Goal: Task Accomplishment & Management: Manage account settings

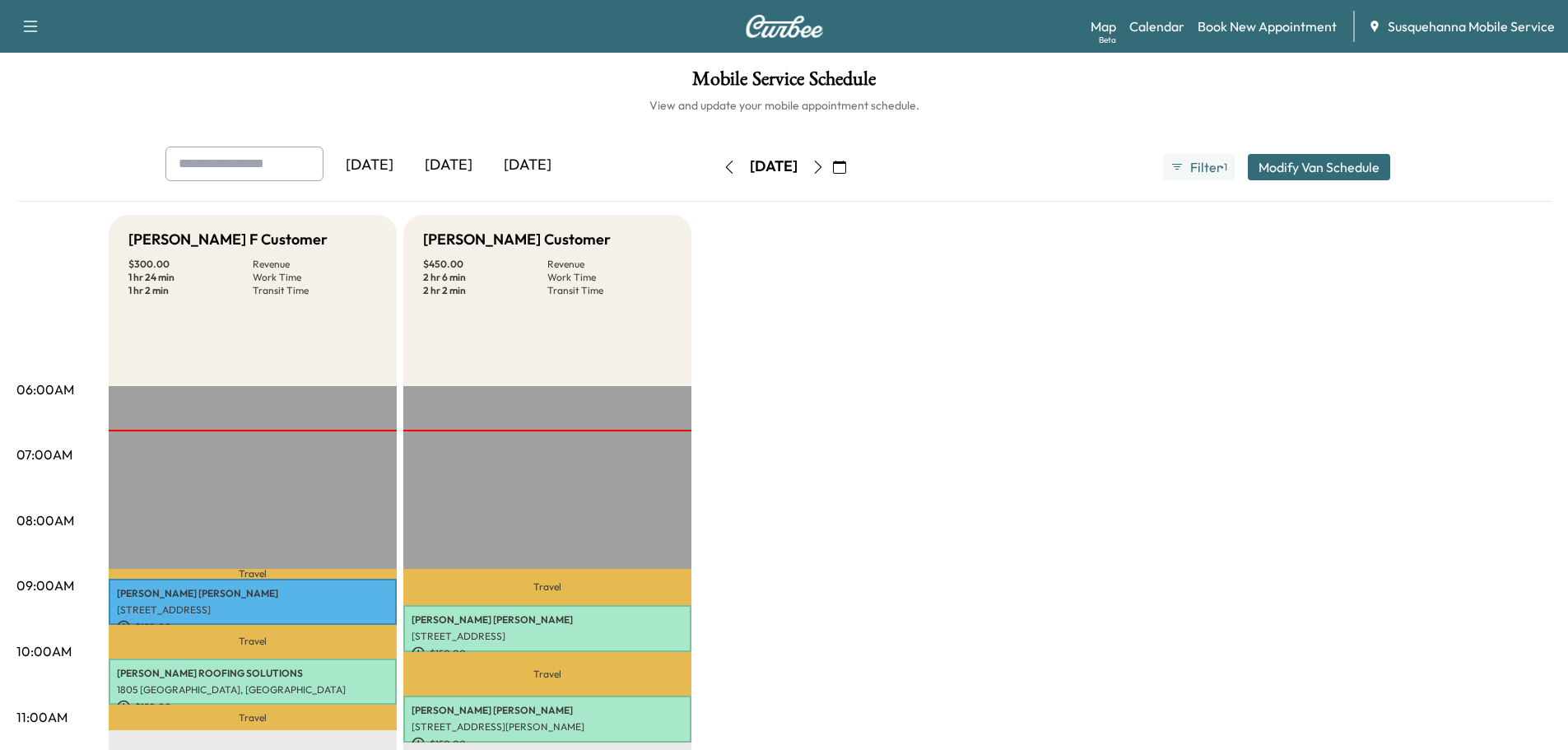
scroll to position [175, 0]
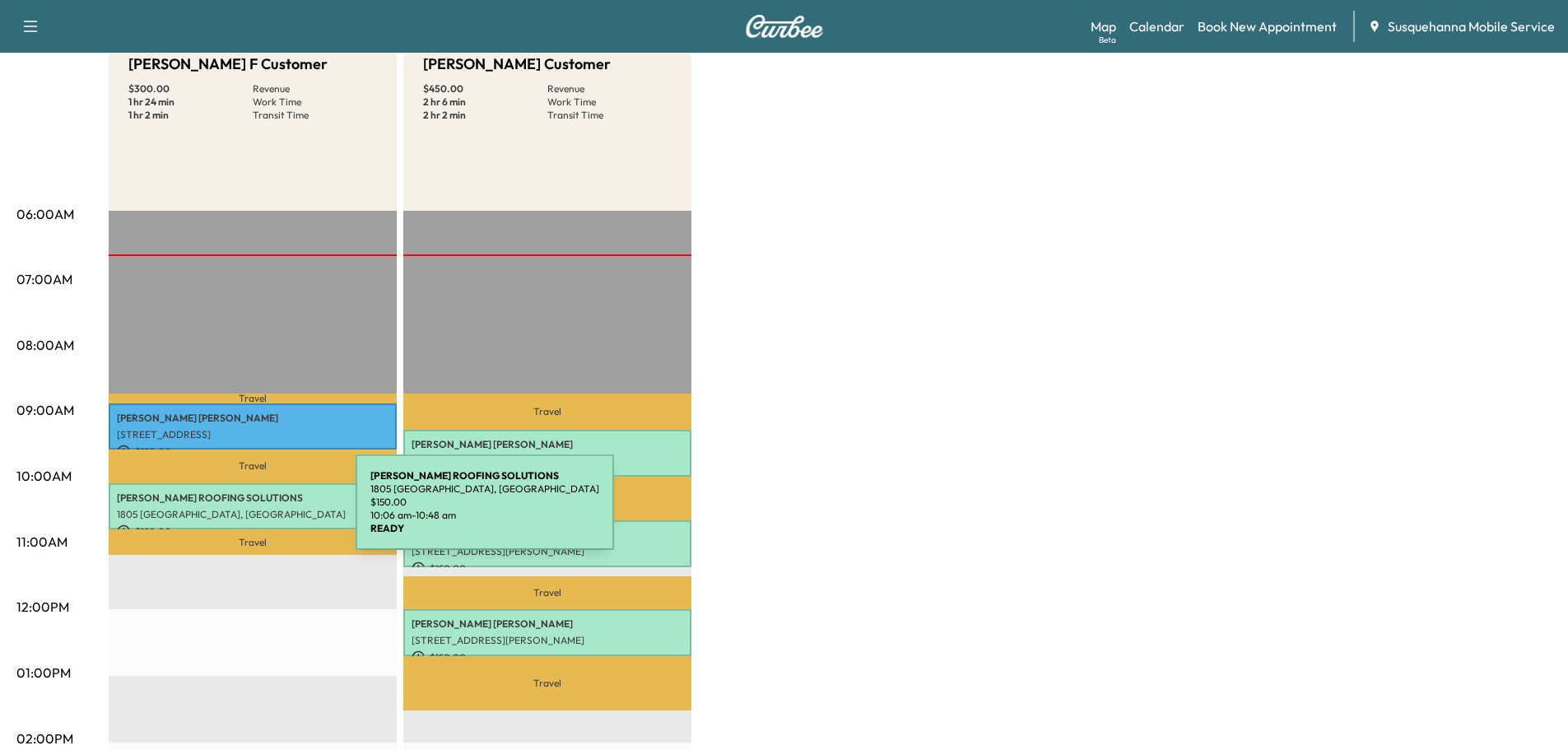
click at [232, 512] on p "1805 [GEOGRAPHIC_DATA], [GEOGRAPHIC_DATA]" at bounding box center [253, 514] width 272 height 13
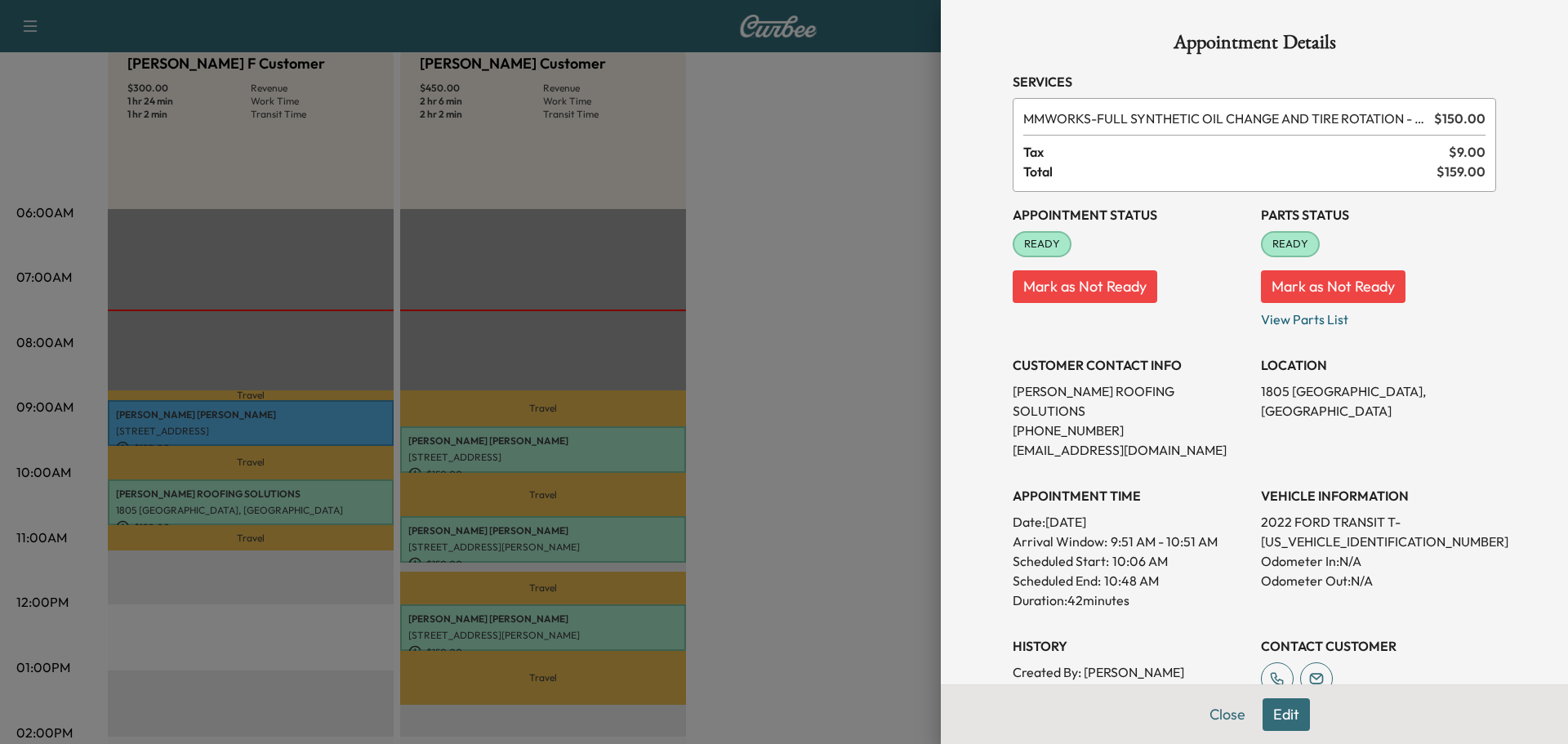
click at [1272, 718] on button "Edit" at bounding box center [1287, 714] width 48 height 33
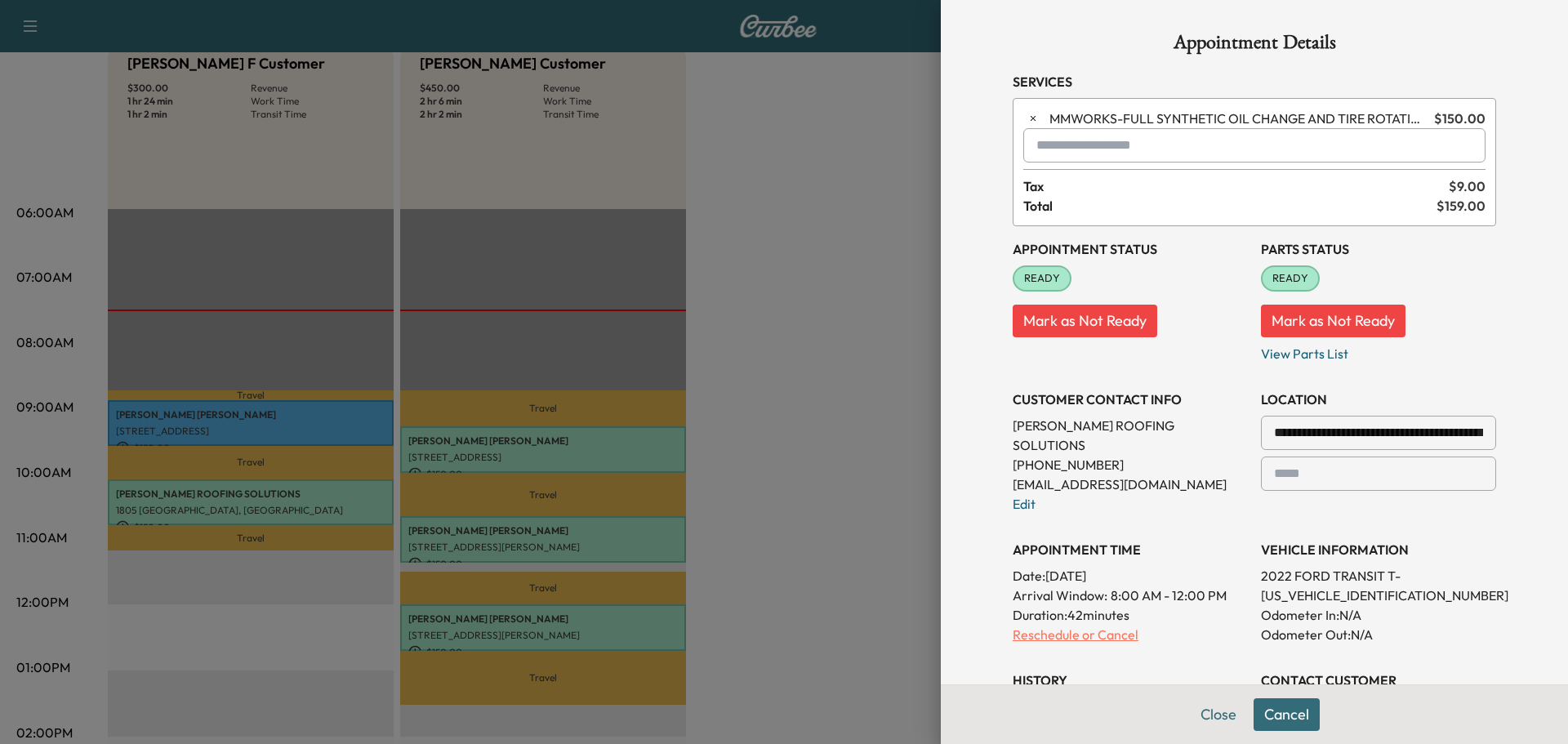
click at [1080, 625] on p "Reschedule or Cancel" at bounding box center [1131, 635] width 235 height 19
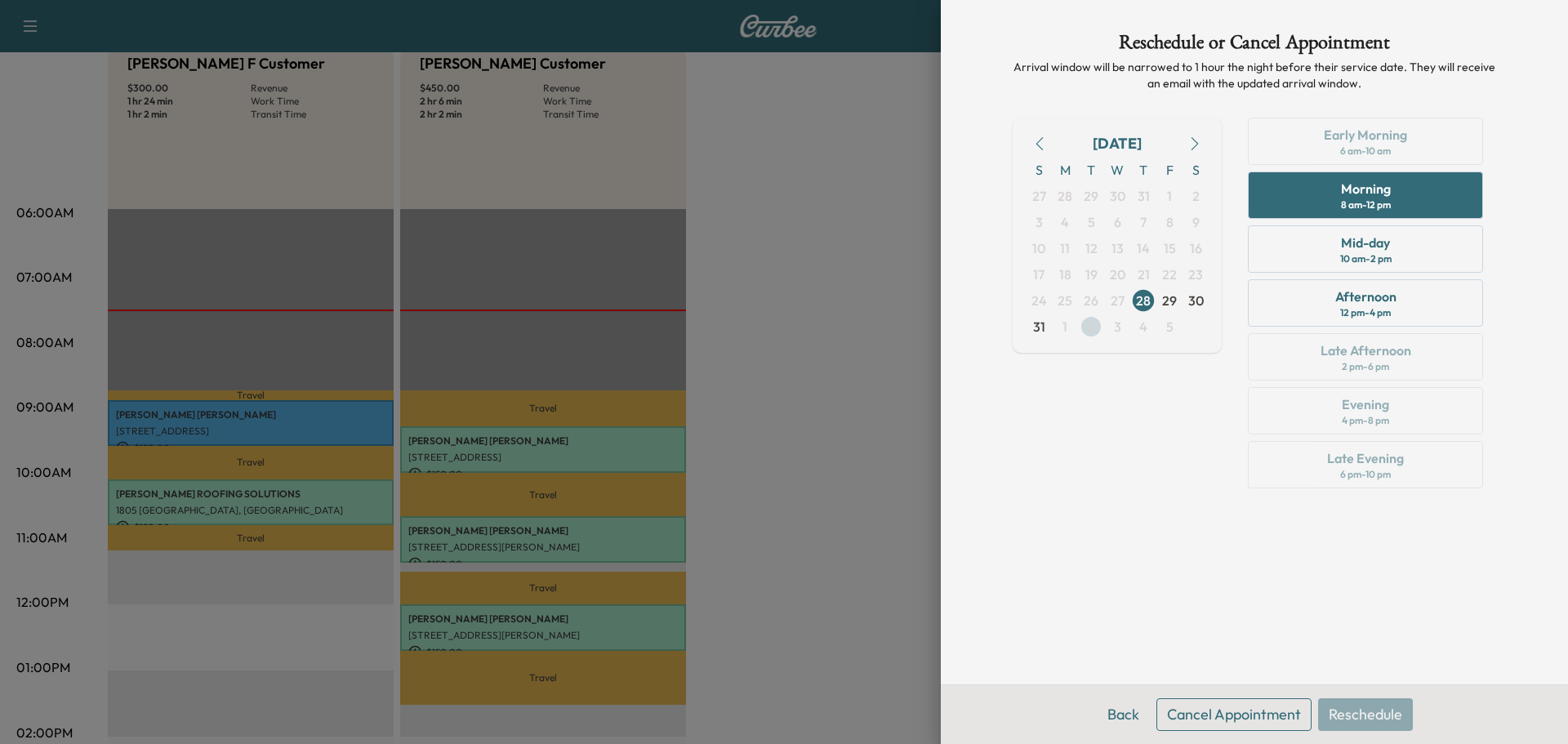
click at [1096, 332] on span "2" at bounding box center [1092, 327] width 26 height 26
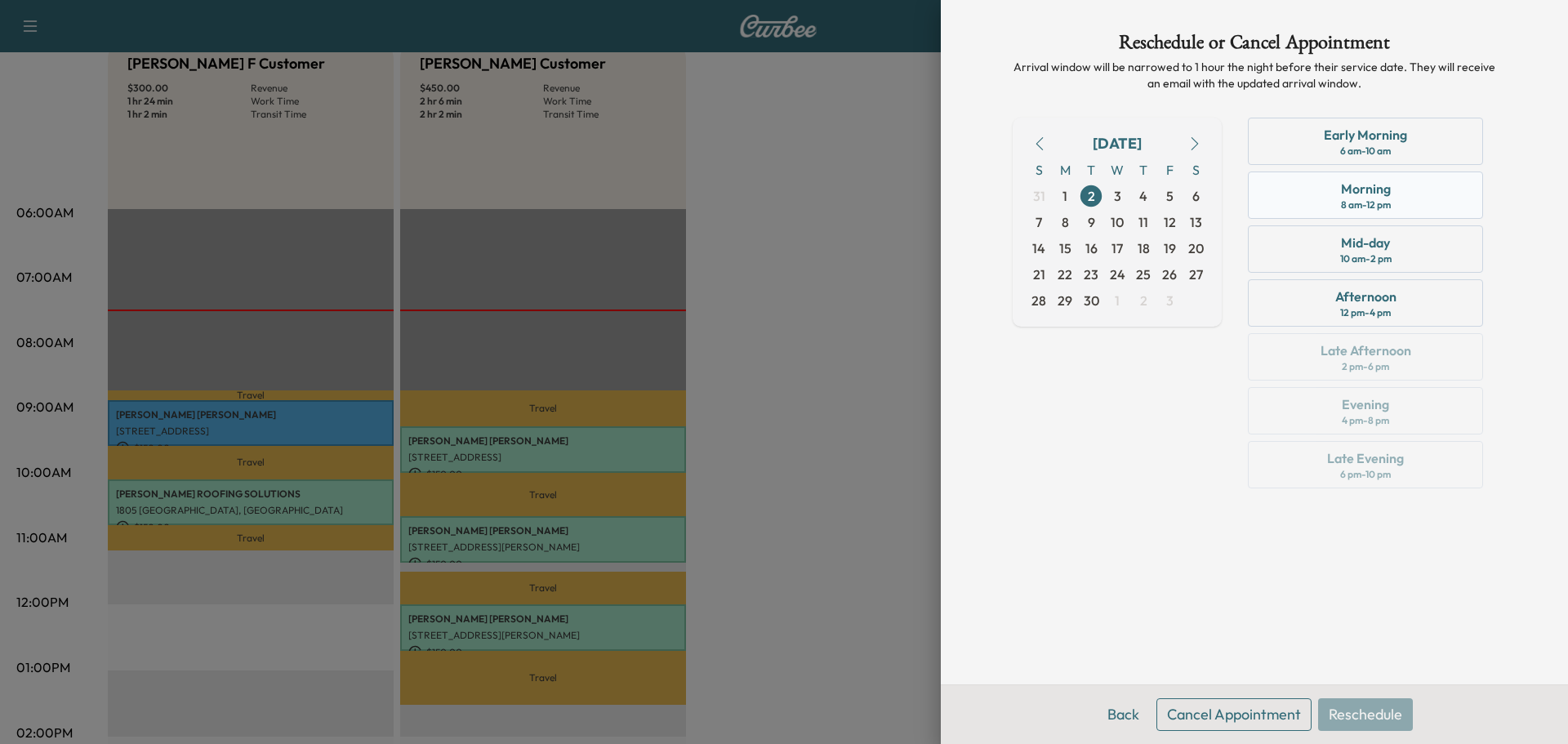
click at [1287, 205] on div "Morning 8 am - 12 pm" at bounding box center [1365, 196] width 235 height 48
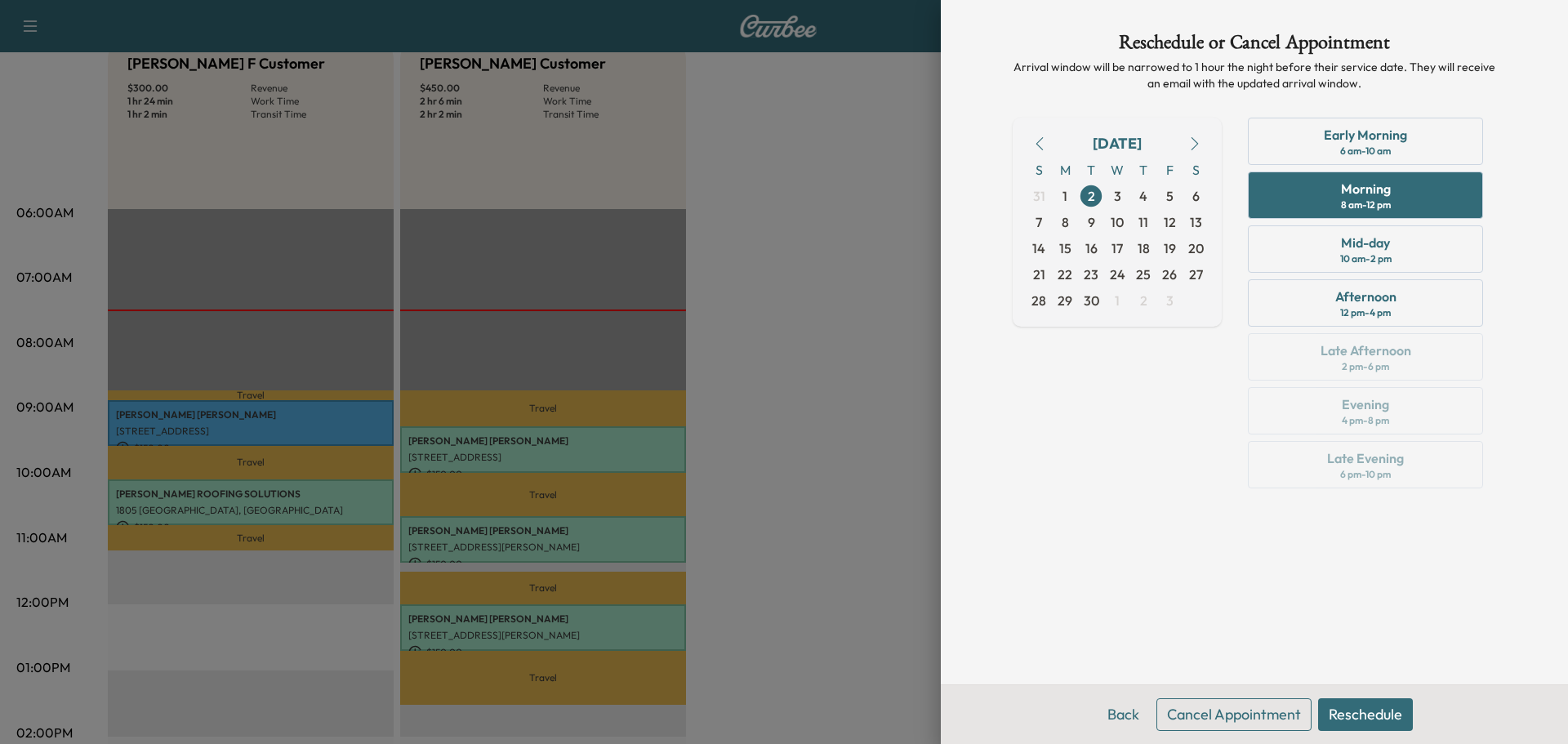
click at [1362, 718] on button "Reschedule" at bounding box center [1365, 714] width 94 height 33
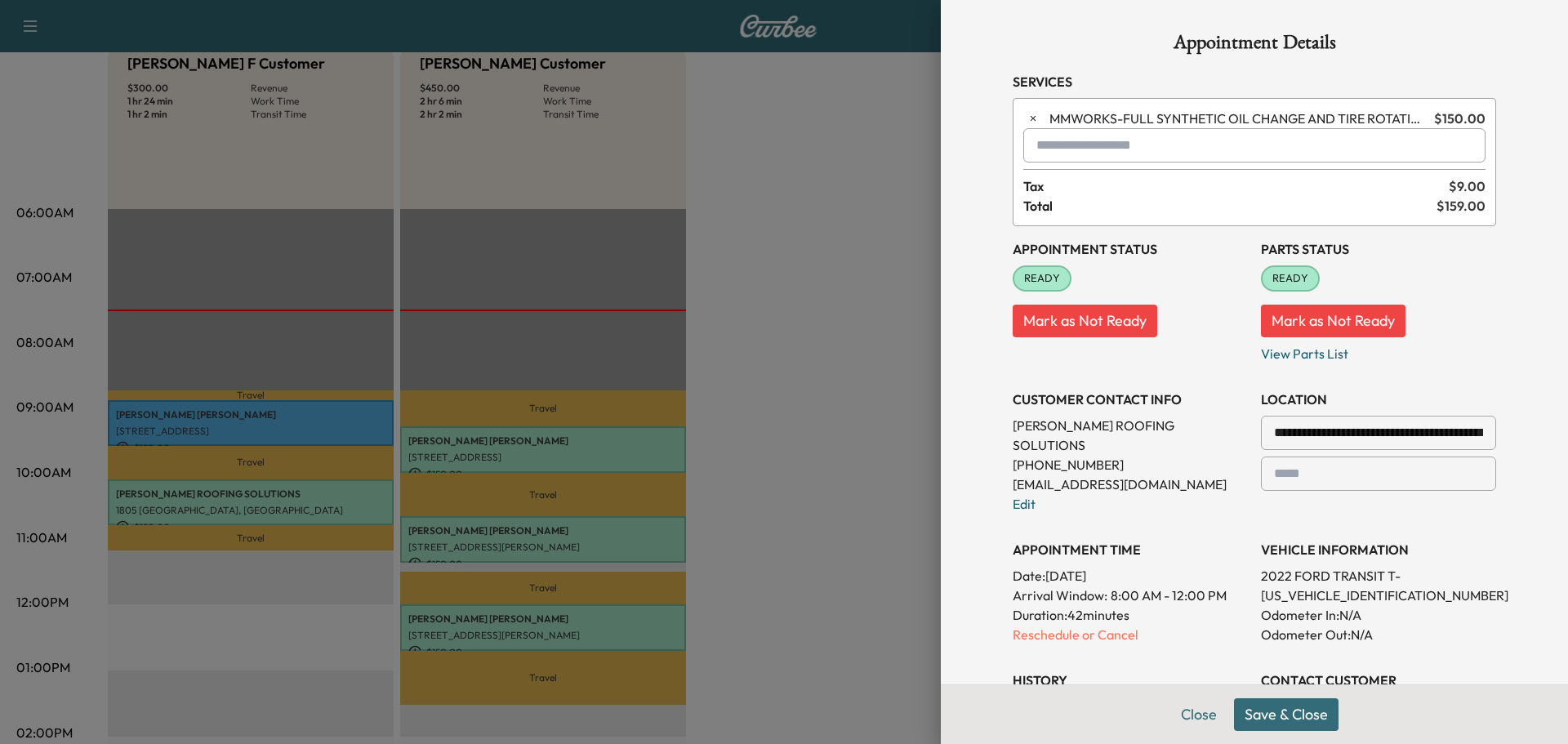
click at [1280, 718] on button "Save & Close" at bounding box center [1287, 714] width 105 height 33
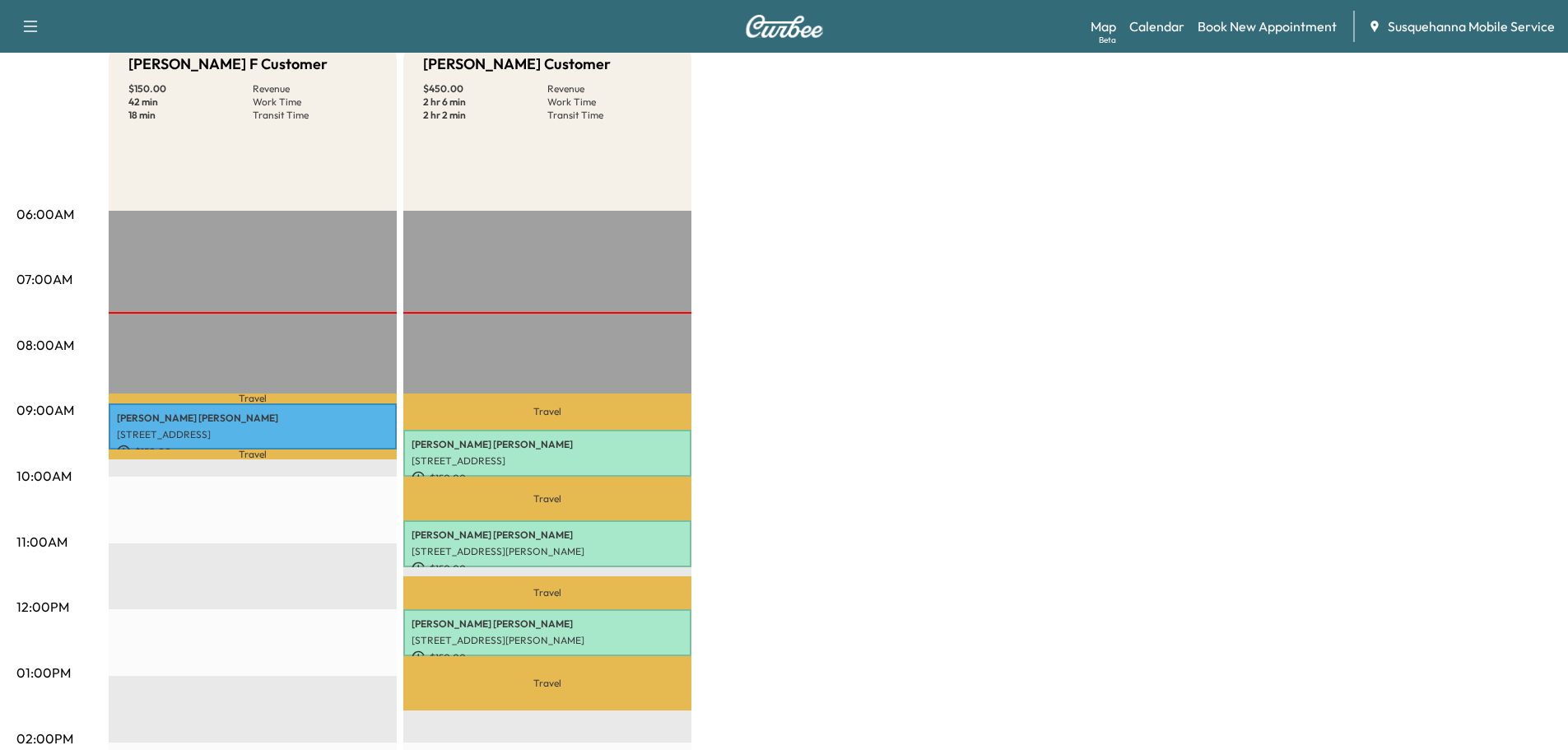
scroll to position [0, 0]
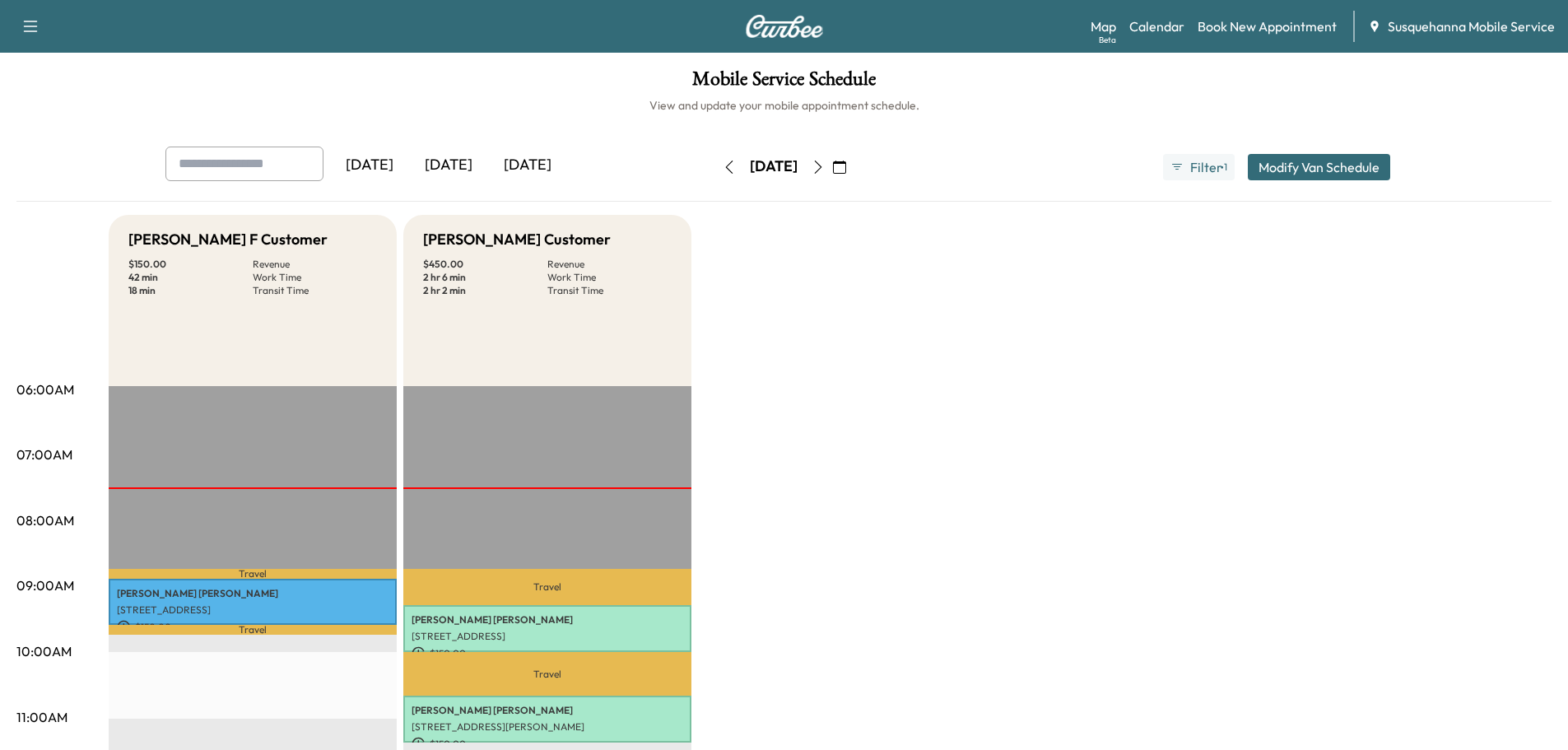
click at [824, 165] on icon "button" at bounding box center [817, 167] width 13 height 13
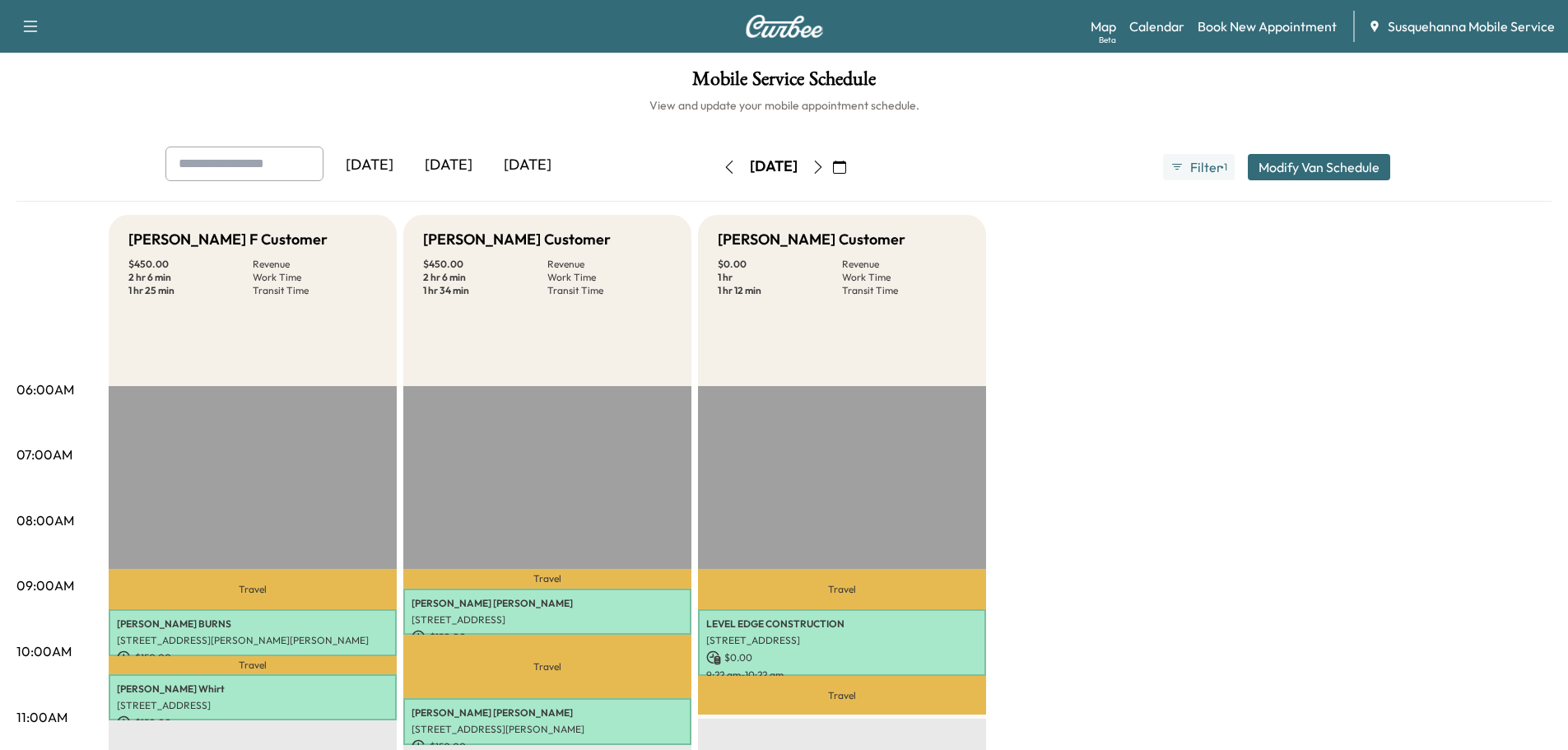
click at [715, 164] on button "button" at bounding box center [728, 167] width 28 height 27
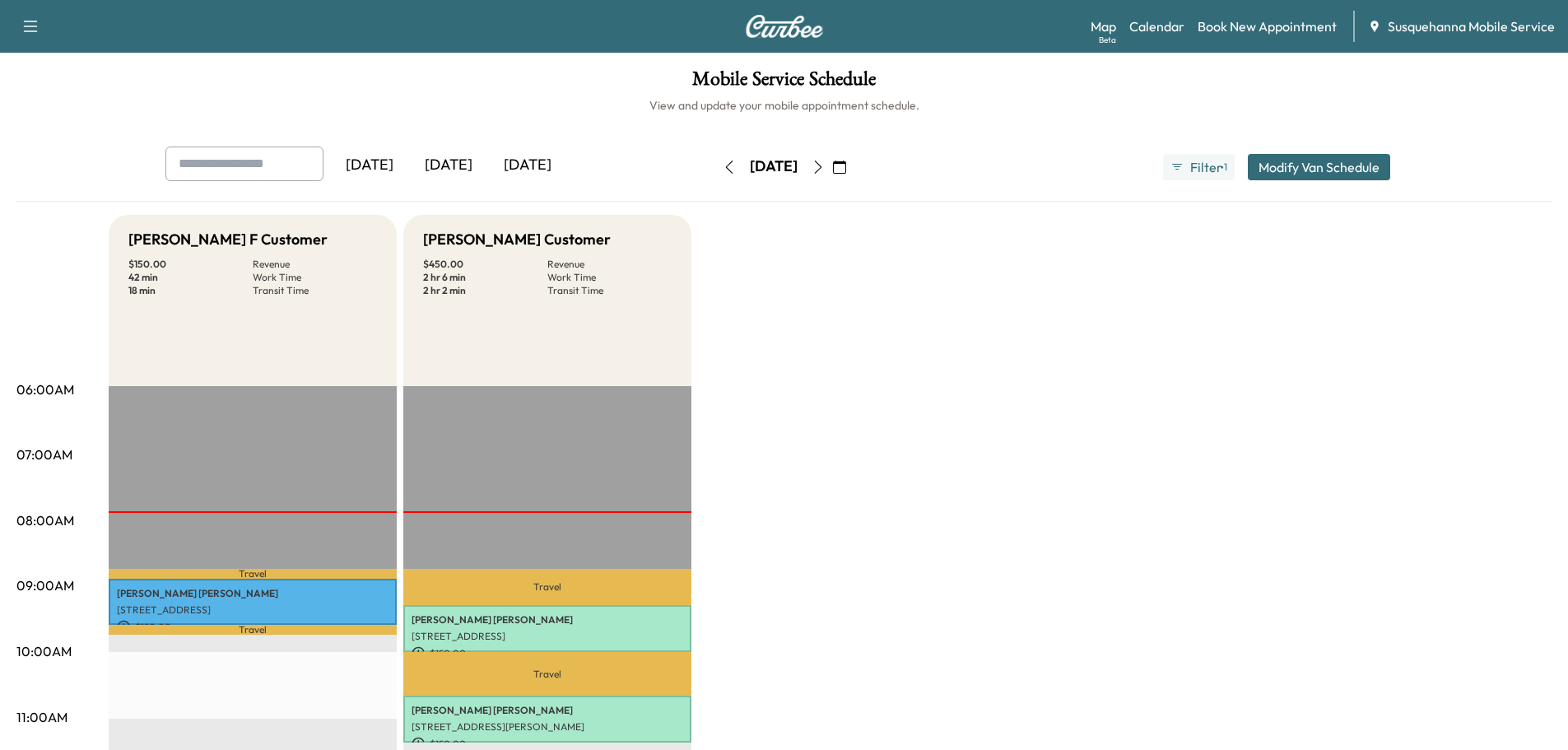
scroll to position [175, 0]
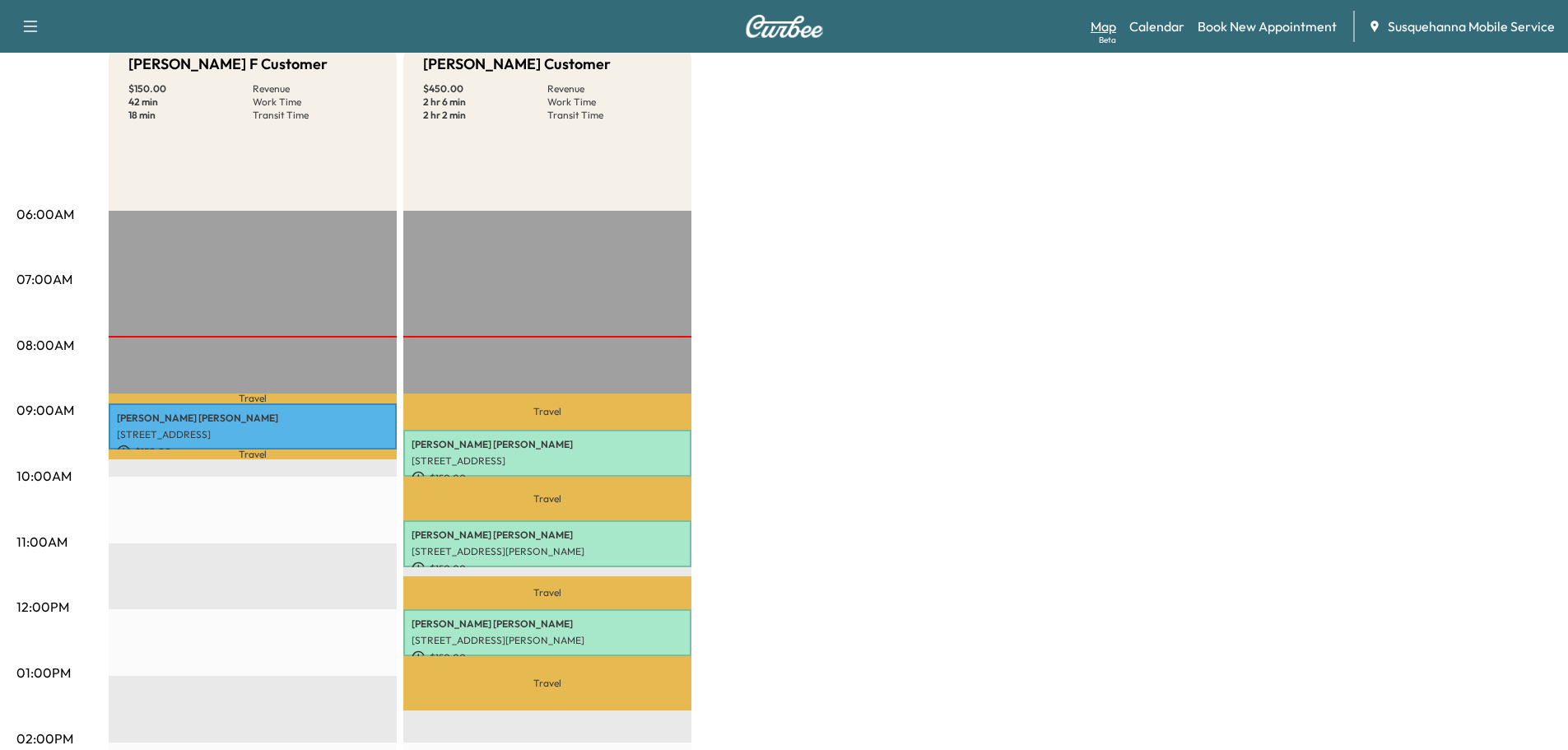
click at [1116, 27] on link "Map Beta" at bounding box center [1102, 27] width 26 height 20
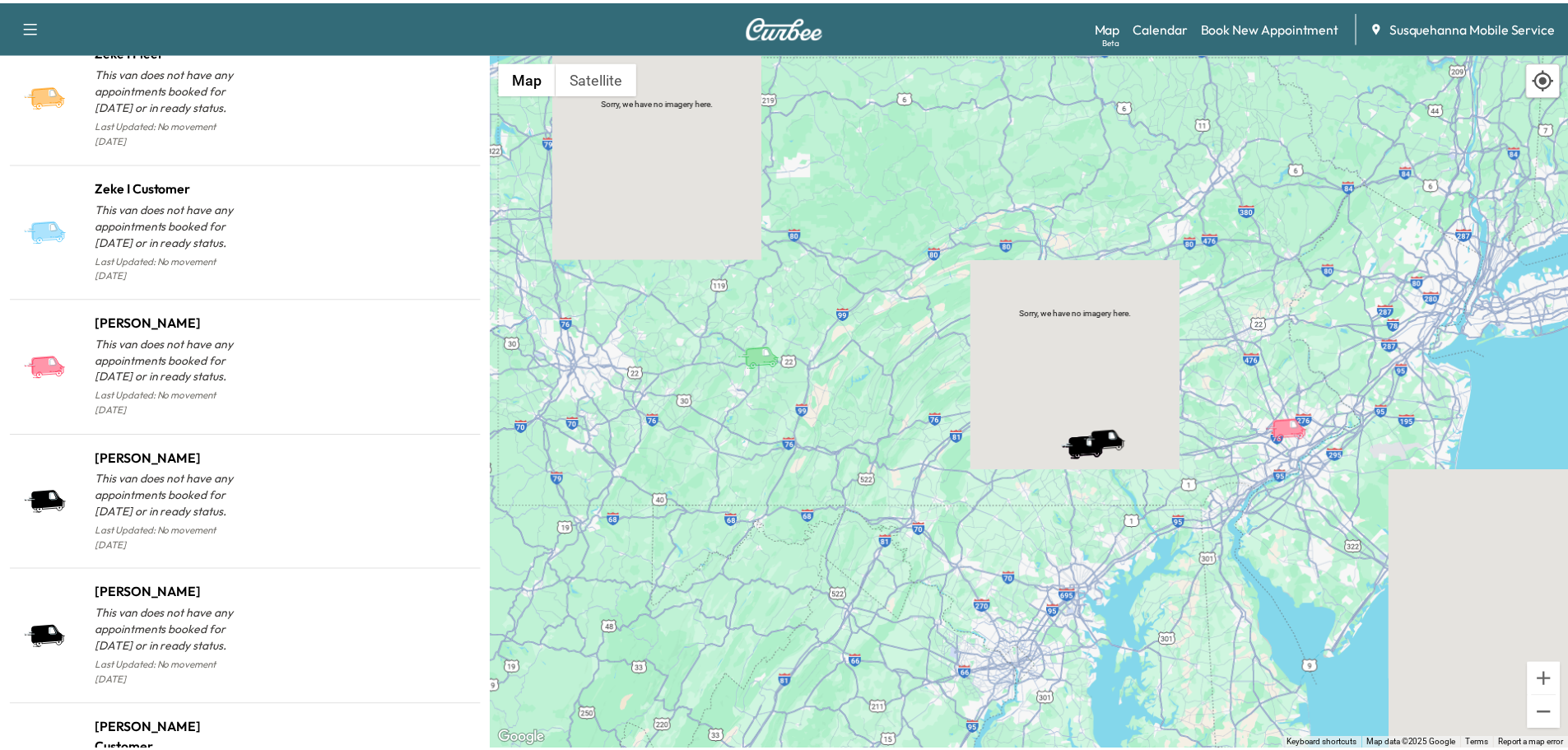
scroll to position [1618, 0]
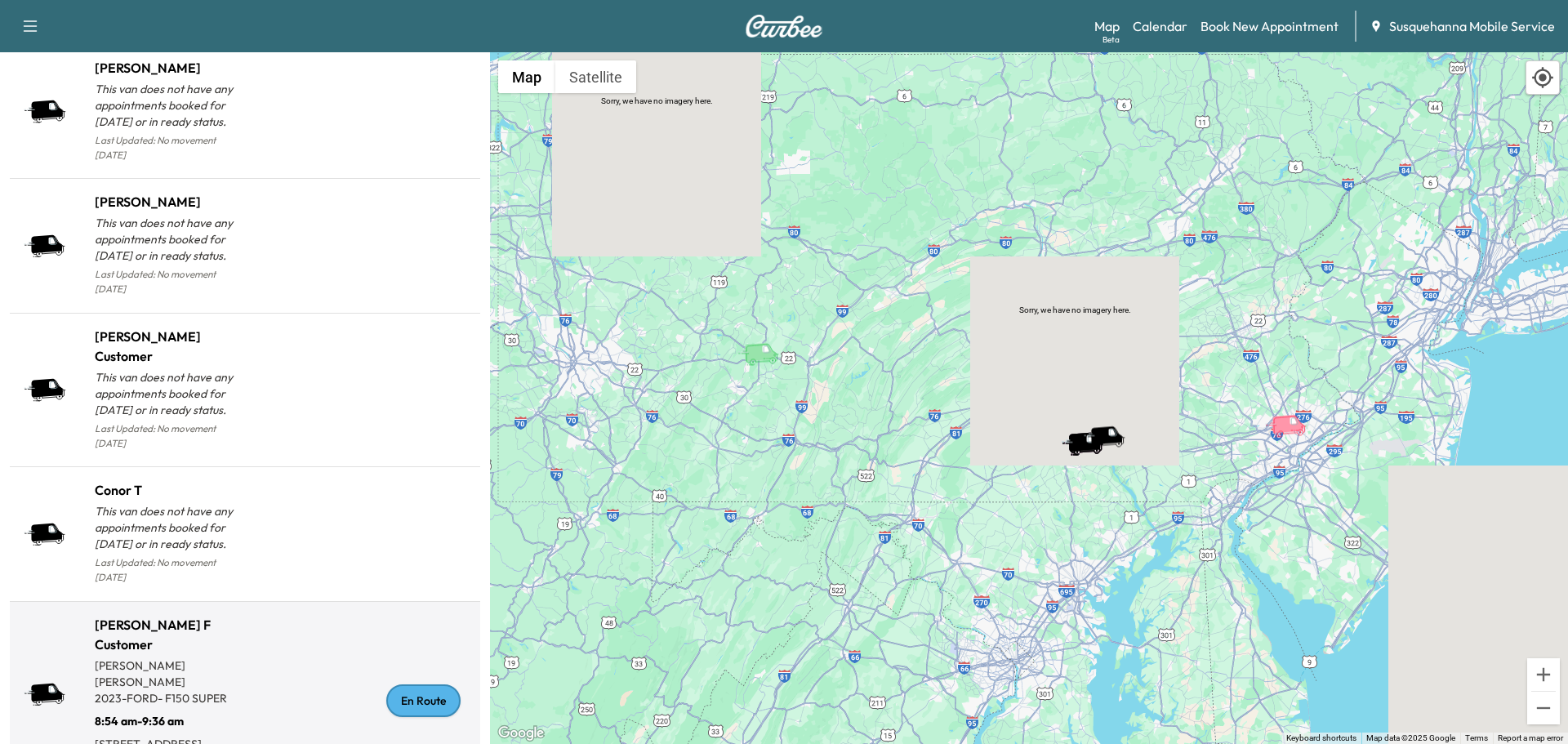
click at [426, 684] on div "En Route" at bounding box center [423, 700] width 74 height 33
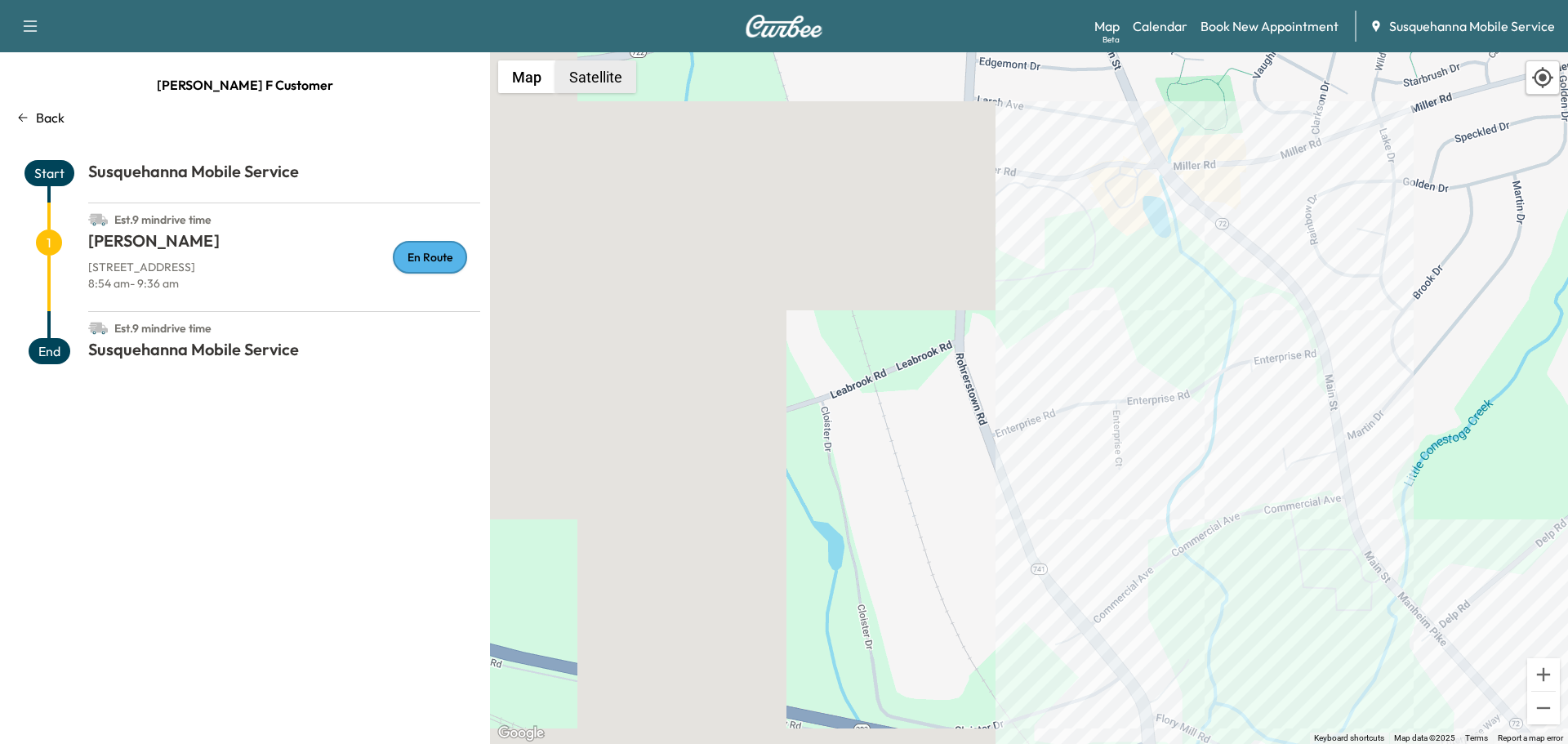
drag, startPoint x: 583, startPoint y: 83, endPoint x: 628, endPoint y: 92, distance: 45.9
click at [586, 83] on button "Satellite" at bounding box center [596, 77] width 81 height 33
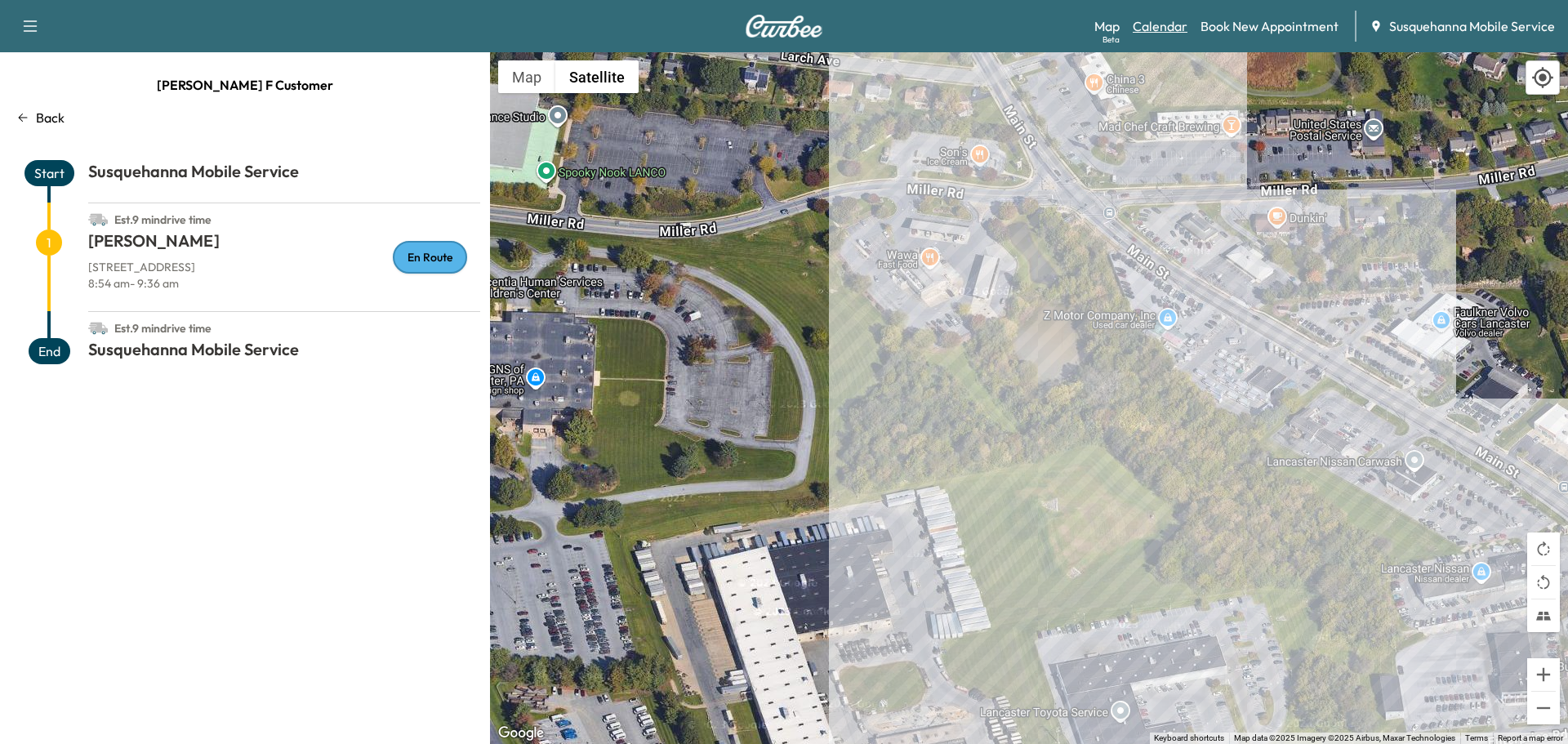
click at [1156, 21] on link "Calendar" at bounding box center [1161, 26] width 55 height 19
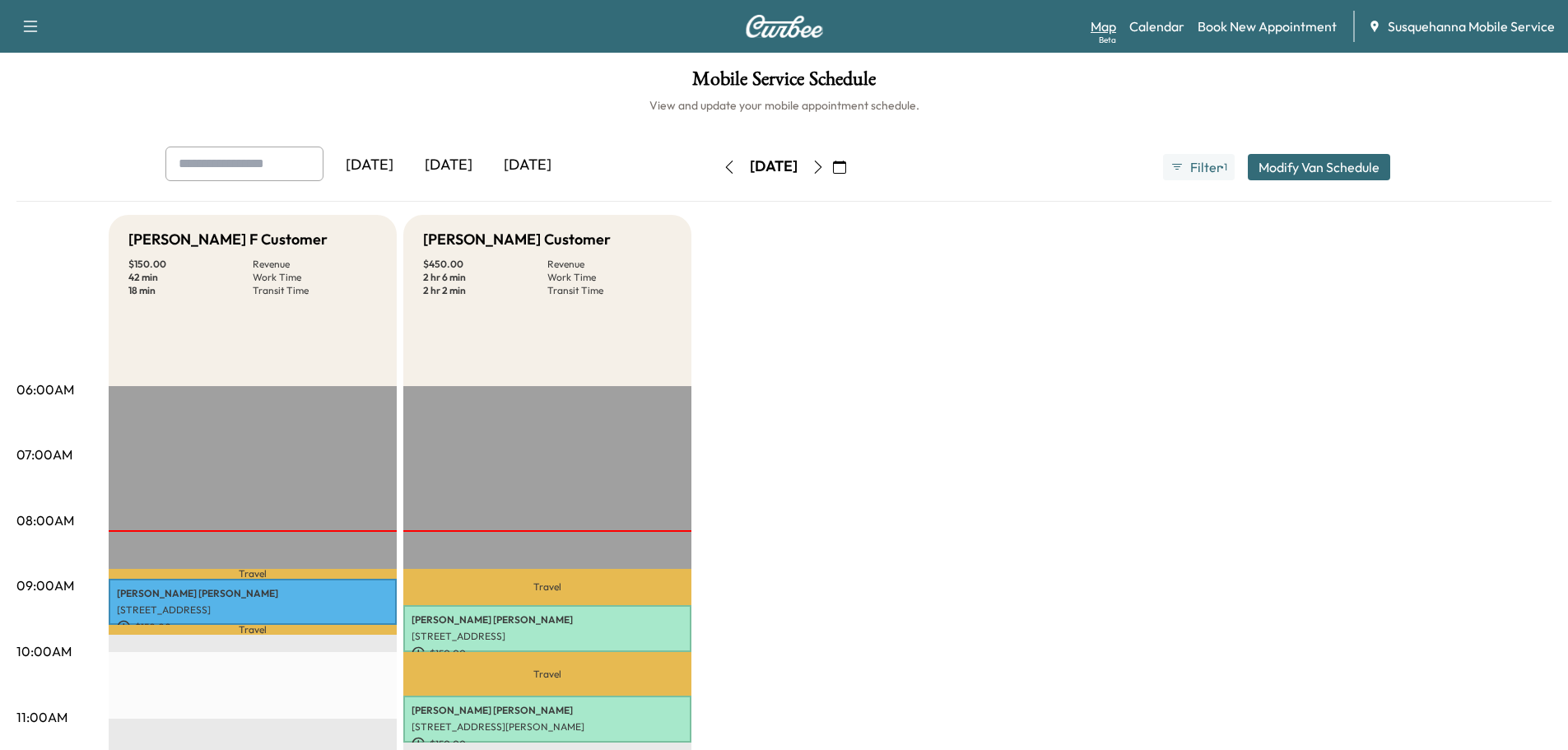
click at [1099, 28] on link "Map Beta" at bounding box center [1102, 27] width 26 height 20
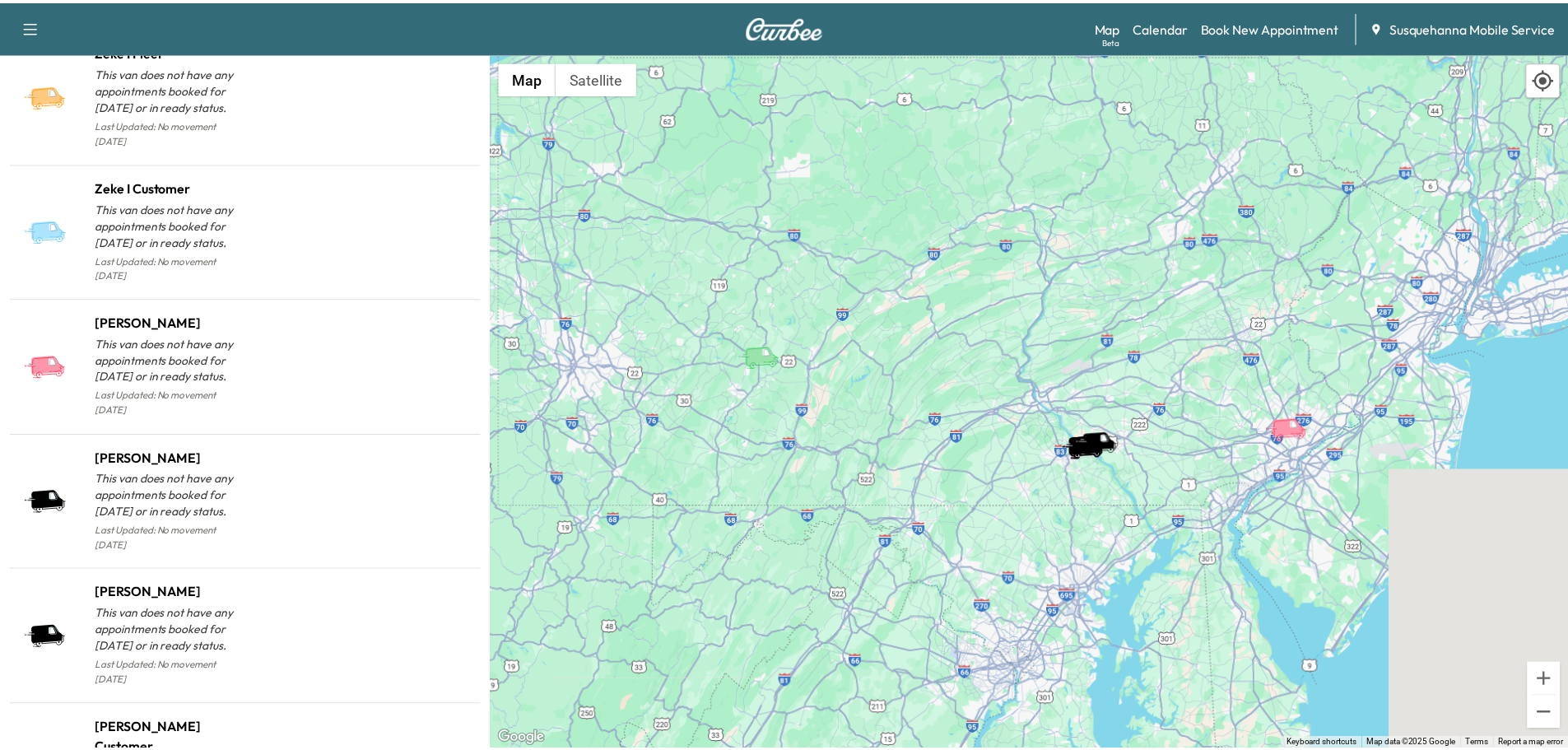
scroll to position [1618, 0]
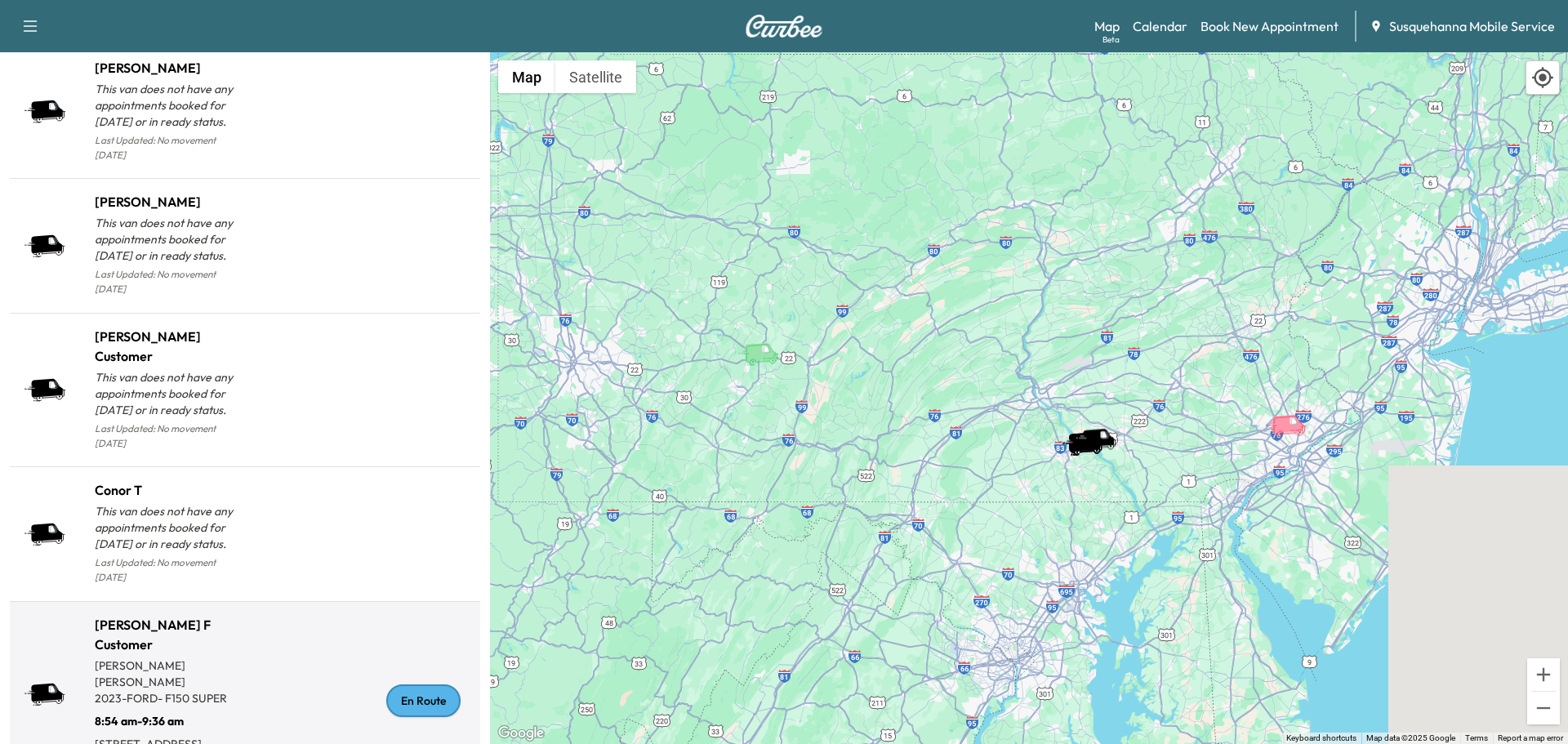
click at [416, 684] on div "En Route" at bounding box center [423, 700] width 74 height 33
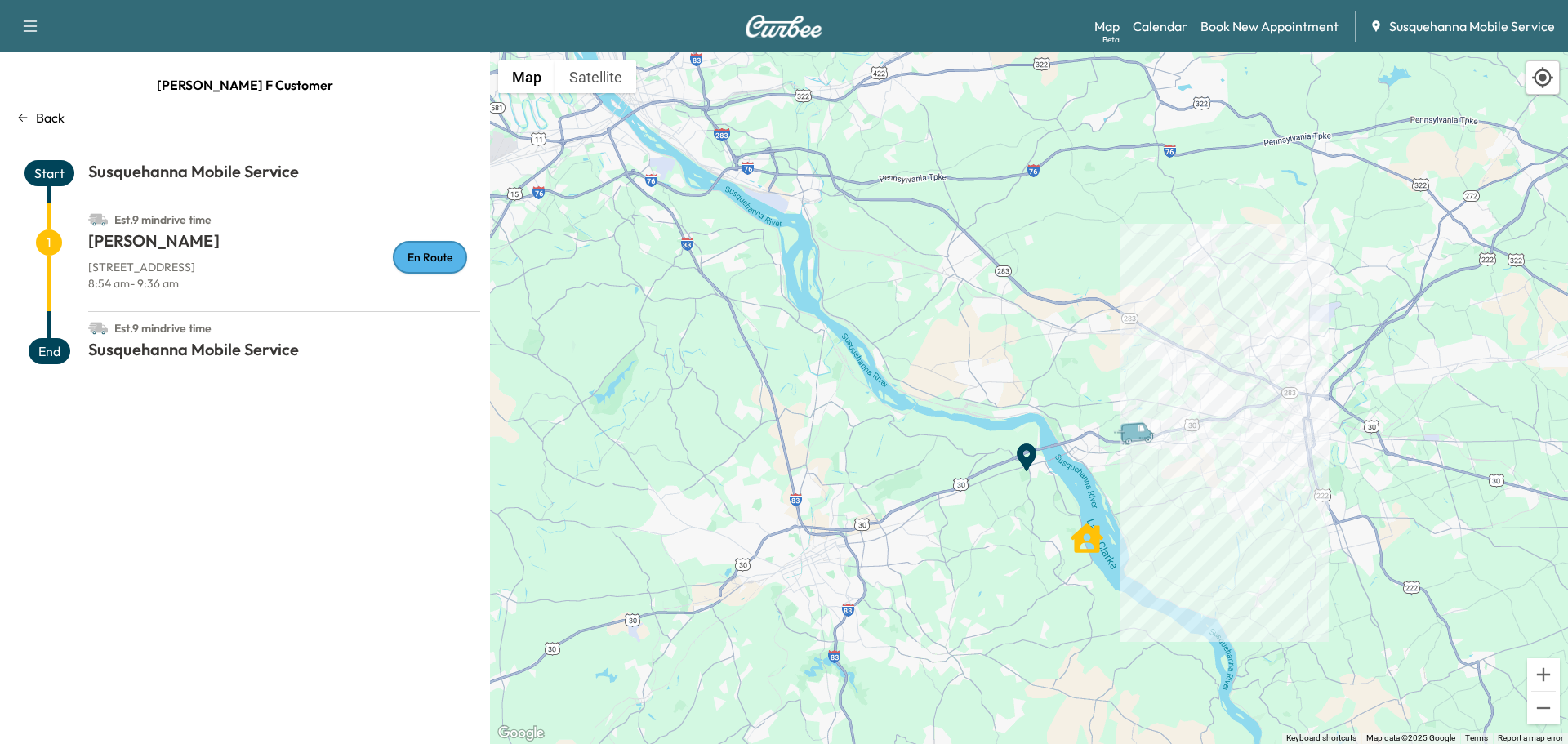
drag, startPoint x: 1401, startPoint y: 488, endPoint x: 1153, endPoint y: 525, distance: 250.7
click at [1153, 525] on div "To activate drag with keyboard, press Alt + Enter. Once in keyboard drag state,…" at bounding box center [1029, 398] width 1079 height 692
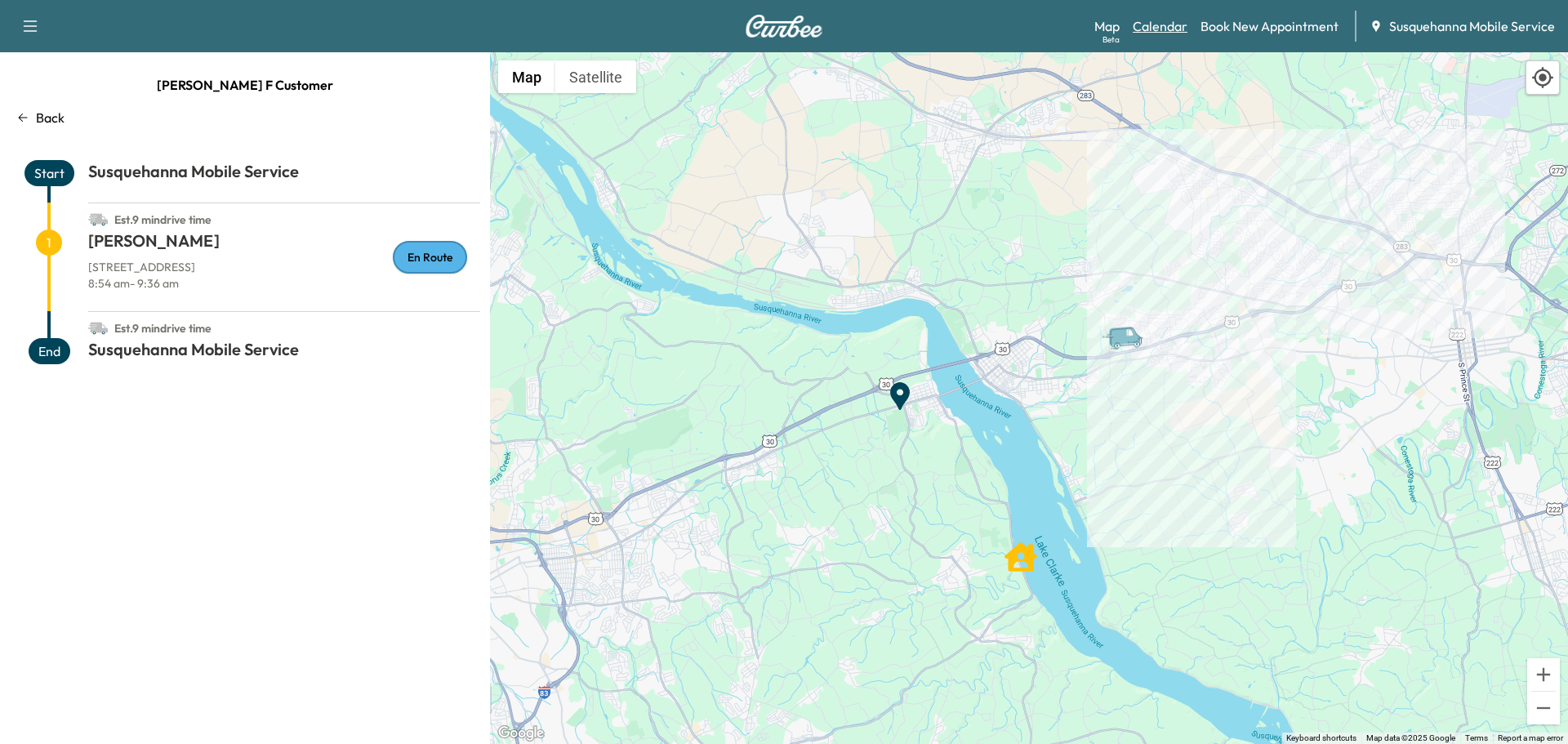
click at [1147, 22] on link "Calendar" at bounding box center [1161, 26] width 55 height 19
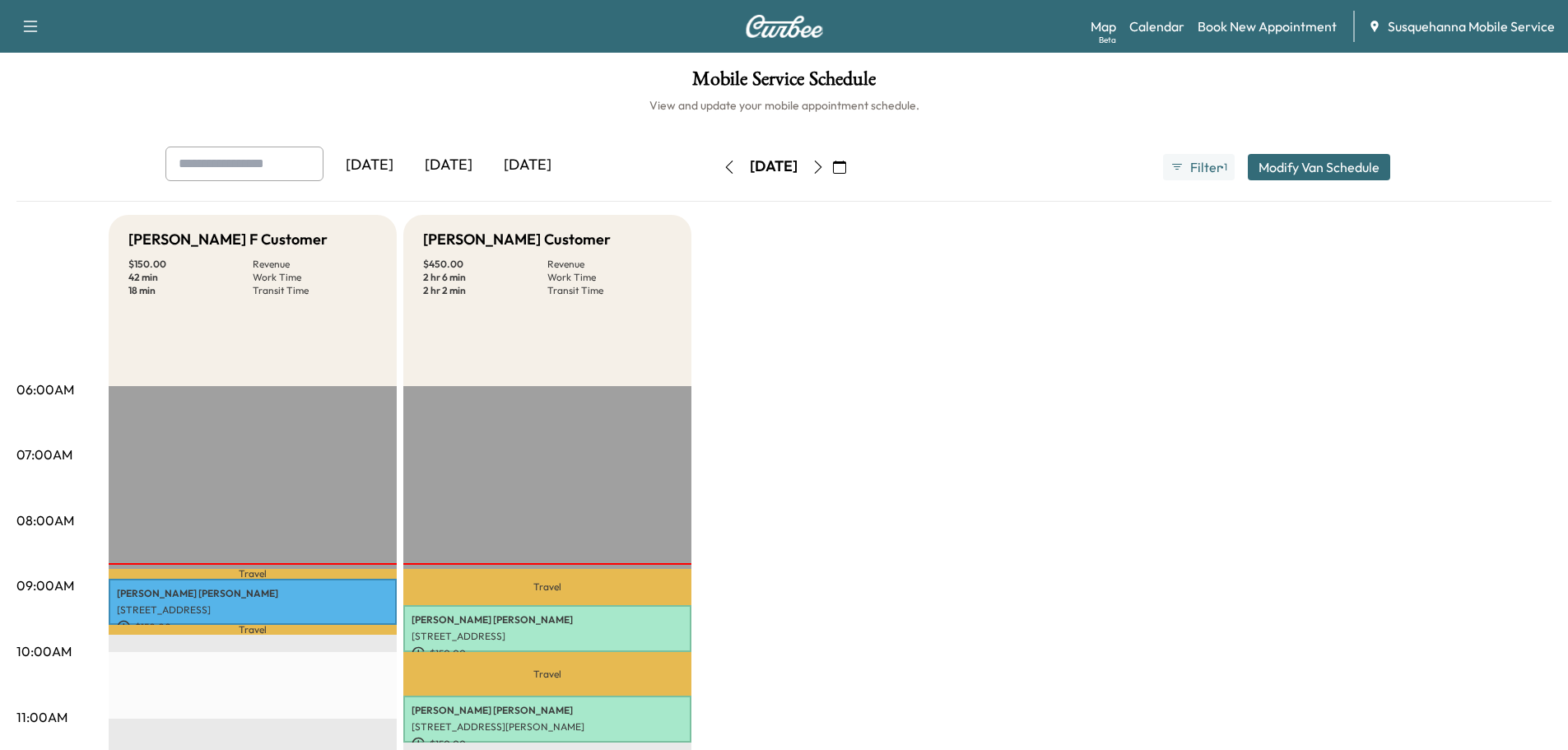
click at [824, 167] on icon "button" at bounding box center [817, 167] width 13 height 13
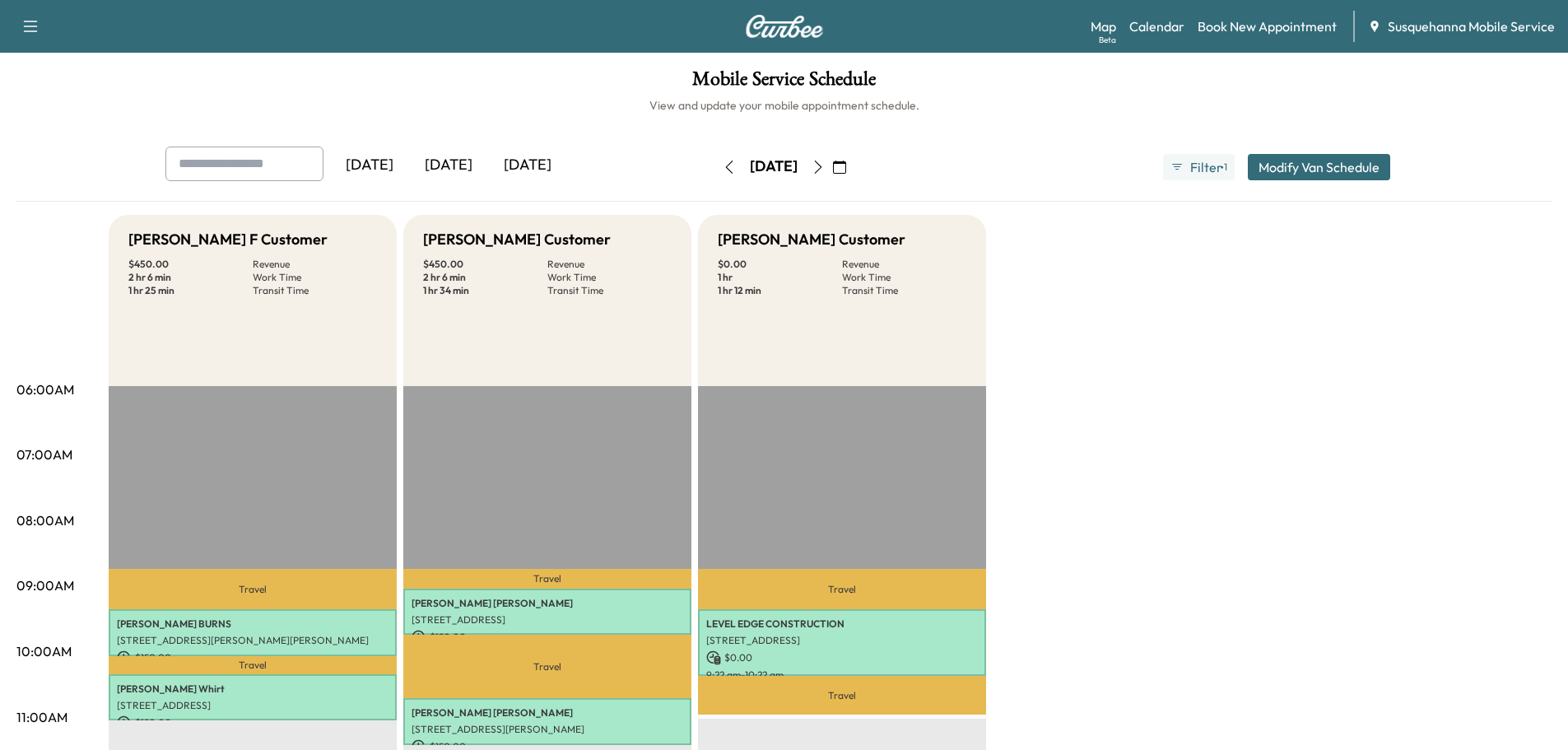
click at [824, 168] on icon "button" at bounding box center [817, 167] width 13 height 13
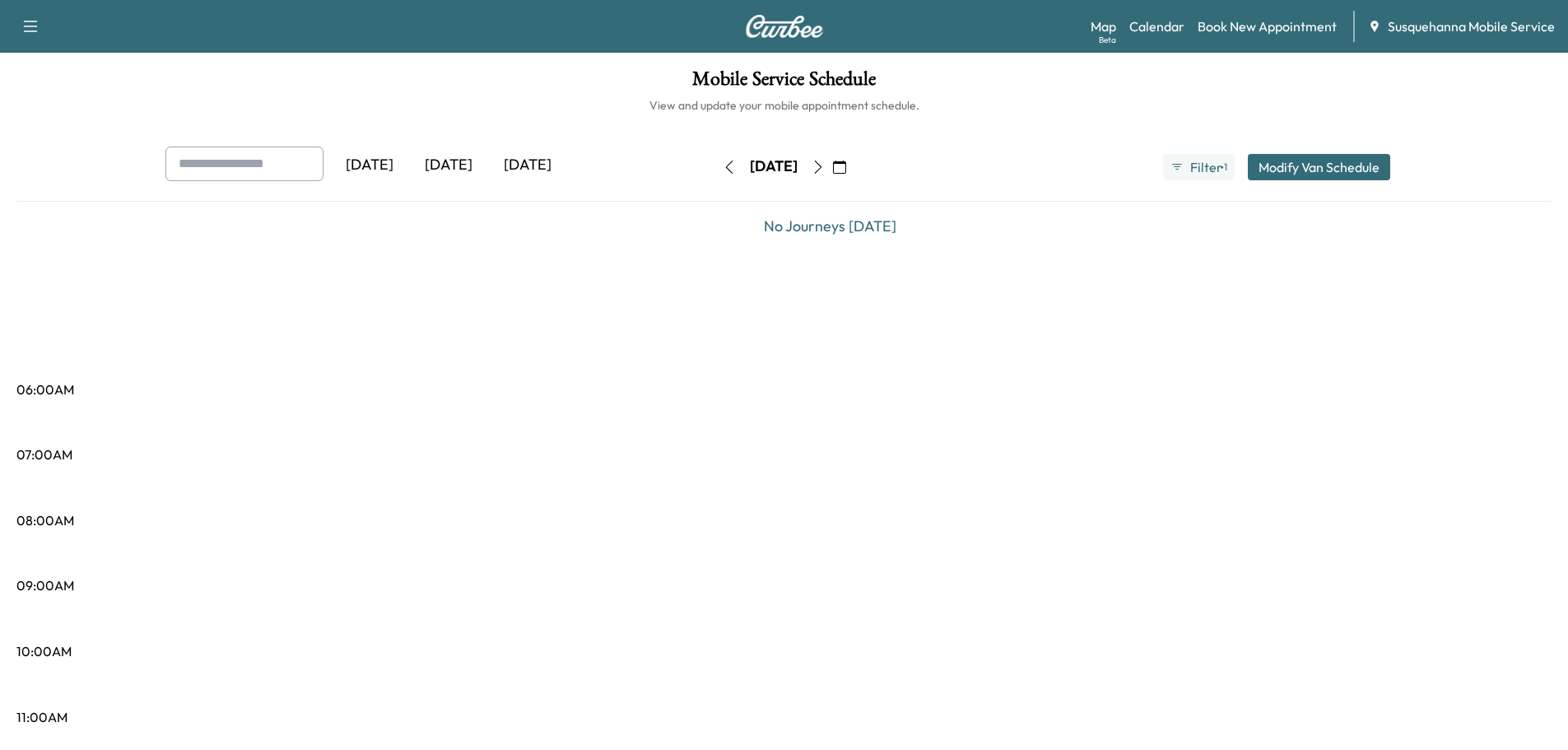
click at [824, 168] on icon "button" at bounding box center [817, 167] width 13 height 13
click at [832, 168] on button "button" at bounding box center [817, 167] width 28 height 27
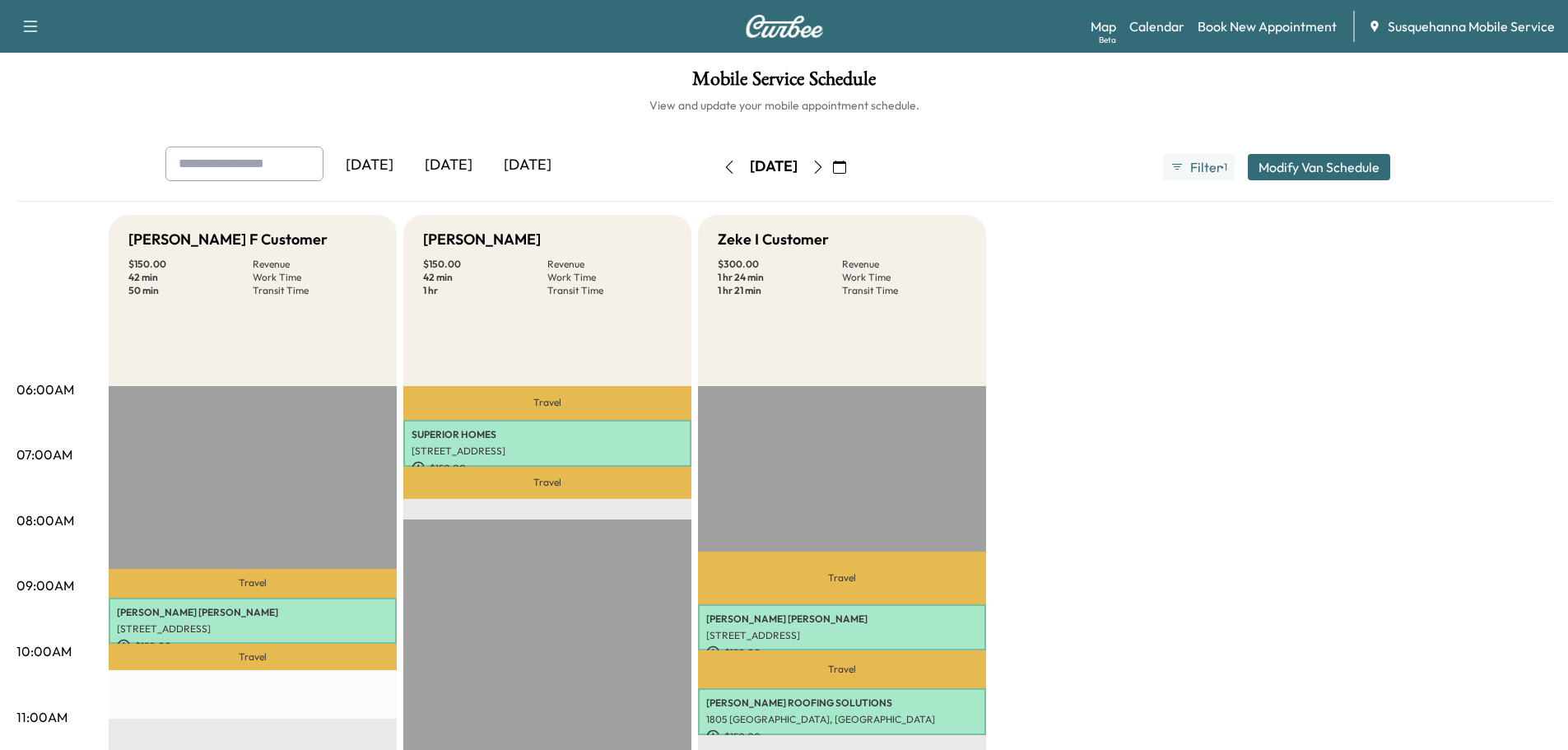
click at [1296, 166] on button "Modify Van Schedule" at bounding box center [1318, 167] width 142 height 27
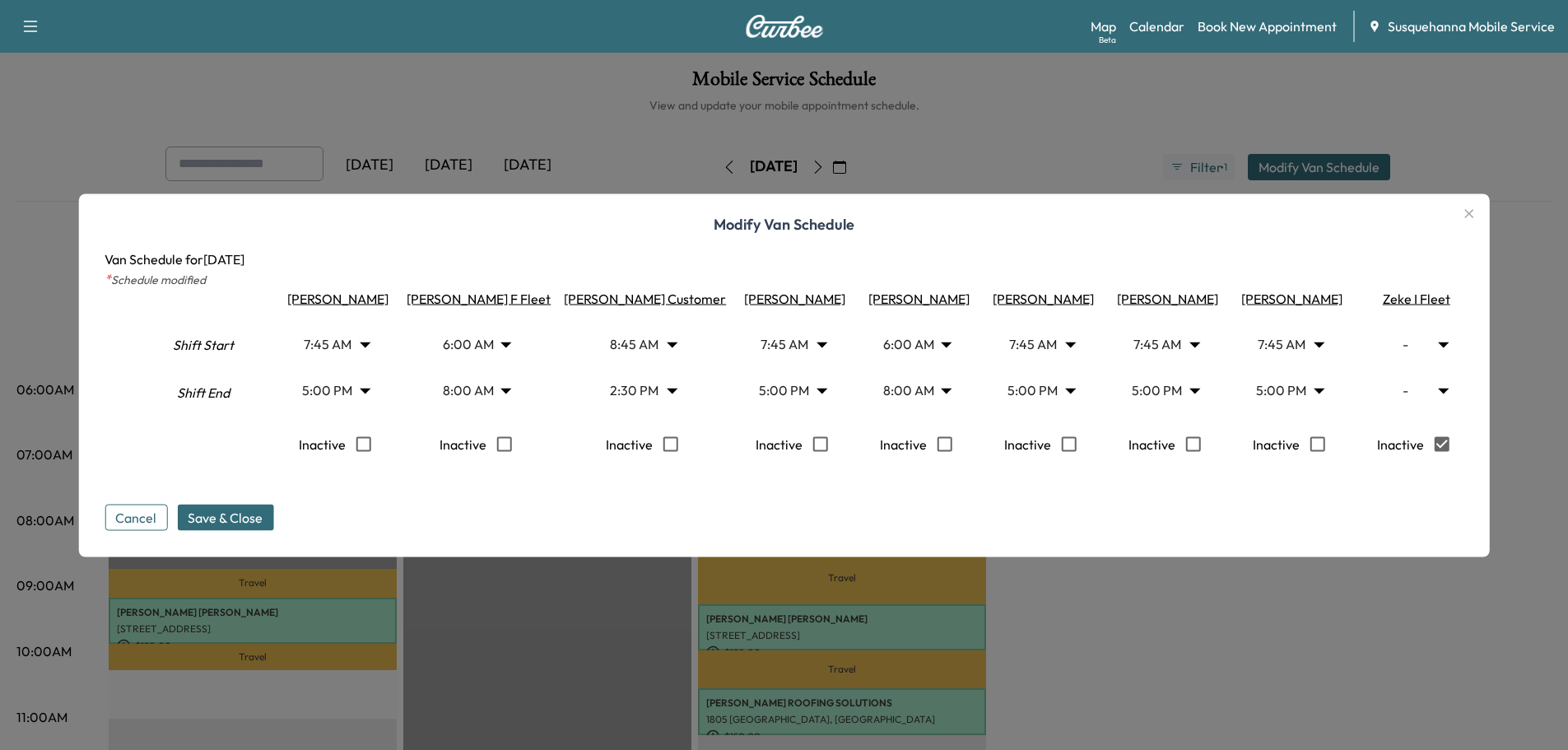
click at [243, 527] on span "Save & Close" at bounding box center [225, 517] width 75 height 20
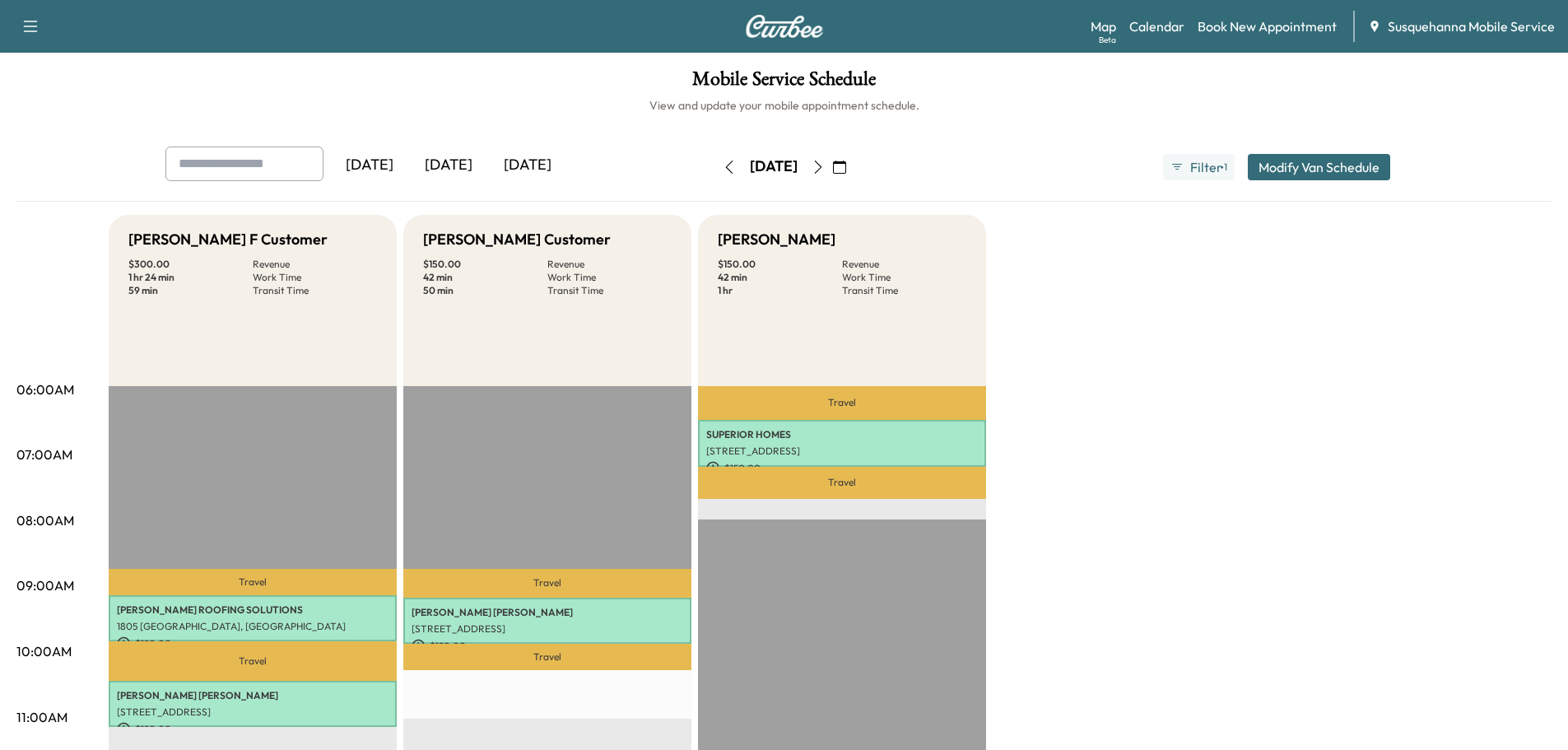
click at [824, 172] on icon "button" at bounding box center [817, 167] width 13 height 13
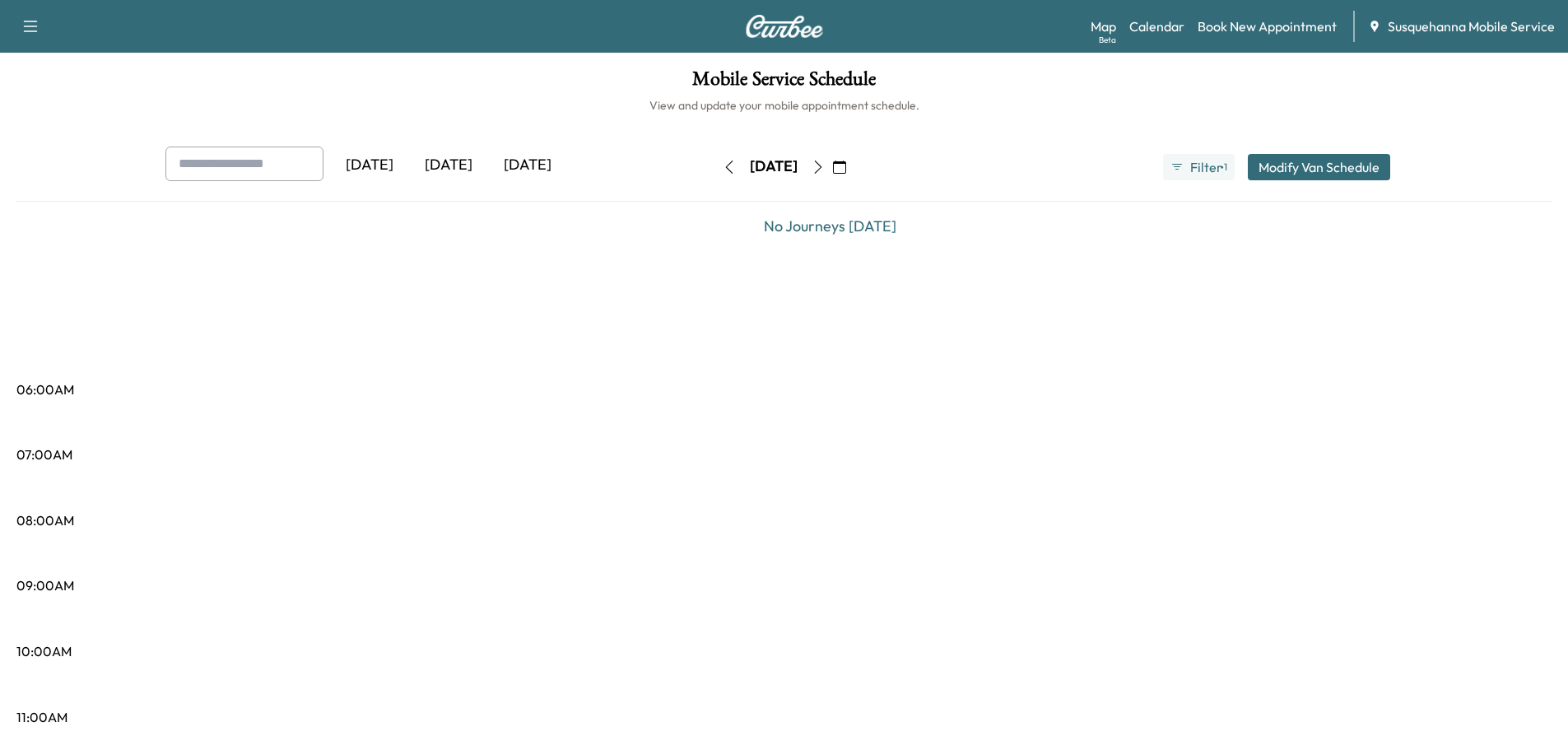
click at [824, 172] on icon "button" at bounding box center [817, 167] width 13 height 13
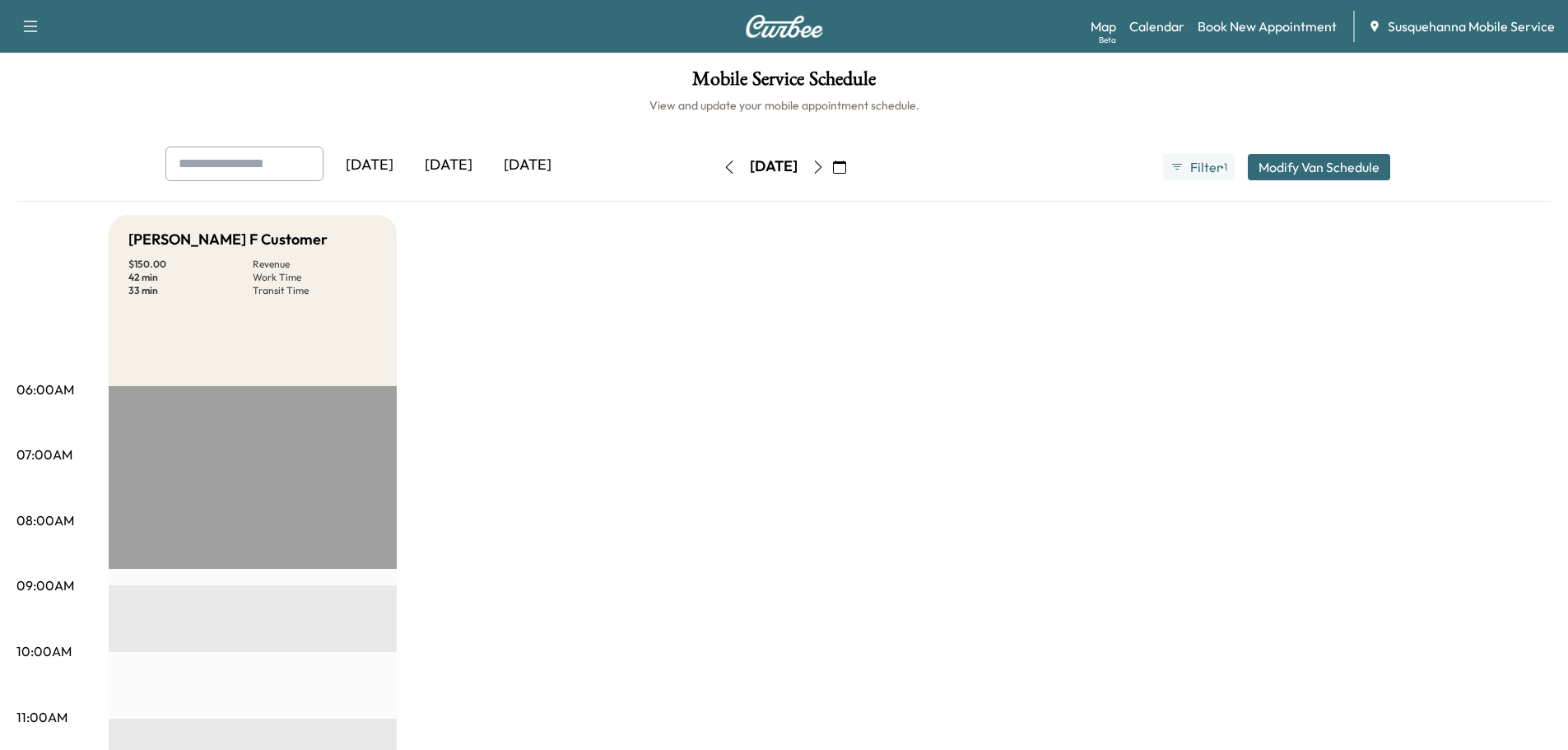
click at [824, 170] on icon "button" at bounding box center [817, 167] width 13 height 13
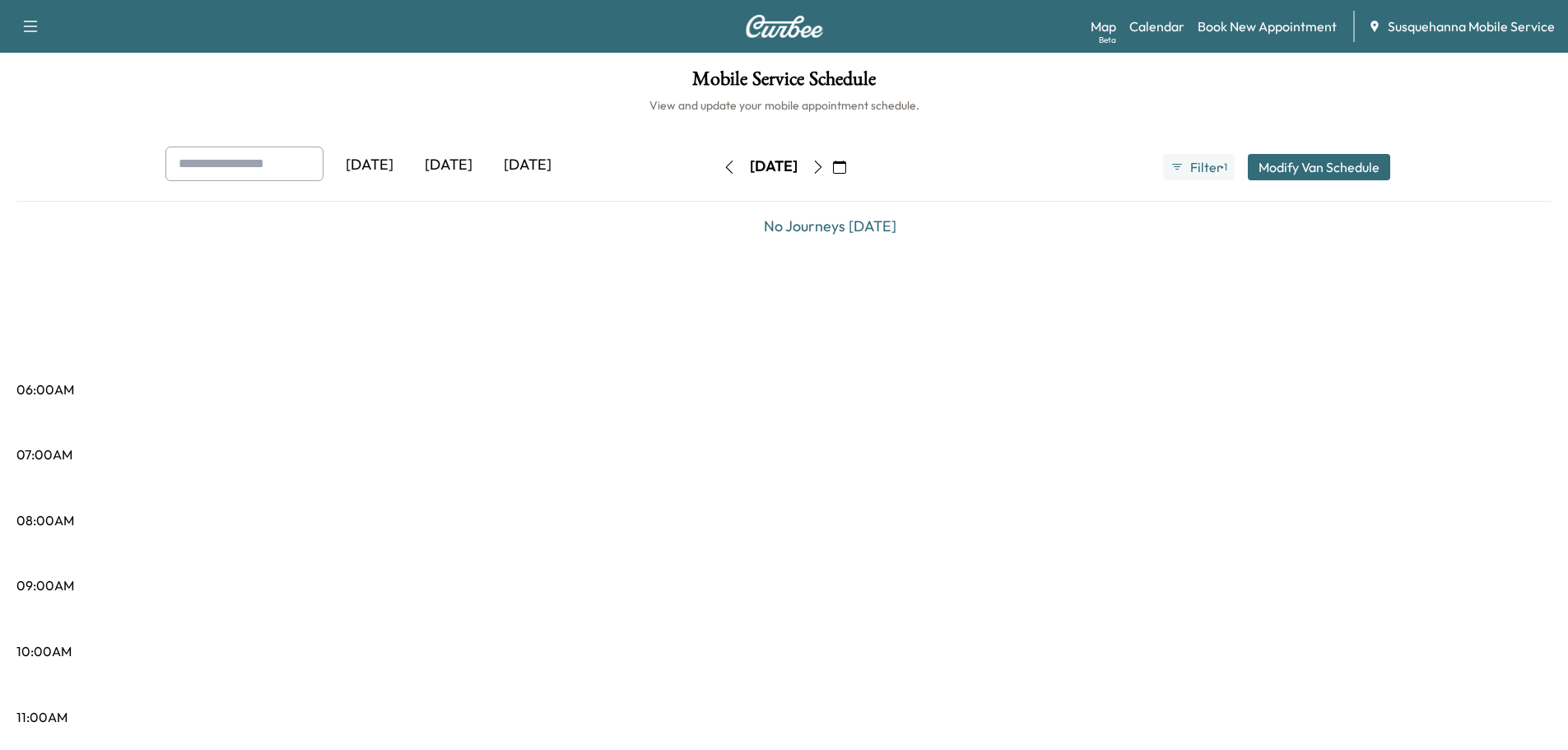
click at [846, 170] on icon "button" at bounding box center [839, 167] width 13 height 13
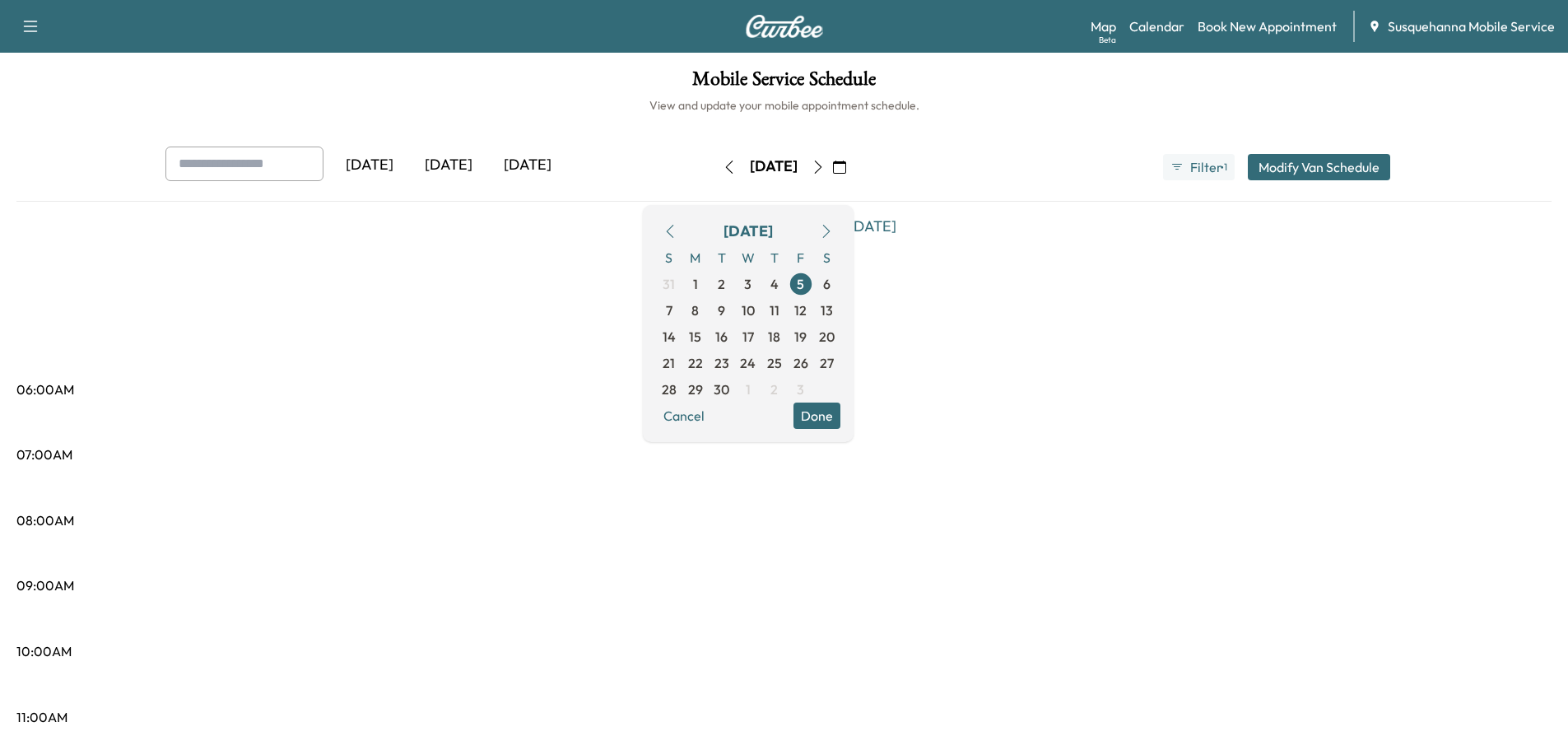
click at [684, 240] on button "button" at bounding box center [669, 231] width 28 height 27
click at [676, 225] on icon "button" at bounding box center [670, 231] width 13 height 13
click at [787, 395] on span "28" at bounding box center [775, 389] width 27 height 27
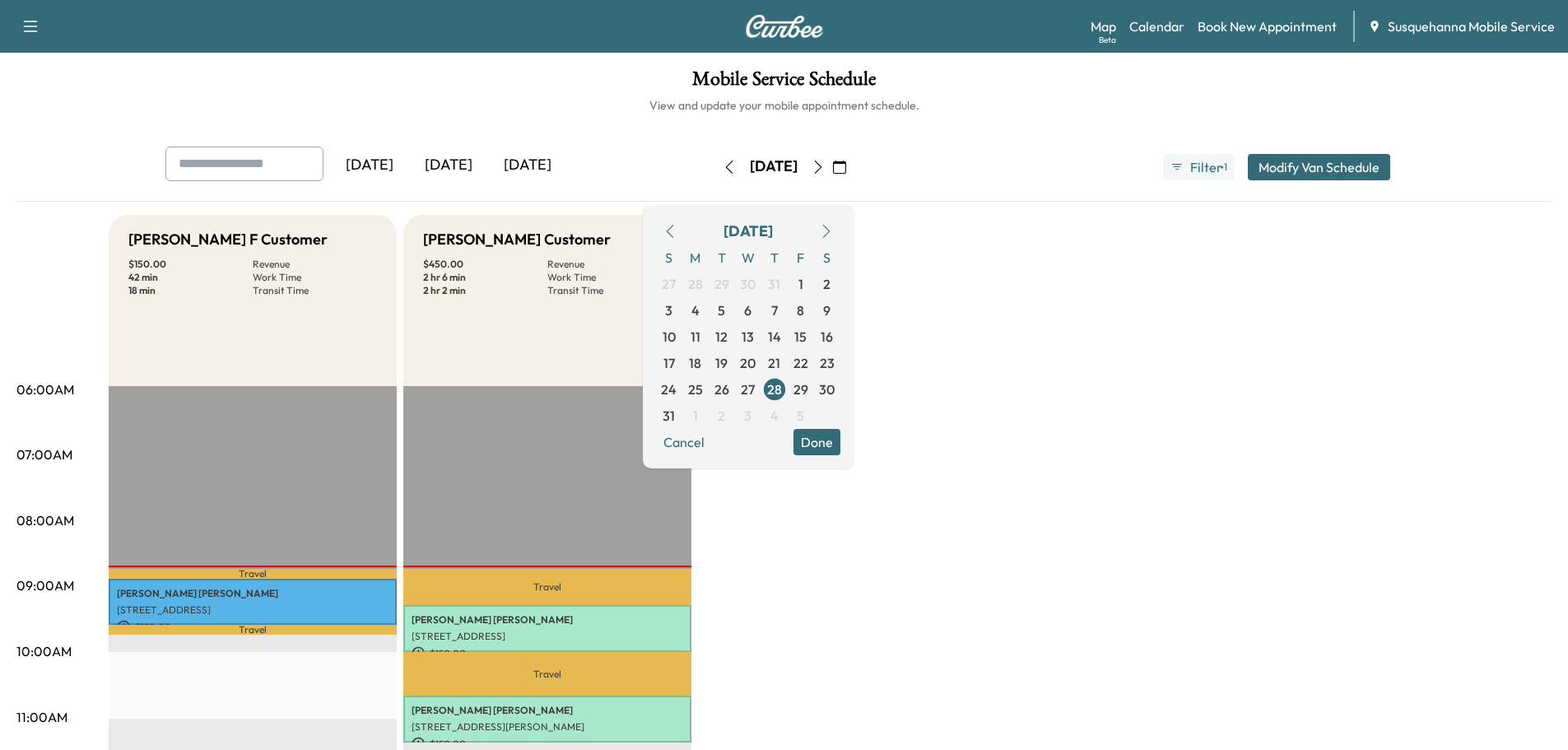
click at [840, 443] on button "Done" at bounding box center [816, 443] width 47 height 27
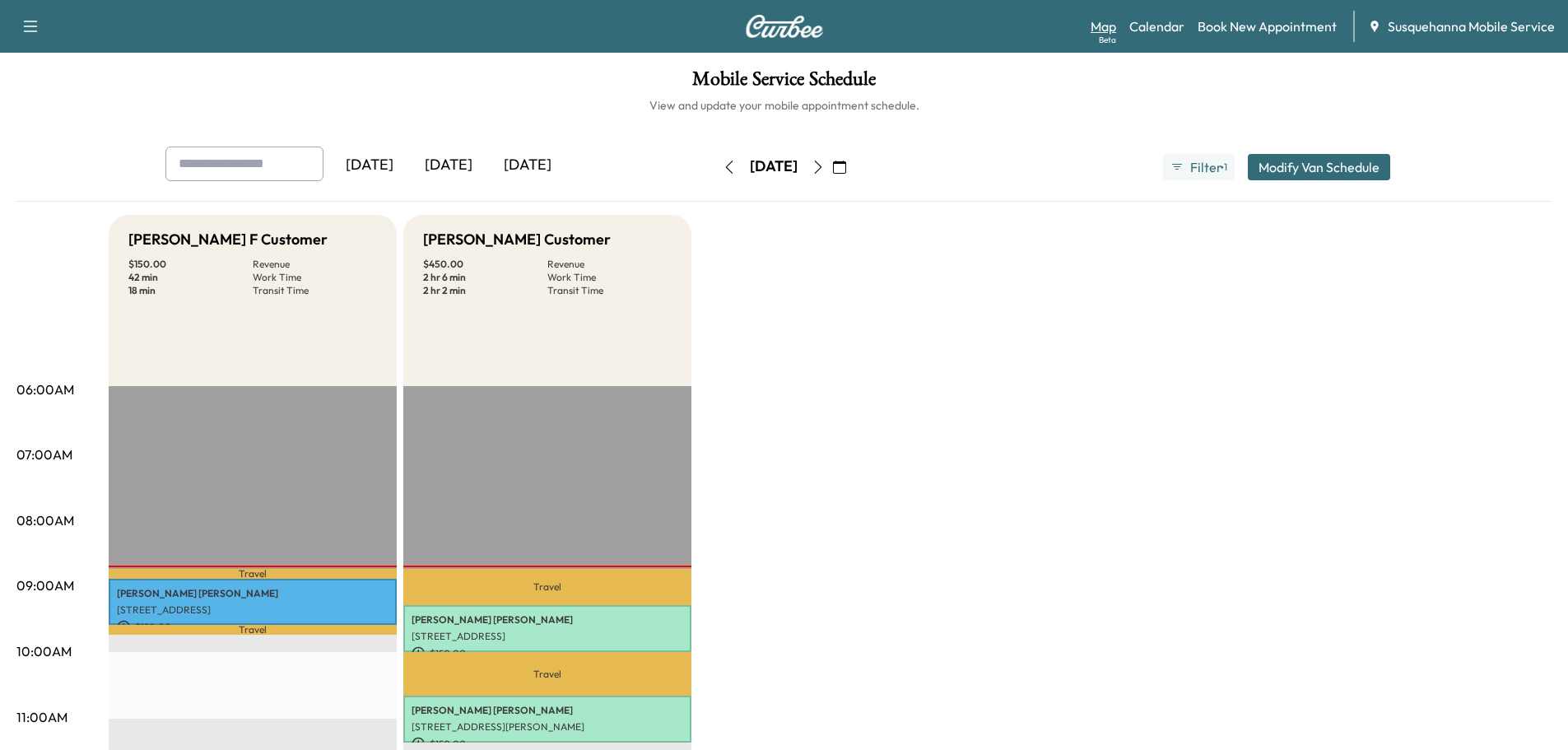
click at [1110, 30] on link "Map Beta" at bounding box center [1102, 27] width 26 height 20
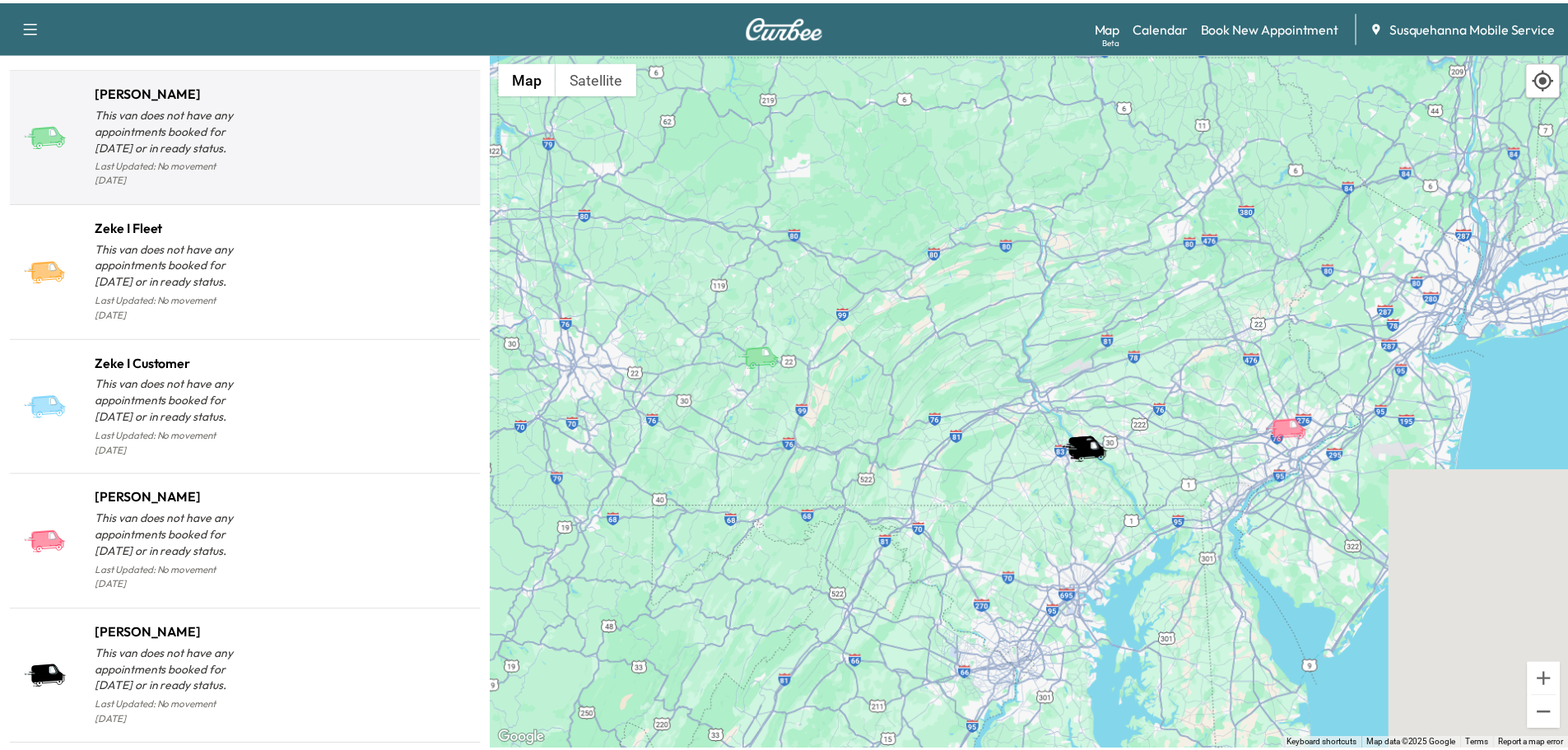
scroll to position [1580, 0]
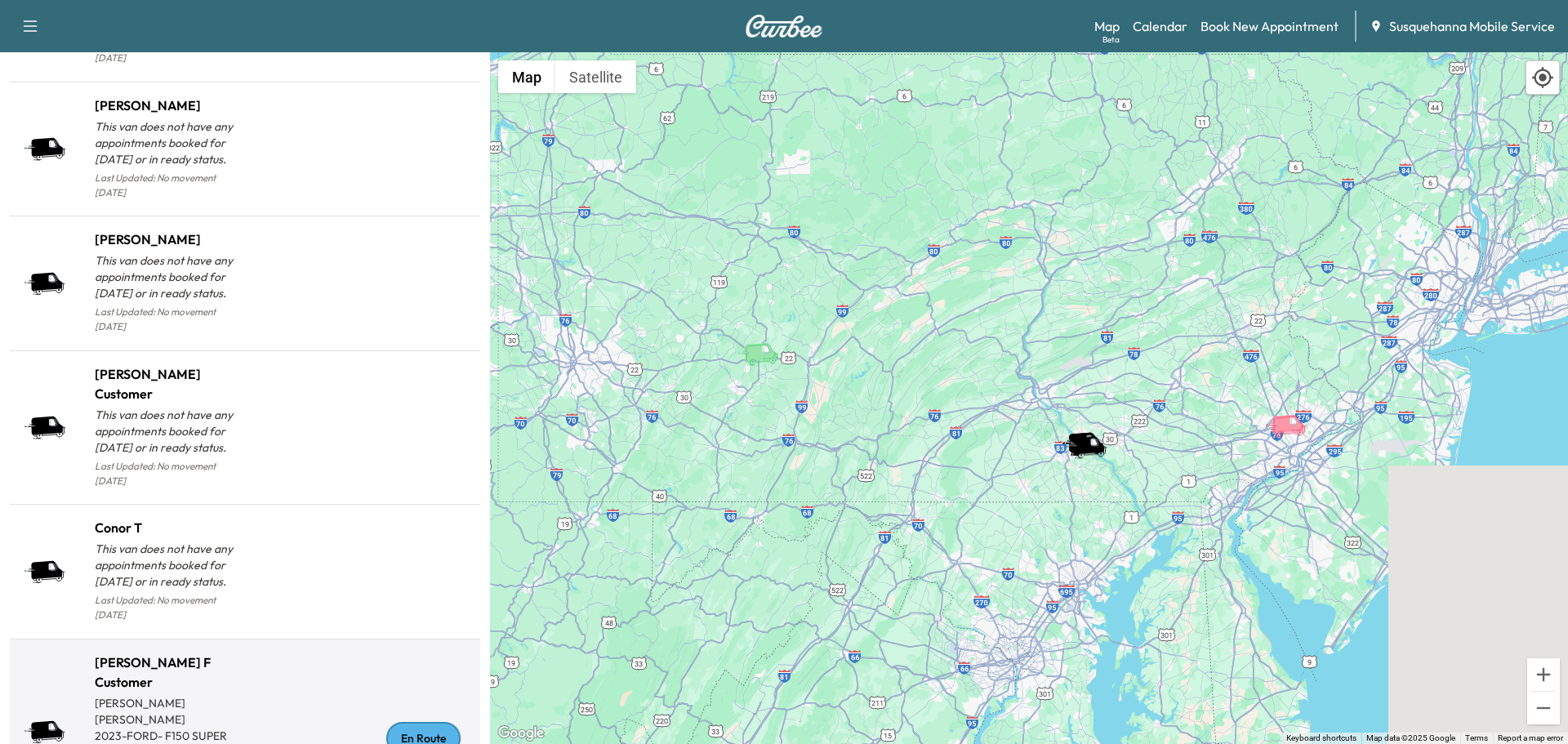
click at [412, 722] on div "En Route" at bounding box center [423, 738] width 74 height 33
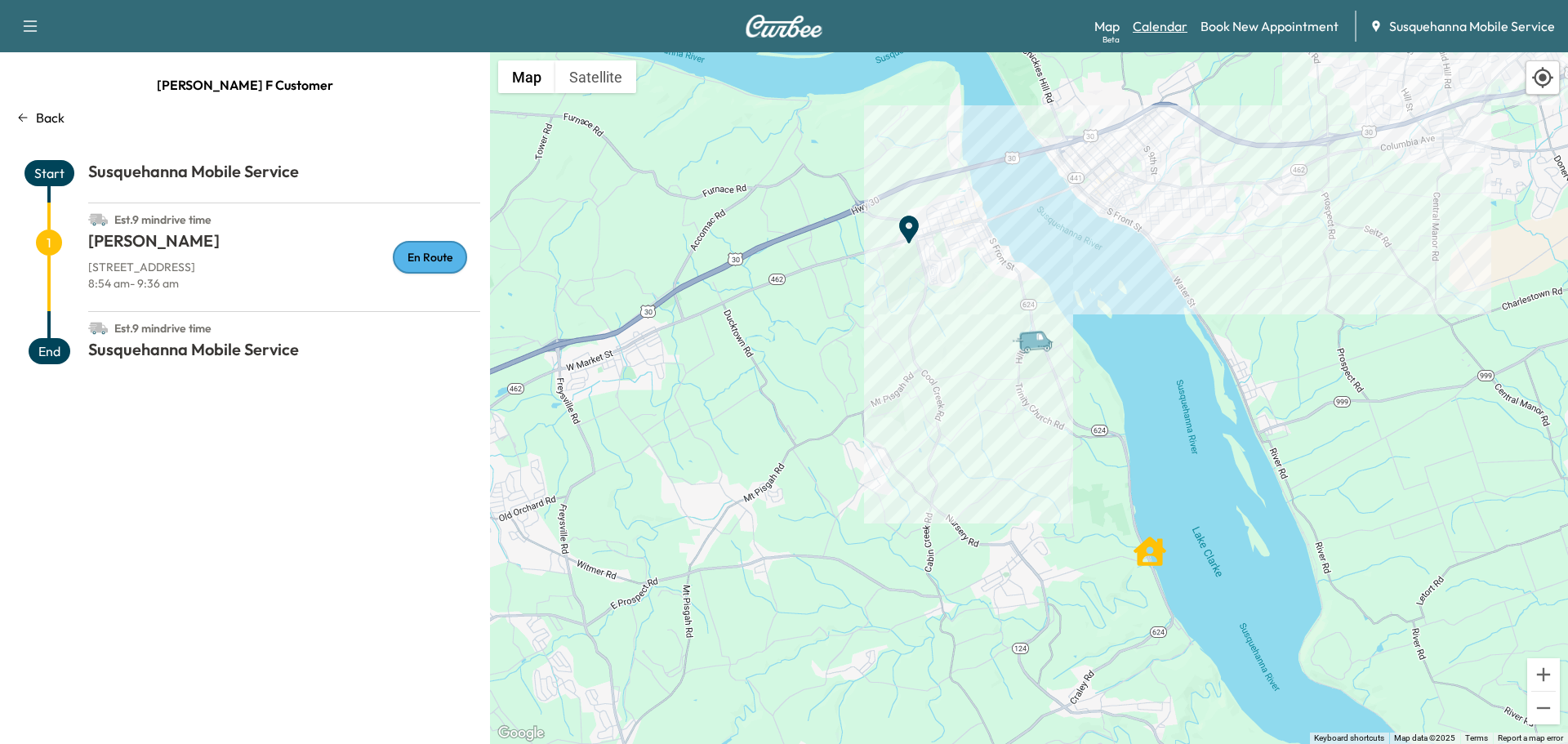
click at [1160, 26] on link "Calendar" at bounding box center [1161, 26] width 55 height 19
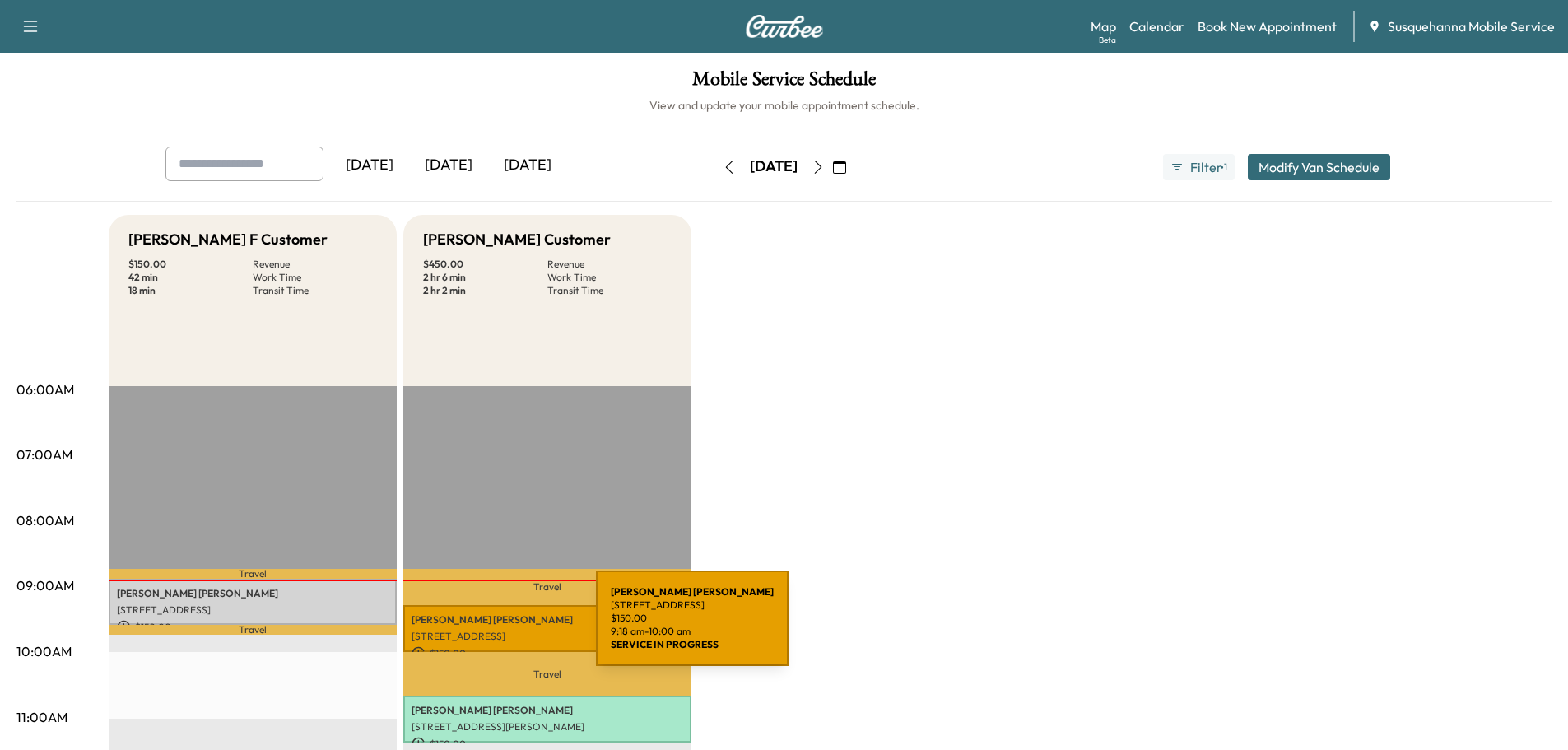
click at [473, 630] on p "[STREET_ADDRESS]" at bounding box center [547, 636] width 272 height 13
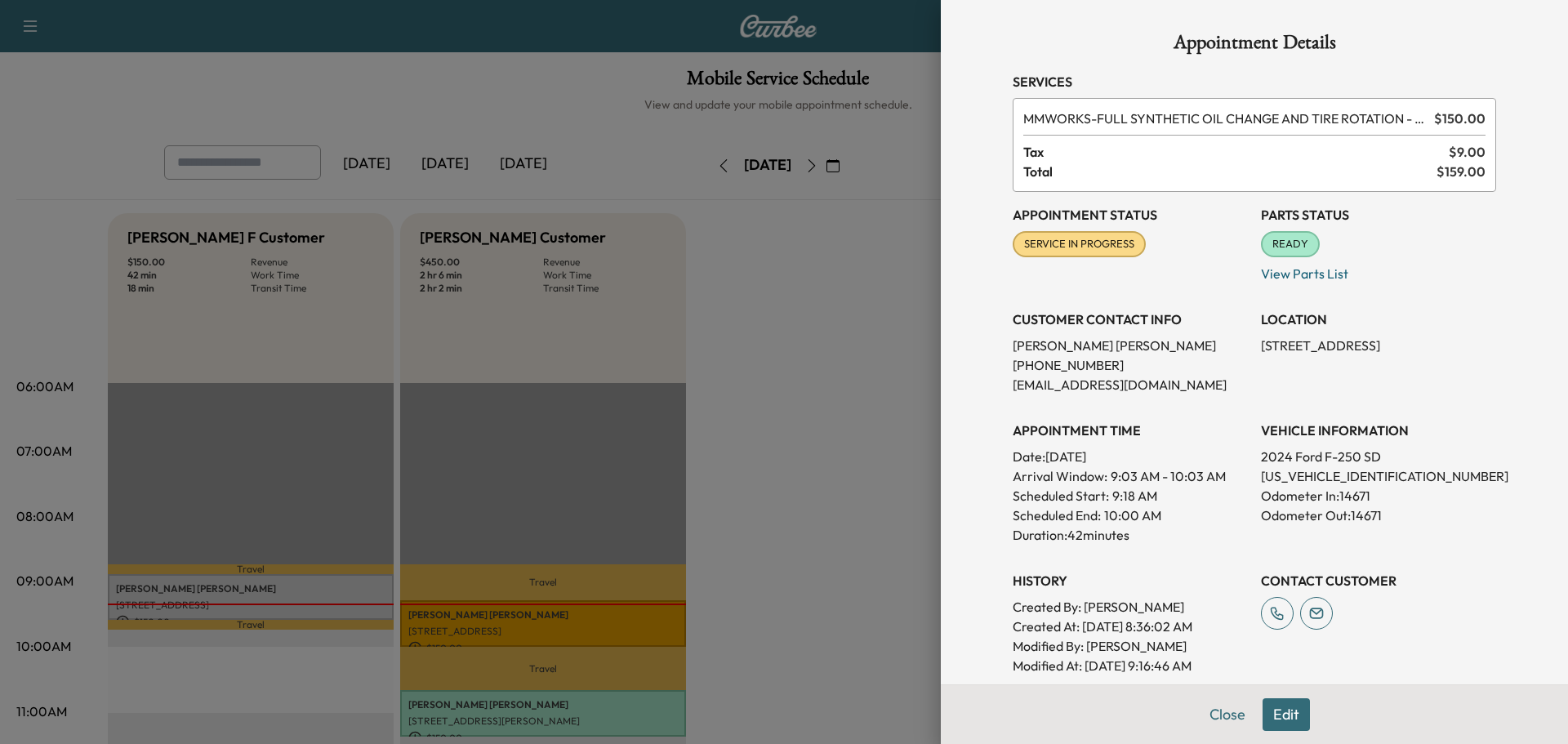
click at [325, 592] on div at bounding box center [784, 372] width 1568 height 744
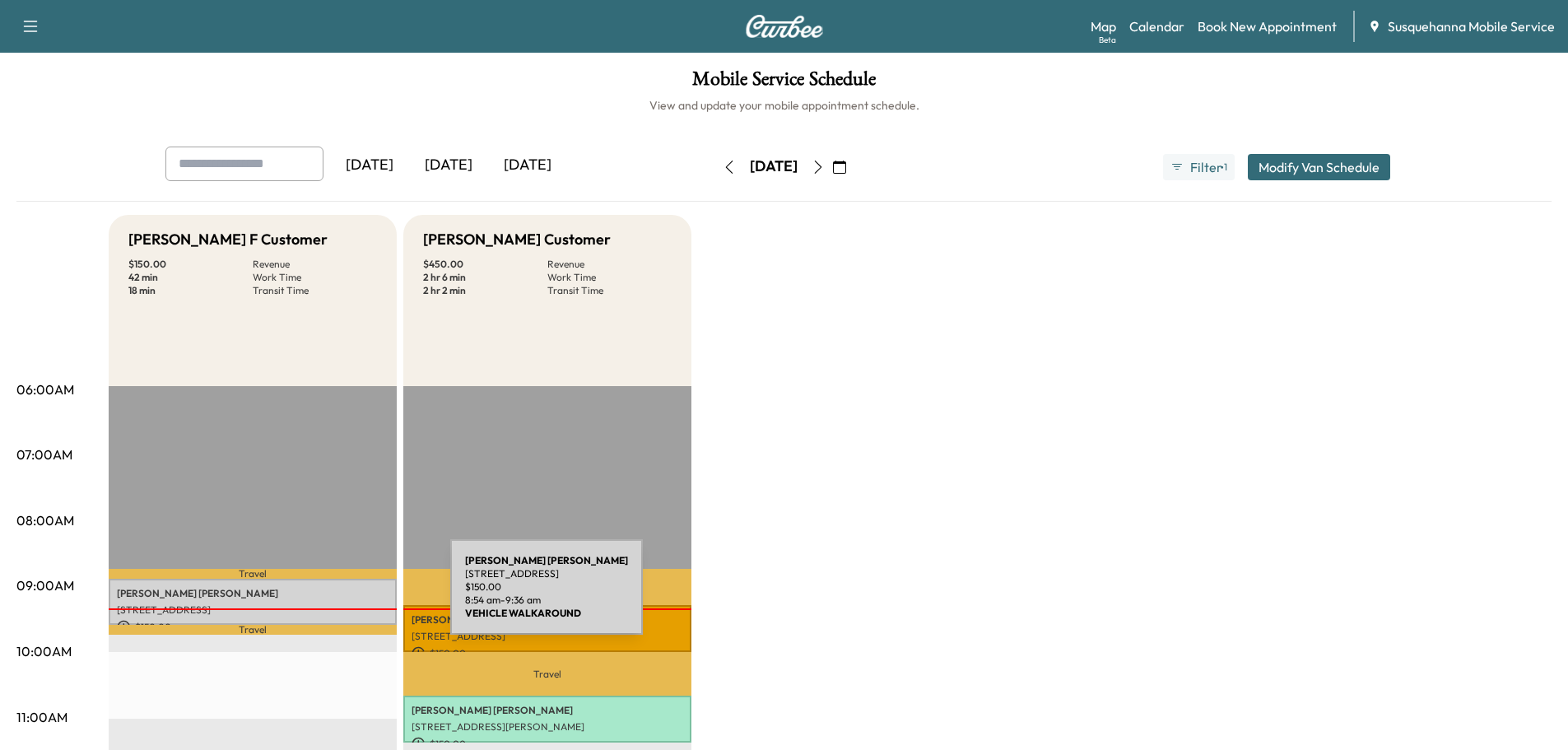
click at [327, 597] on p "DAVID KLINE" at bounding box center [253, 593] width 272 height 13
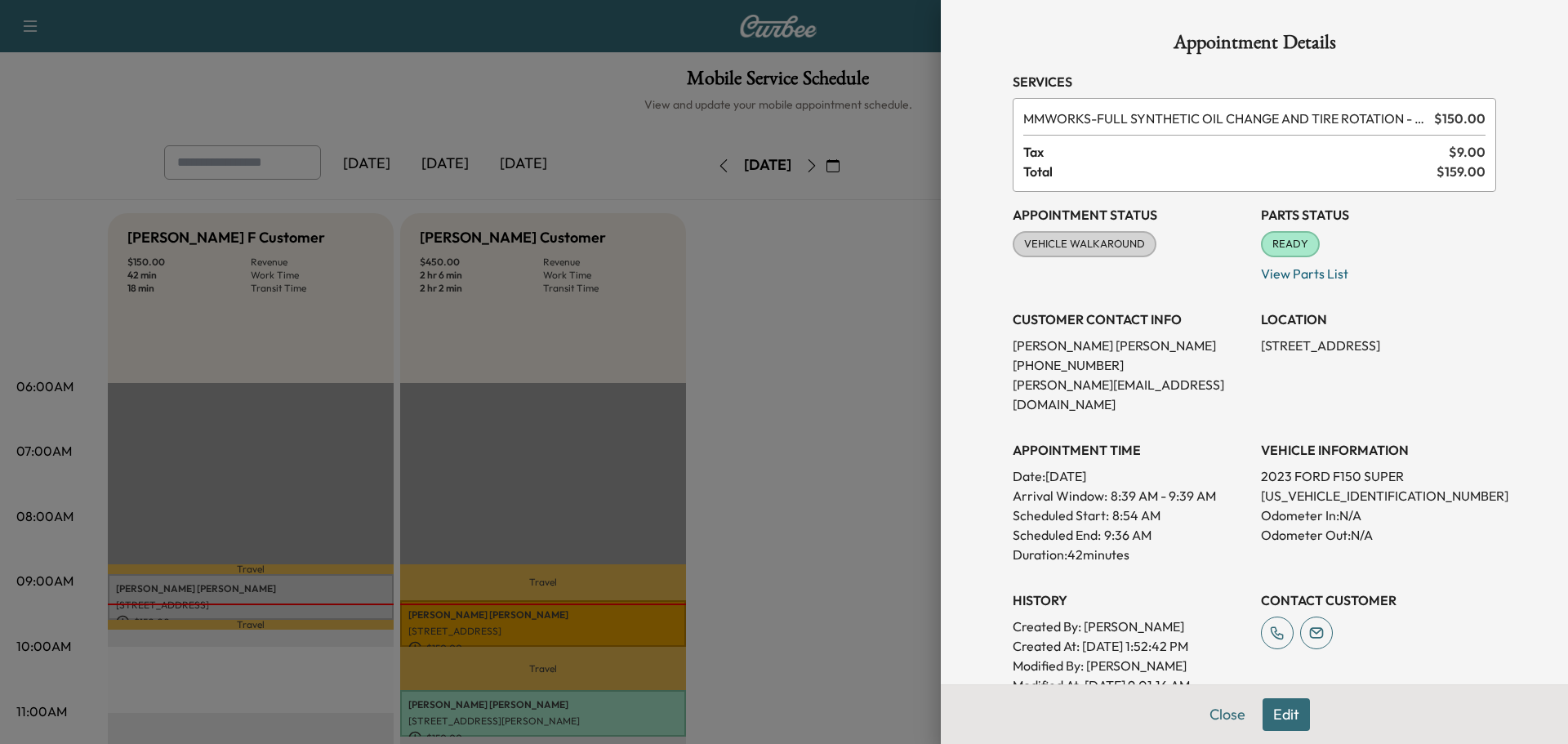
click at [325, 592] on div at bounding box center [784, 372] width 1568 height 744
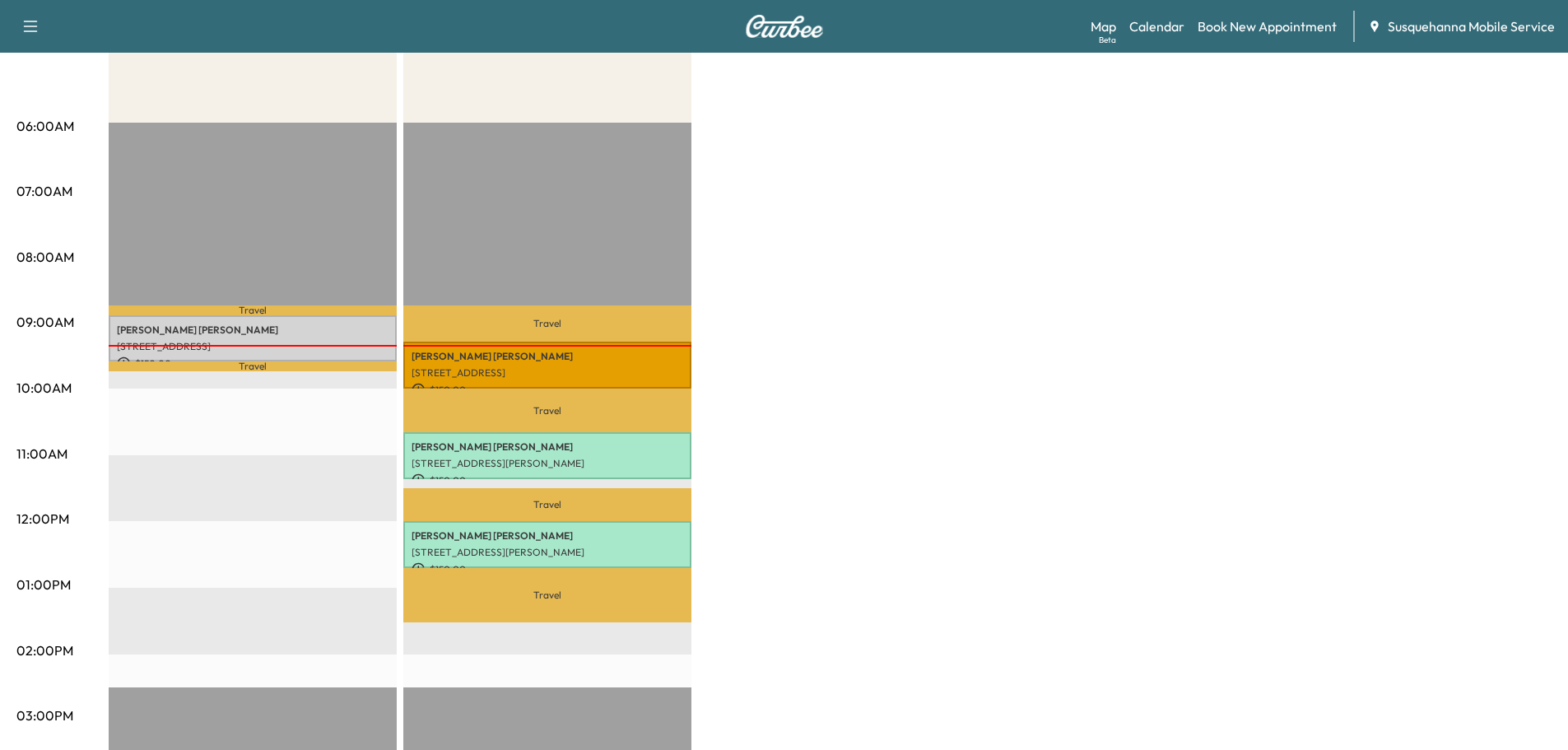
scroll to position [88, 0]
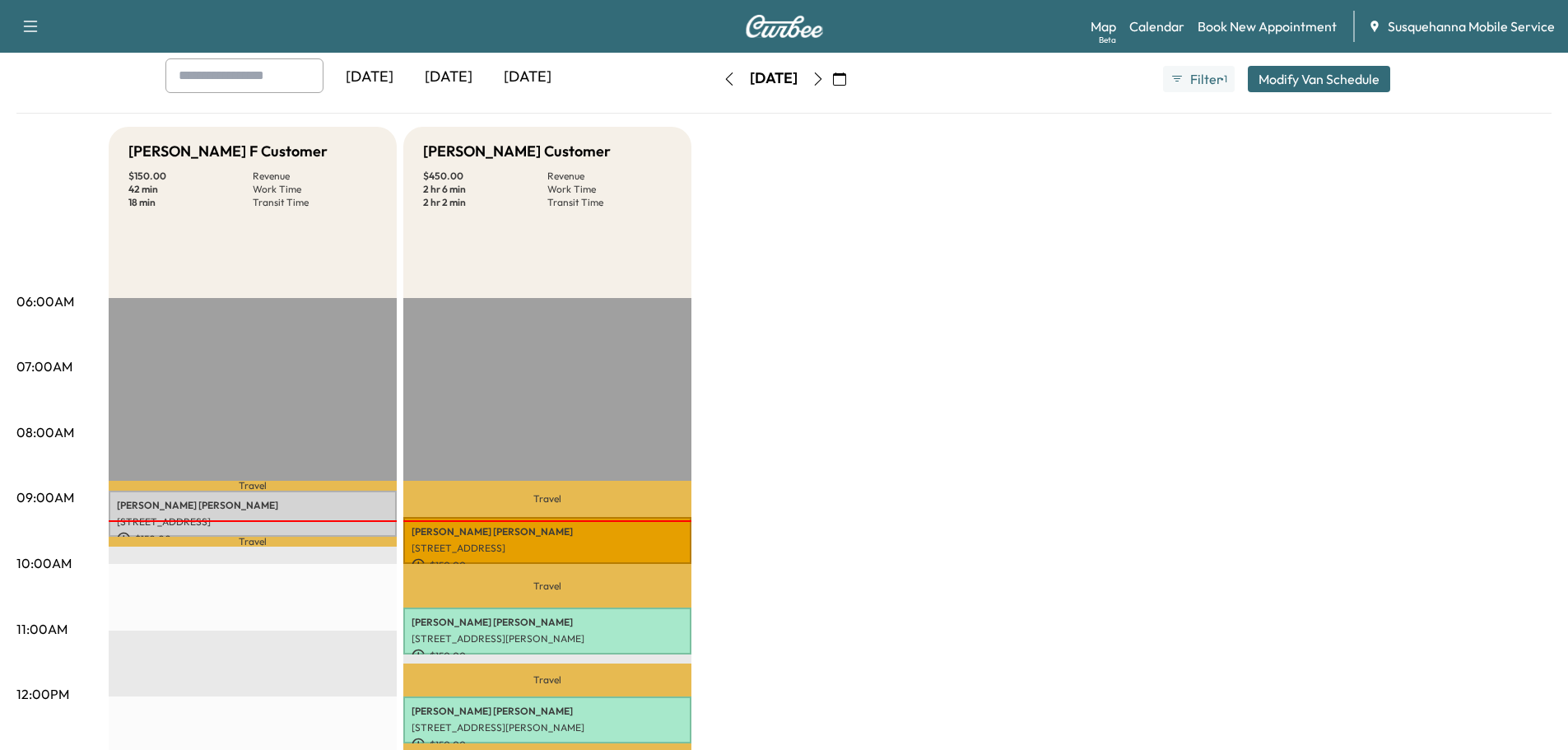
click at [824, 76] on icon "button" at bounding box center [817, 79] width 13 height 13
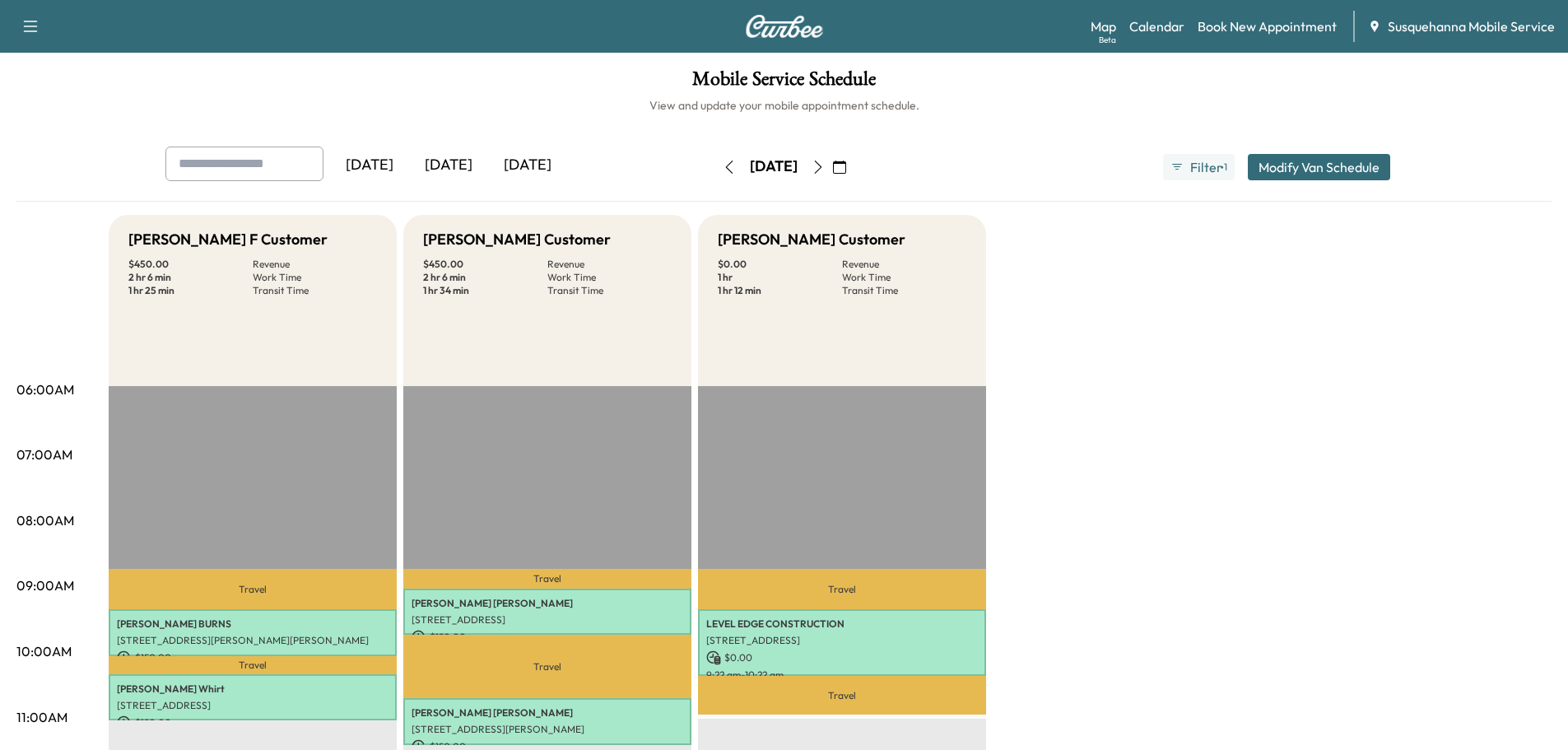
click at [722, 162] on icon "button" at bounding box center [728, 167] width 13 height 13
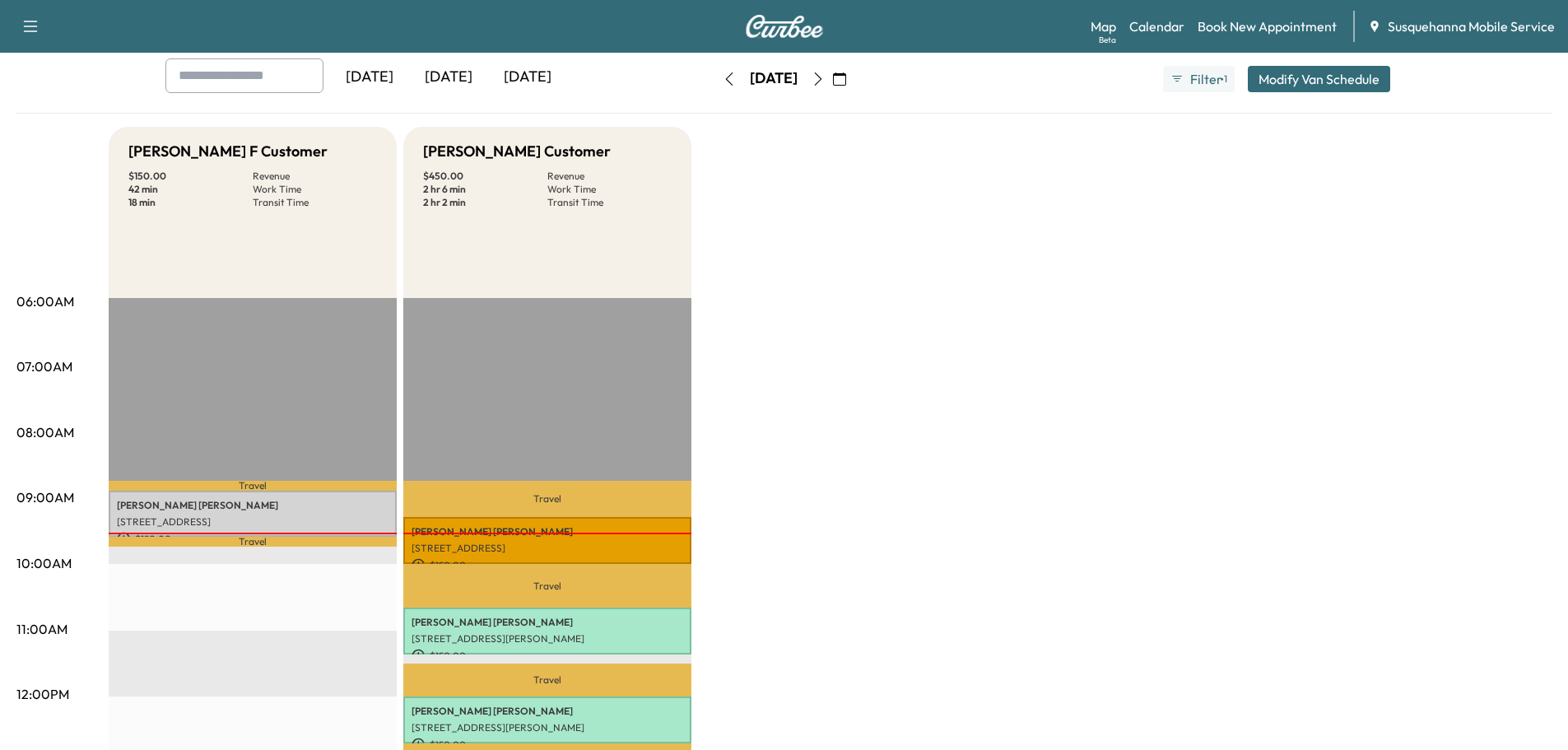
scroll to position [175, 0]
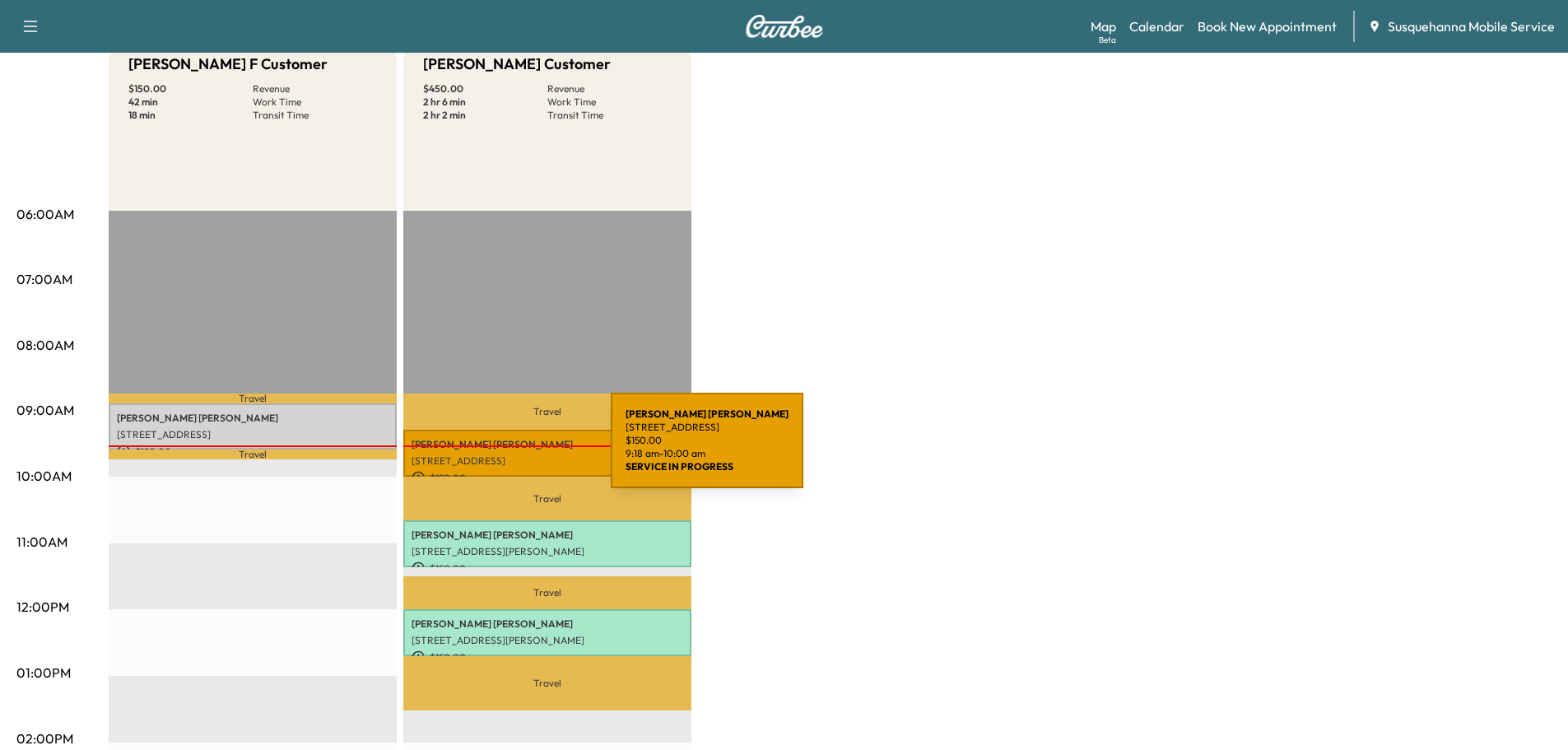
click at [487, 451] on div "KEVIN SYPIEN 466 PEQUEA CREEK RD, PEQUEA, PA, USA $ 150.00 9:18 am - 10:00 am" at bounding box center [547, 453] width 288 height 47
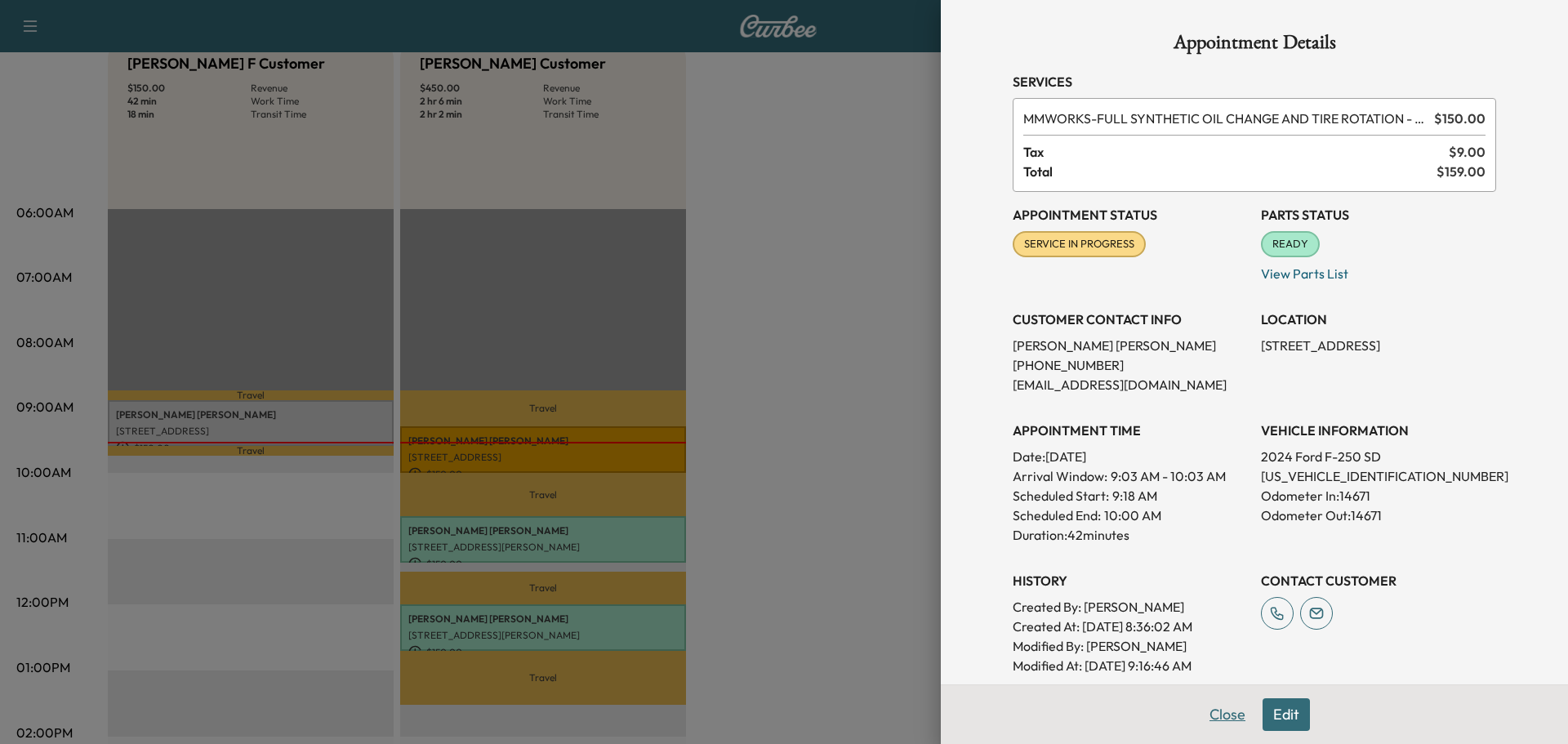
click at [1227, 726] on button "Close" at bounding box center [1228, 714] width 57 height 33
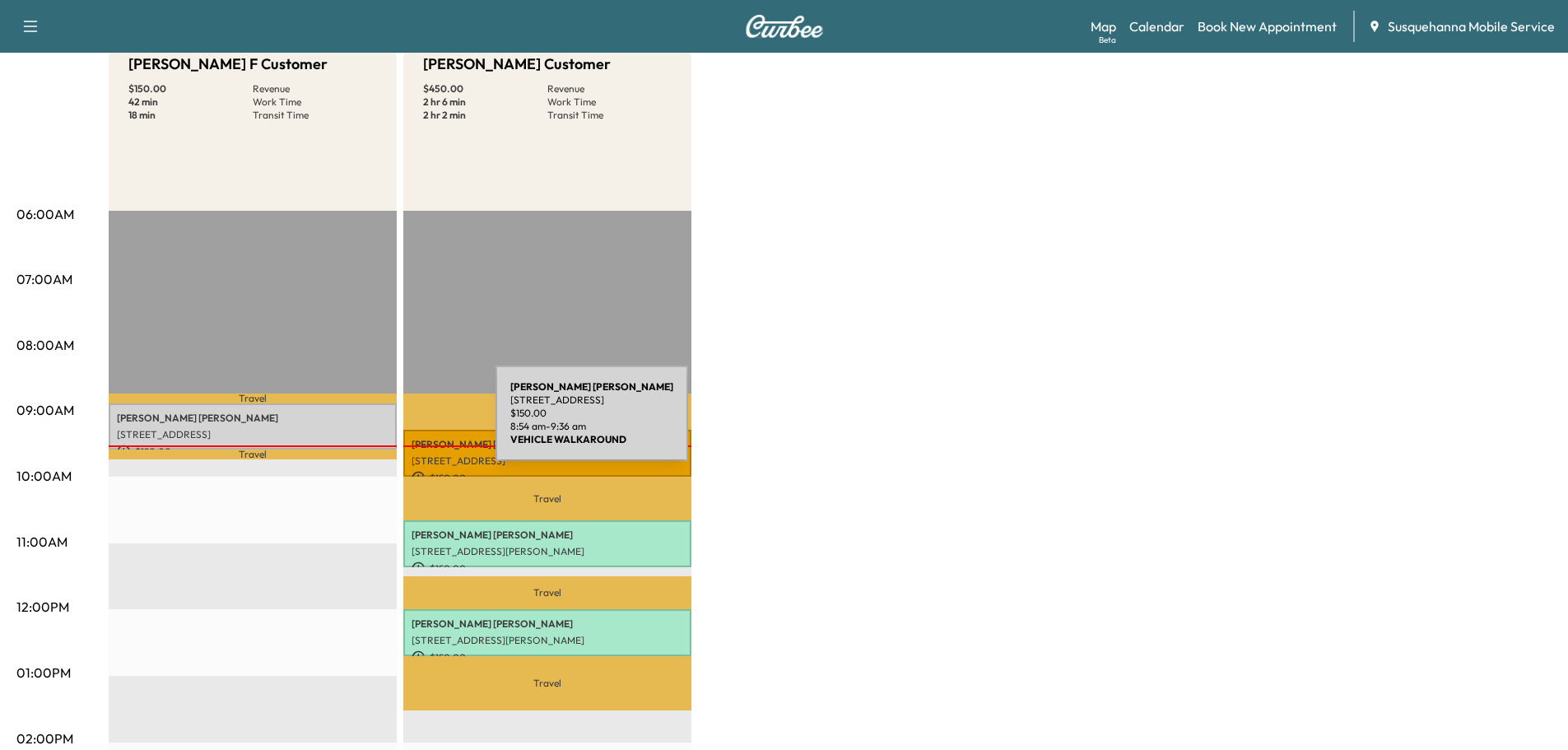
click at [364, 423] on div "DAVID KLINE 1809 Long Level Rd, Wrightsville, PA 17368, USA $ 150.00 8:54 am - …" at bounding box center [252, 427] width 288 height 47
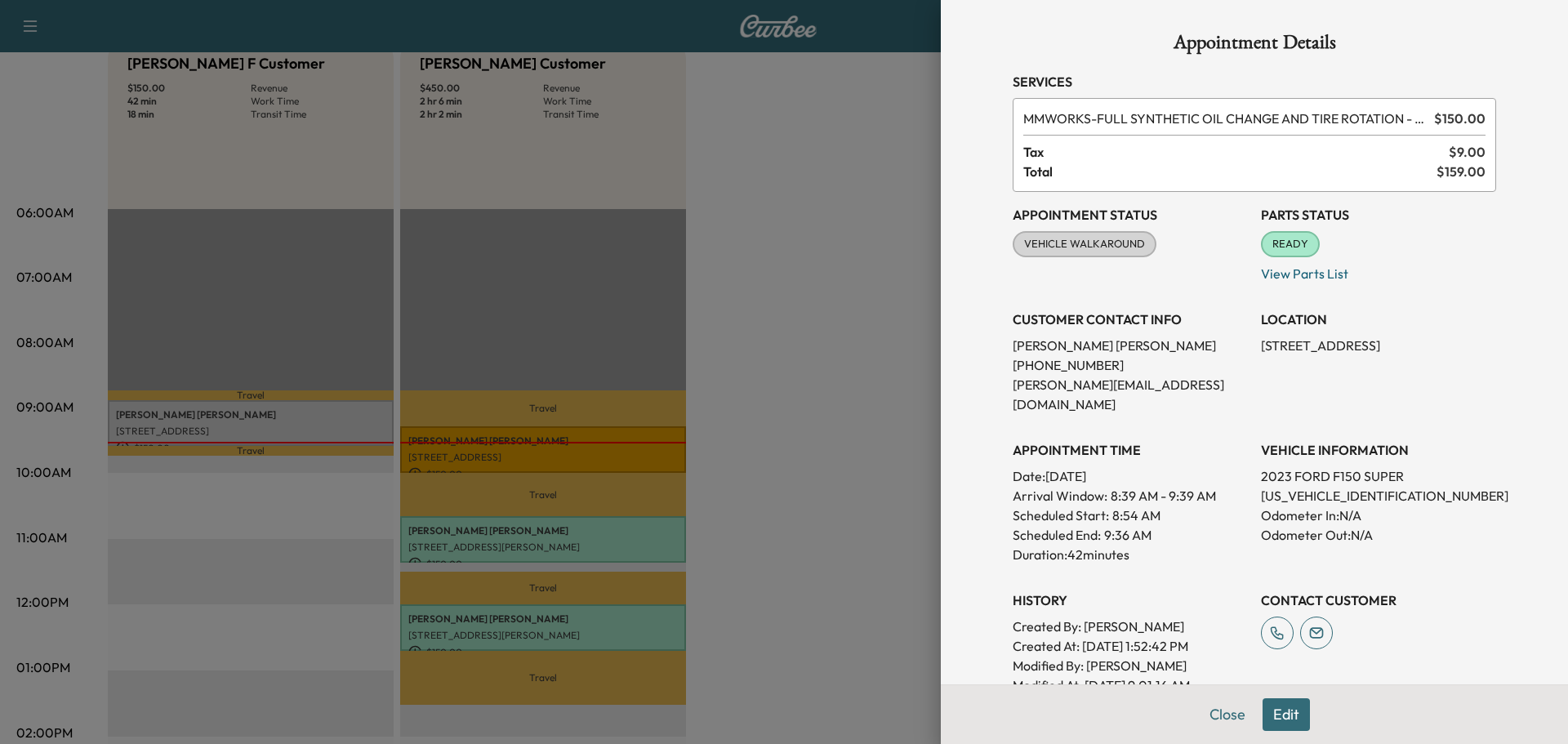
drag, startPoint x: 1202, startPoint y: 714, endPoint x: 981, endPoint y: 626, distance: 237.9
click at [1202, 714] on button "Close" at bounding box center [1228, 714] width 57 height 33
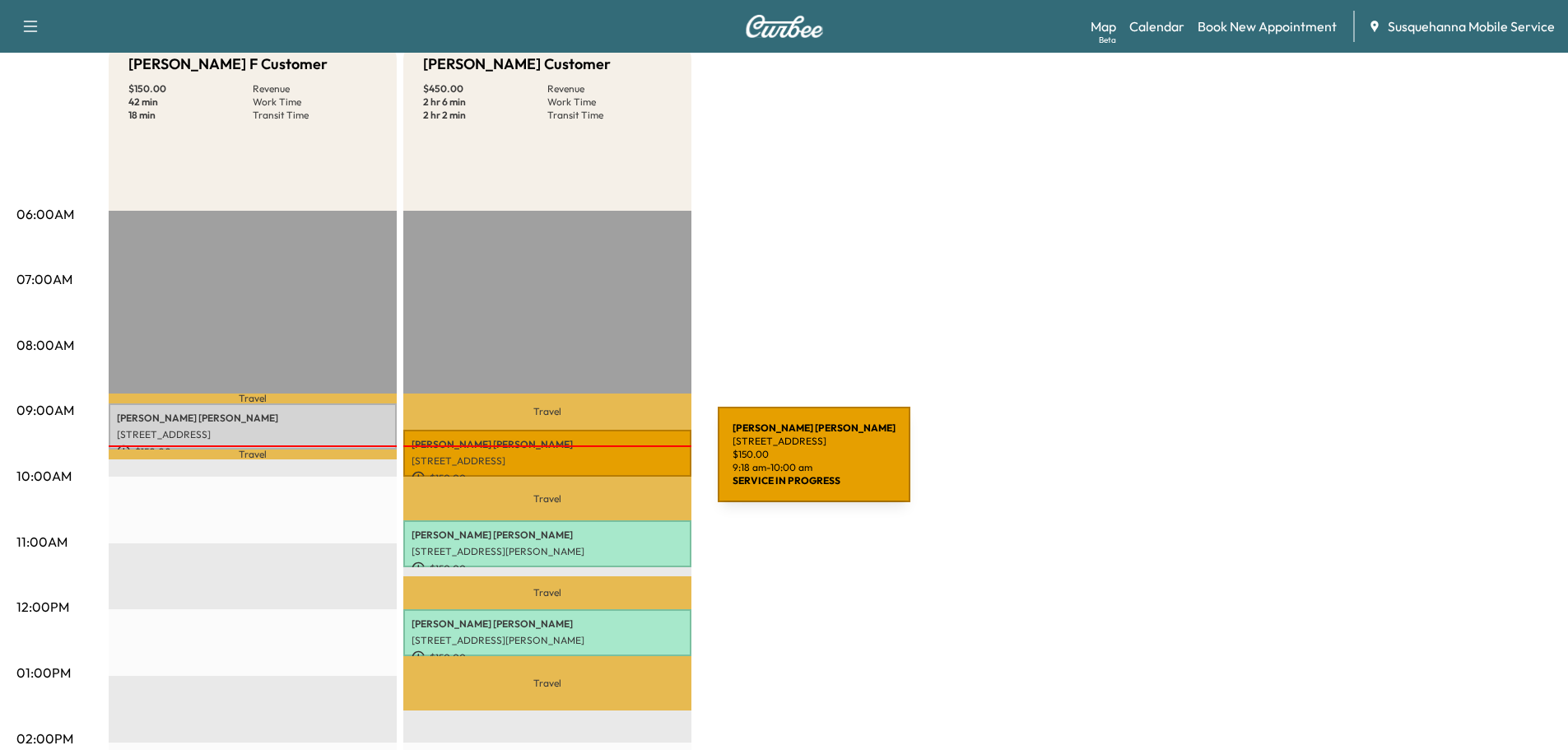
click at [594, 464] on p "[STREET_ADDRESS]" at bounding box center [547, 460] width 272 height 13
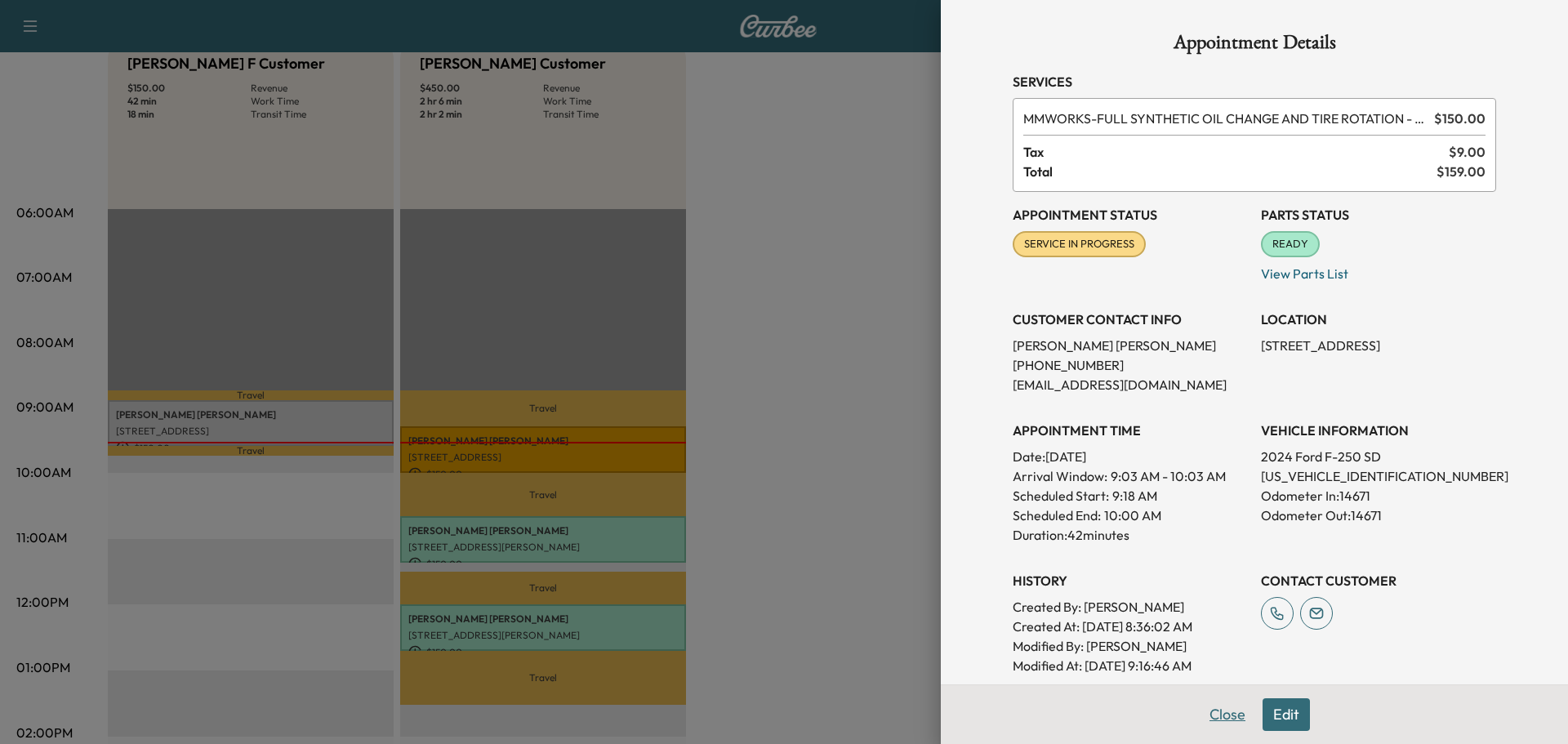
click at [1220, 712] on button "Close" at bounding box center [1228, 714] width 57 height 33
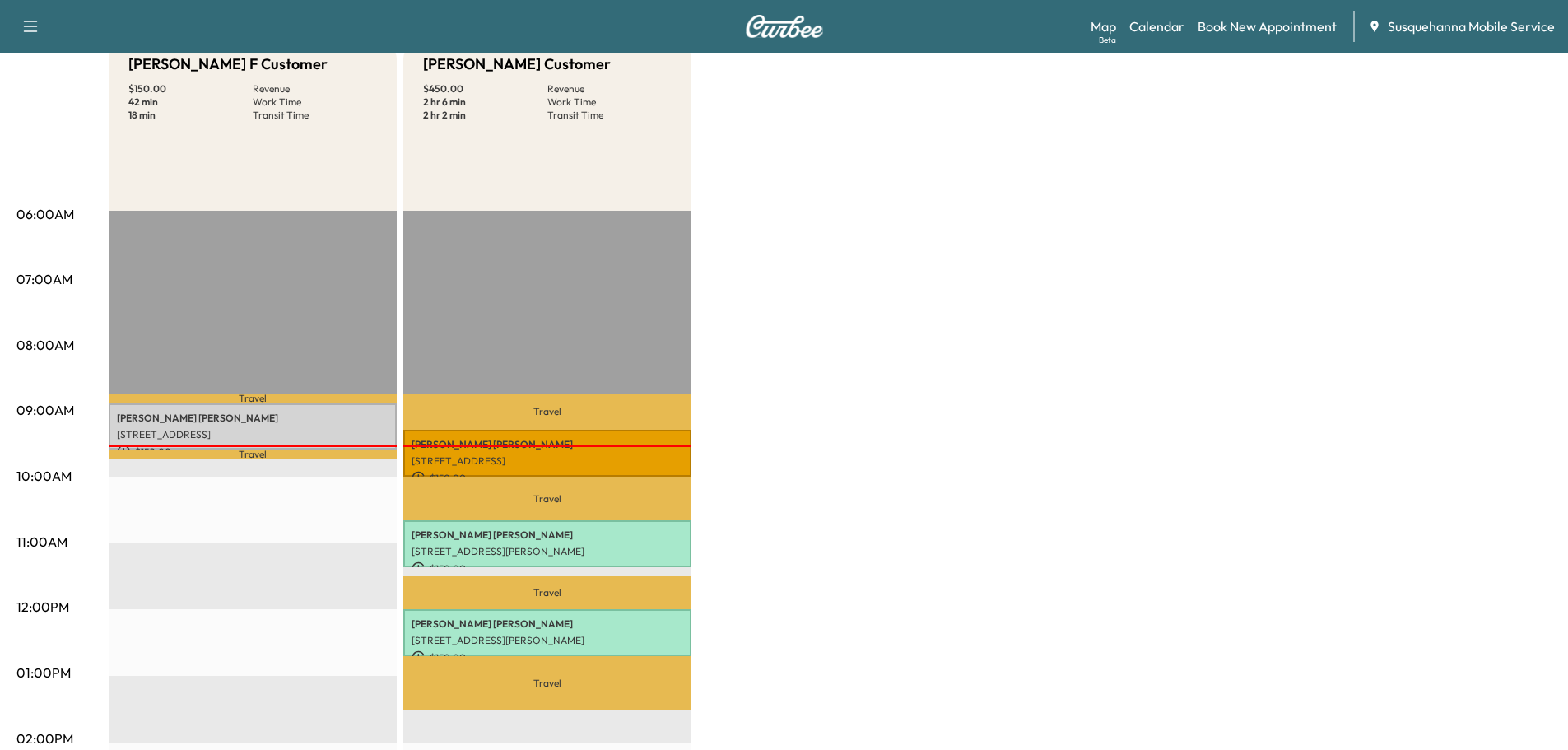
click at [570, 438] on p "KEVIN SYPIEN" at bounding box center [547, 444] width 272 height 13
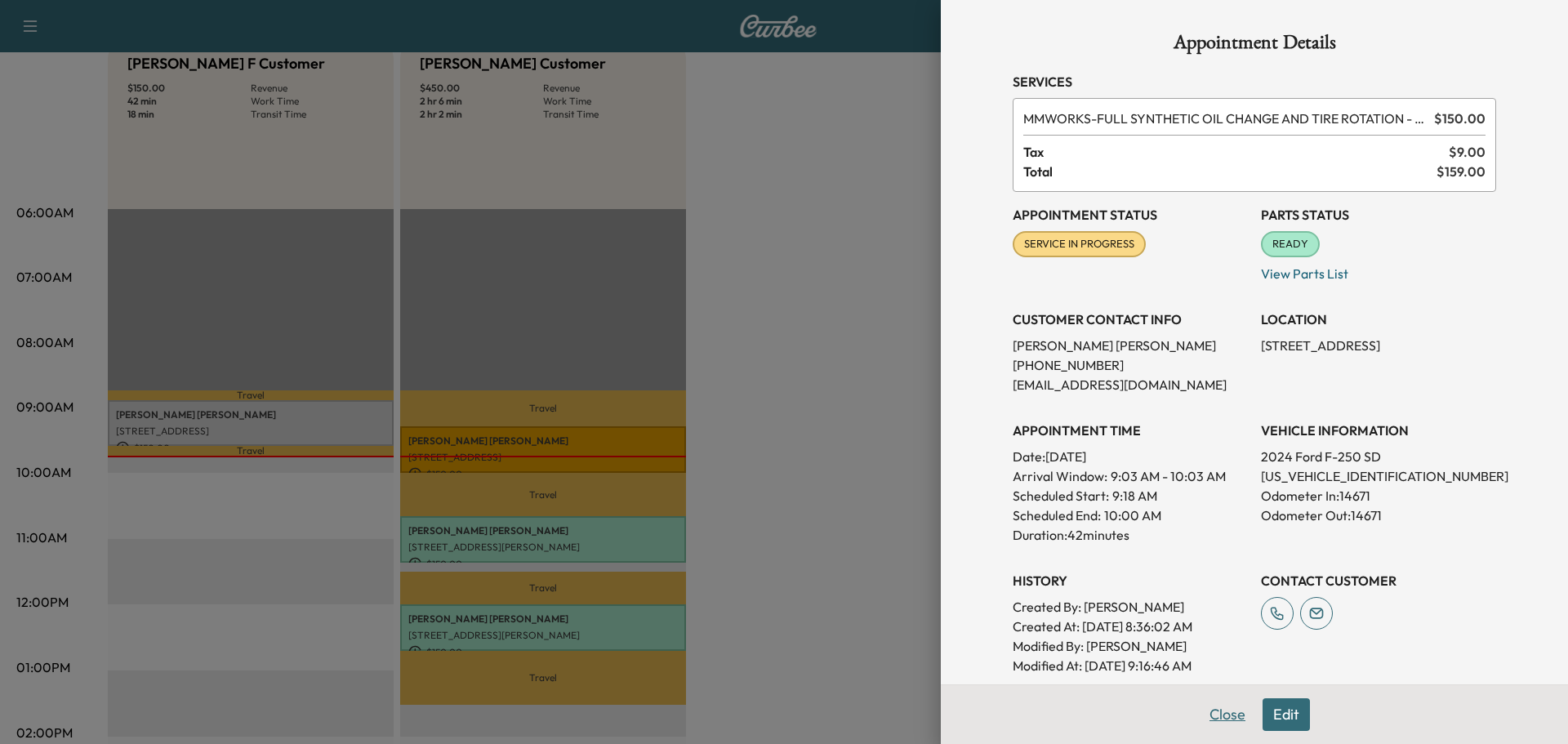
click at [1199, 716] on button "Close" at bounding box center [1228, 714] width 57 height 33
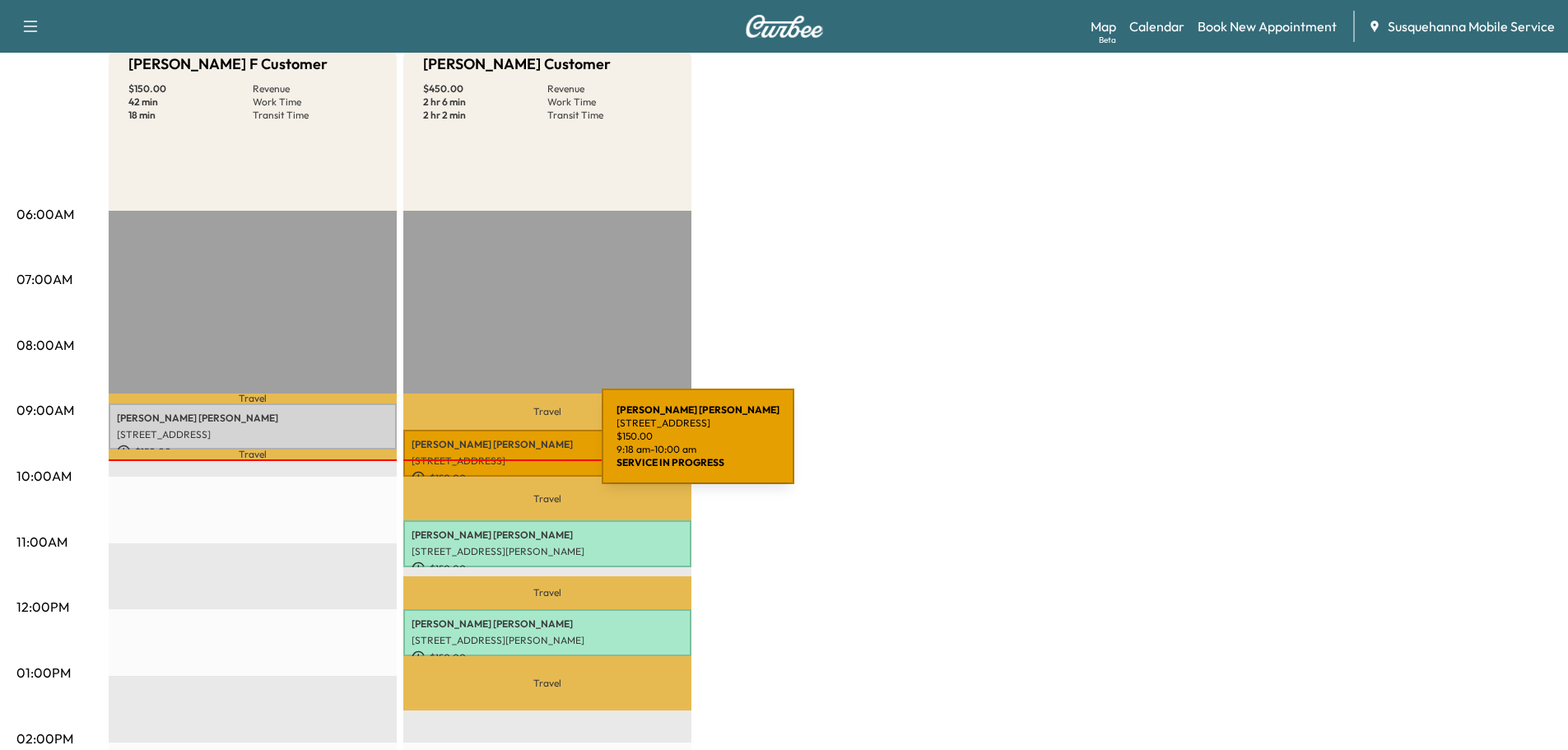
click at [478, 446] on p "KEVIN SYPIEN" at bounding box center [547, 444] width 272 height 13
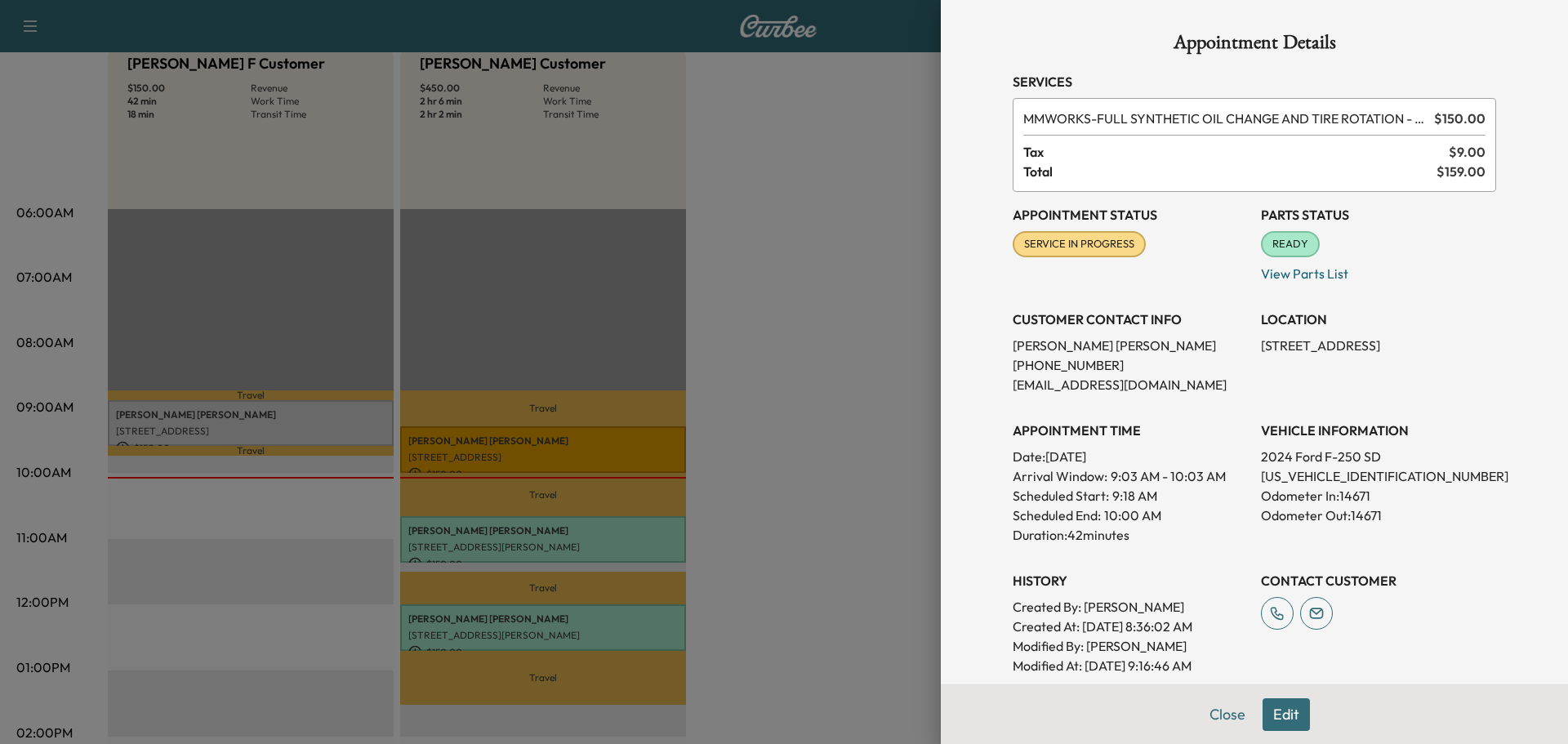
drag, startPoint x: 1221, startPoint y: 717, endPoint x: 1136, endPoint y: 658, distance: 103.5
click at [1216, 715] on button "Close" at bounding box center [1228, 714] width 57 height 33
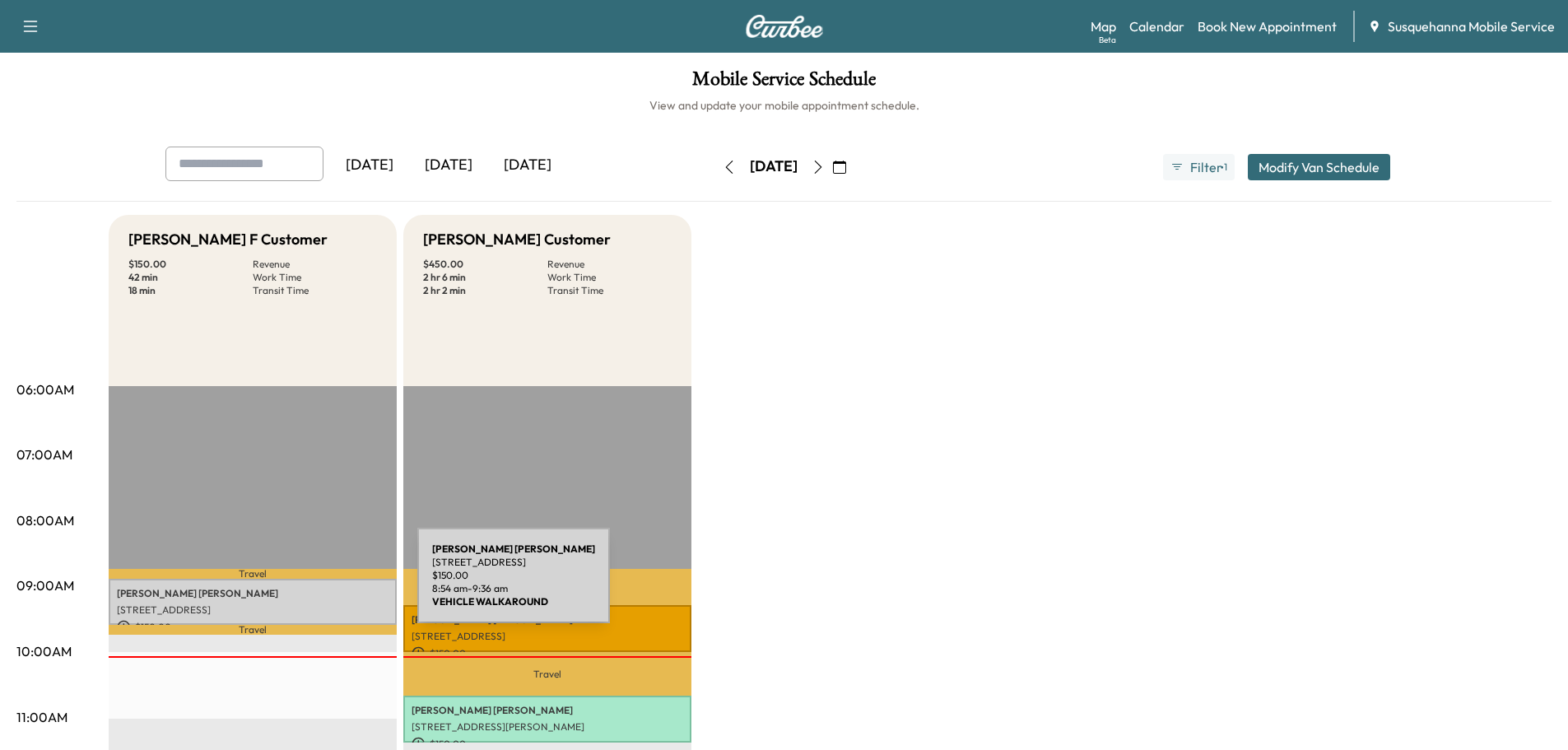
click at [294, 586] on p "[PERSON_NAME]" at bounding box center [253, 593] width 272 height 13
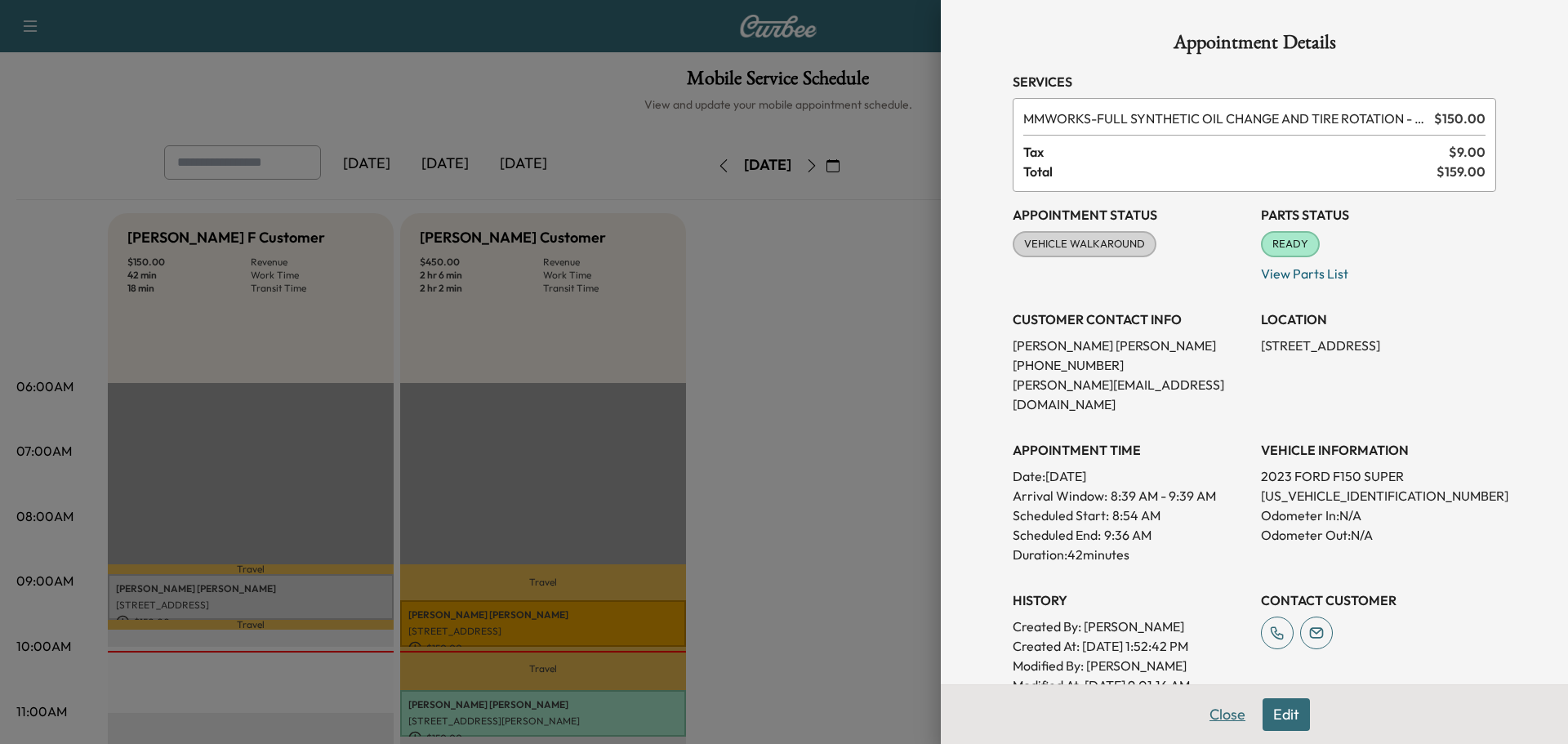
click at [1211, 712] on button "Close" at bounding box center [1228, 714] width 57 height 33
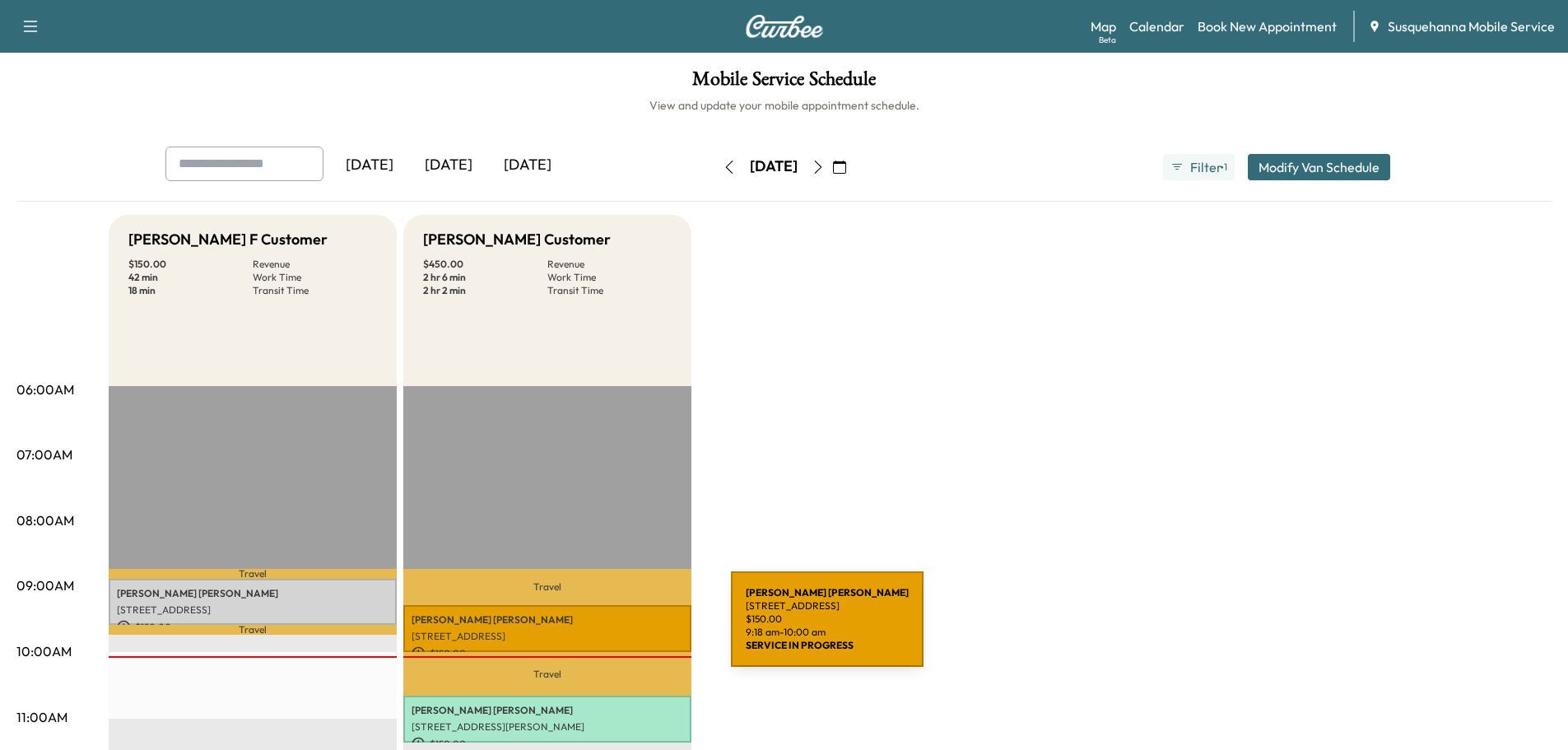
click at [608, 630] on p "[STREET_ADDRESS]" at bounding box center [547, 636] width 272 height 13
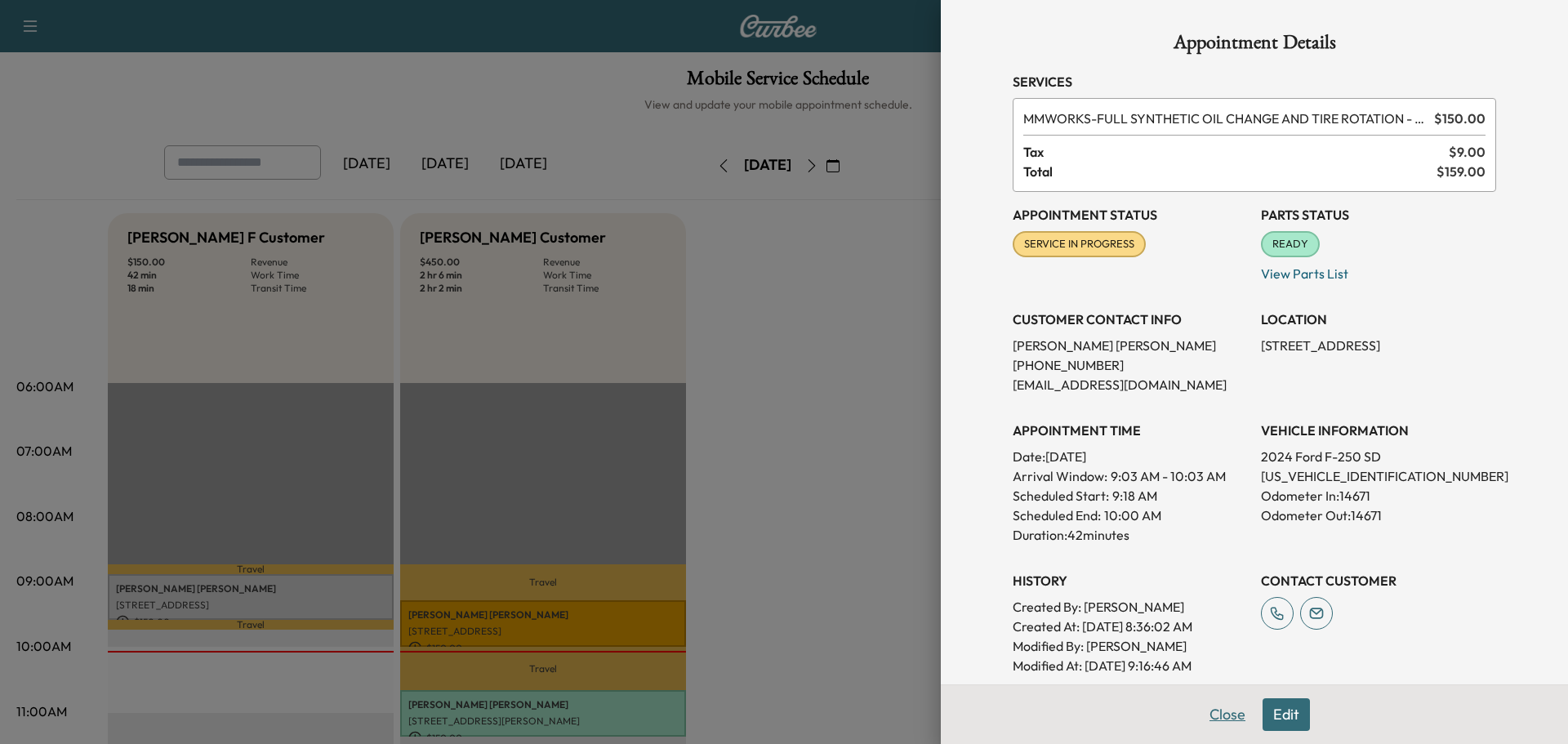
click at [1199, 718] on button "Close" at bounding box center [1228, 714] width 57 height 33
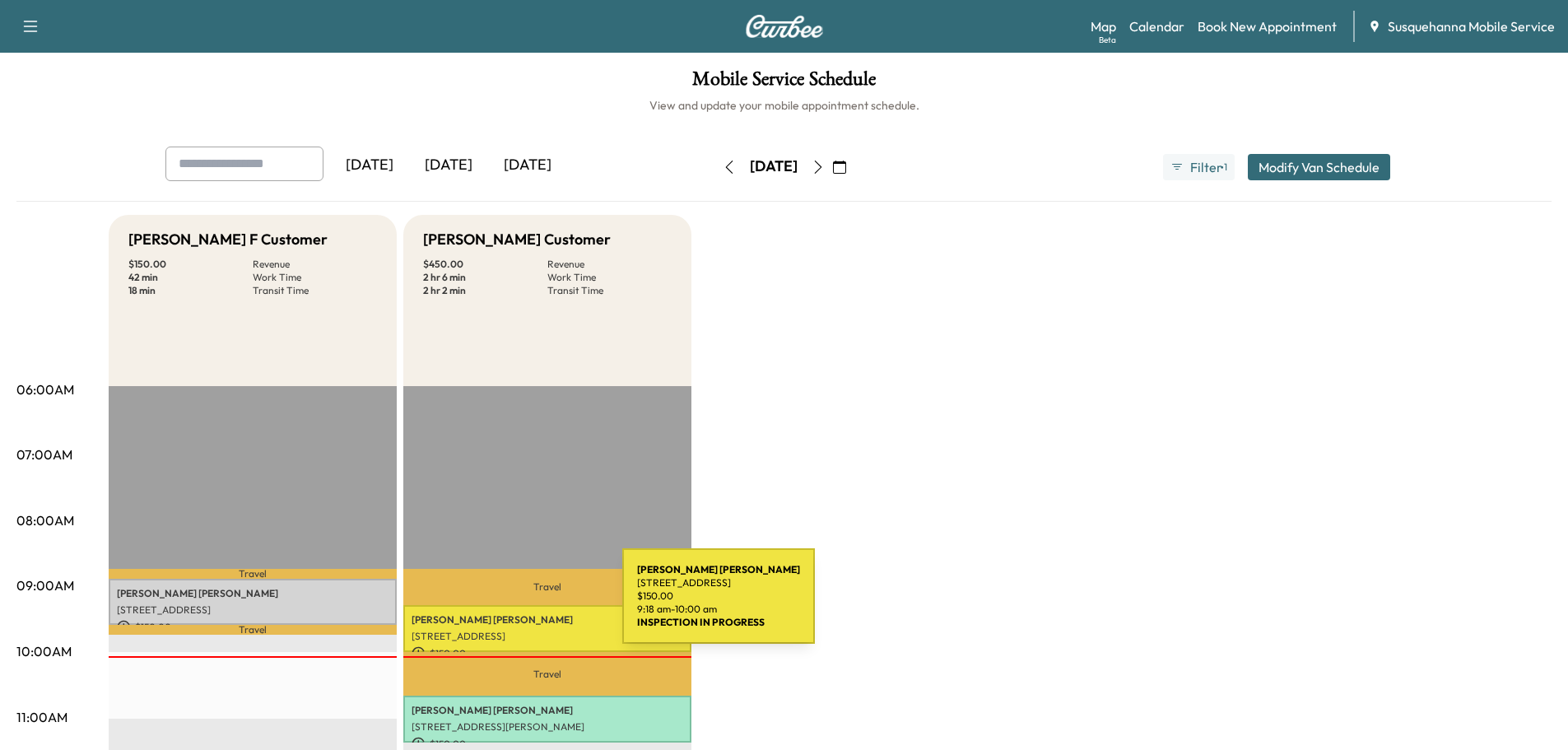
click at [498, 606] on div "KEVIN SYPIEN 466 PEQUEA CREEK RD, PEQUEA, PA, USA $ 150.00 9:18 am - 10:00 am" at bounding box center [547, 628] width 288 height 47
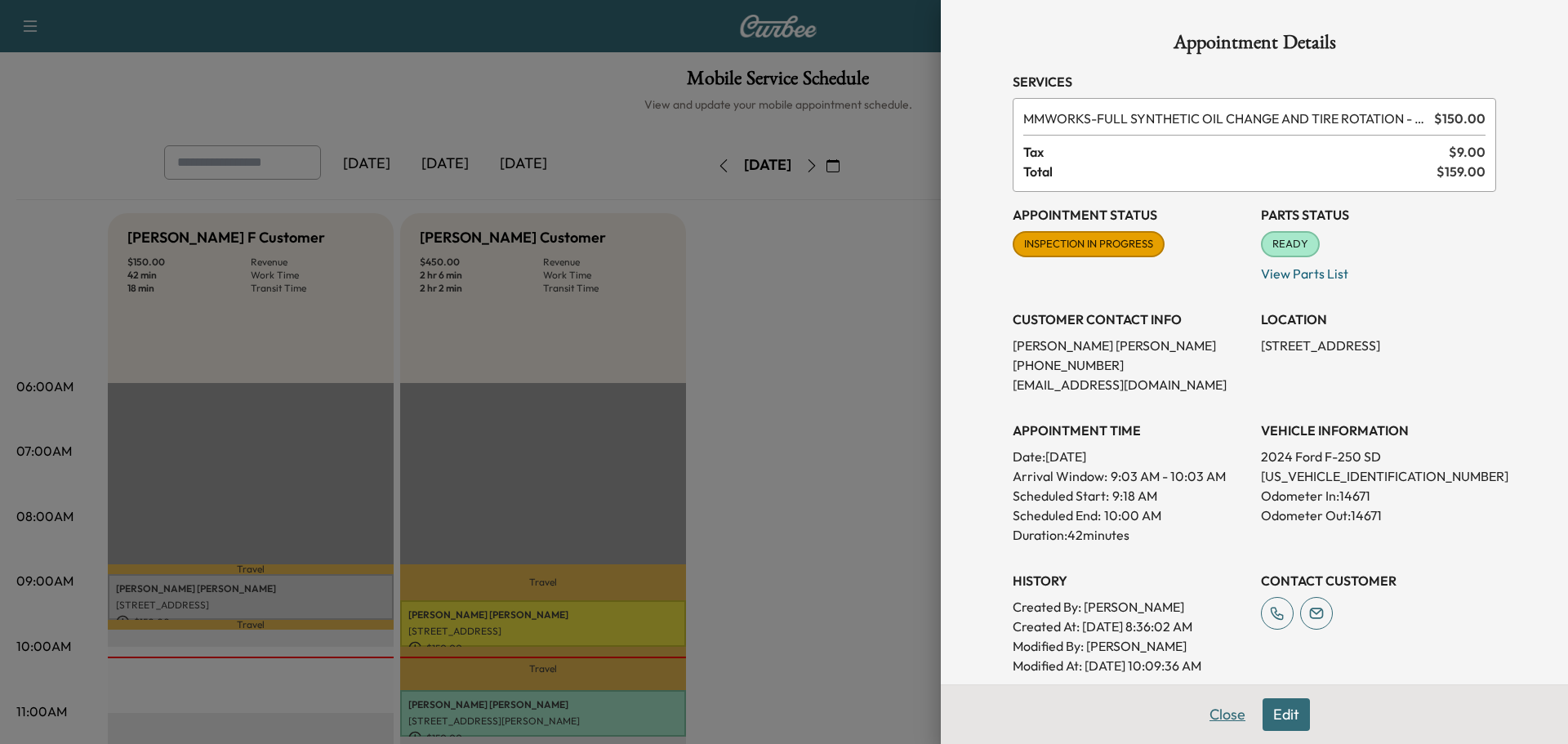
click at [1210, 712] on button "Close" at bounding box center [1228, 714] width 57 height 33
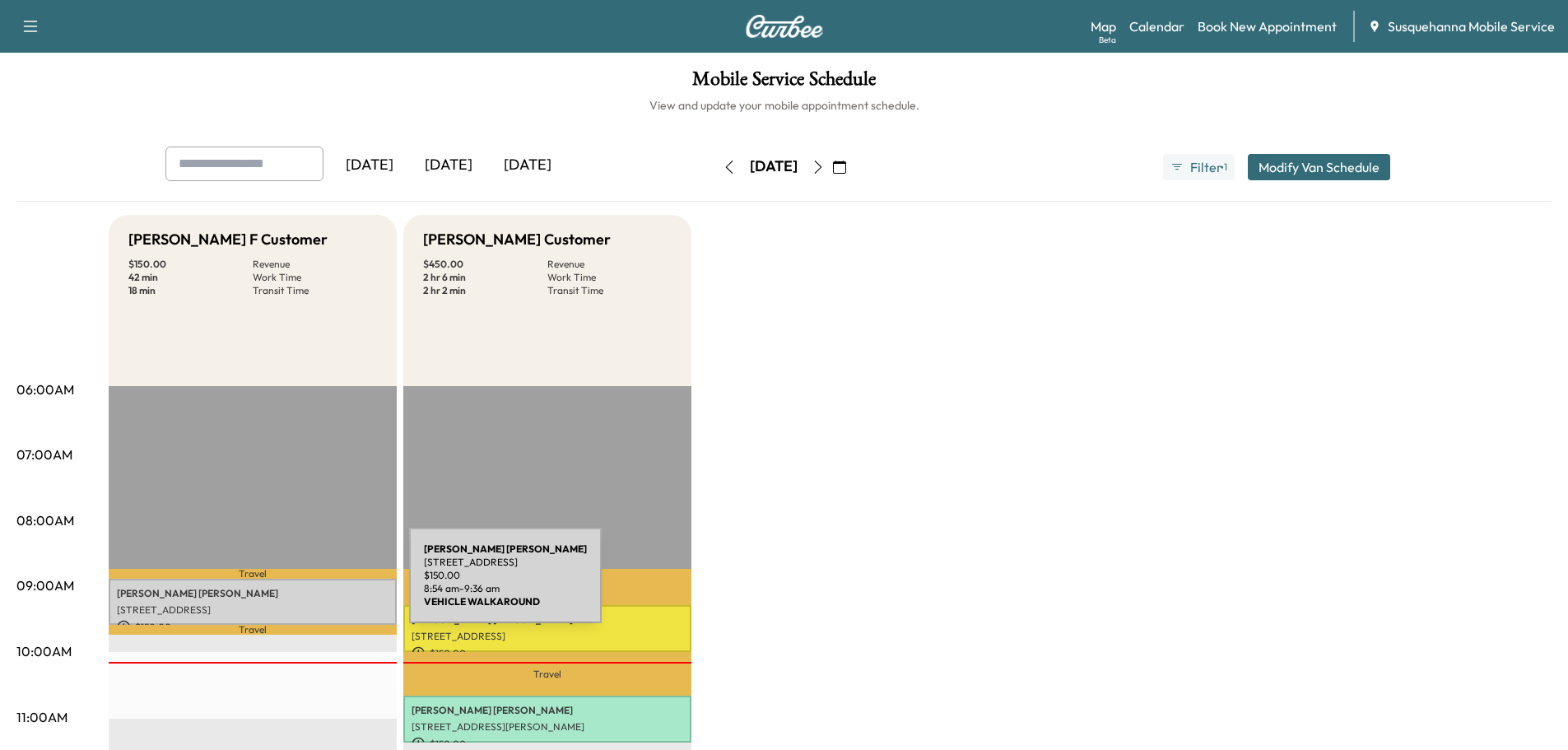
click at [284, 591] on p "DAVID KLINE" at bounding box center [253, 593] width 272 height 13
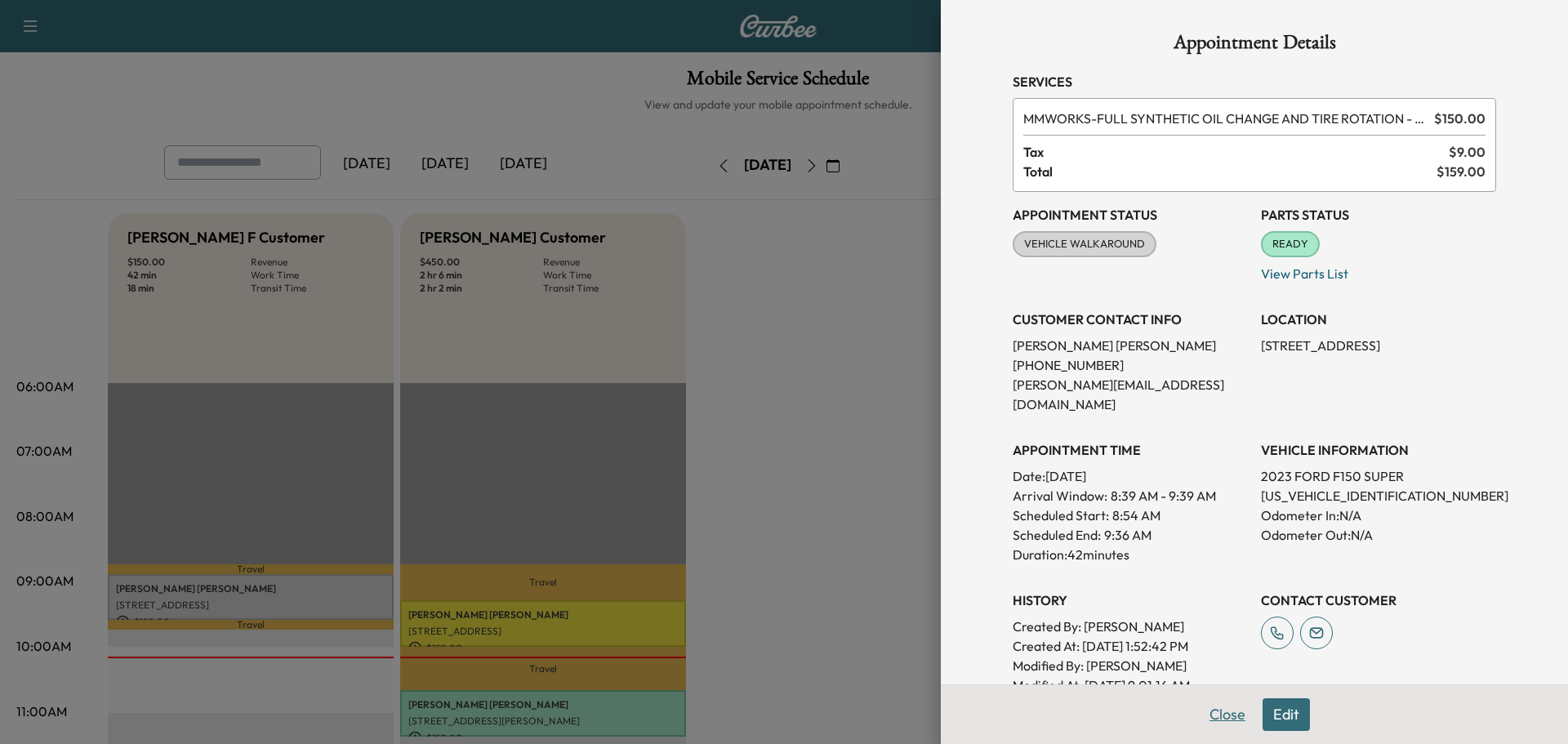
click at [1221, 716] on button "Close" at bounding box center [1228, 714] width 57 height 33
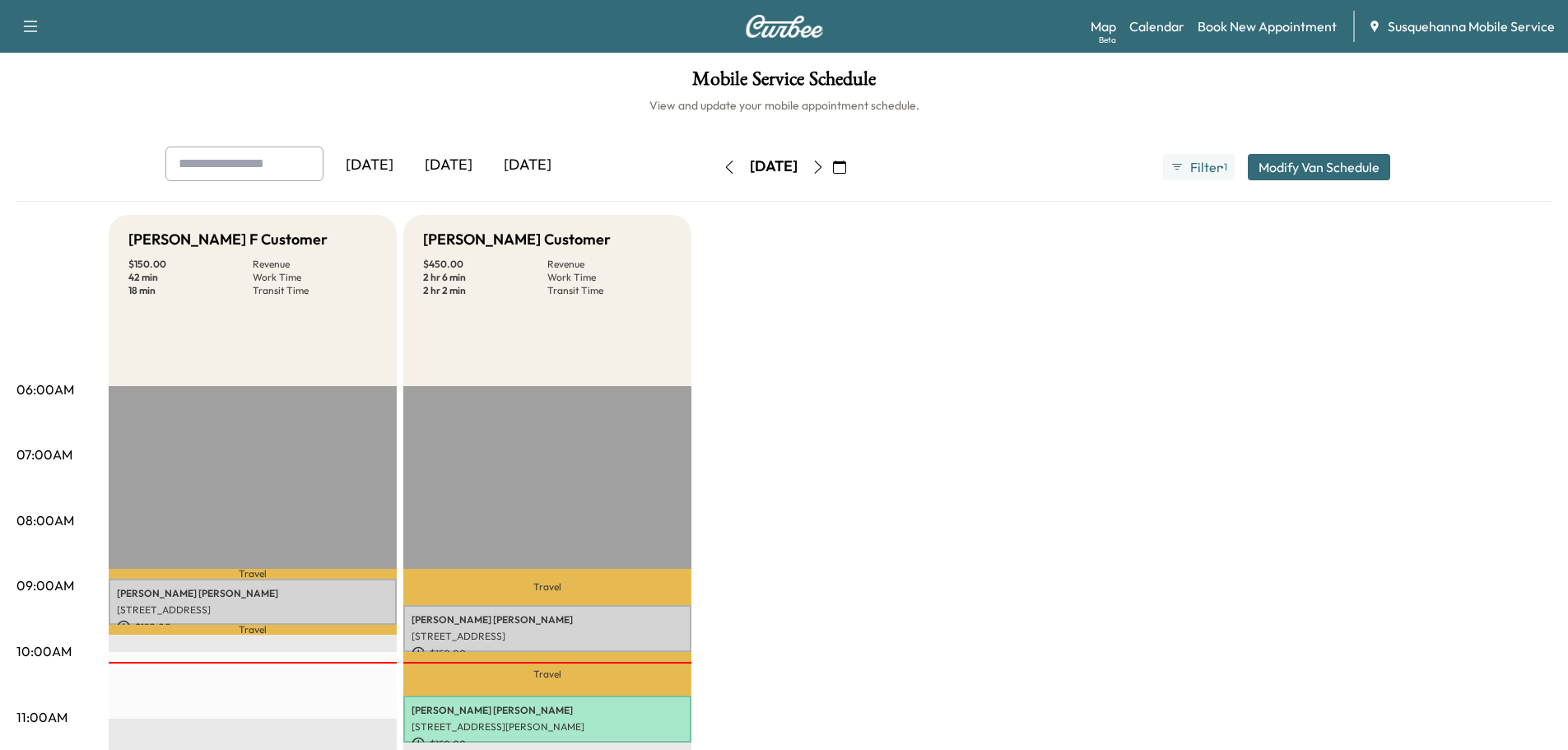
scroll to position [175, 0]
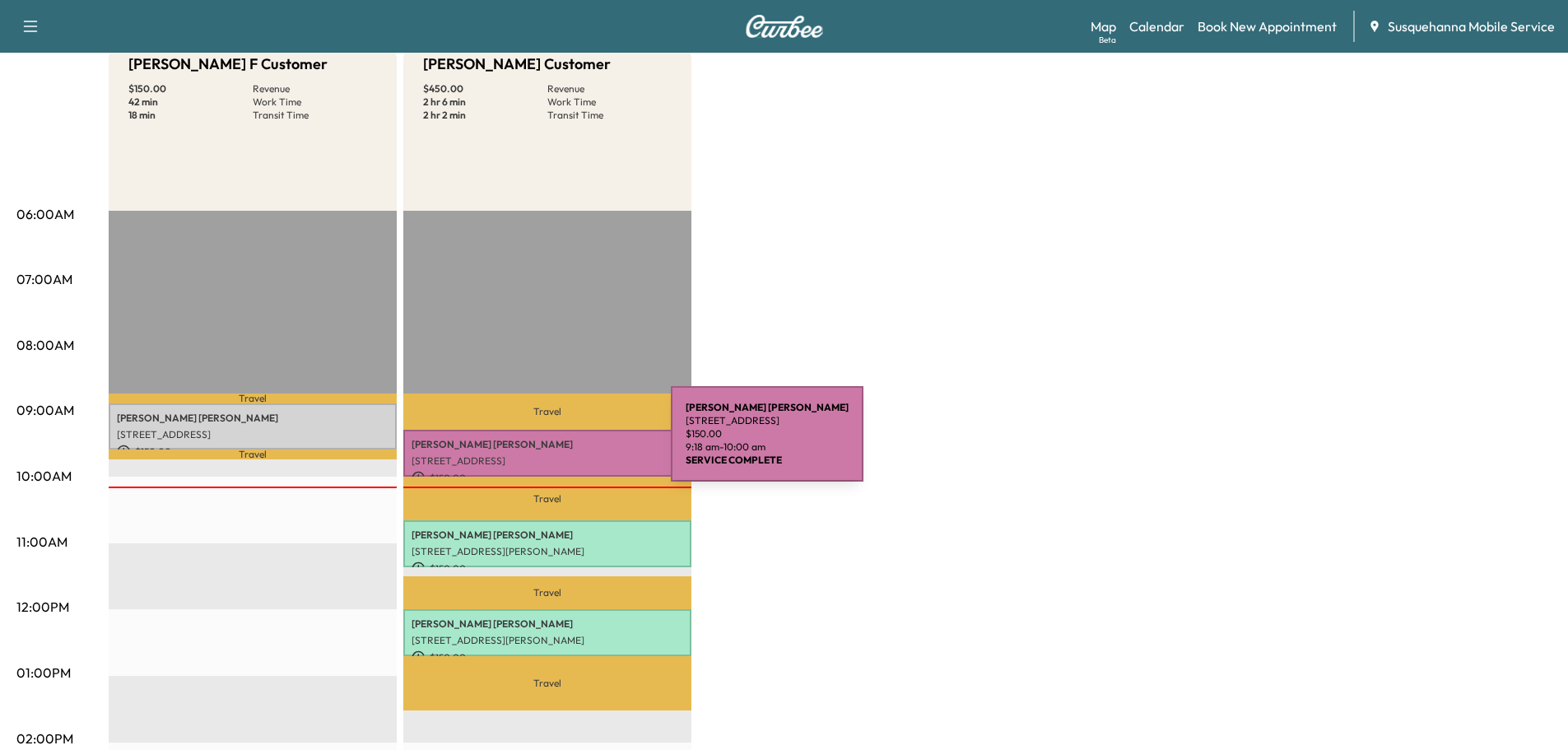
click at [547, 443] on p "KEVIN SYPIEN" at bounding box center [547, 444] width 272 height 13
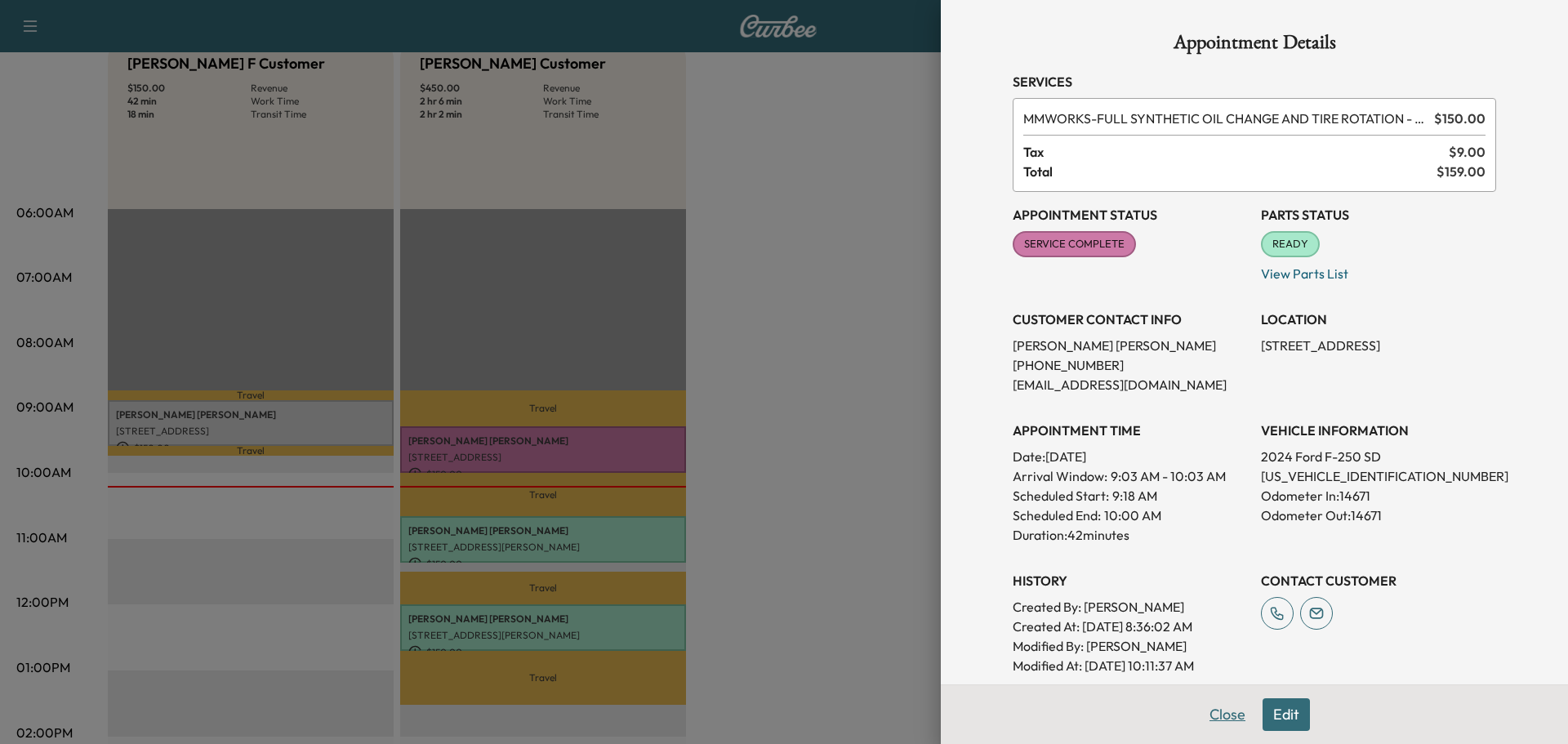
click at [1202, 720] on button "Close" at bounding box center [1228, 714] width 57 height 33
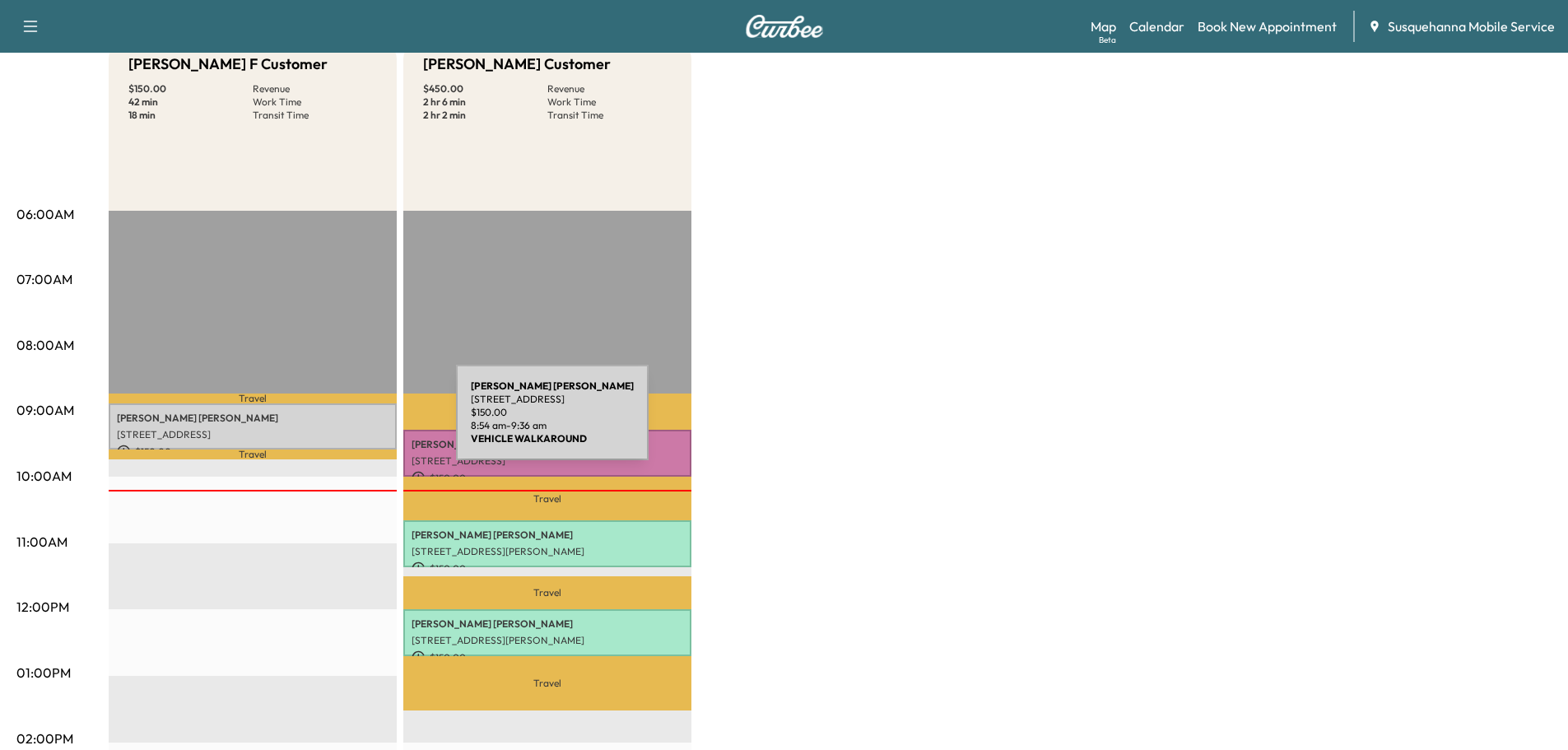
click at [332, 422] on p "DAVID KLINE" at bounding box center [253, 418] width 272 height 13
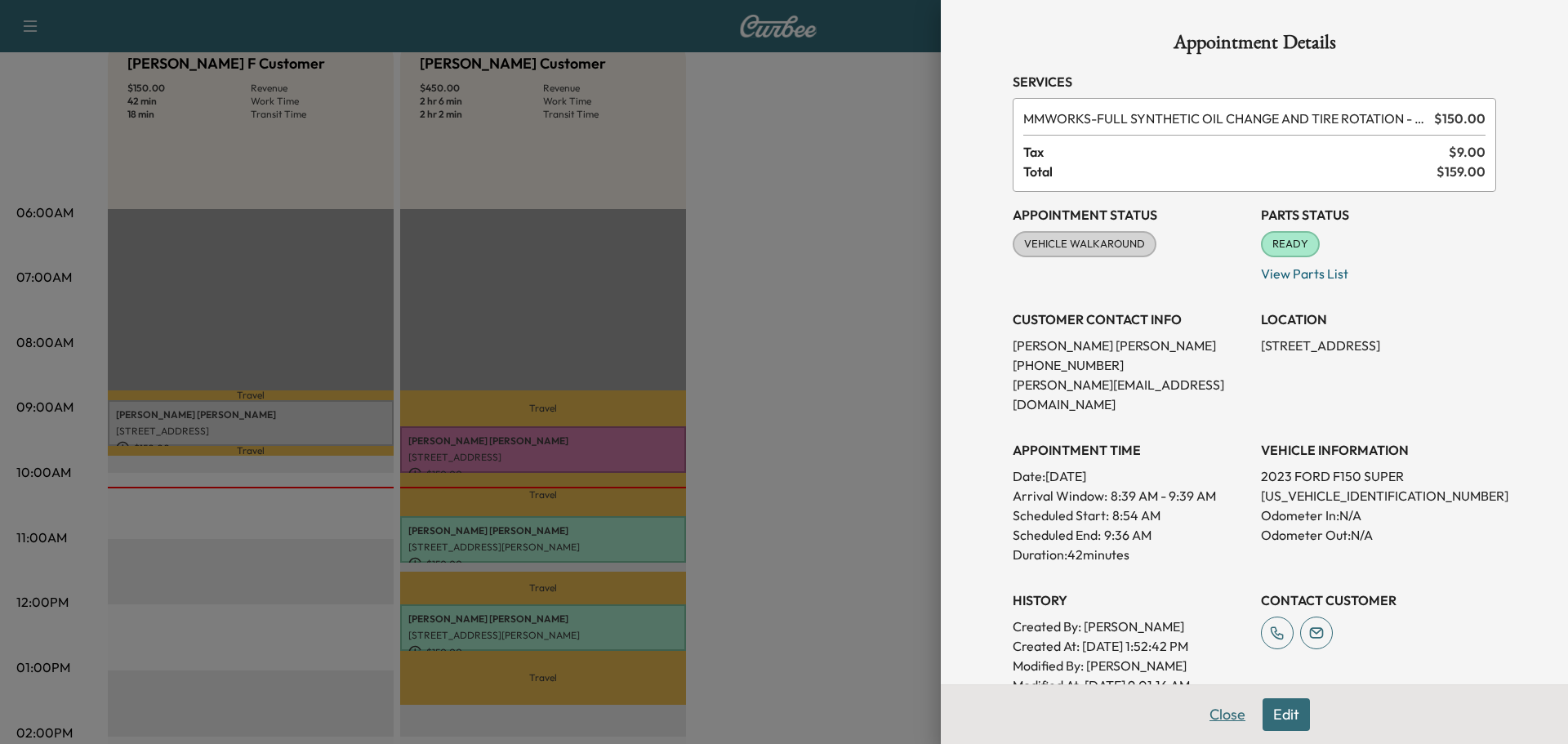
click at [1208, 712] on button "Close" at bounding box center [1228, 714] width 57 height 33
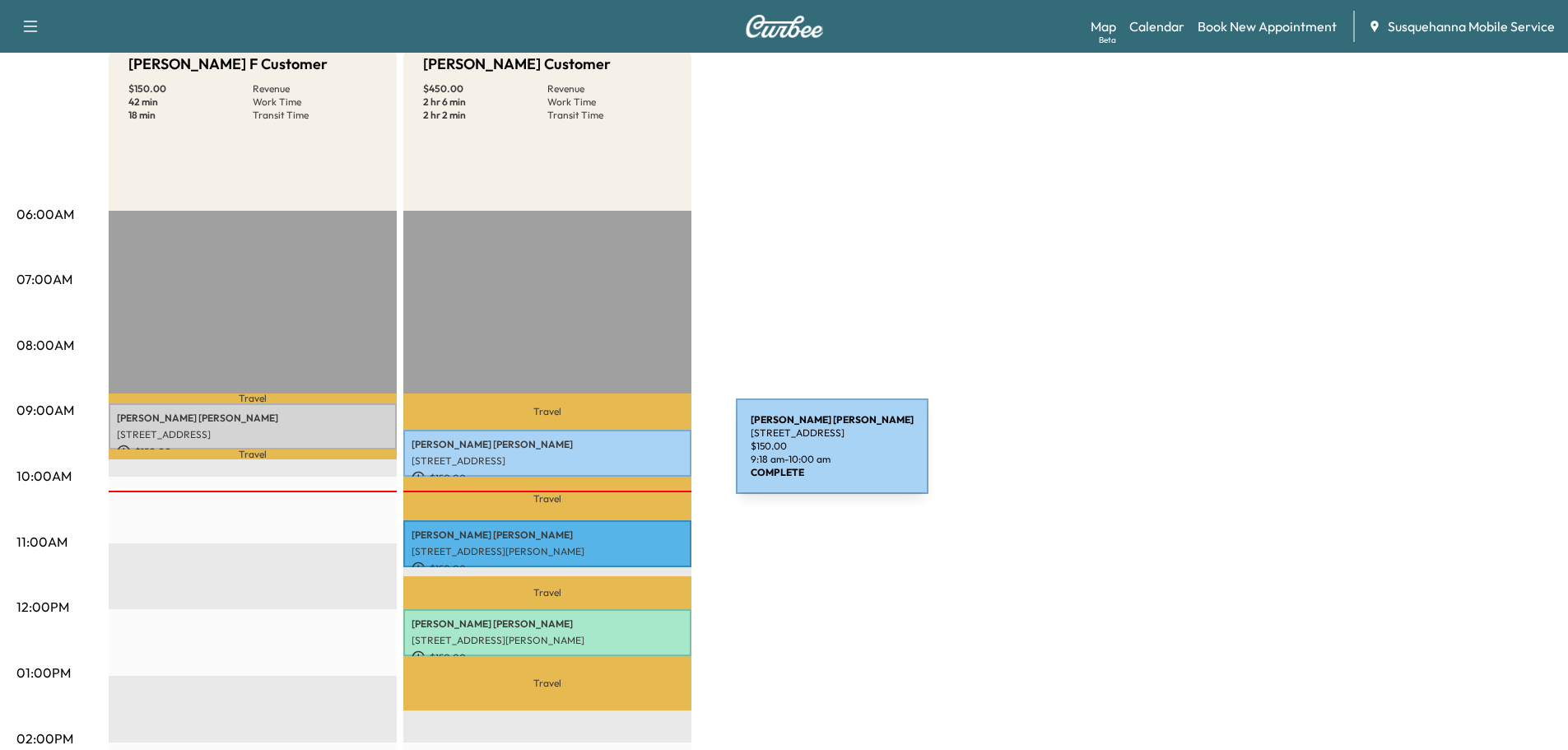
click at [612, 456] on p "[STREET_ADDRESS]" at bounding box center [547, 460] width 272 height 13
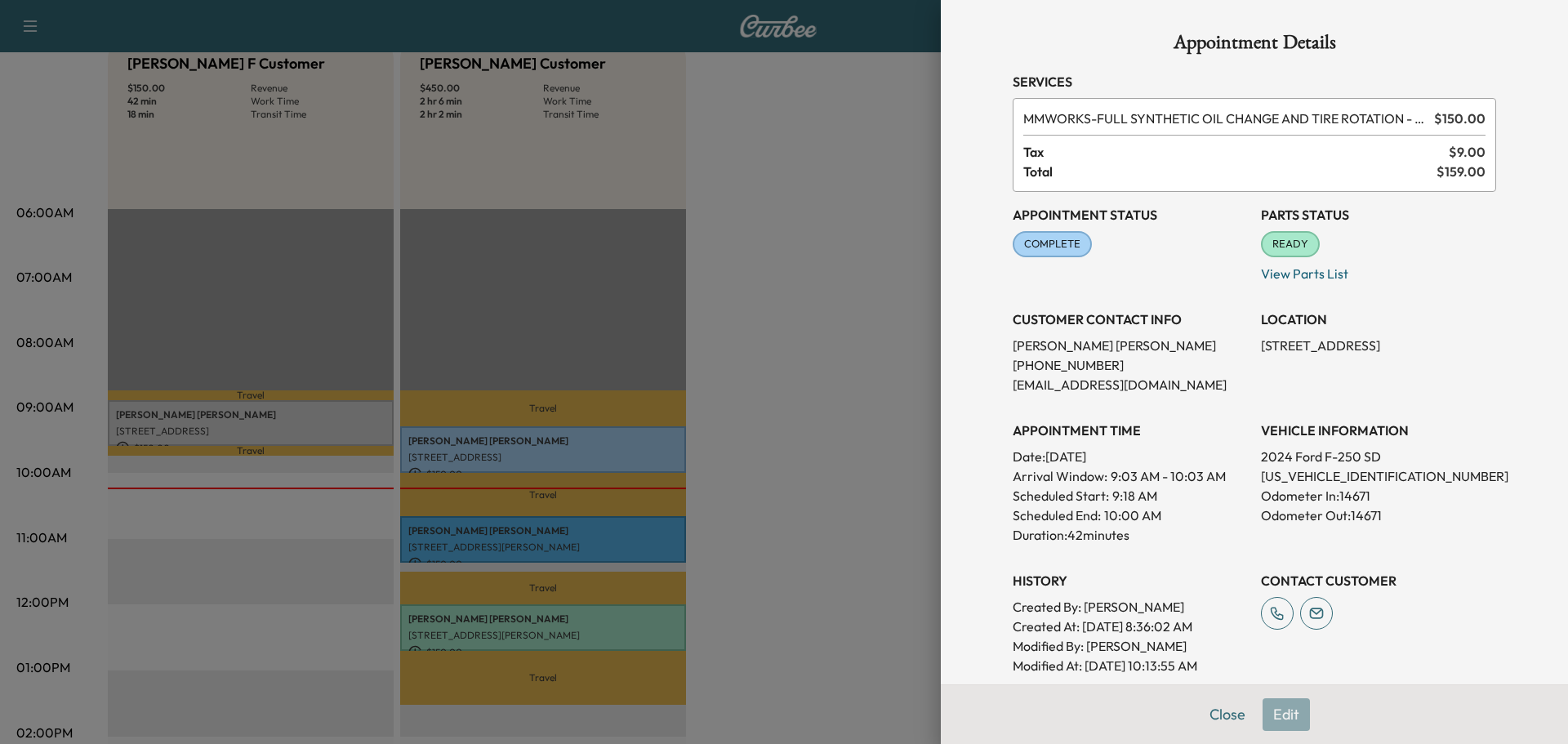
click at [1217, 708] on button "Close" at bounding box center [1228, 714] width 57 height 33
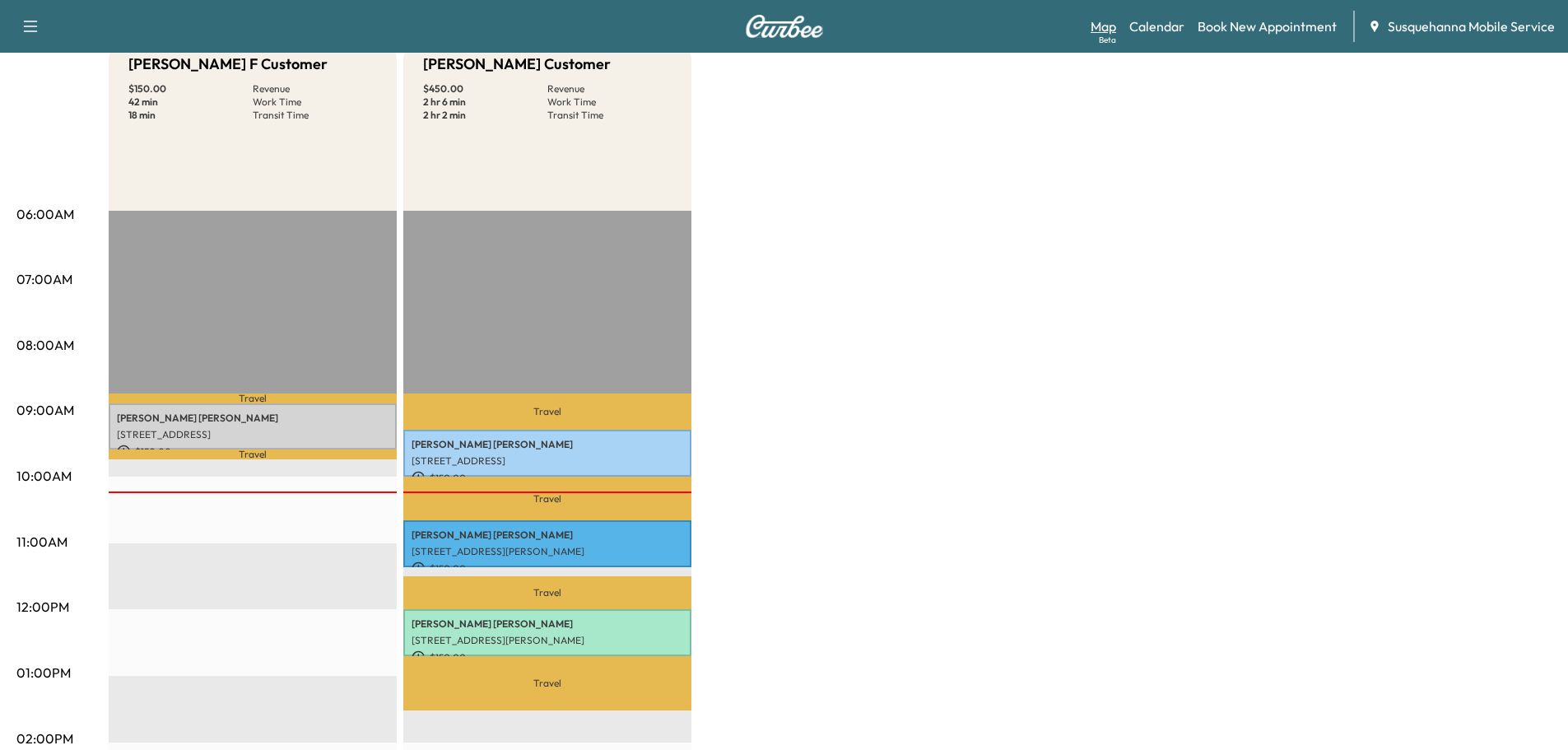
click at [1110, 21] on link "Map Beta" at bounding box center [1102, 27] width 26 height 20
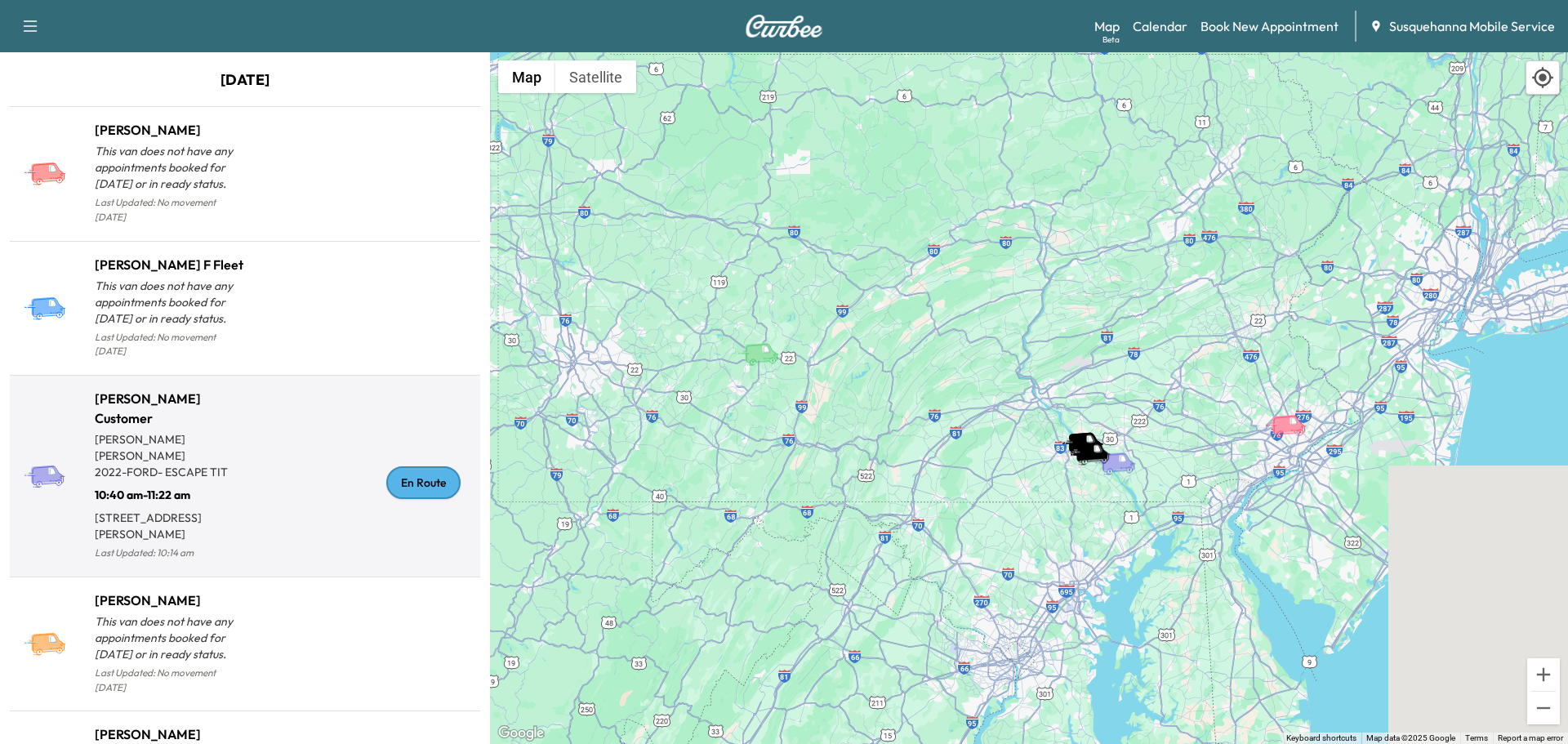
click at [423, 467] on div "En Route" at bounding box center [423, 482] width 74 height 33
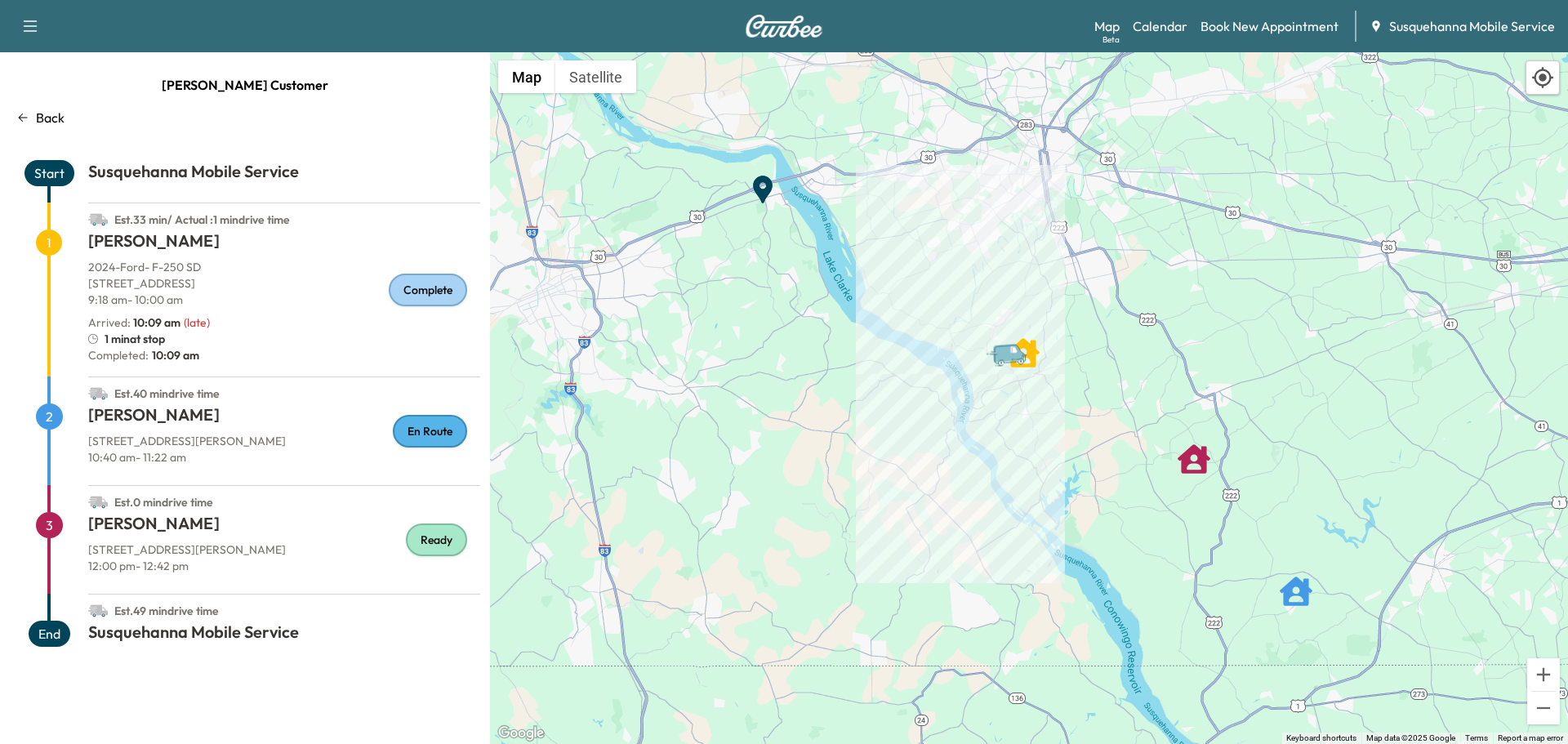
click at [56, 115] on p "Back" at bounding box center [50, 117] width 28 height 19
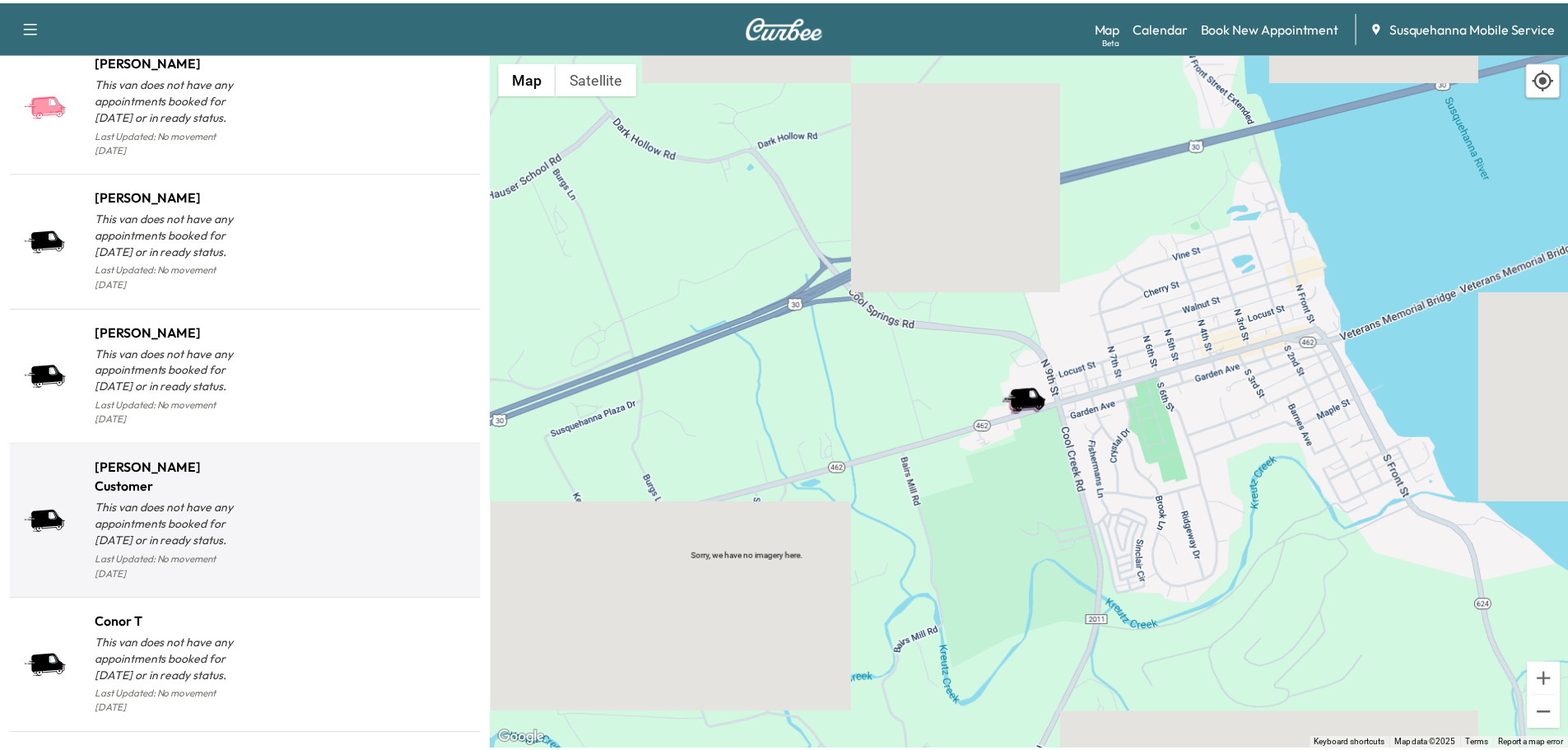
scroll to position [1603, 0]
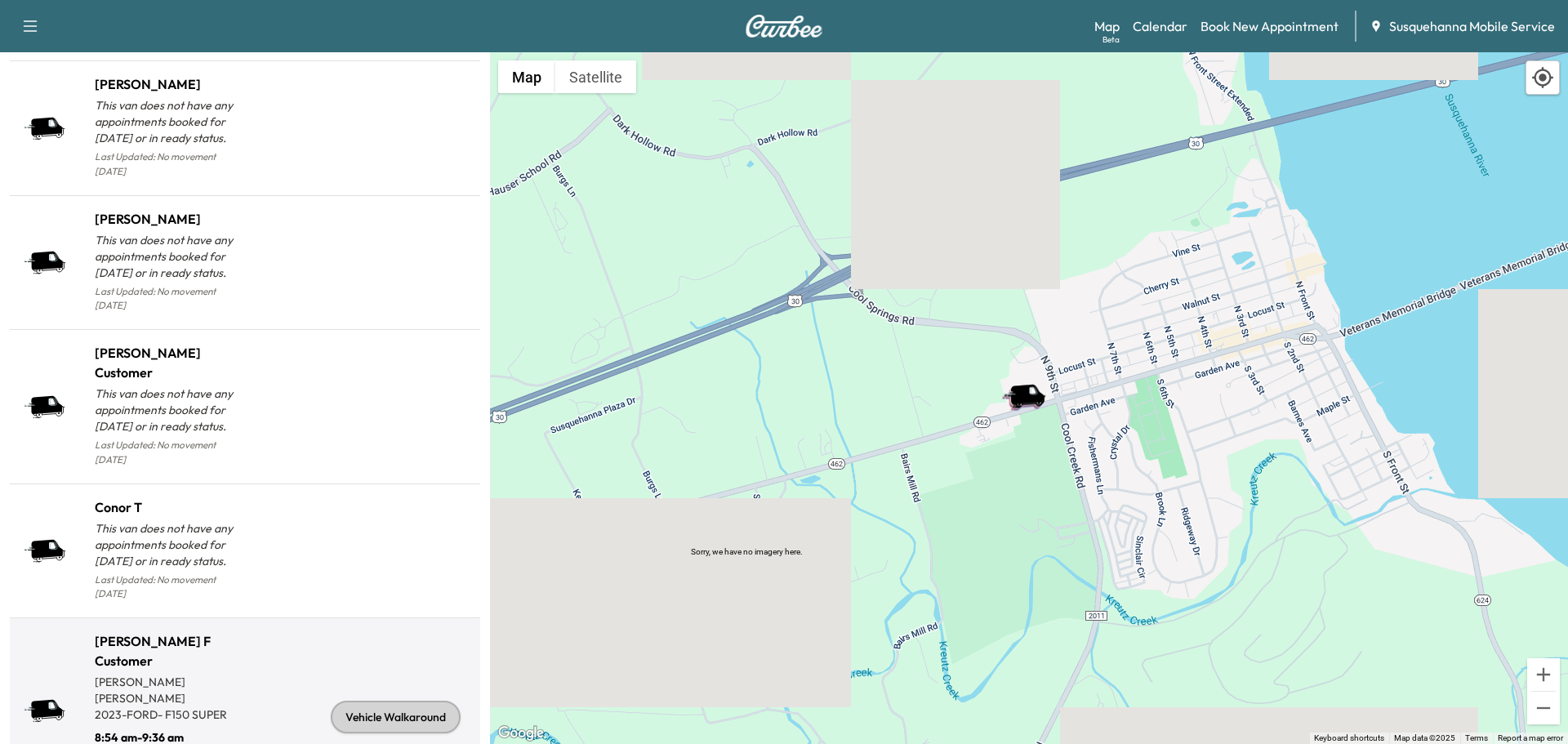
click at [392, 701] on div "Vehicle Walkaround" at bounding box center [395, 717] width 130 height 33
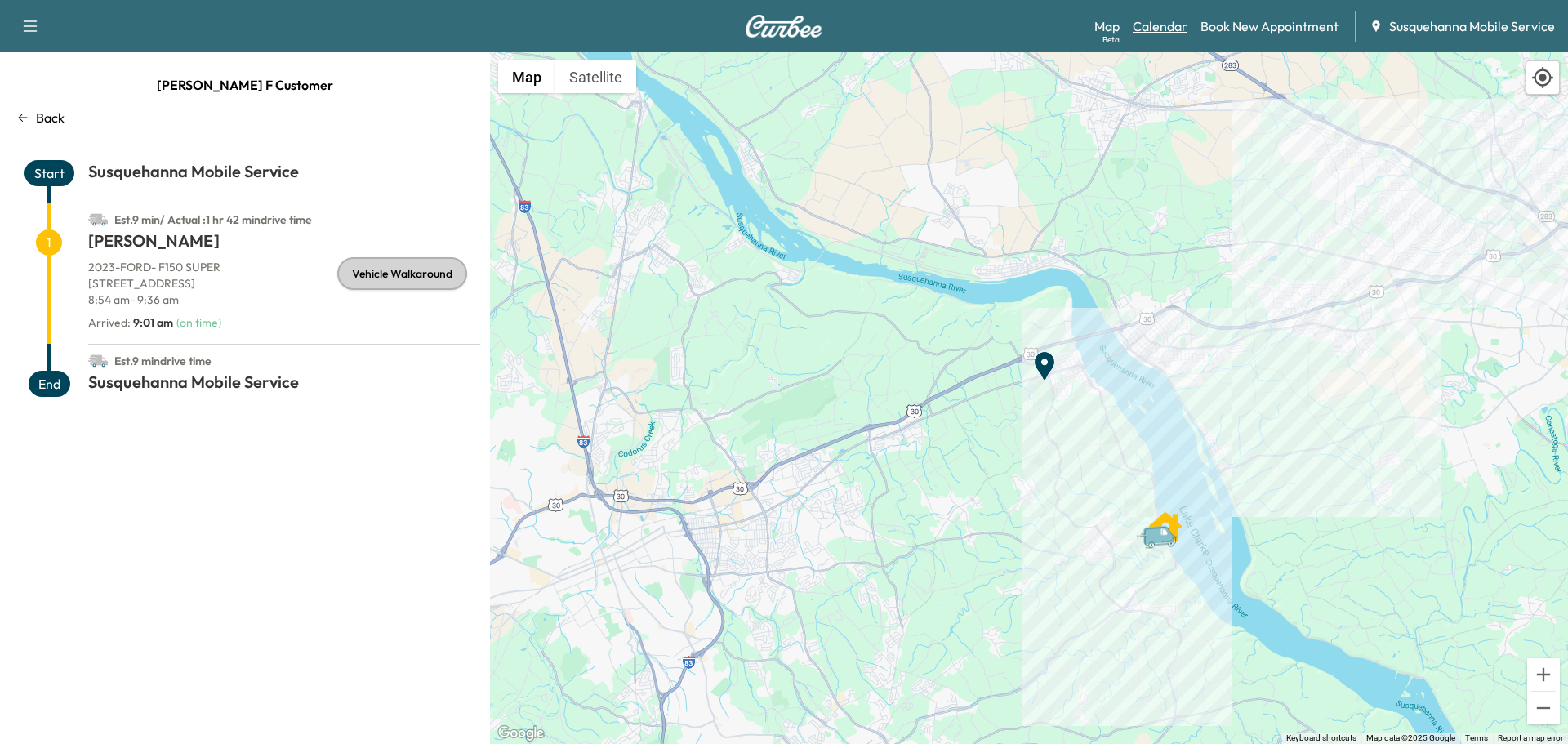
click at [1168, 32] on link "Calendar" at bounding box center [1161, 26] width 55 height 19
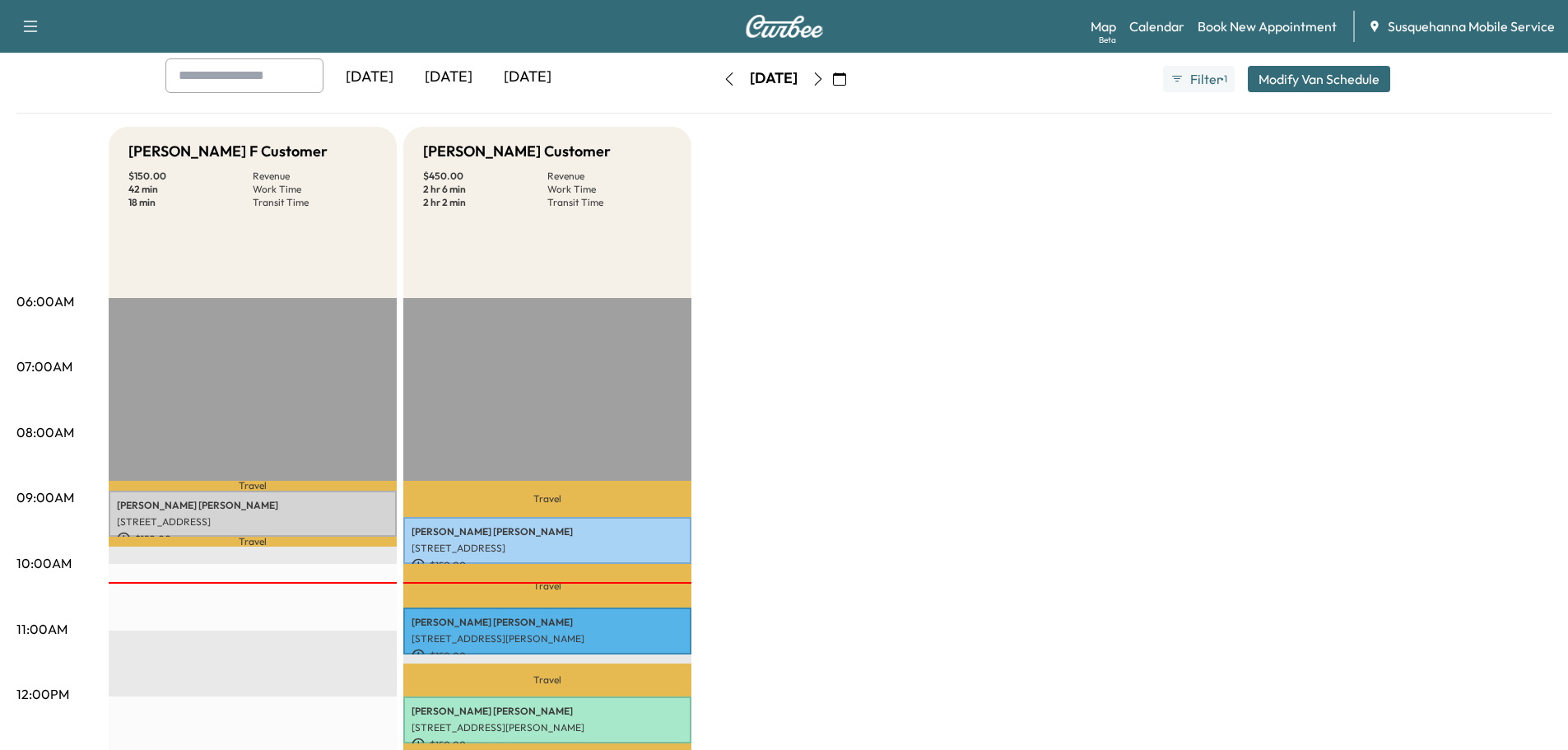
scroll to position [175, 0]
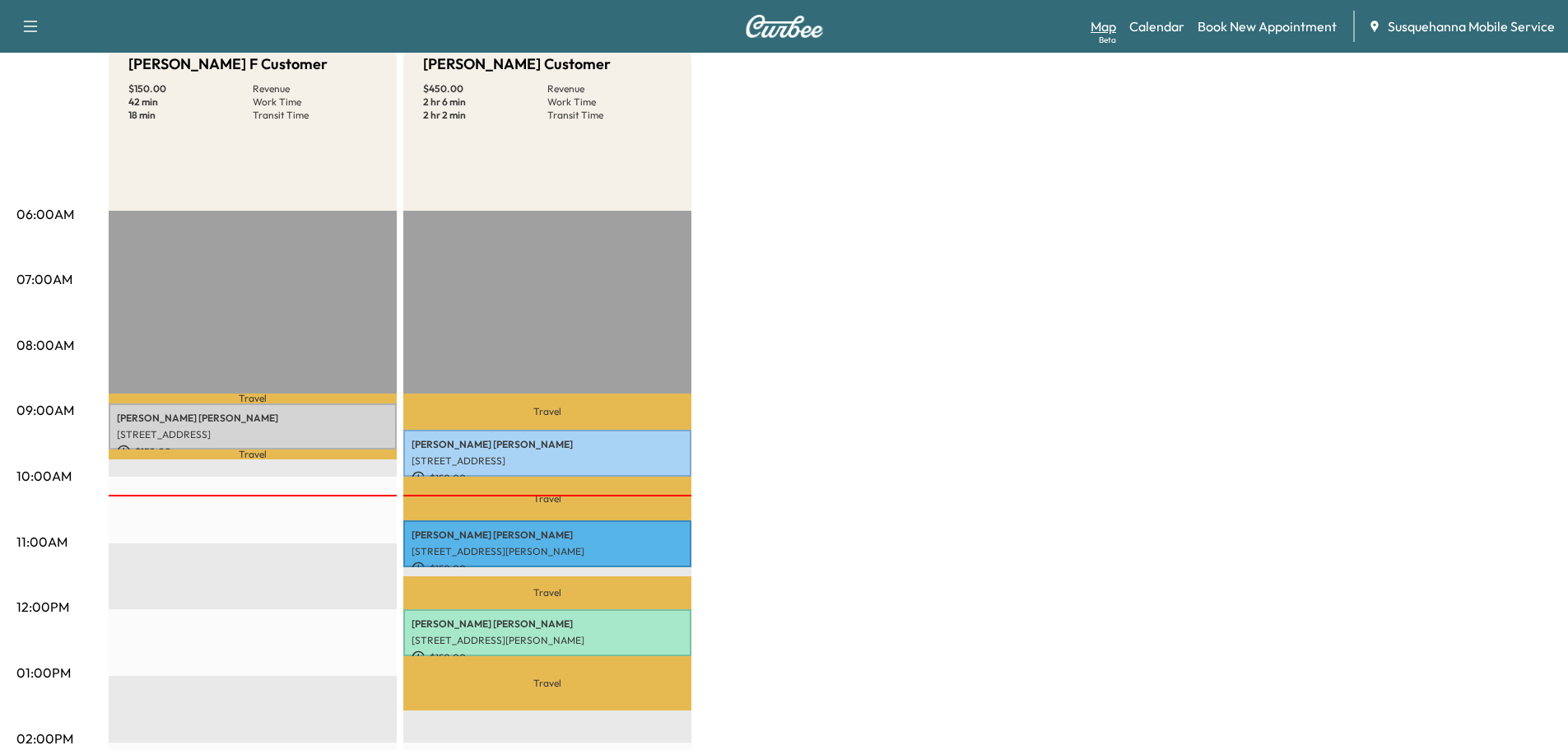
click at [1100, 30] on link "Map Beta" at bounding box center [1102, 27] width 26 height 20
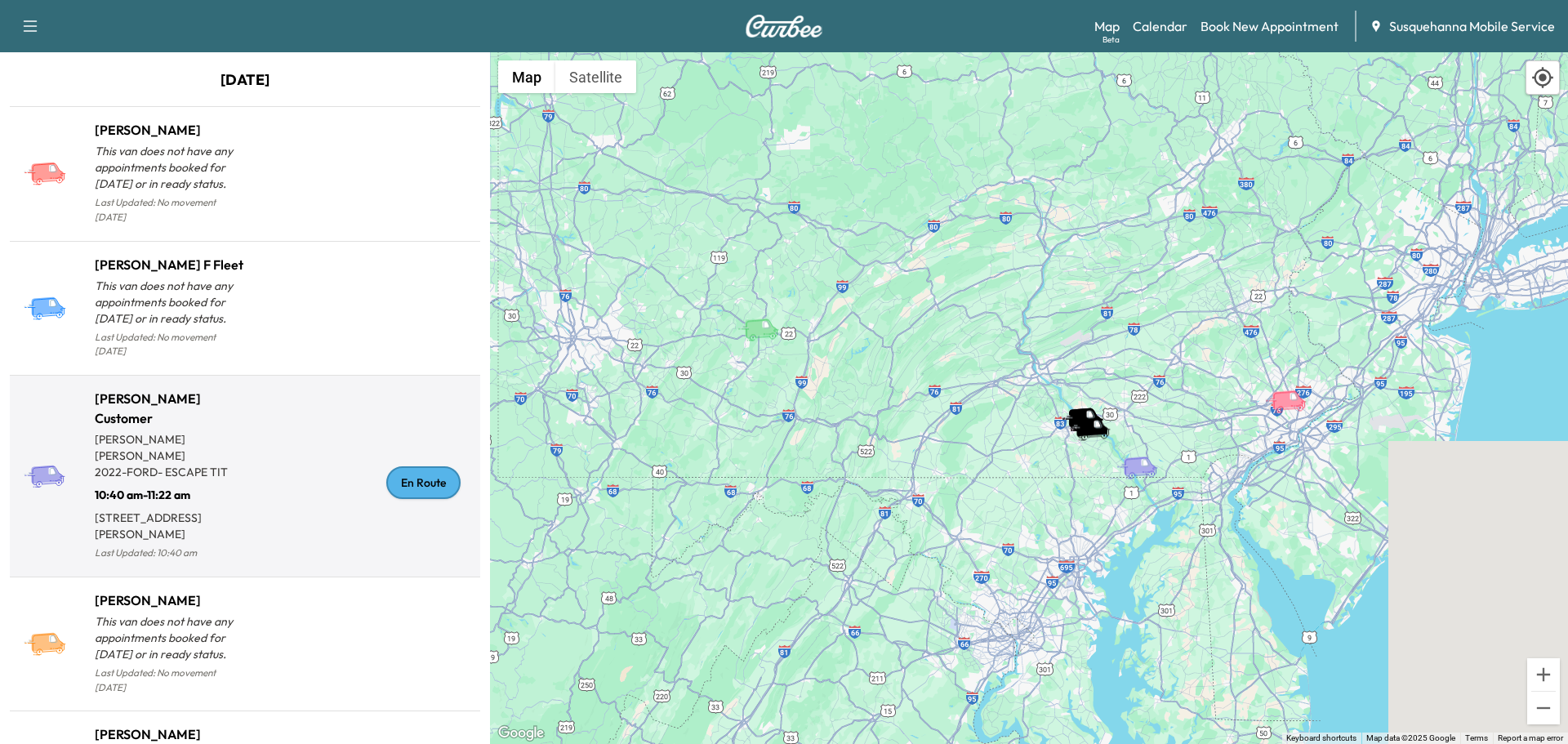
click at [417, 466] on div "En Route" at bounding box center [423, 482] width 74 height 33
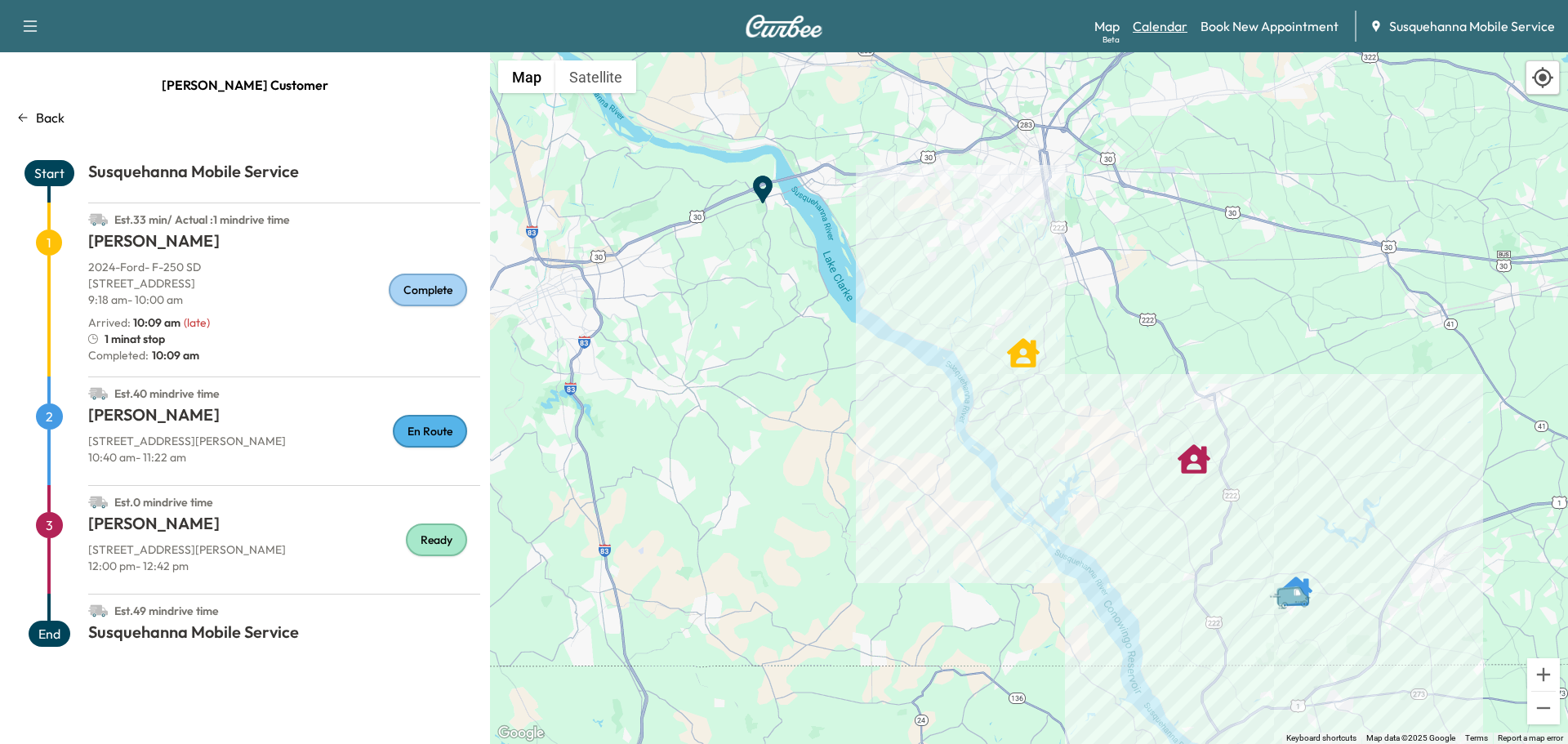
click at [1155, 20] on link "Calendar" at bounding box center [1161, 26] width 55 height 19
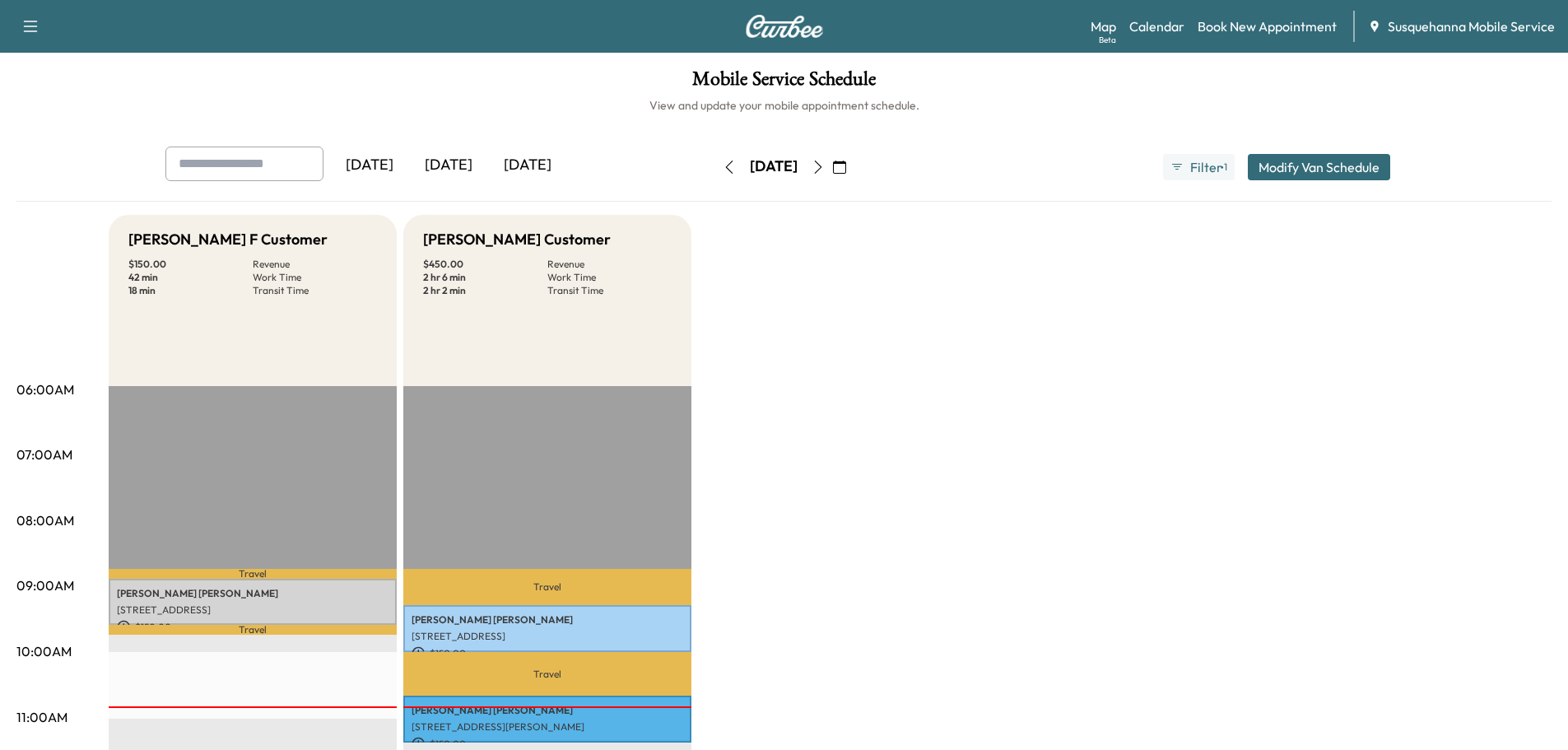
scroll to position [88, 0]
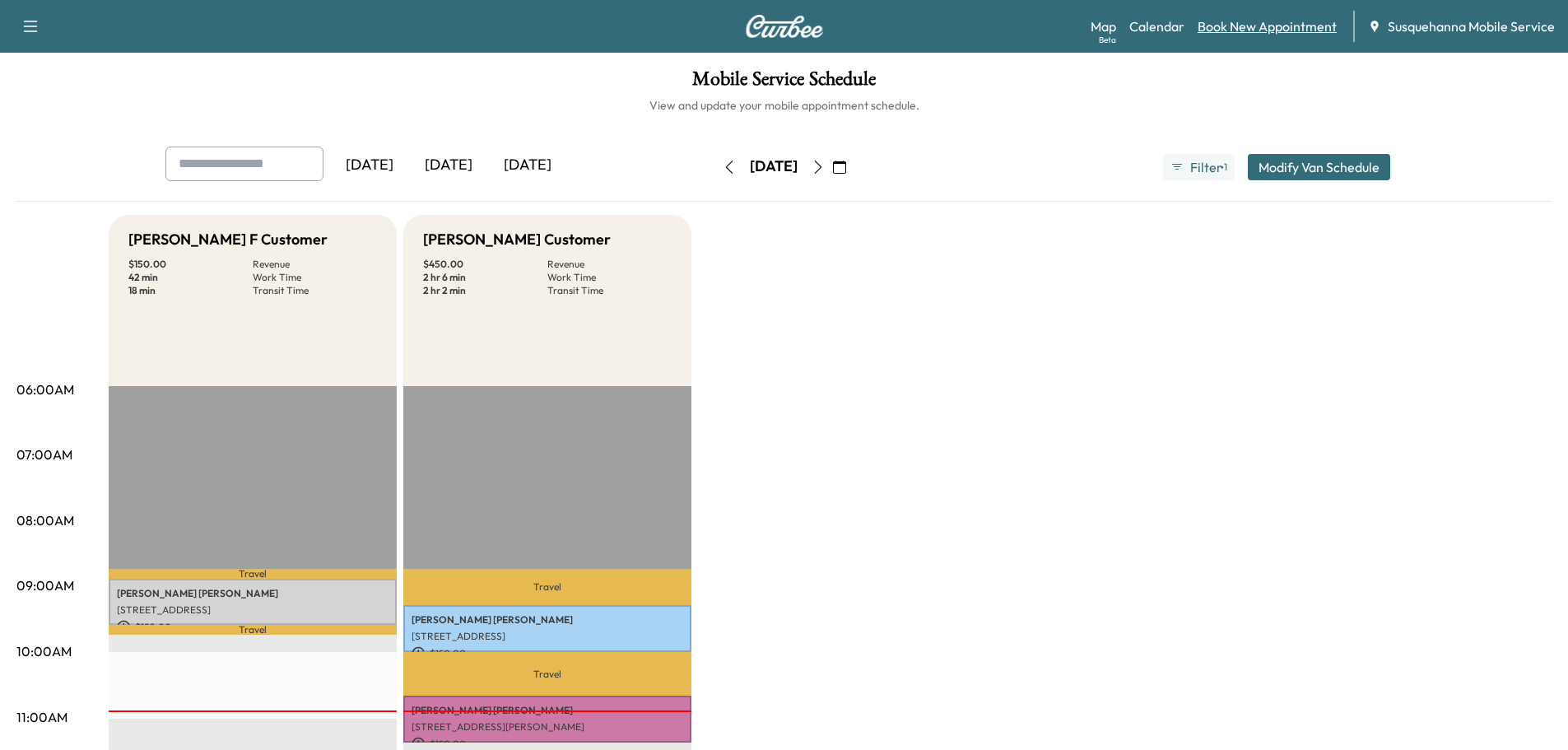
click at [1262, 25] on link "Book New Appointment" at bounding box center [1267, 27] width 139 height 20
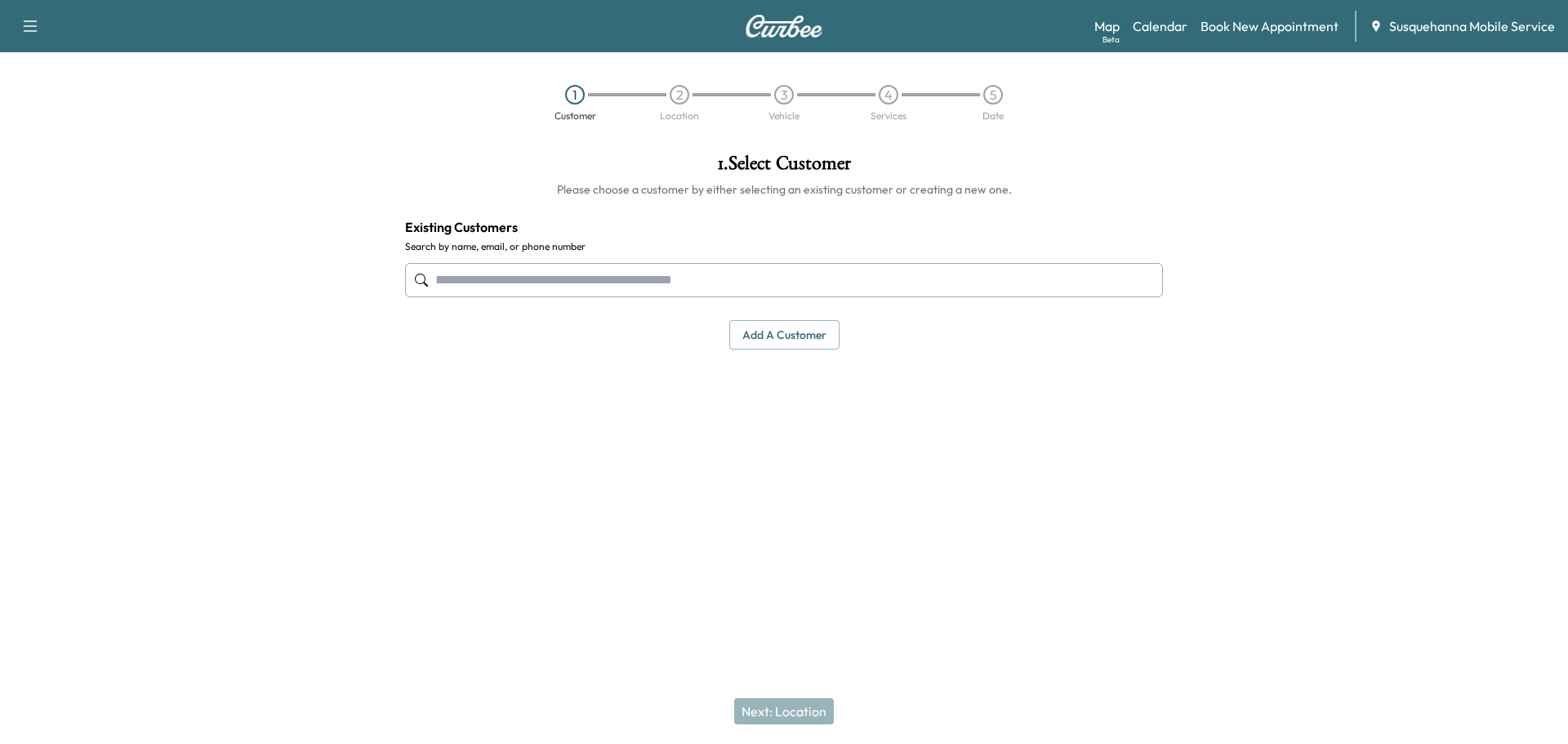
click at [668, 272] on input "text" at bounding box center [784, 279] width 758 height 34
click at [668, 271] on input "text" at bounding box center [784, 279] width 758 height 34
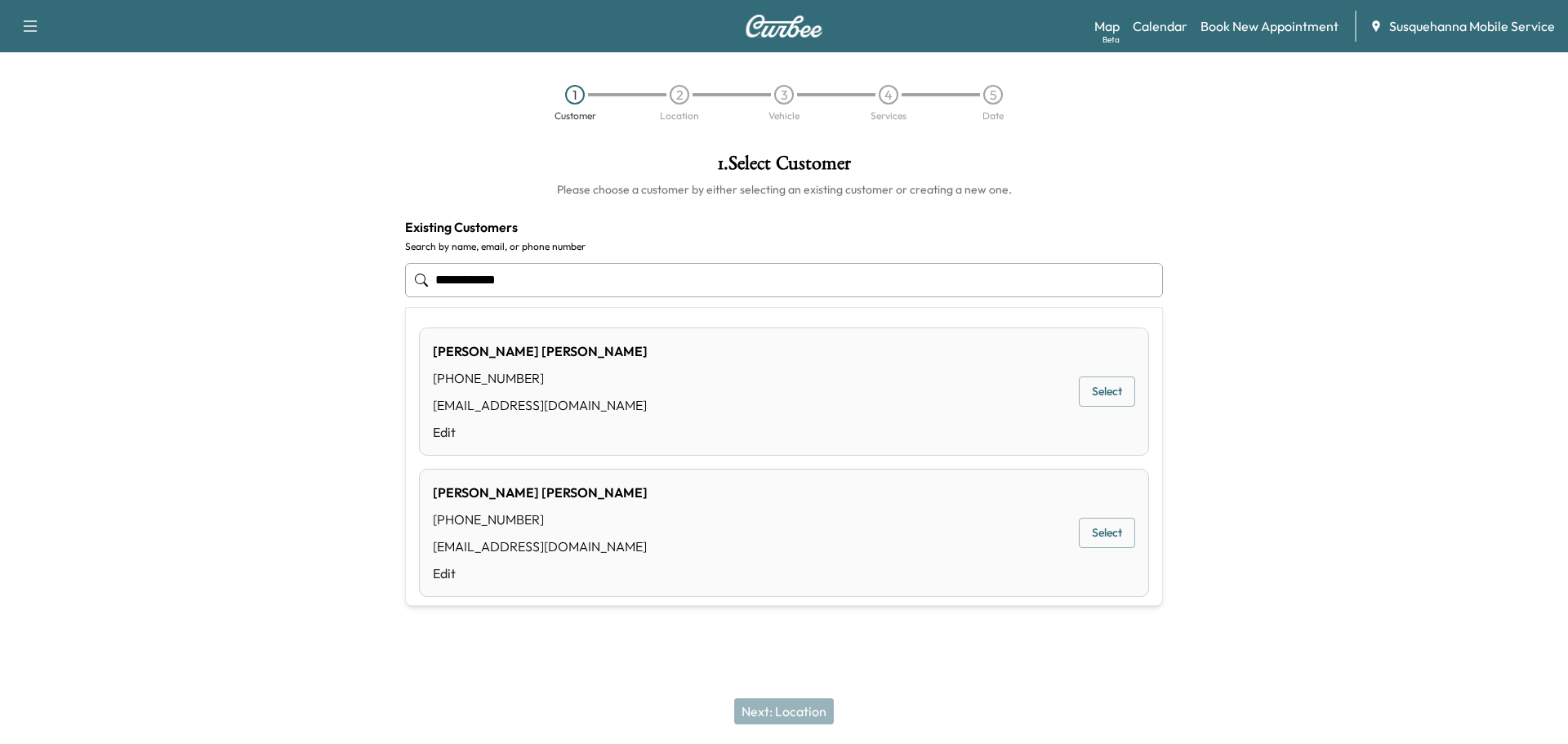
click at [1101, 397] on button "Select" at bounding box center [1108, 391] width 56 height 30
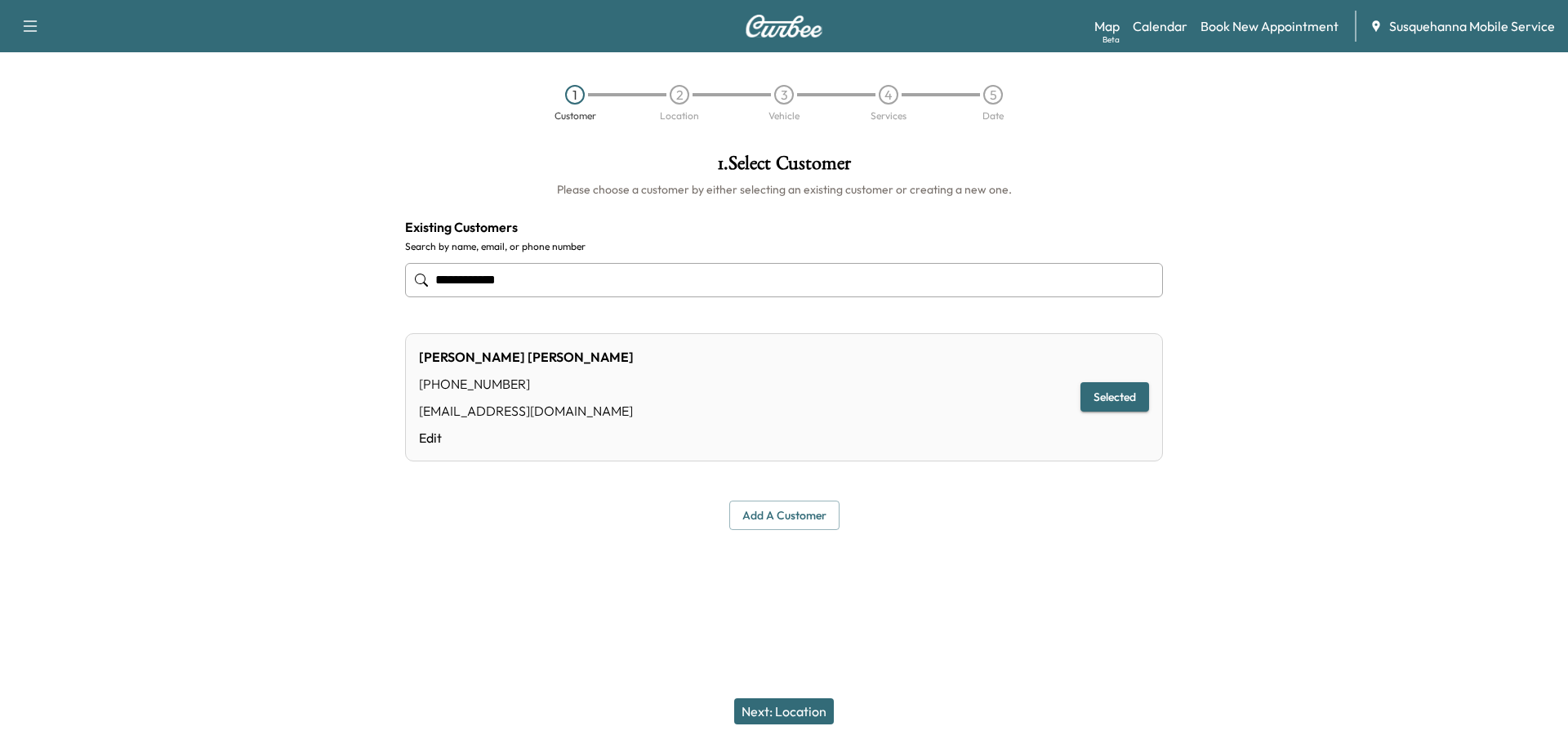
type input "**********"
click at [803, 712] on button "Next: Location" at bounding box center [784, 711] width 100 height 26
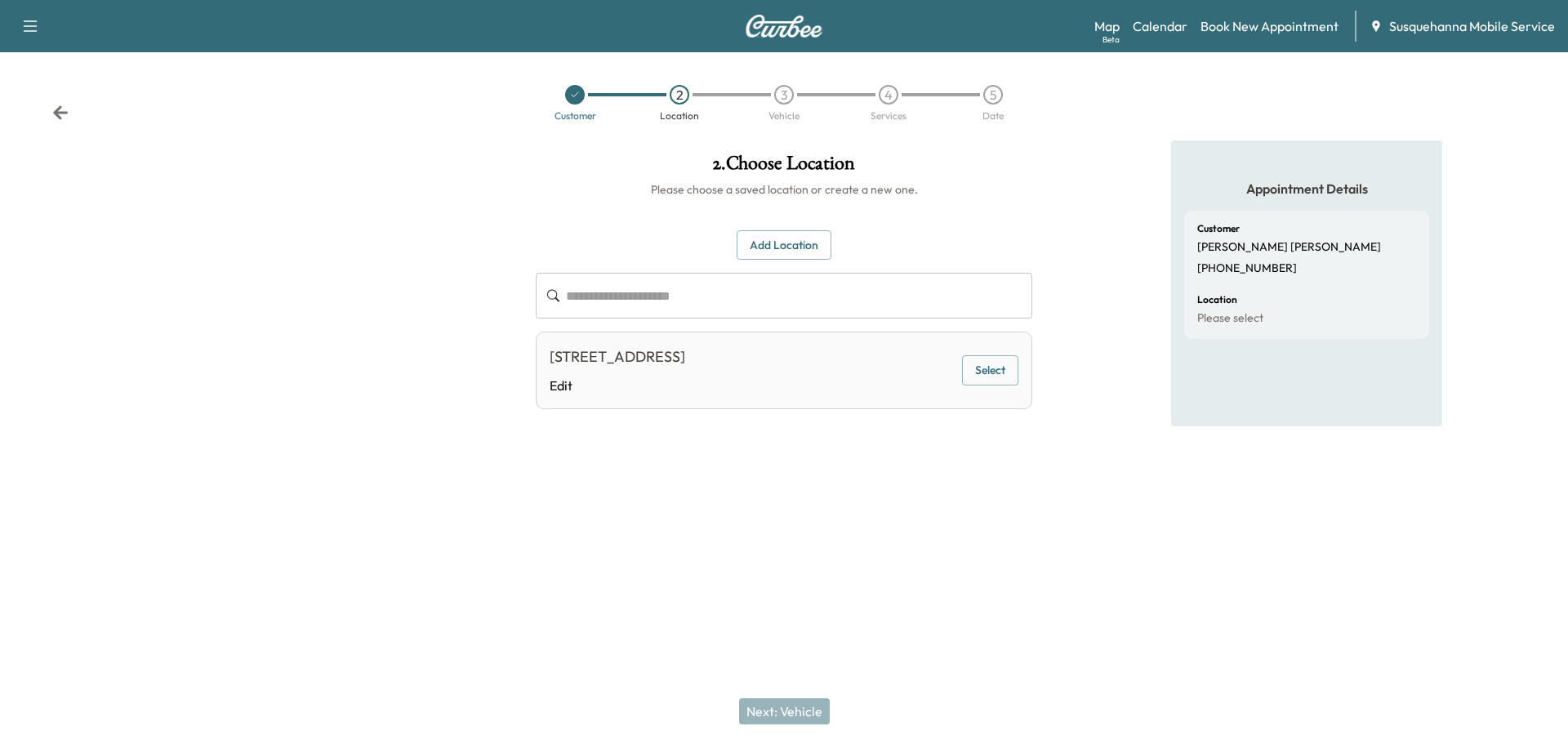
click at [984, 373] on button "Select" at bounding box center [990, 370] width 56 height 30
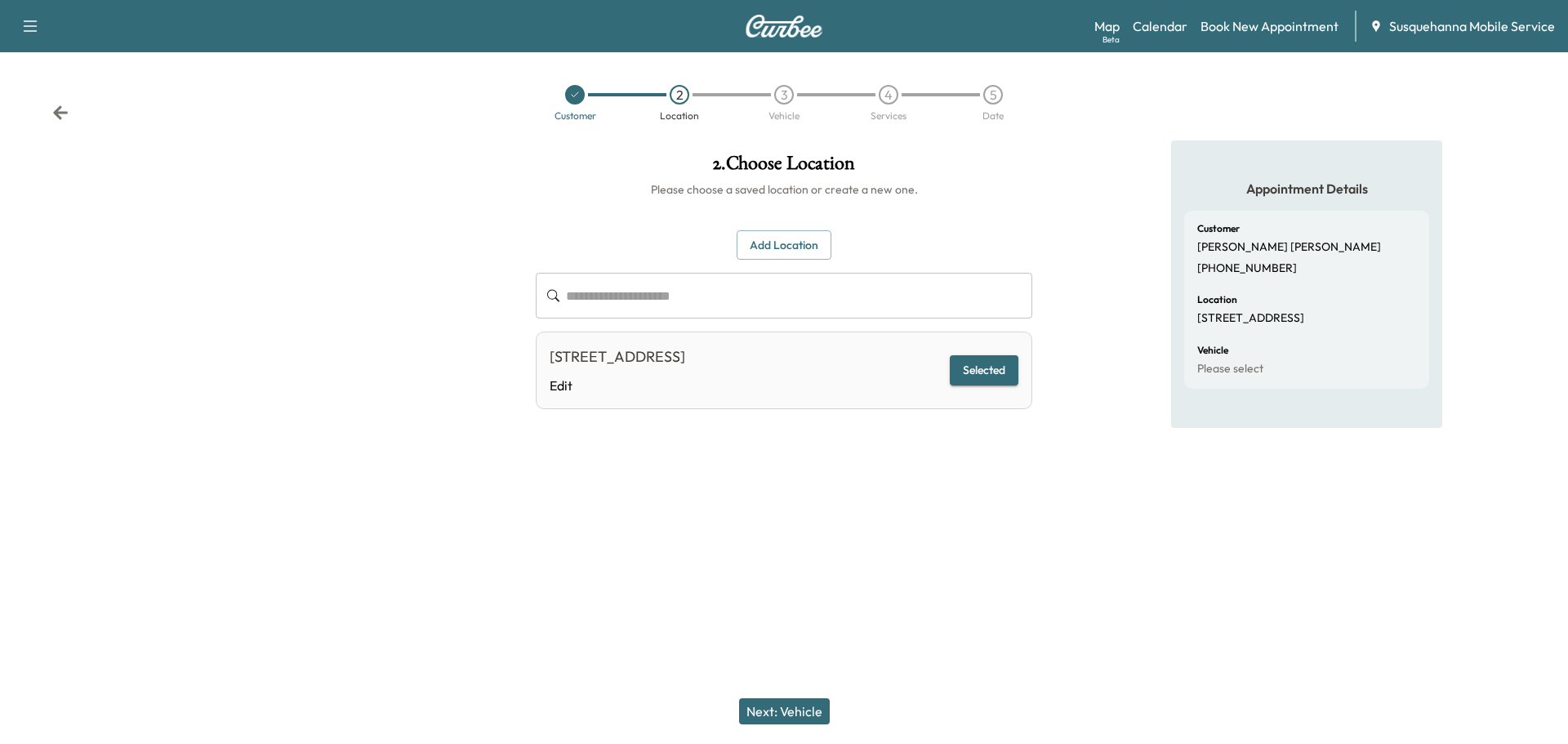
click at [808, 707] on button "Next: Vehicle" at bounding box center [784, 711] width 91 height 26
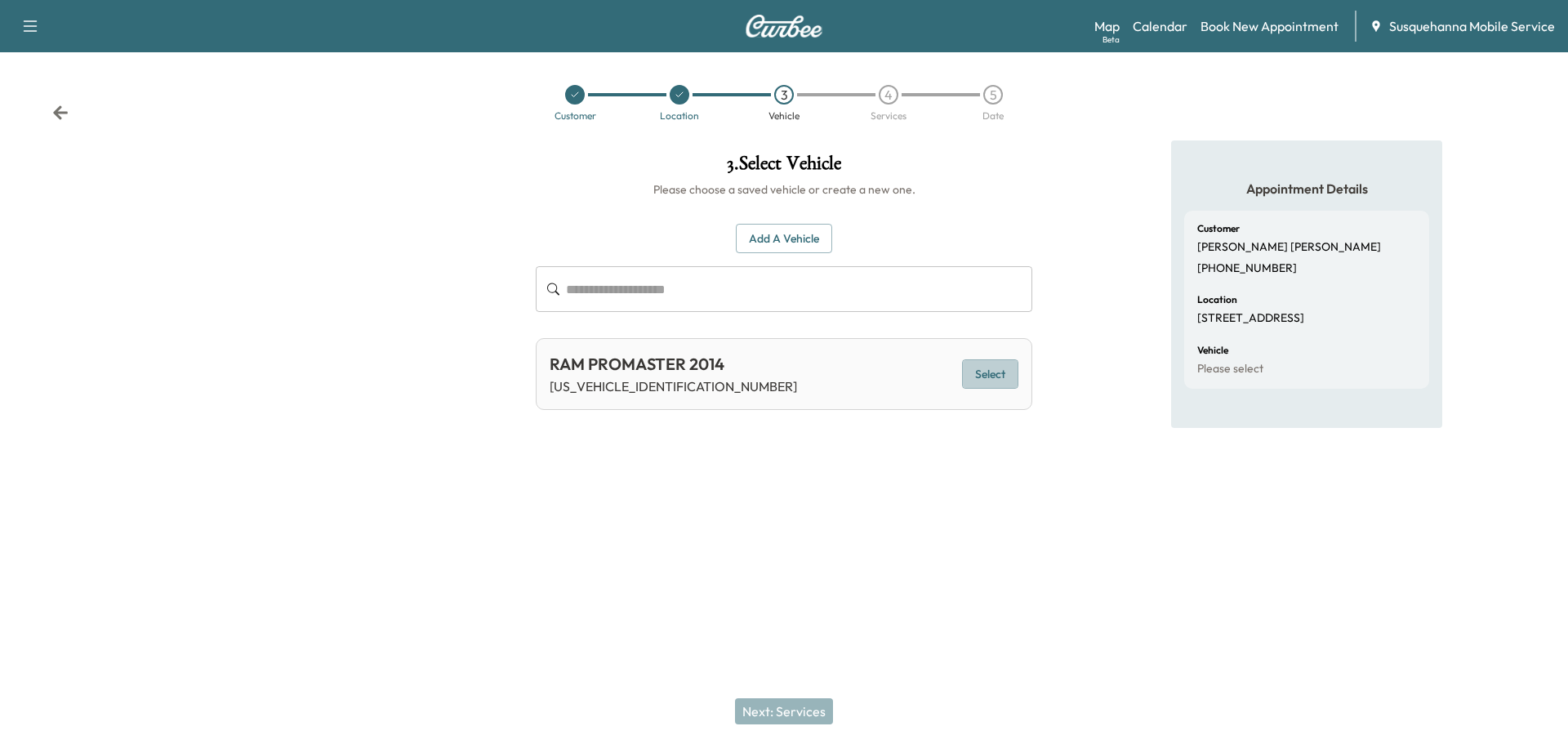
click at [990, 362] on button "Select" at bounding box center [990, 375] width 56 height 30
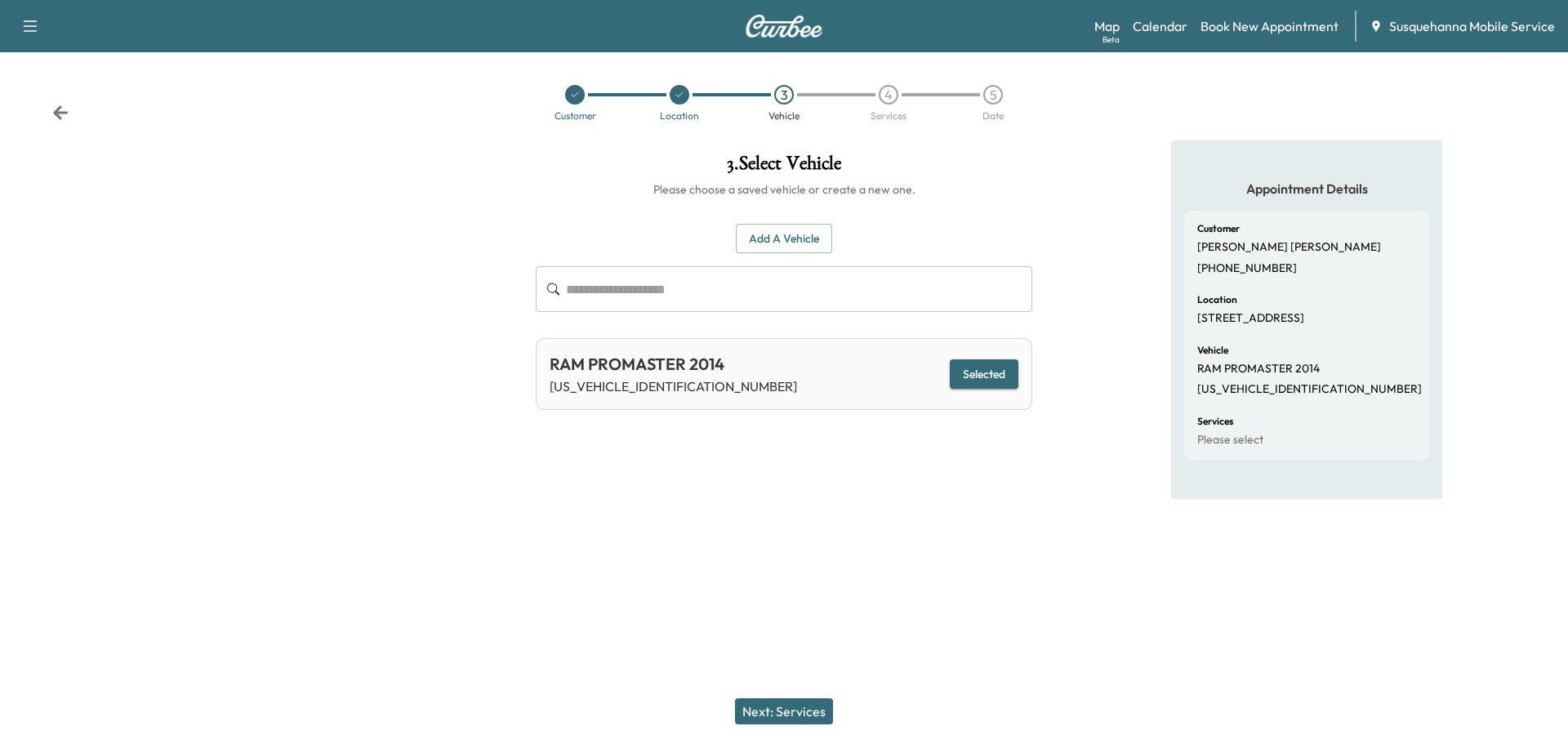
click at [814, 714] on button "Next: Services" at bounding box center [784, 711] width 98 height 26
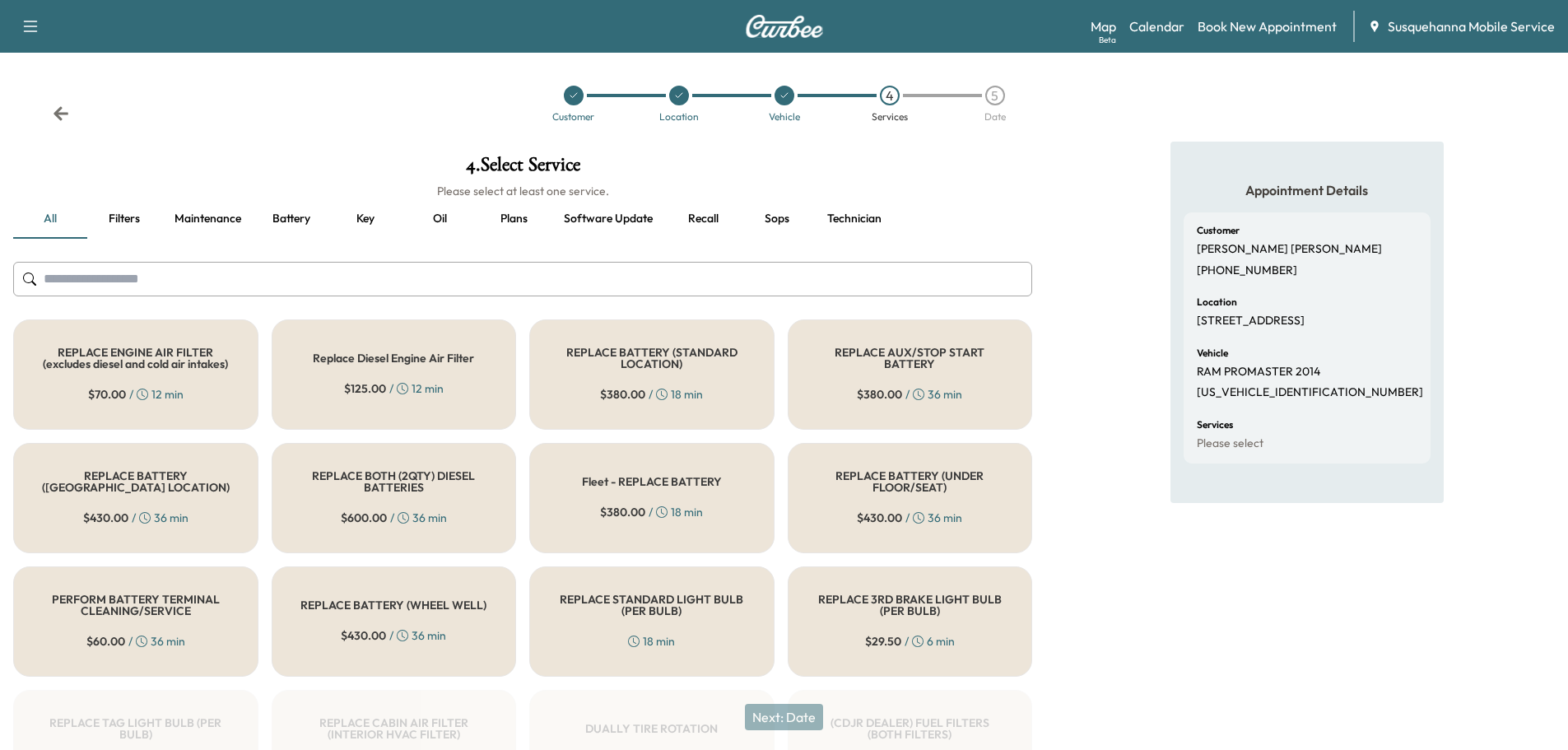
click at [617, 283] on input "text" at bounding box center [522, 279] width 1019 height 35
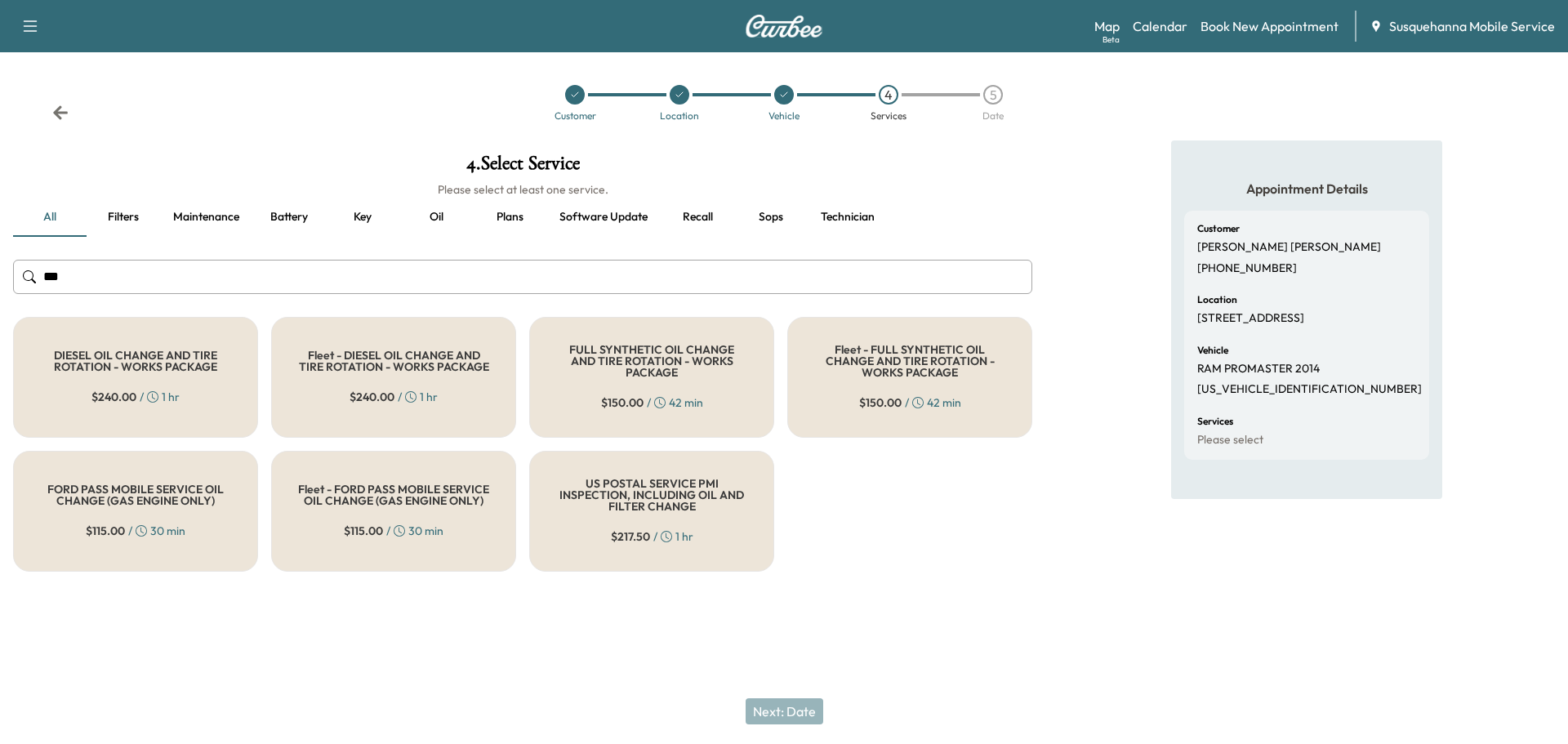
type input "***"
click at [590, 331] on div "FULL SYNTHETIC OIL CHANGE AND TIRE ROTATION - WORKS PACKAGE $ 150.00 / 42 min" at bounding box center [652, 376] width 245 height 121
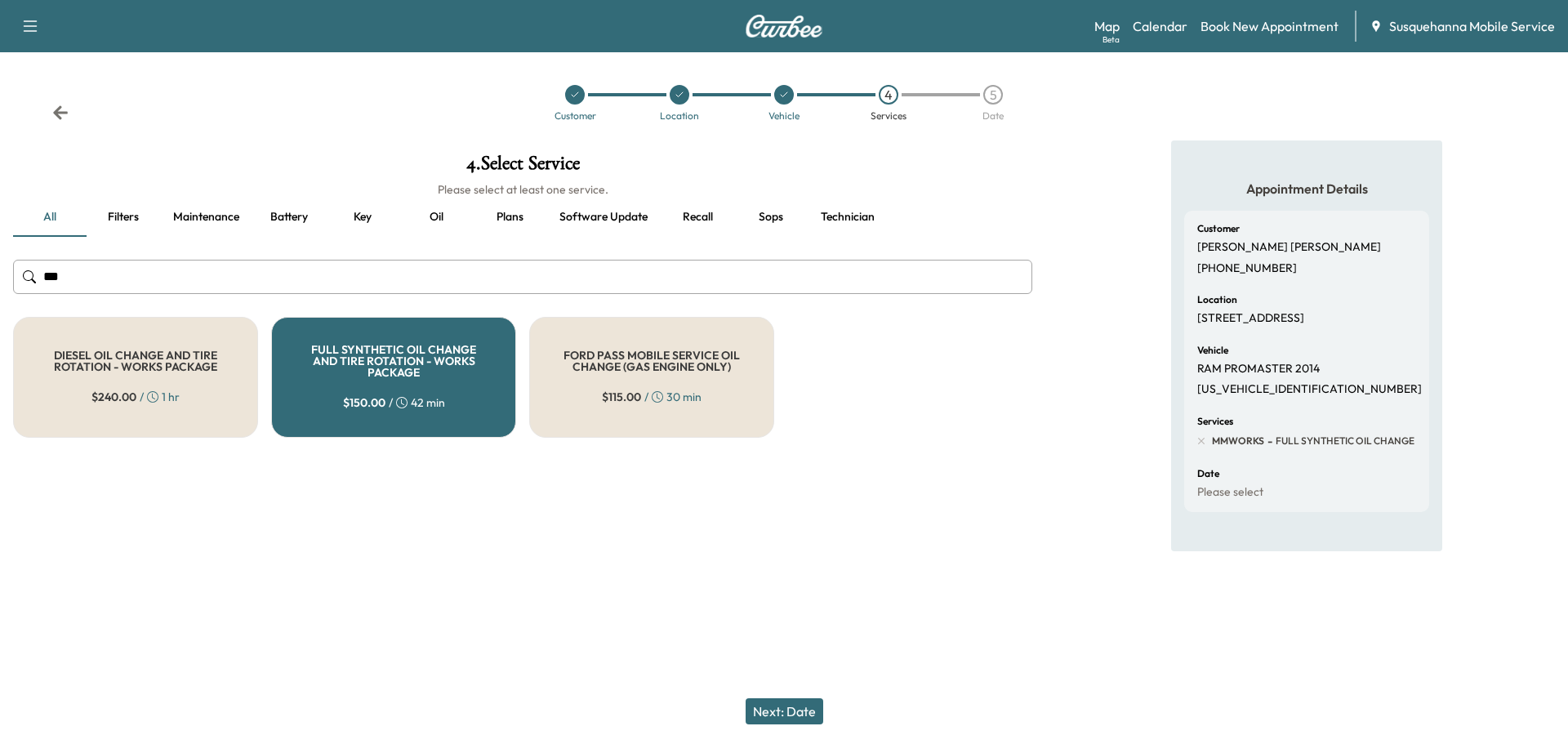
click at [799, 708] on button "Next: Date" at bounding box center [785, 711] width 78 height 26
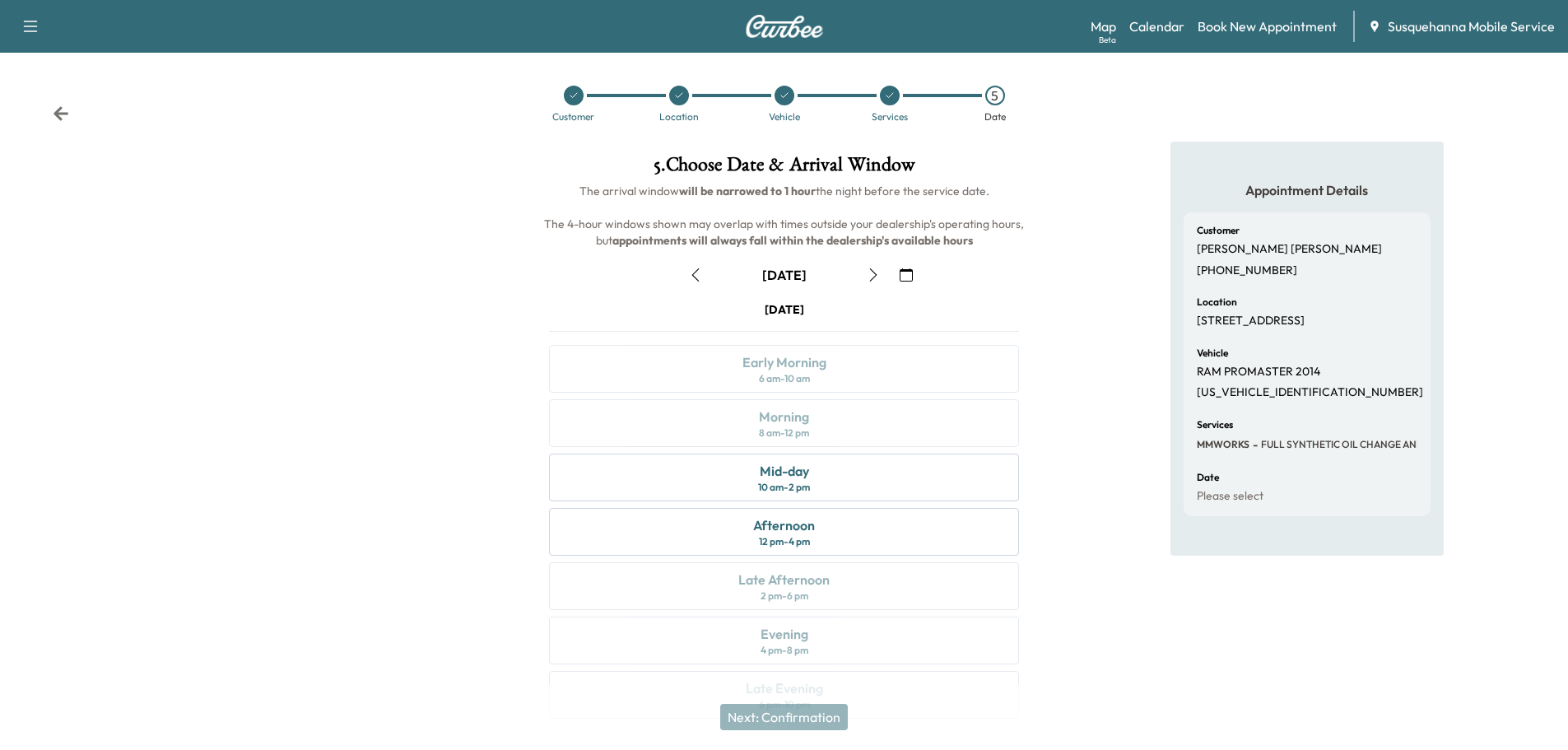
click at [912, 281] on button "button" at bounding box center [905, 275] width 28 height 27
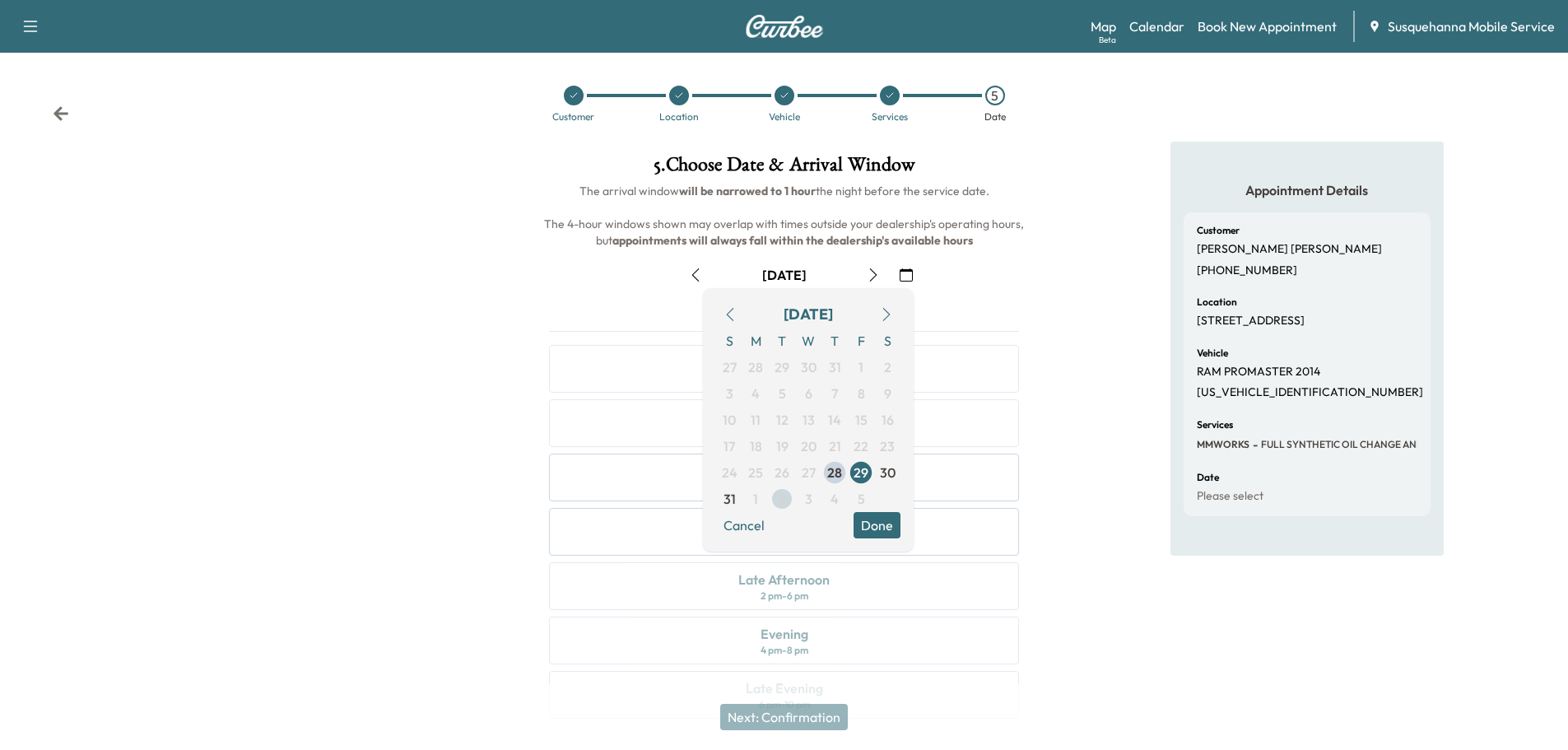
click at [780, 500] on span "2" at bounding box center [782, 499] width 7 height 20
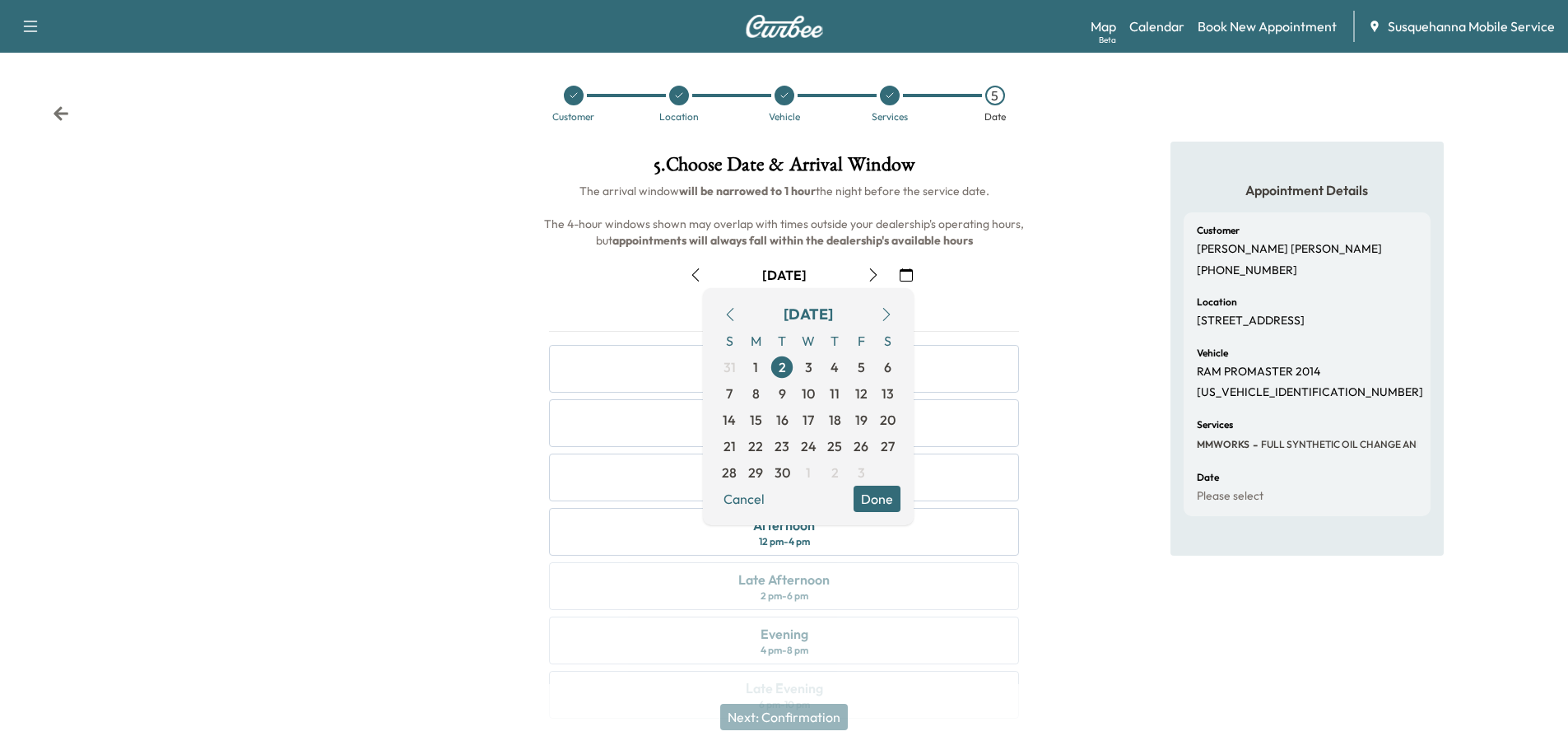
click at [874, 499] on button "Done" at bounding box center [877, 499] width 47 height 27
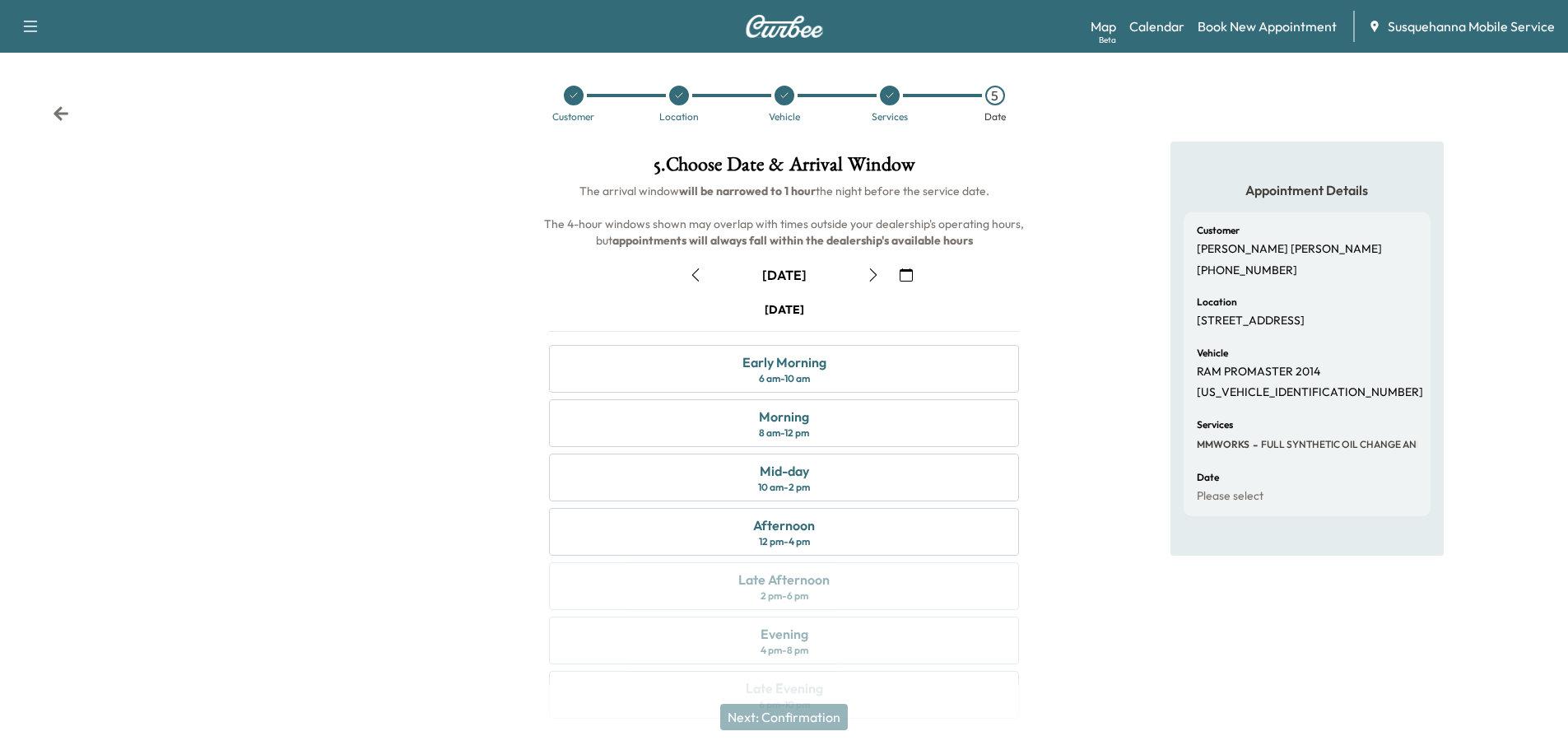
click at [872, 272] on icon "button" at bounding box center [872, 275] width 7 height 13
click at [865, 430] on div "Morning 8 am - 12 pm" at bounding box center [784, 423] width 470 height 48
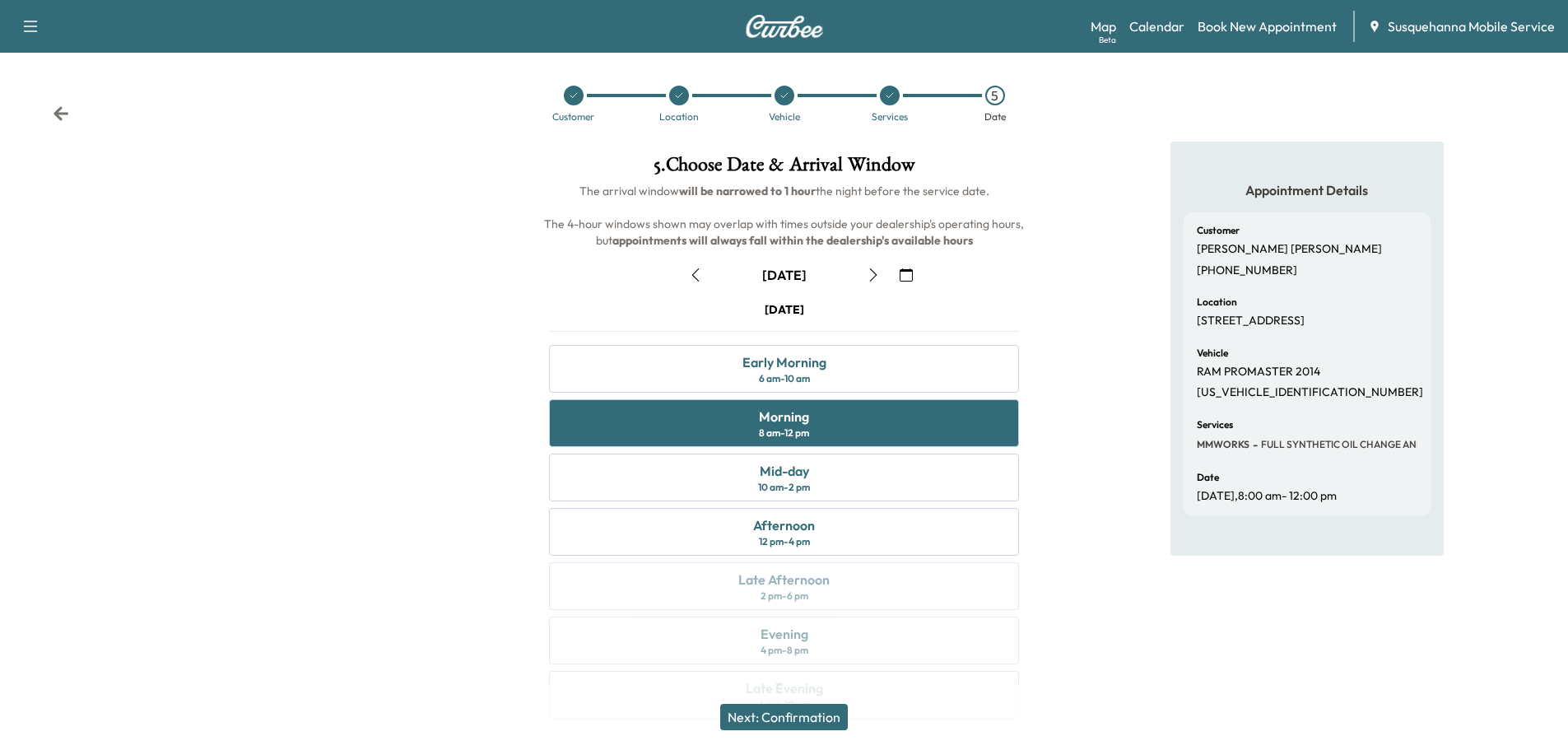
click at [792, 721] on button "Next: Confirmation" at bounding box center [784, 717] width 128 height 27
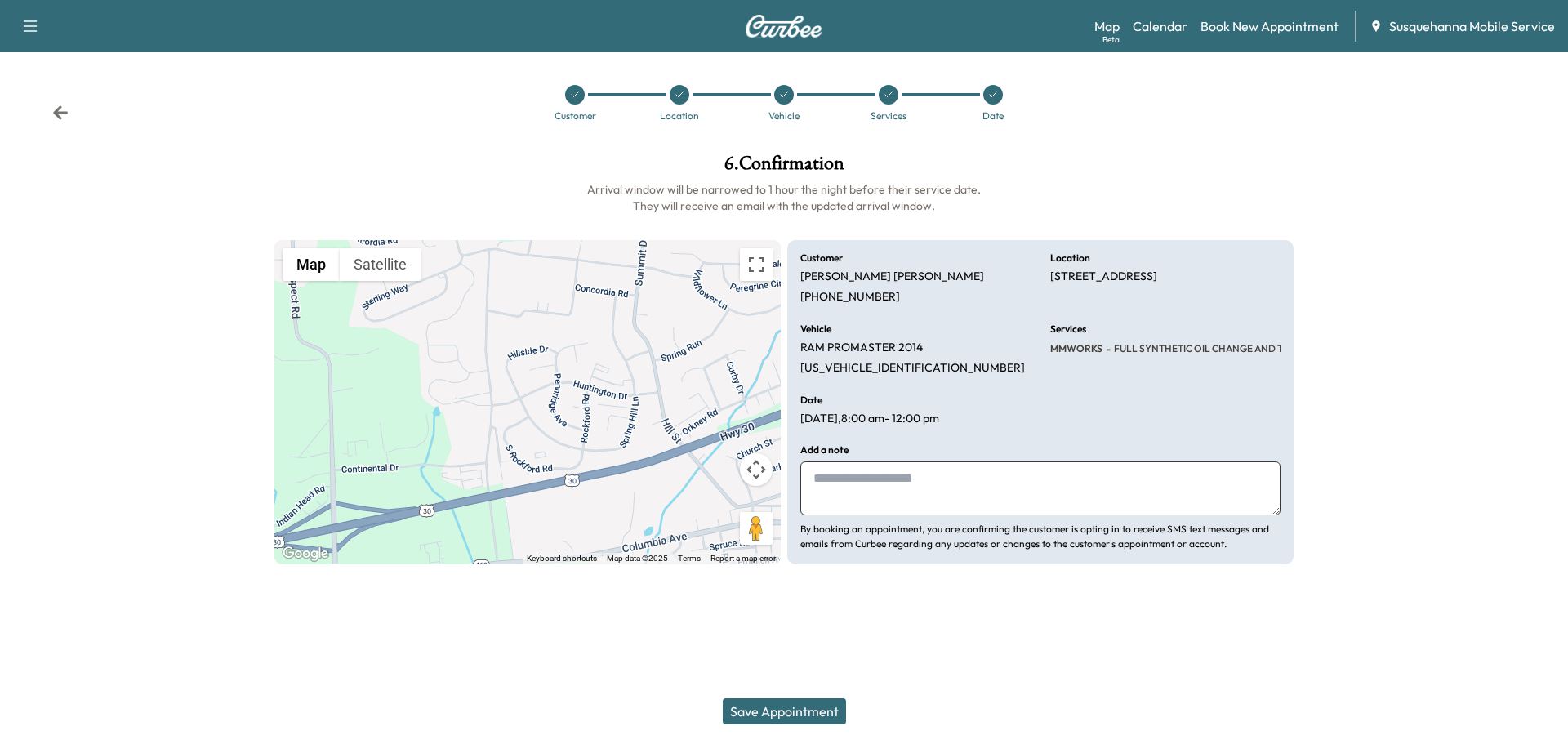
click at [915, 502] on textarea at bounding box center [1041, 487] width 481 height 54
type textarea "**********"
click at [812, 708] on button "Save Appointment" at bounding box center [785, 711] width 123 height 26
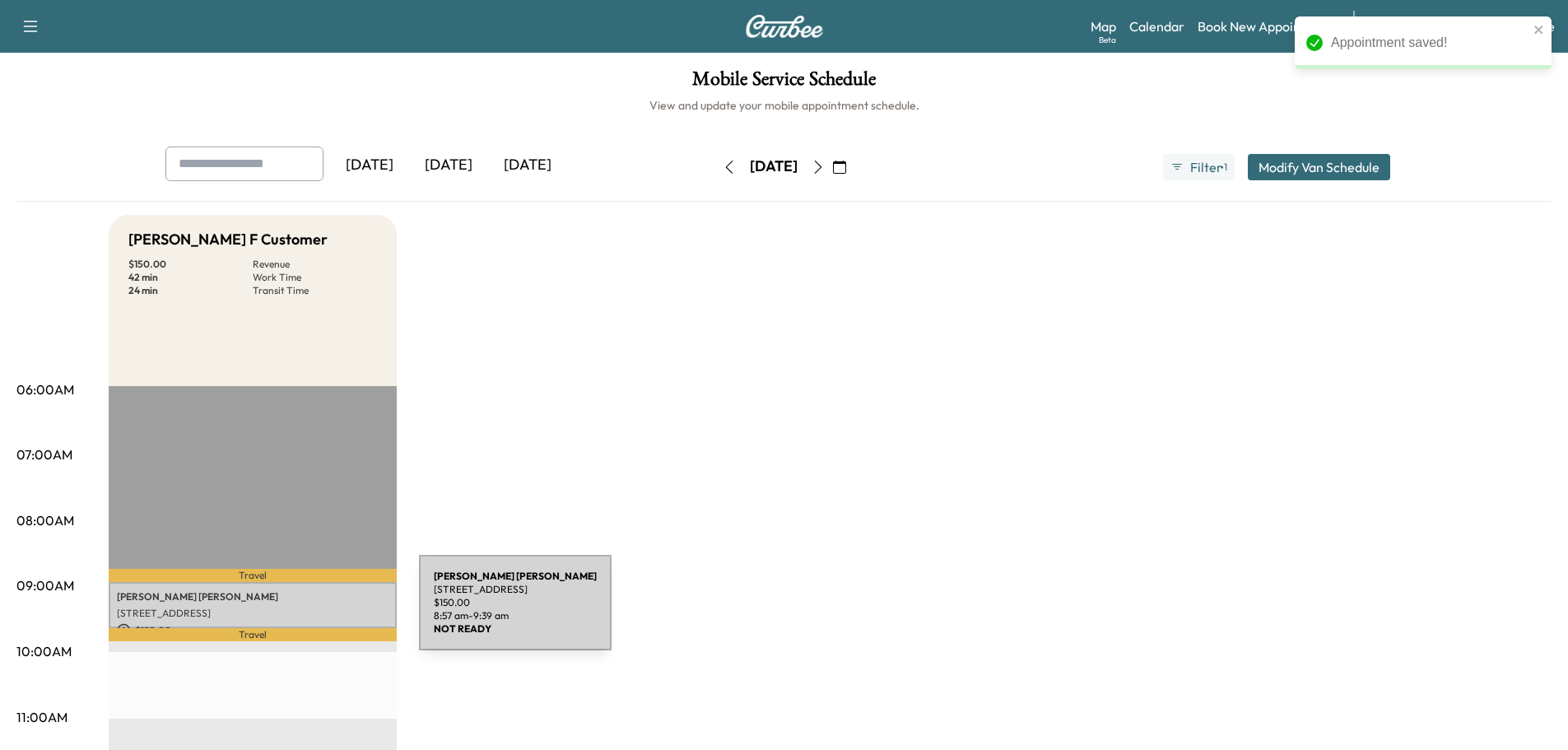
click at [296, 612] on p "[STREET_ADDRESS]" at bounding box center [253, 613] width 272 height 13
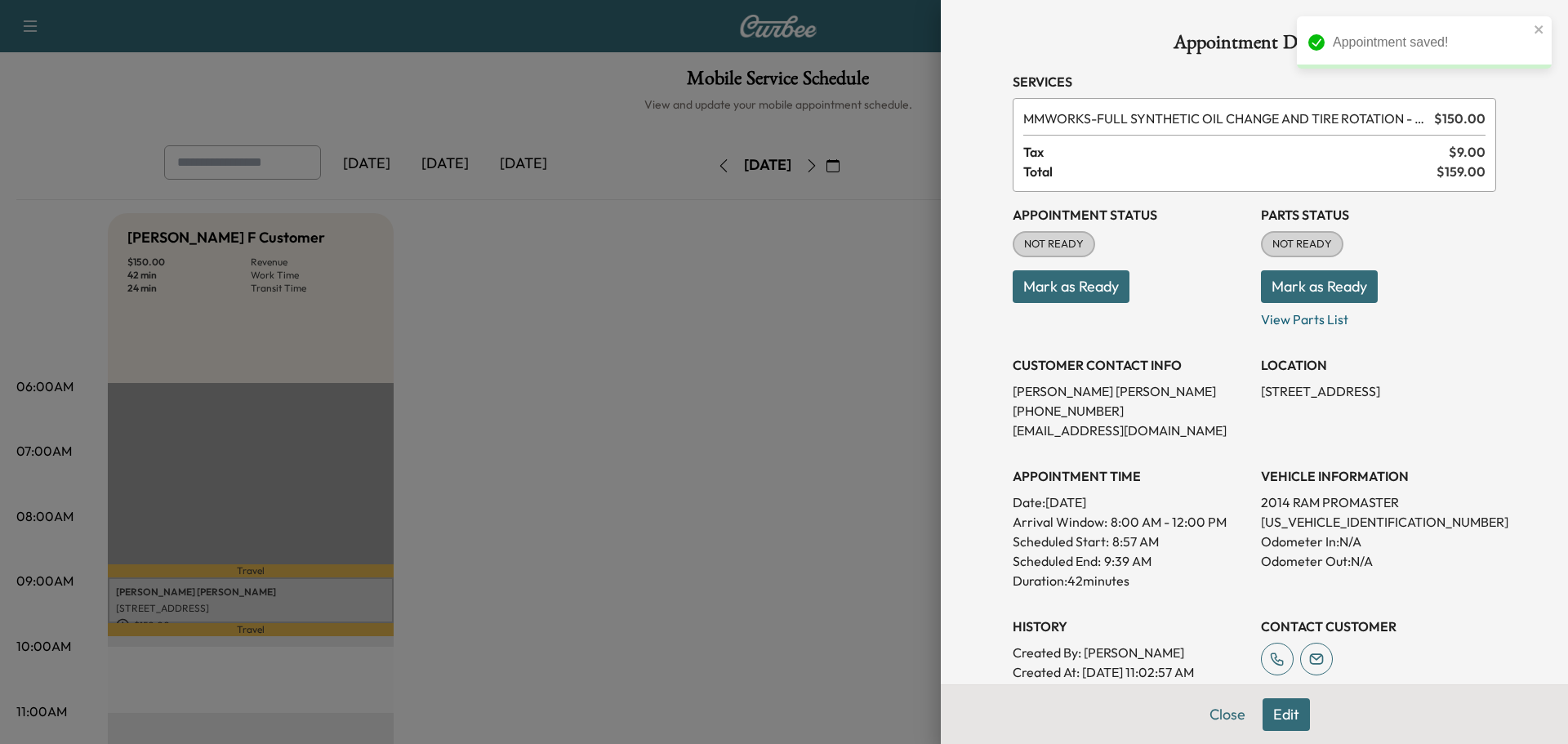
click at [1261, 291] on button "Mark as Ready" at bounding box center [1319, 286] width 116 height 33
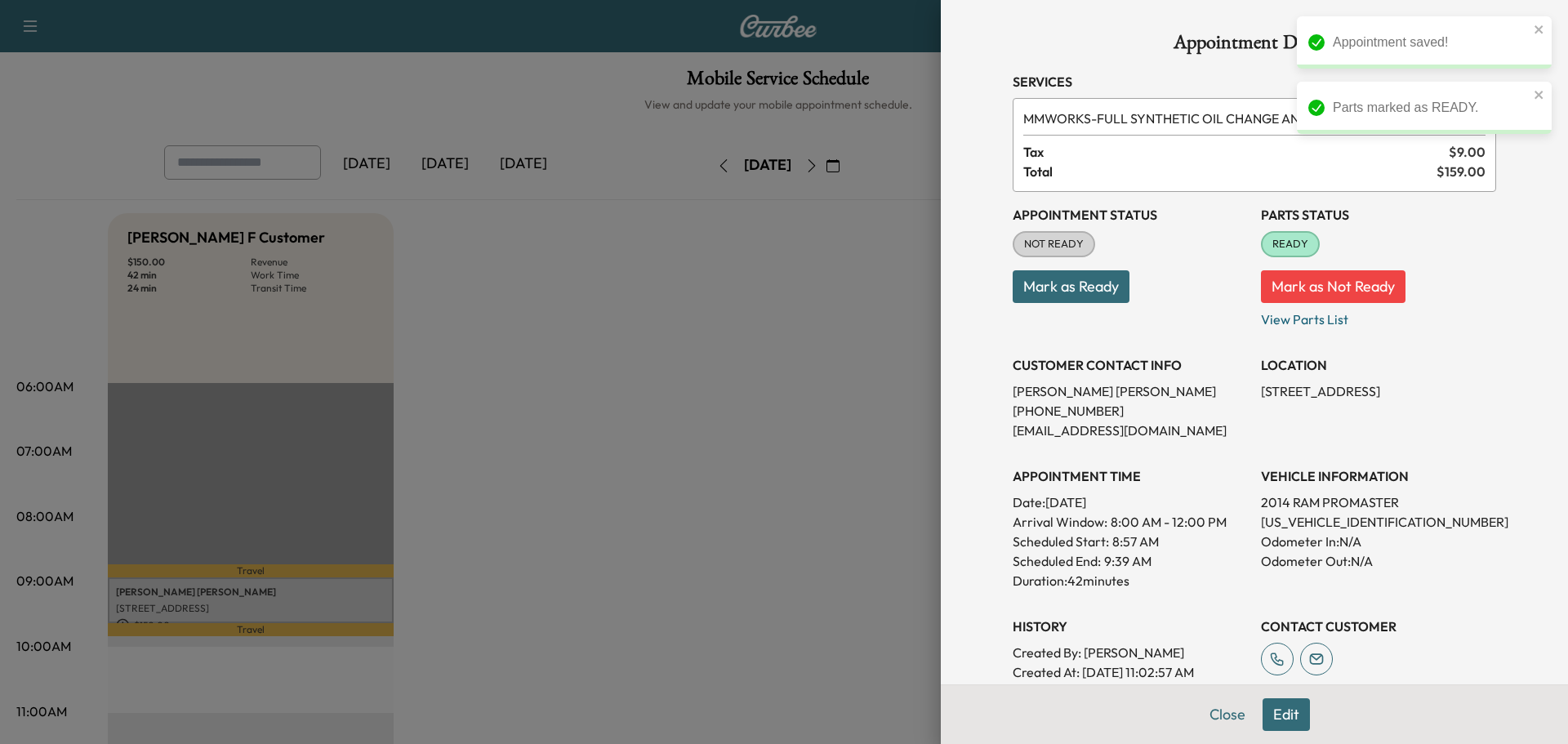
click at [1041, 293] on button "Mark as Ready" at bounding box center [1071, 286] width 116 height 33
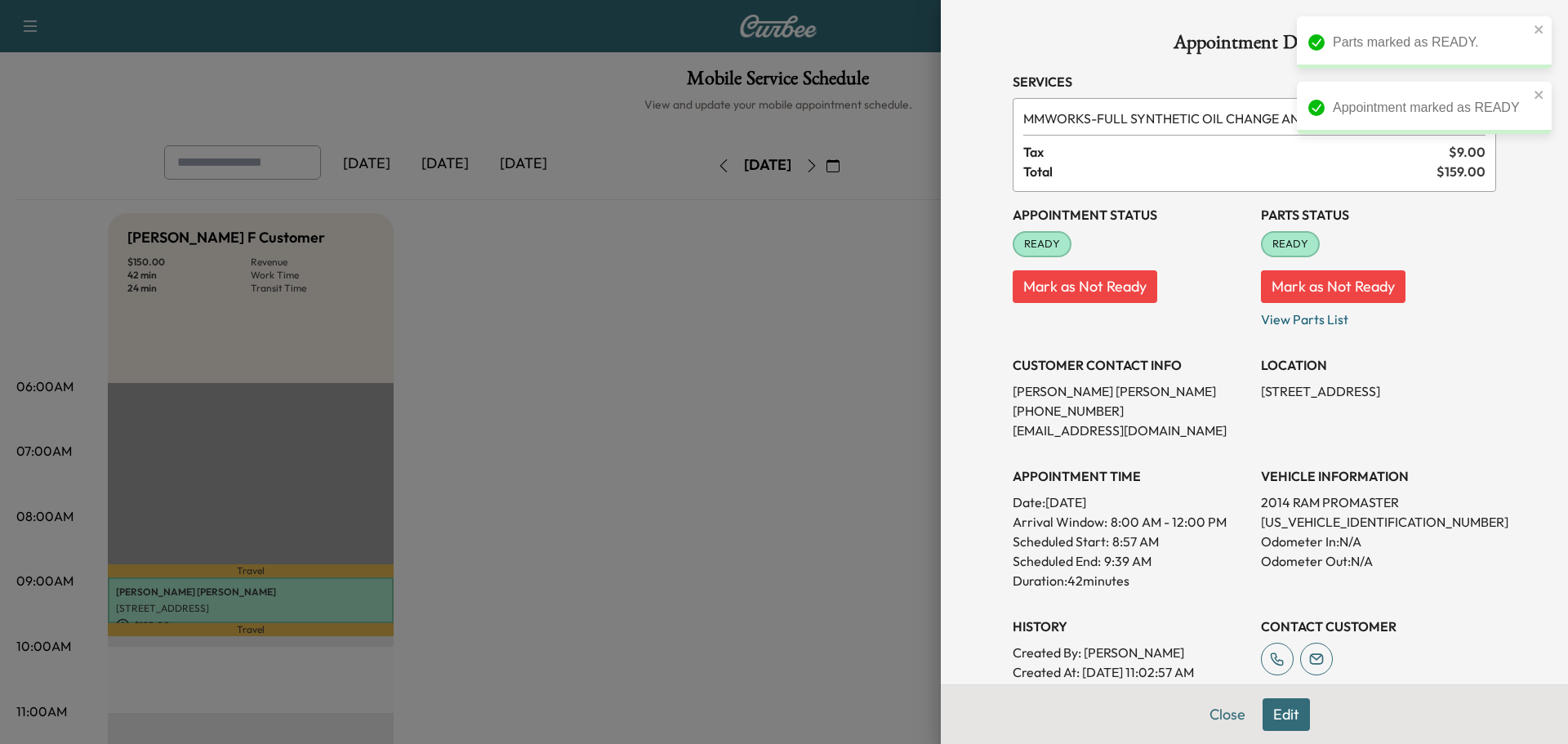
click at [1151, 252] on div "Appointment Status READY Mark as Not Ready" at bounding box center [1131, 261] width 235 height 138
click at [1219, 714] on button "Close" at bounding box center [1228, 714] width 57 height 33
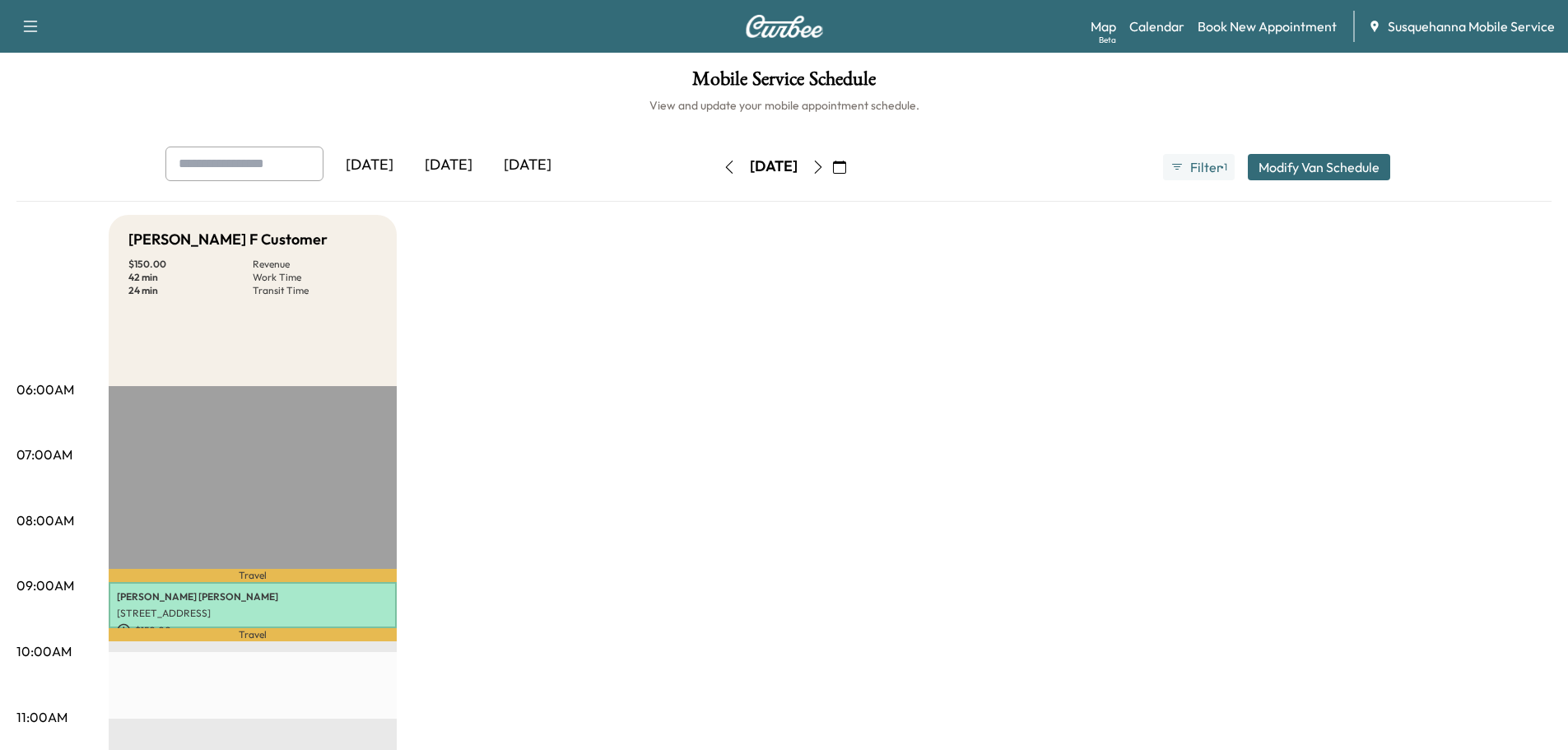
scroll to position [88, 0]
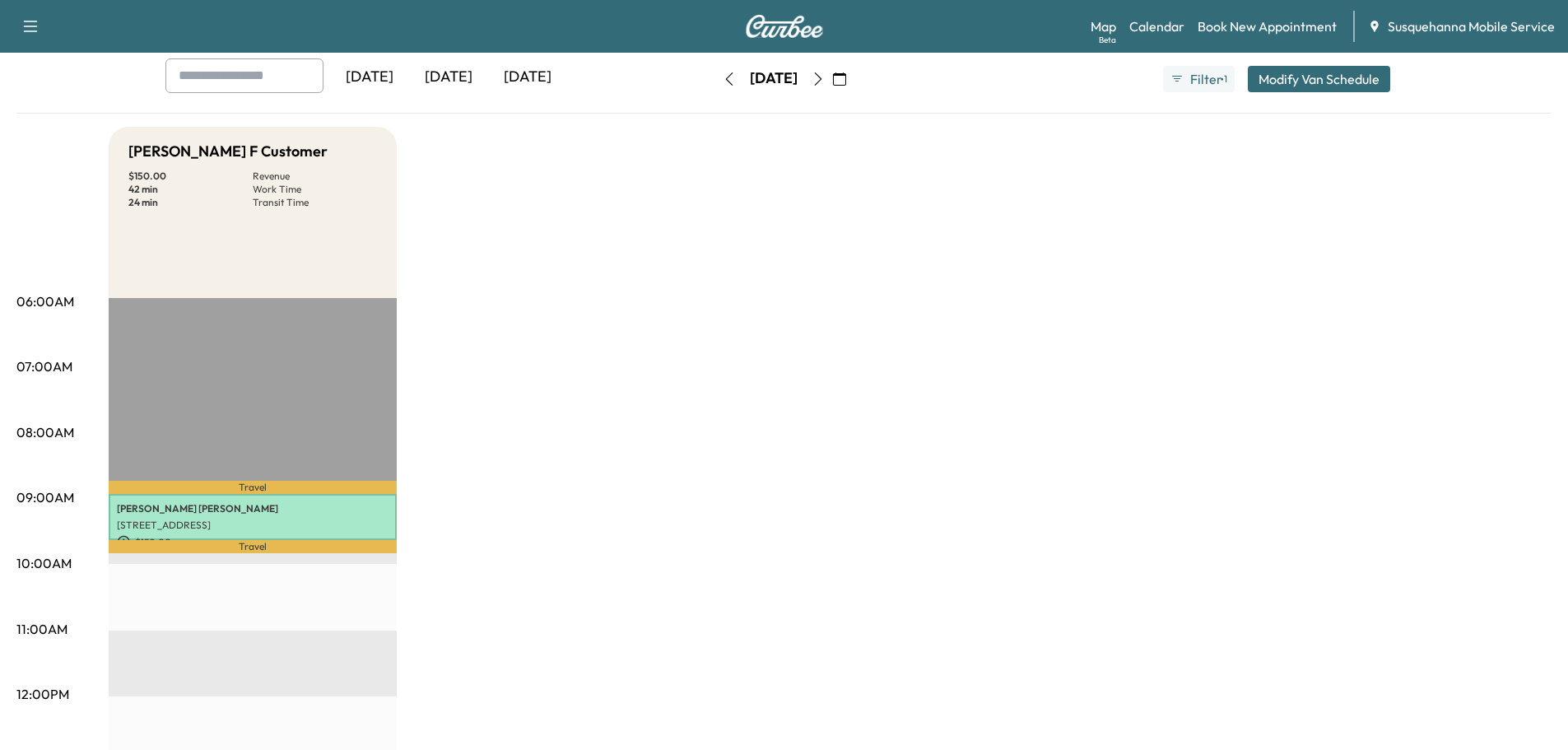
click at [846, 79] on icon "button" at bounding box center [839, 79] width 13 height 13
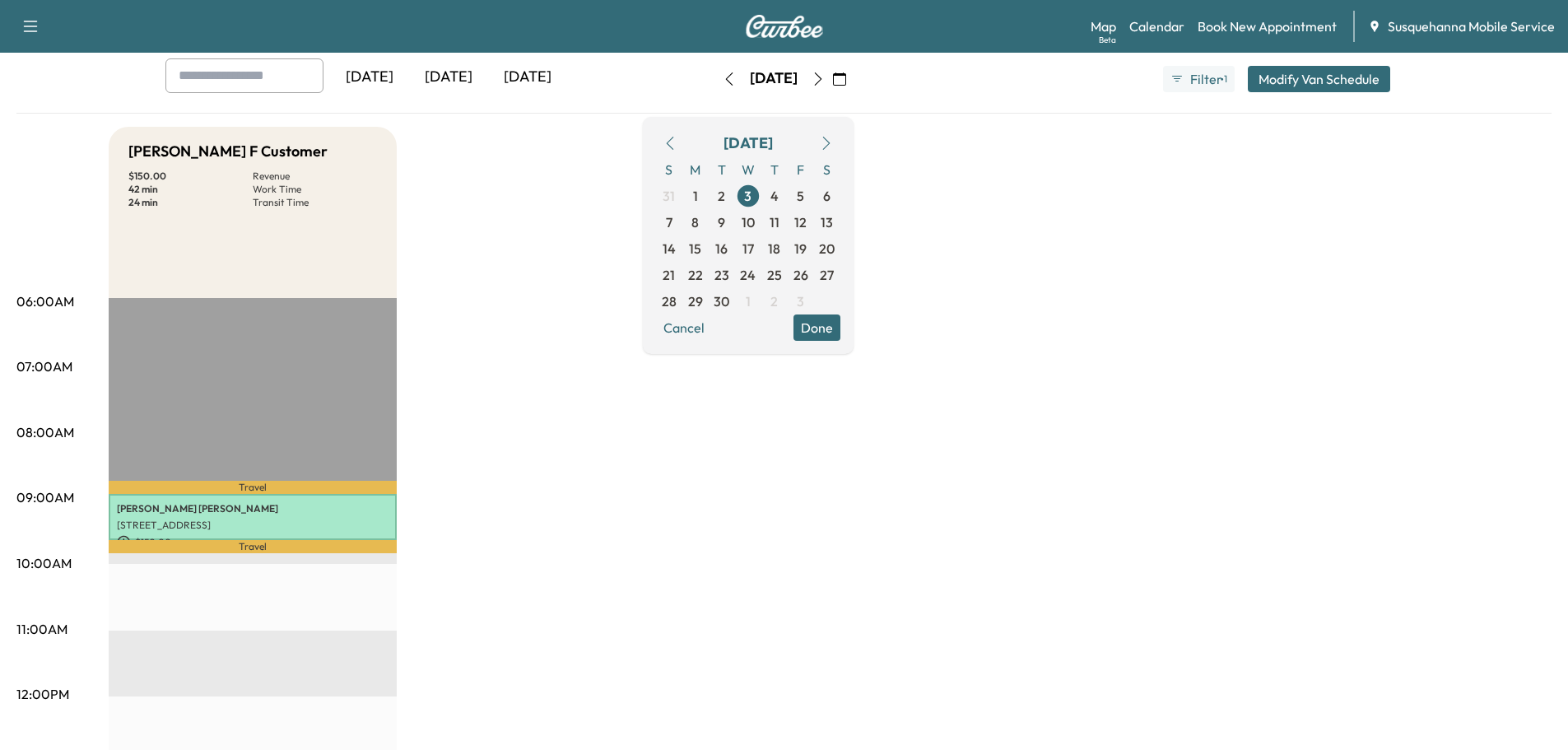
click at [676, 142] on icon "button" at bounding box center [670, 143] width 13 height 13
click at [782, 301] on span "28" at bounding box center [774, 301] width 15 height 20
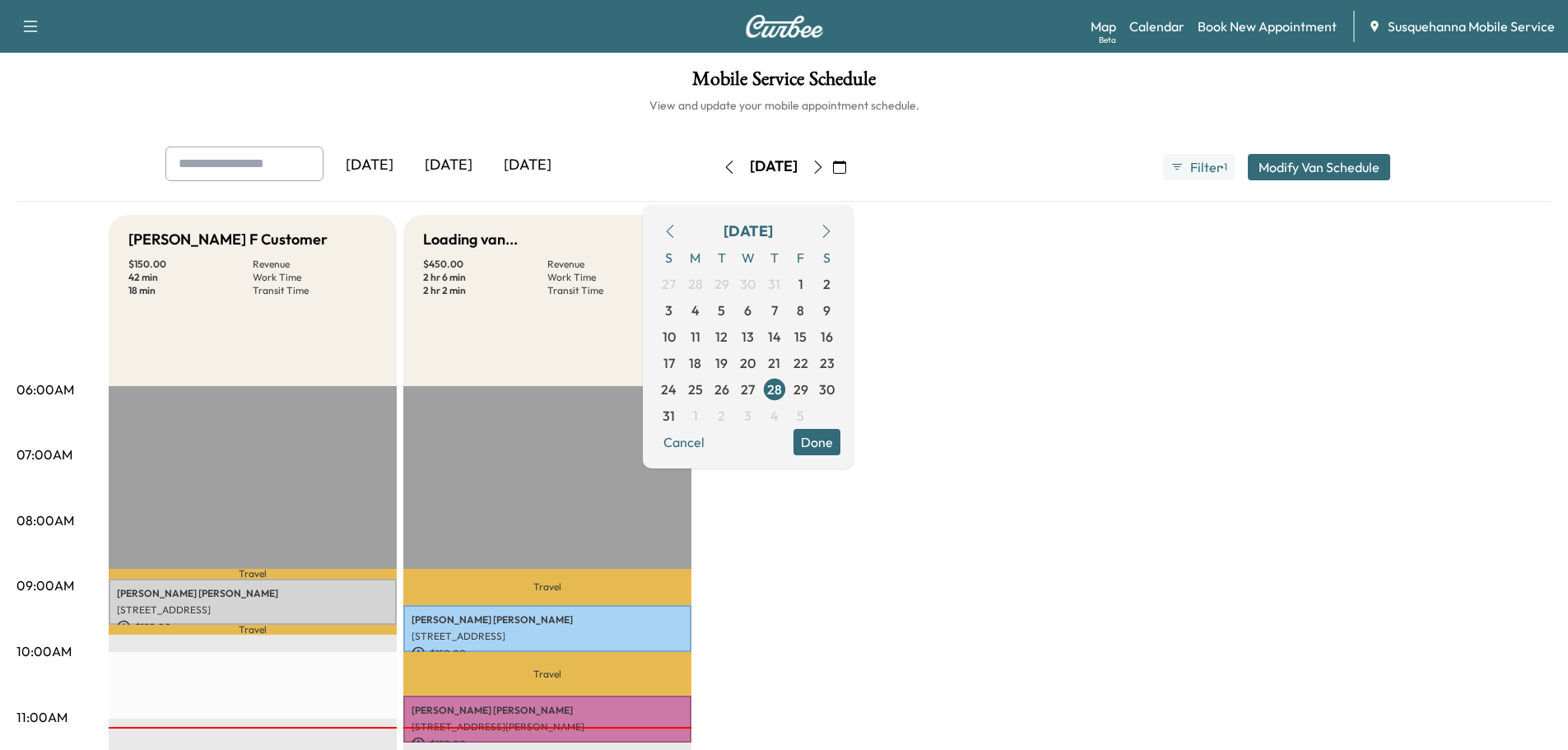
click at [840, 443] on button "Done" at bounding box center [816, 443] width 47 height 27
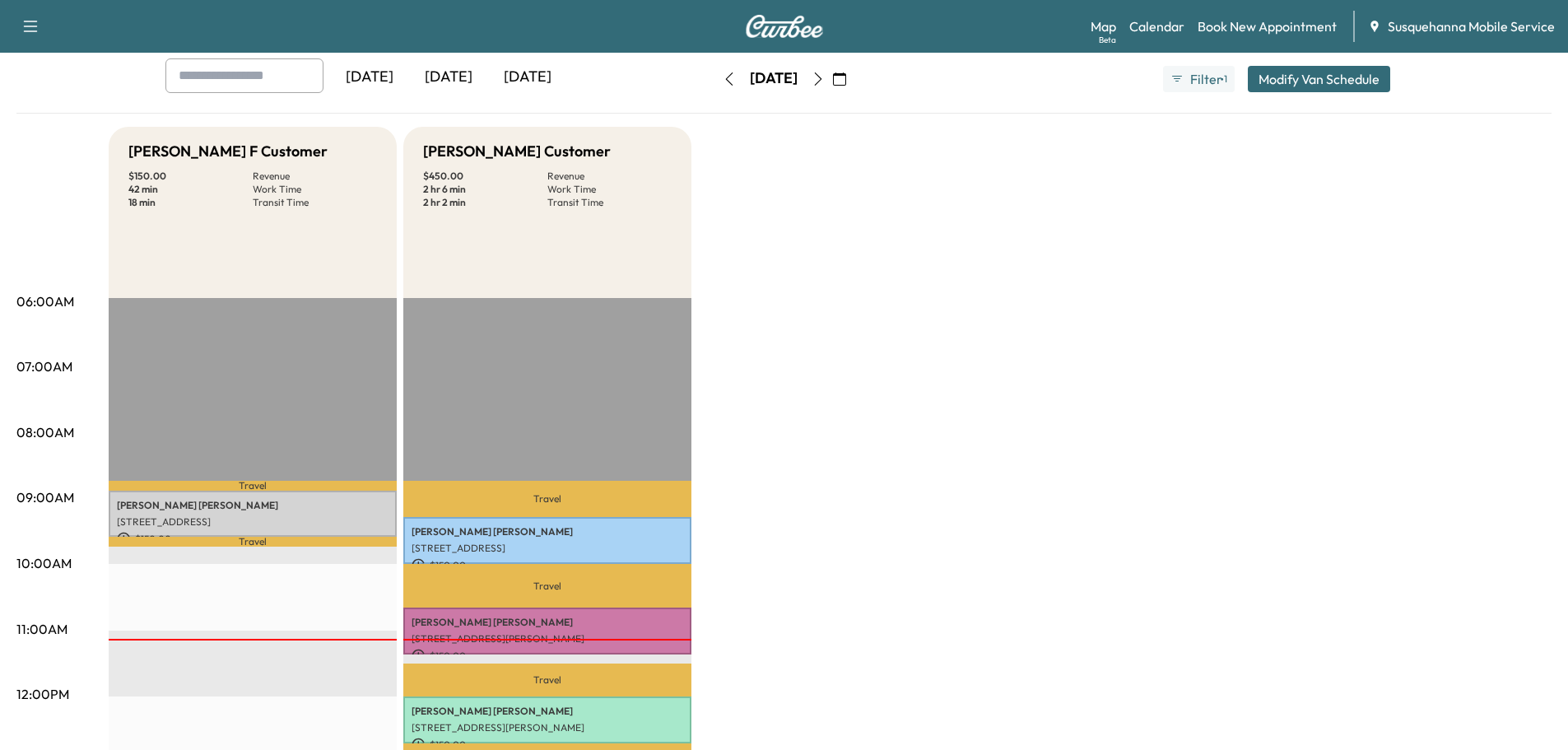
scroll to position [175, 0]
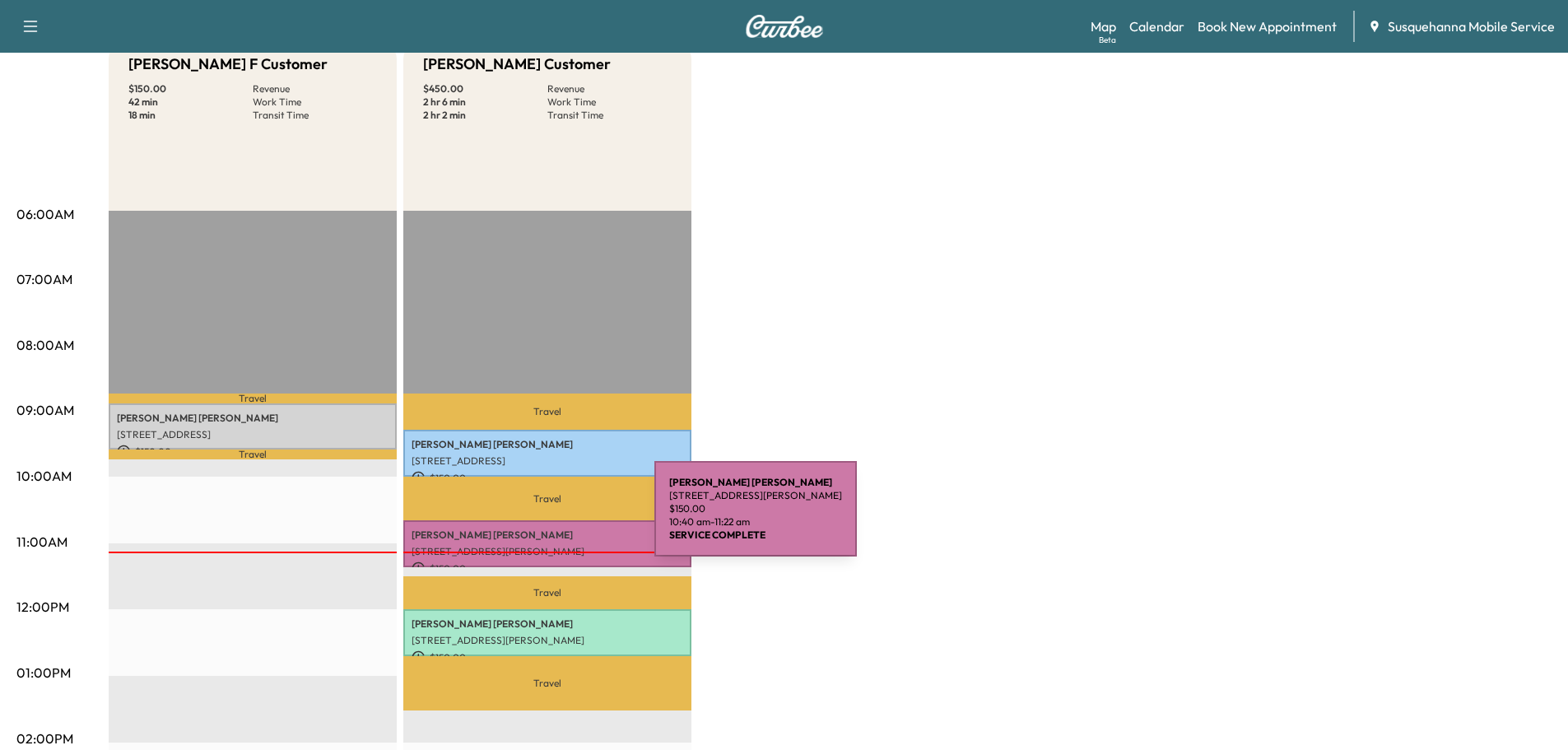
click at [530, 520] on div "JERRY CARR 30 SHEPHERD LN, NOTTINGHAM, PA, USA $ 150.00 10:40 am - 11:22 am" at bounding box center [547, 543] width 288 height 47
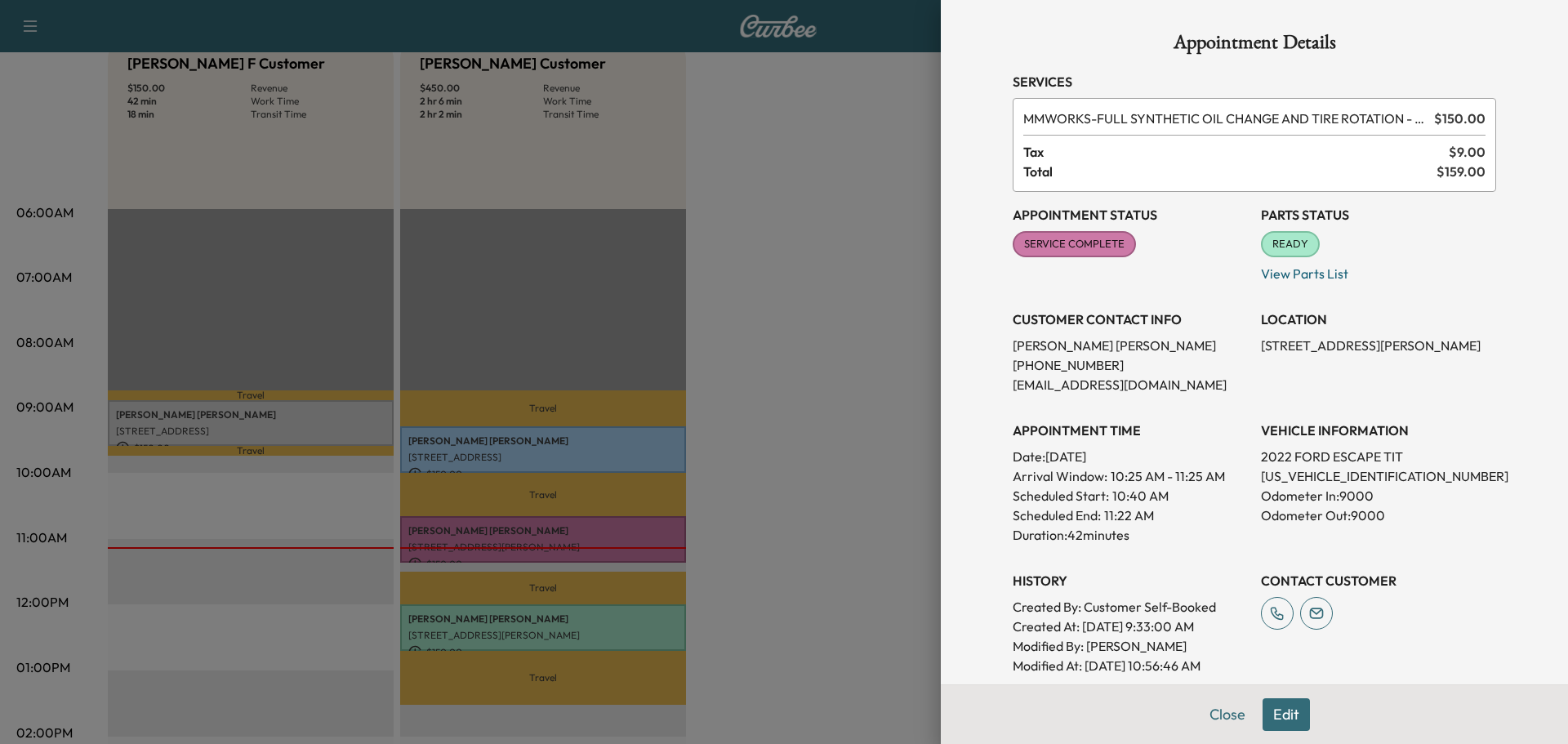
click at [1218, 717] on button "Close" at bounding box center [1228, 714] width 57 height 33
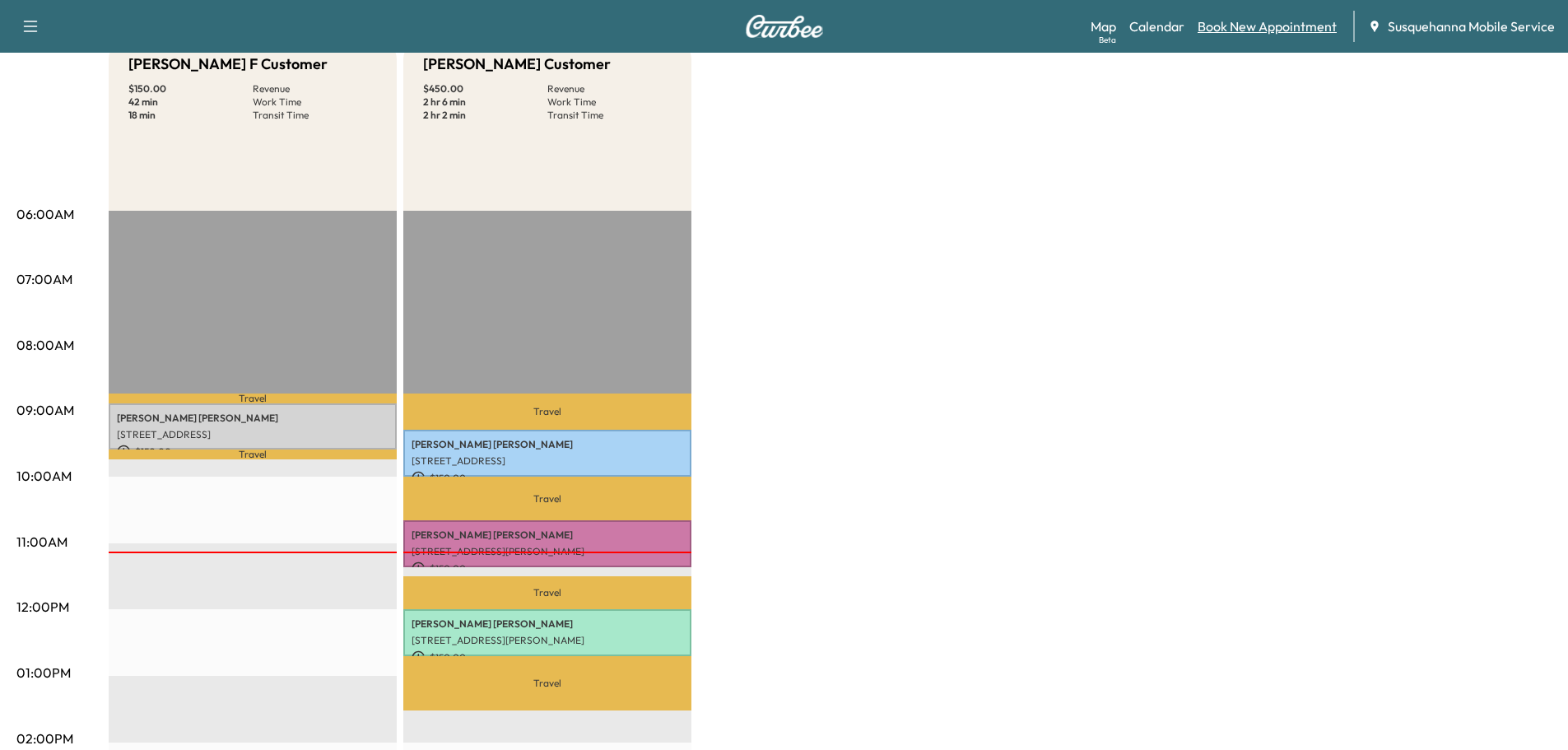
click at [1242, 24] on link "Book New Appointment" at bounding box center [1267, 27] width 139 height 20
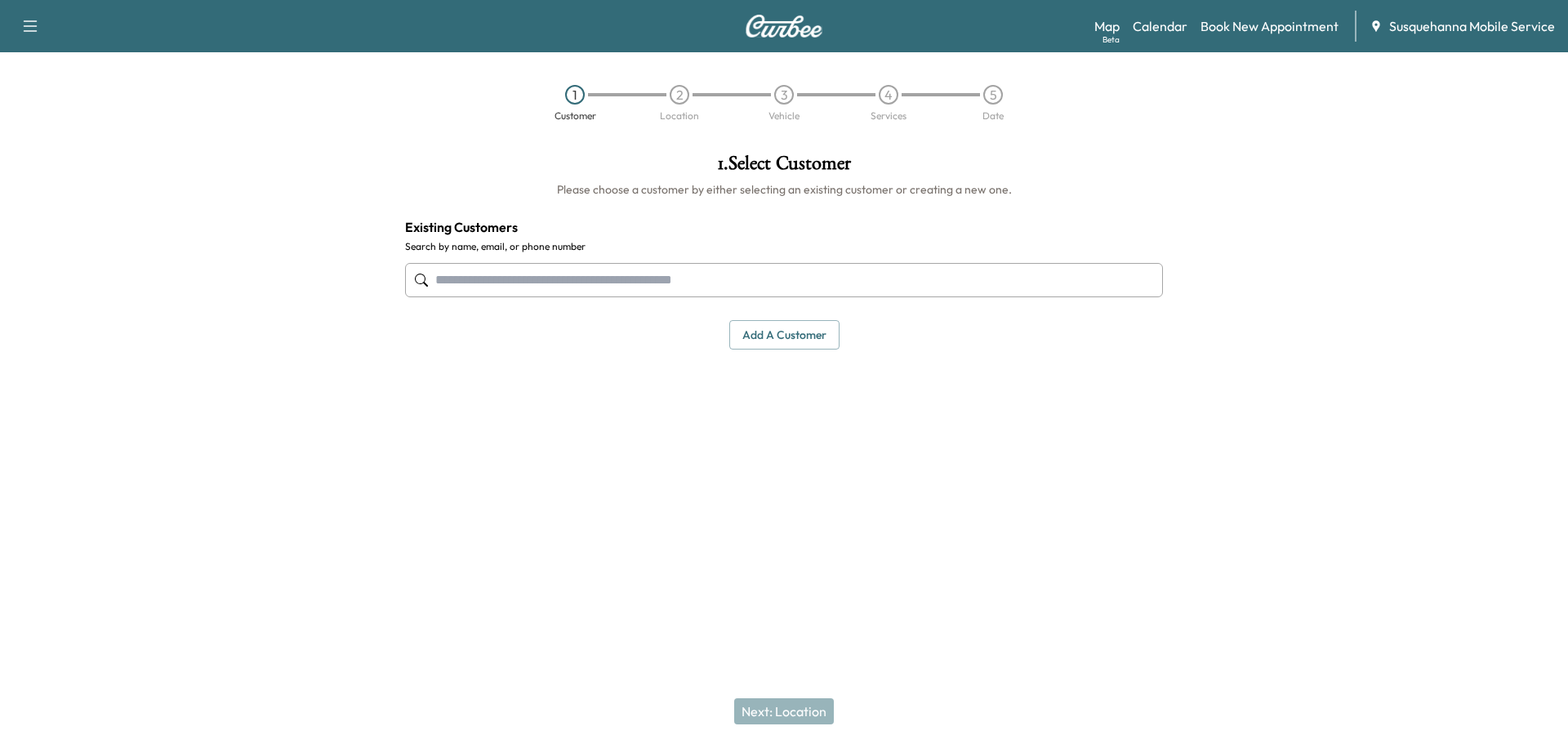
click at [653, 269] on input "text" at bounding box center [784, 279] width 758 height 34
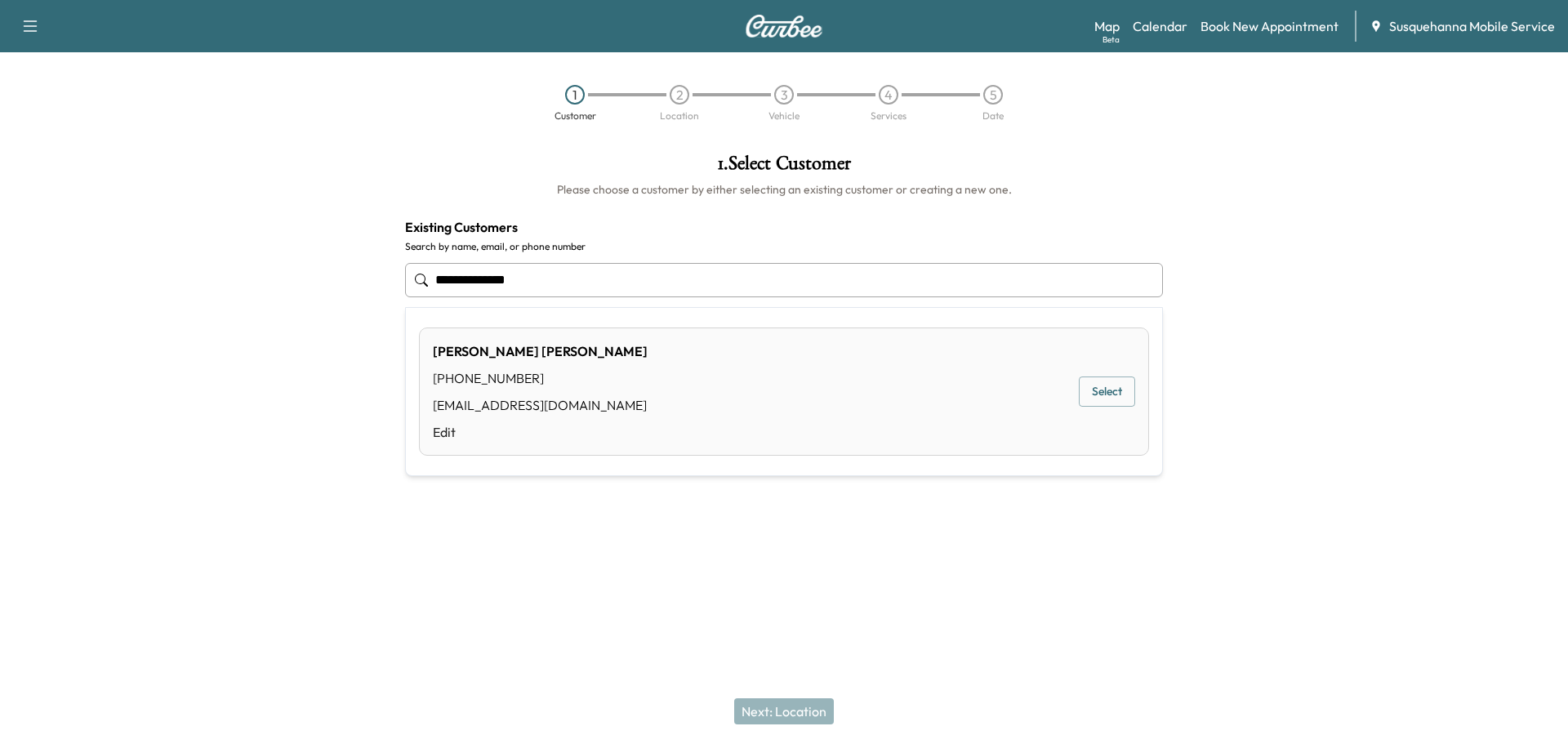
click at [1101, 401] on button "Select" at bounding box center [1108, 391] width 56 height 30
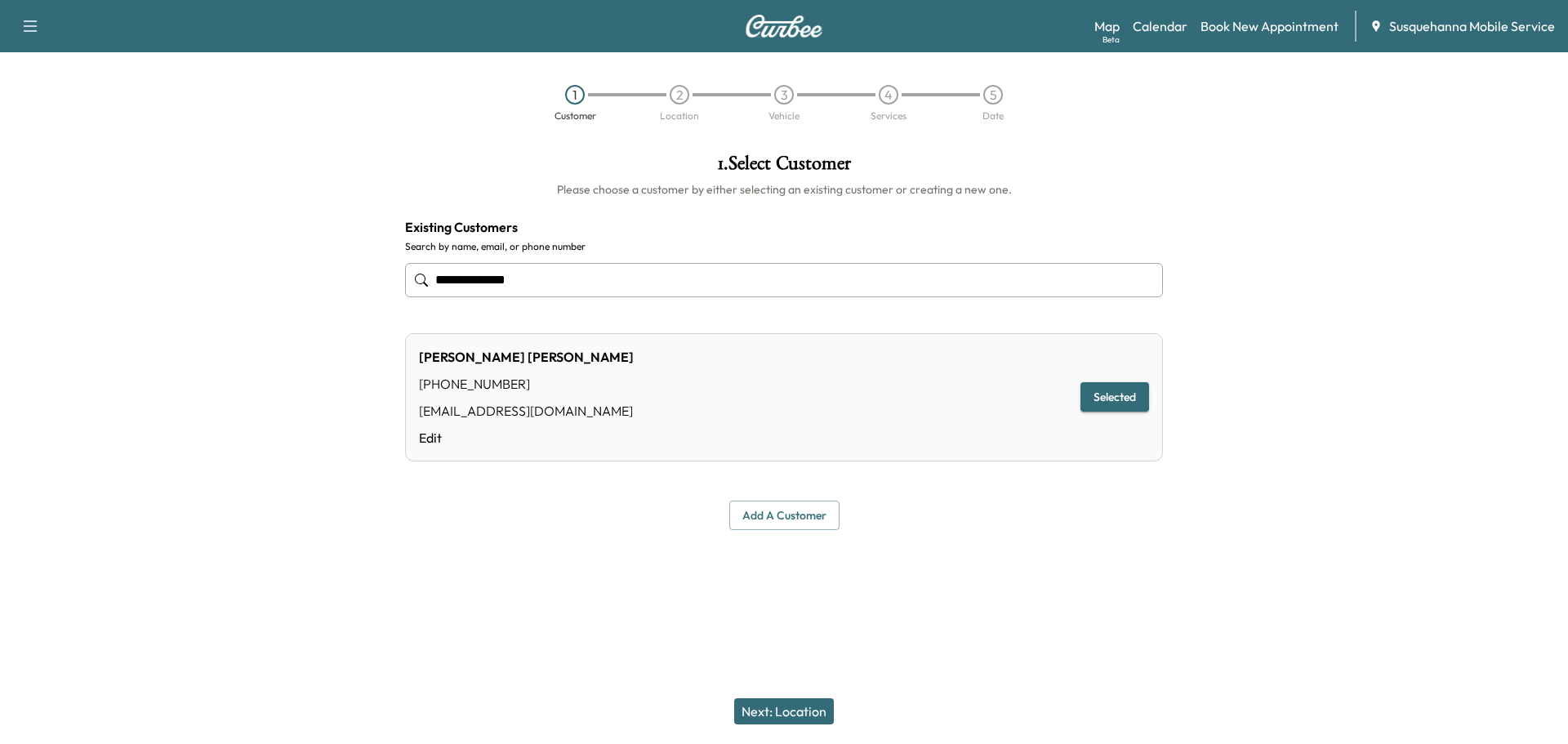
type input "**********"
click at [818, 700] on button "Next: Location" at bounding box center [784, 711] width 100 height 26
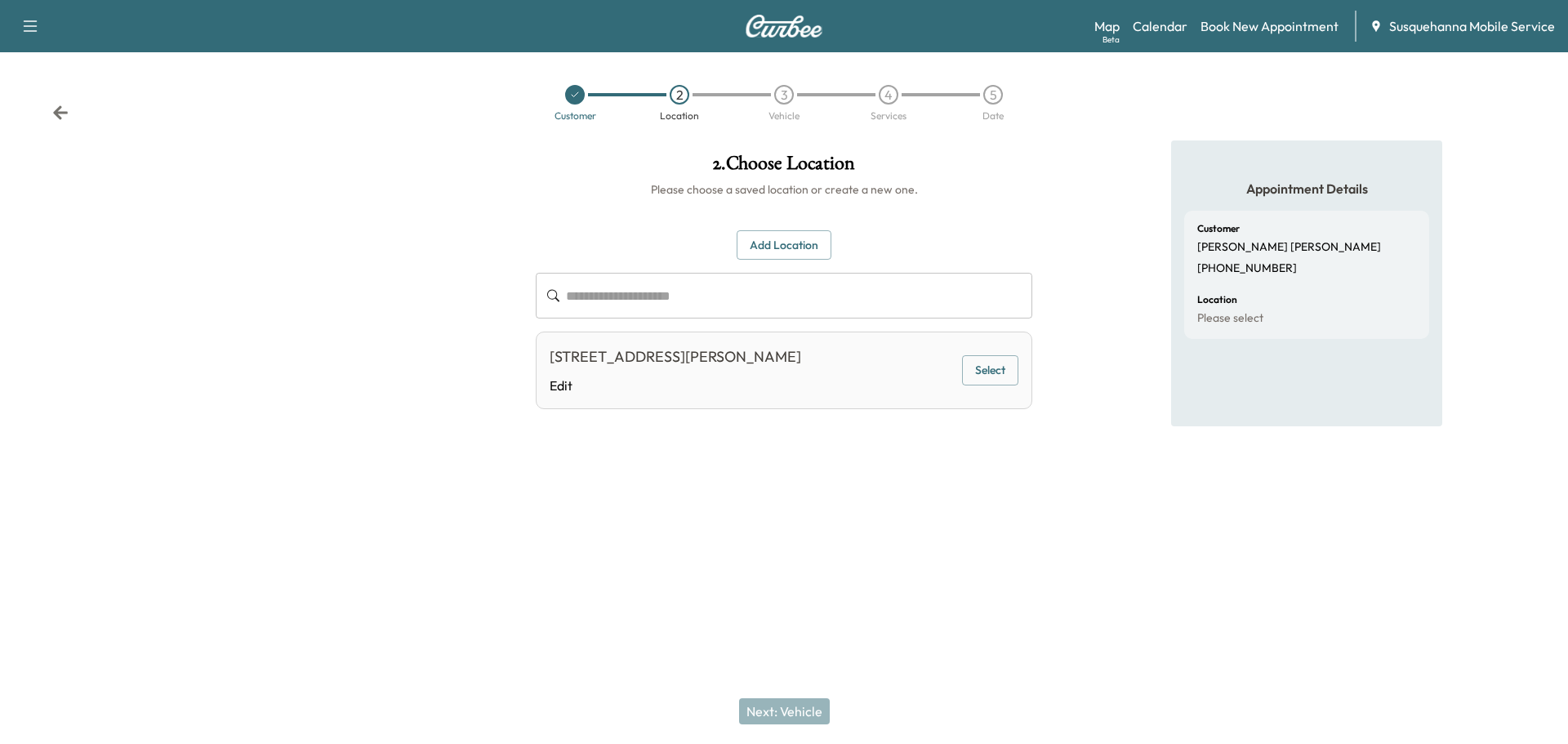
click at [1009, 382] on button "Select" at bounding box center [990, 370] width 56 height 30
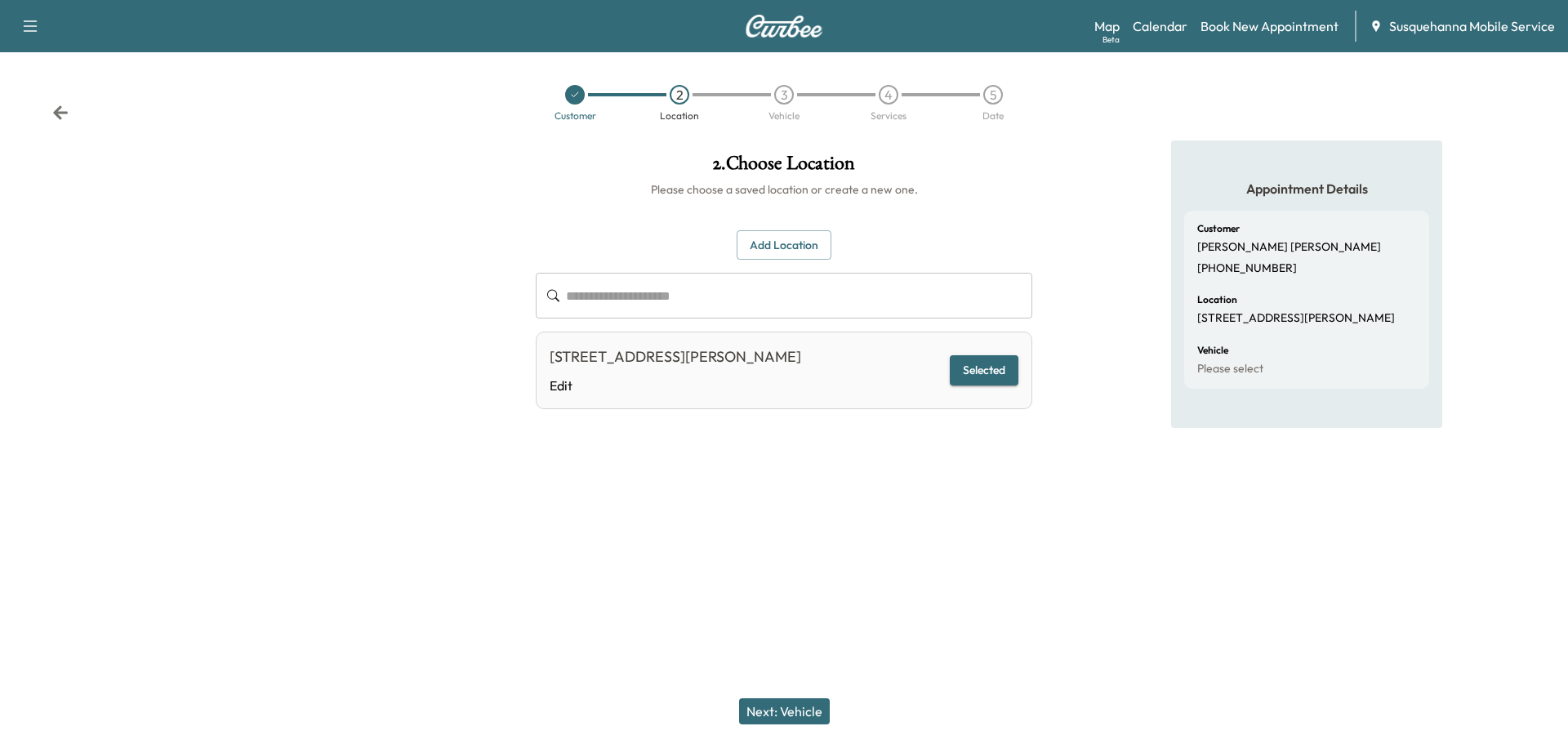
click at [802, 707] on button "Next: Vehicle" at bounding box center [784, 711] width 91 height 26
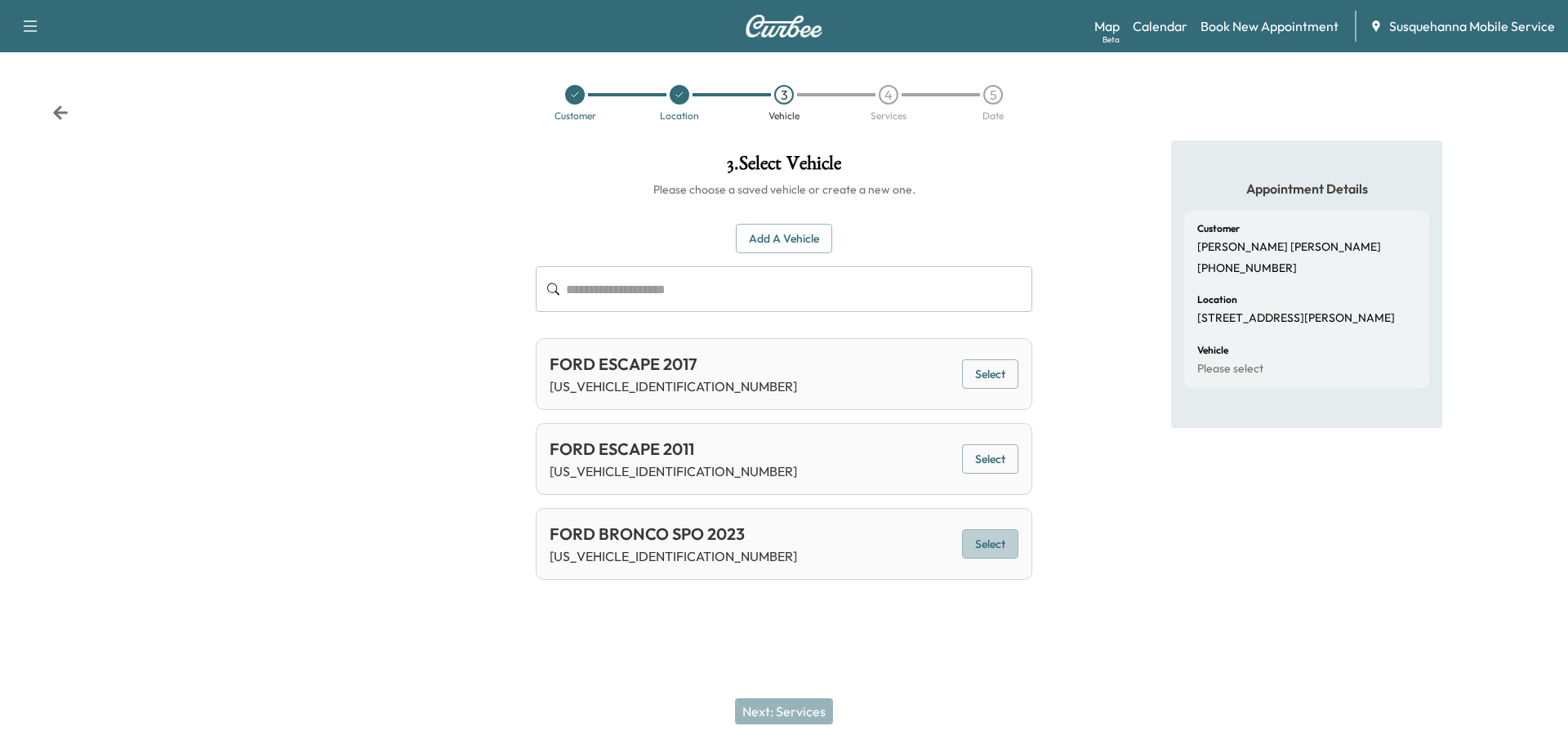
click at [1010, 546] on button "Select" at bounding box center [990, 544] width 56 height 30
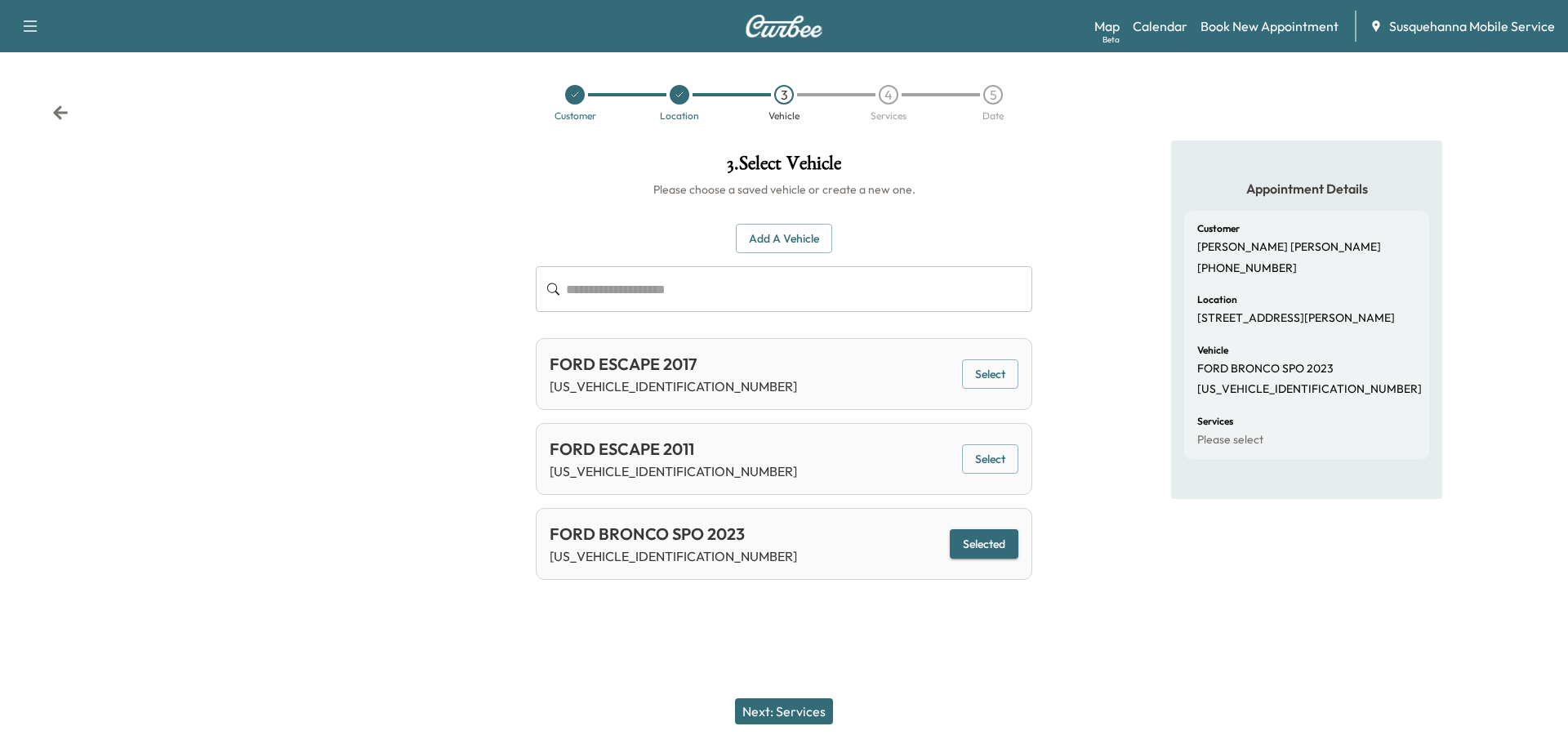
click at [803, 698] on button "Next: Services" at bounding box center [784, 711] width 98 height 26
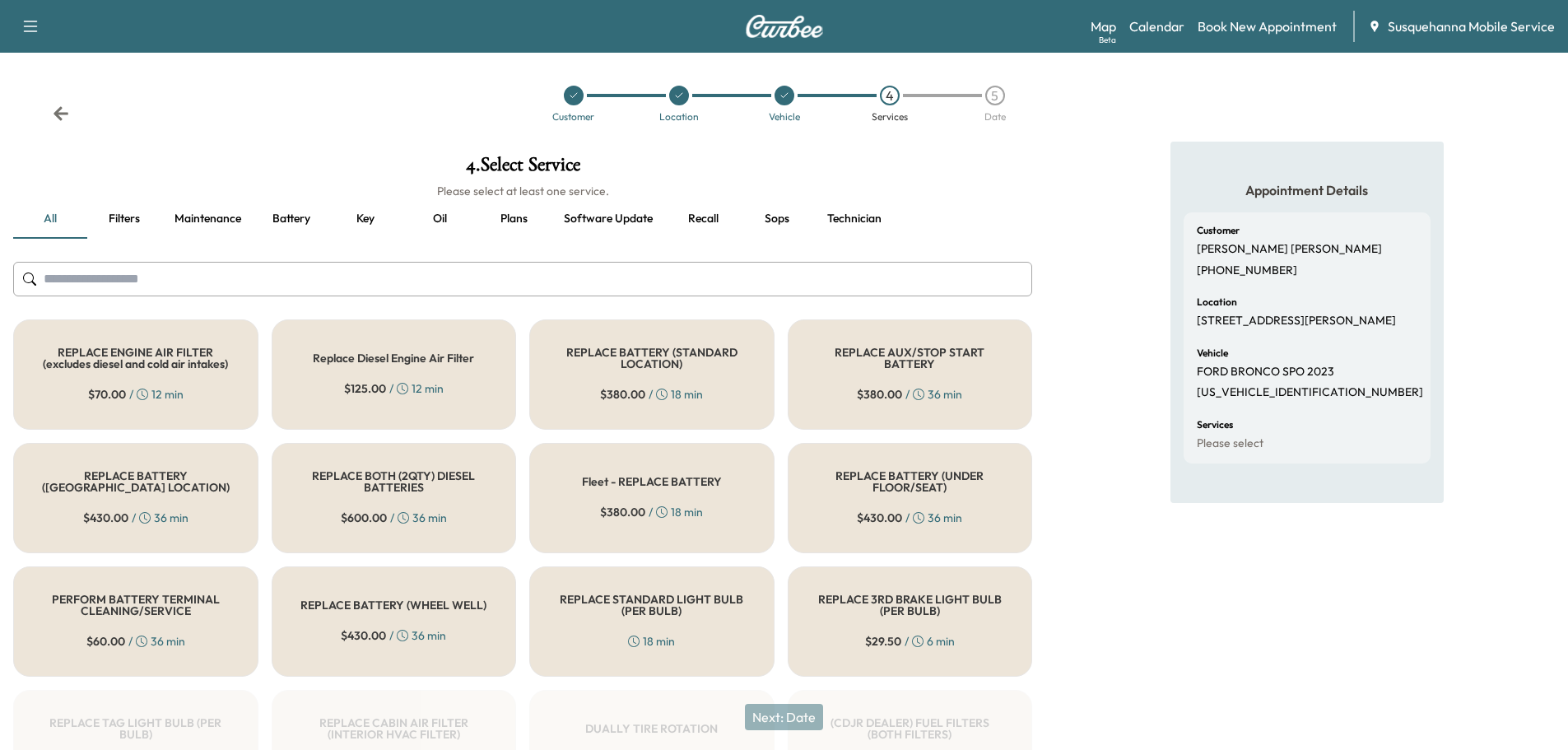
click at [639, 282] on input "text" at bounding box center [522, 279] width 1019 height 35
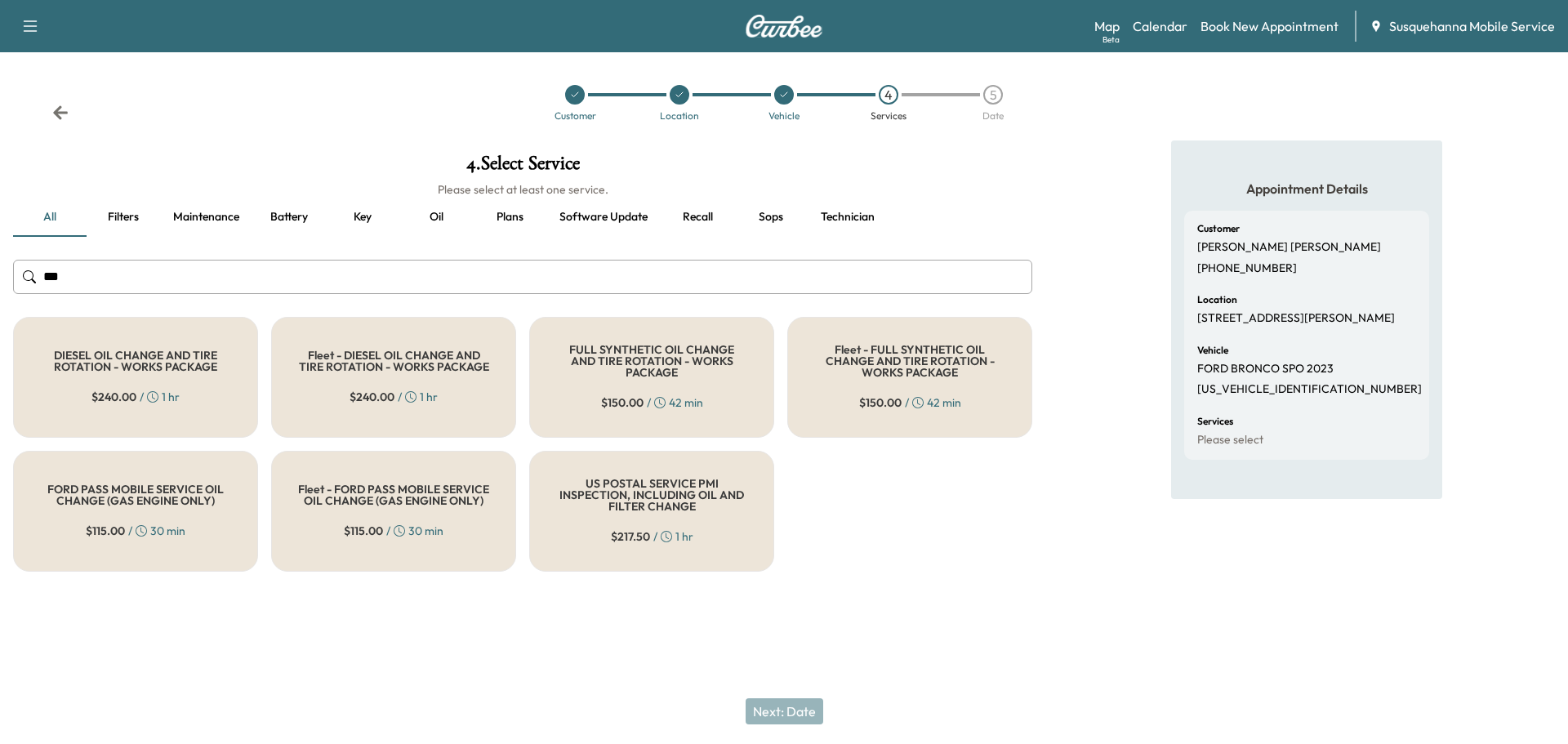
type input "***"
click at [667, 382] on div "FULL SYNTHETIC OIL CHANGE AND TIRE ROTATION - WORKS PACKAGE $ 150.00 / 42 min" at bounding box center [652, 376] width 245 height 121
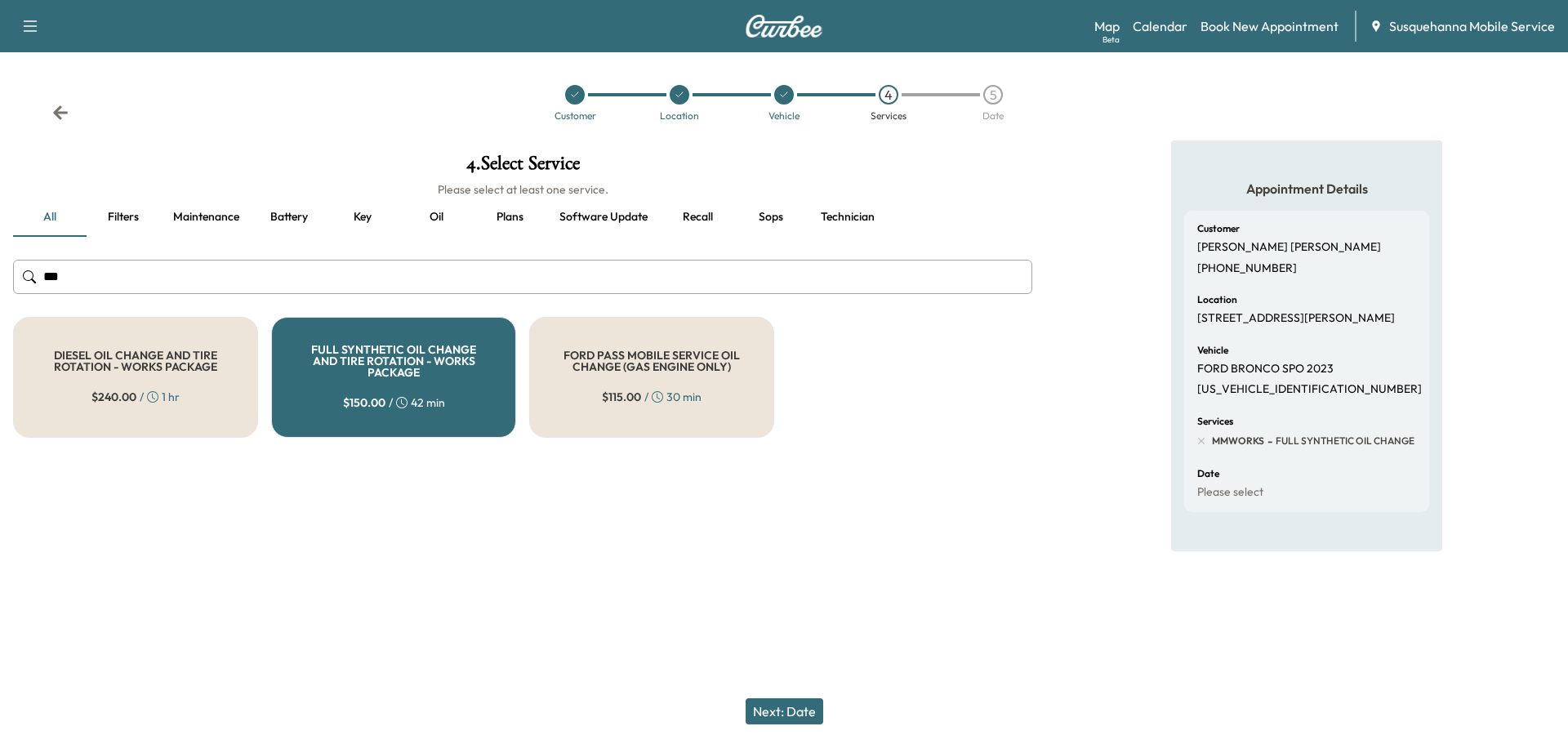
click at [818, 711] on button "Next: Date" at bounding box center [785, 711] width 78 height 26
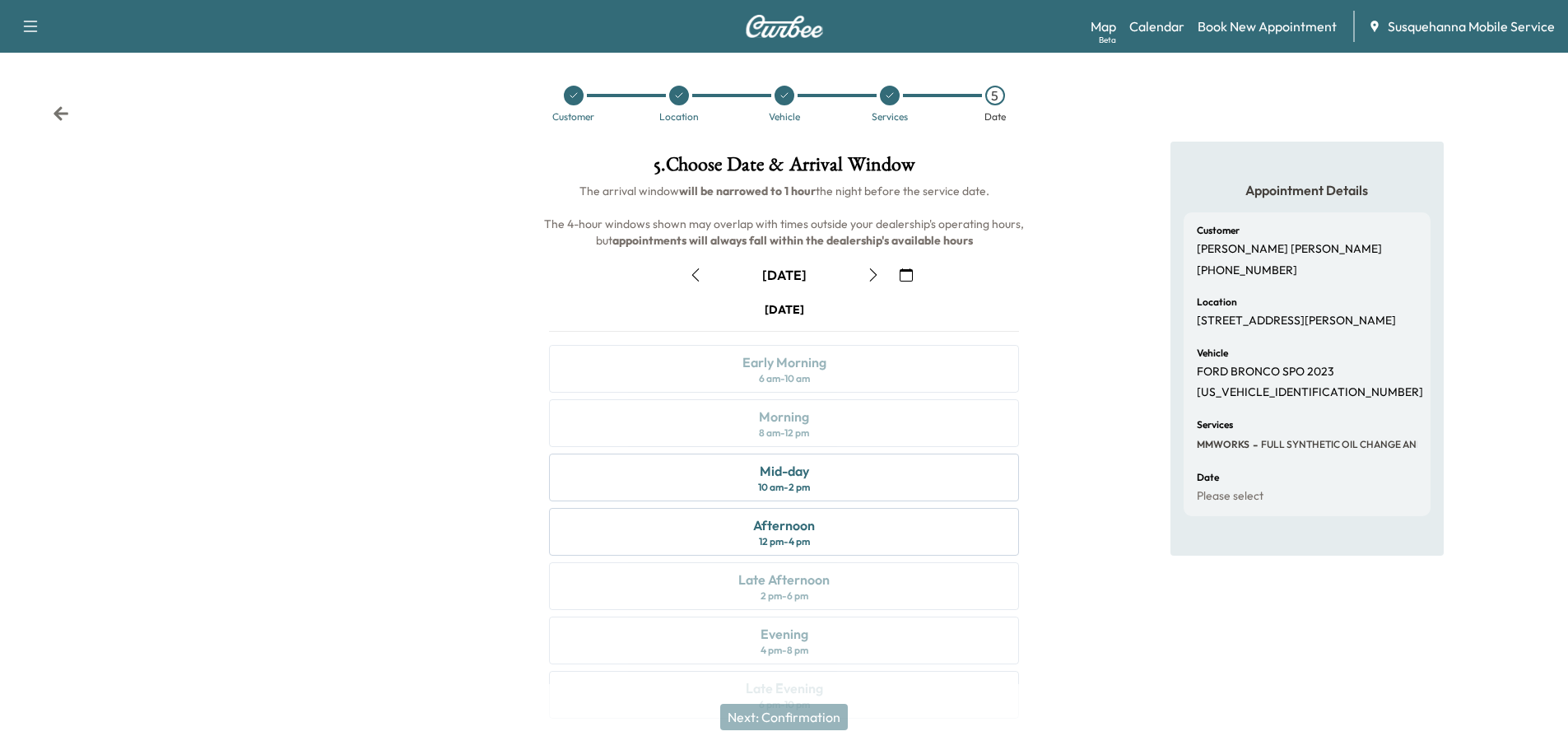
click at [901, 278] on icon "button" at bounding box center [905, 275] width 13 height 13
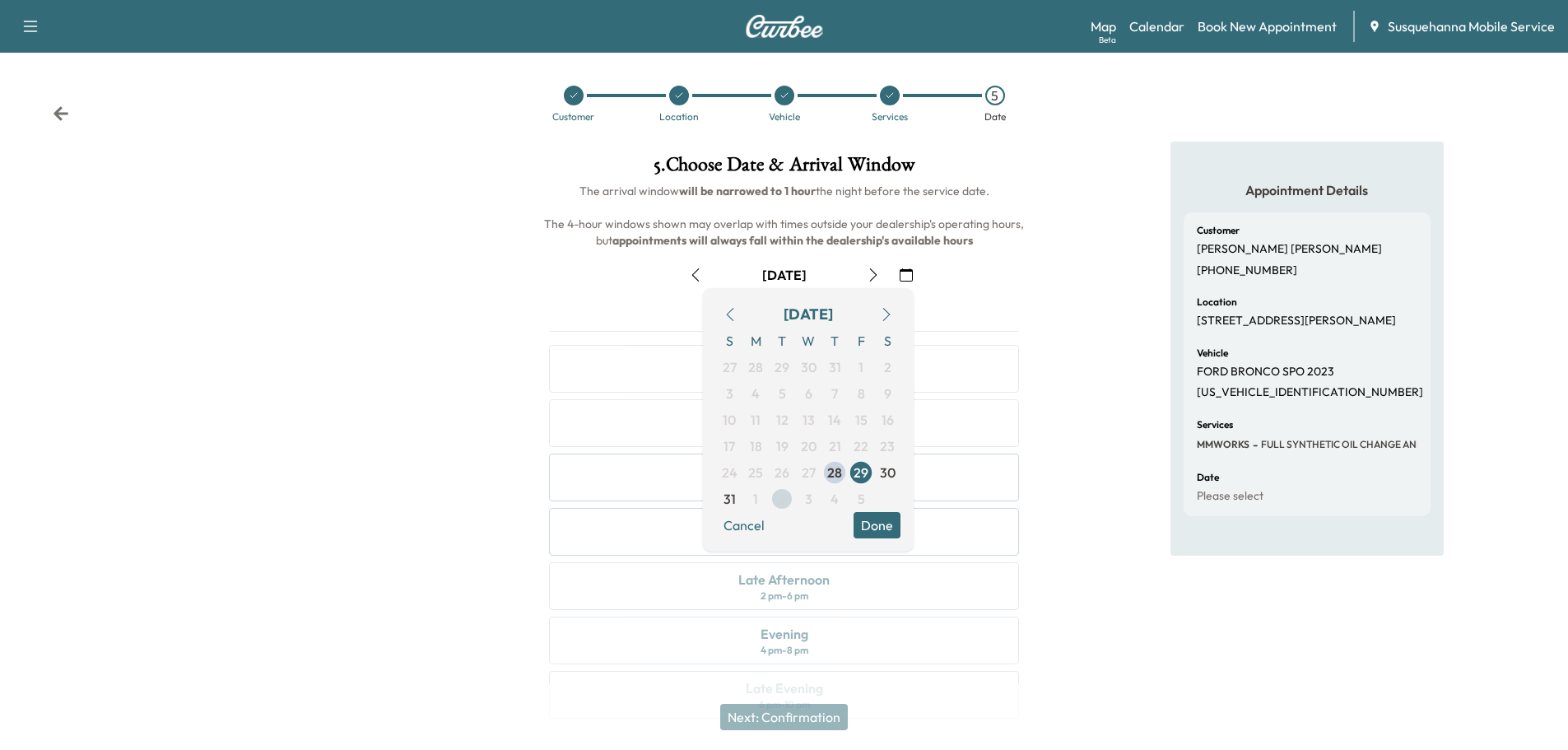
click at [785, 503] on span "2" at bounding box center [782, 499] width 7 height 20
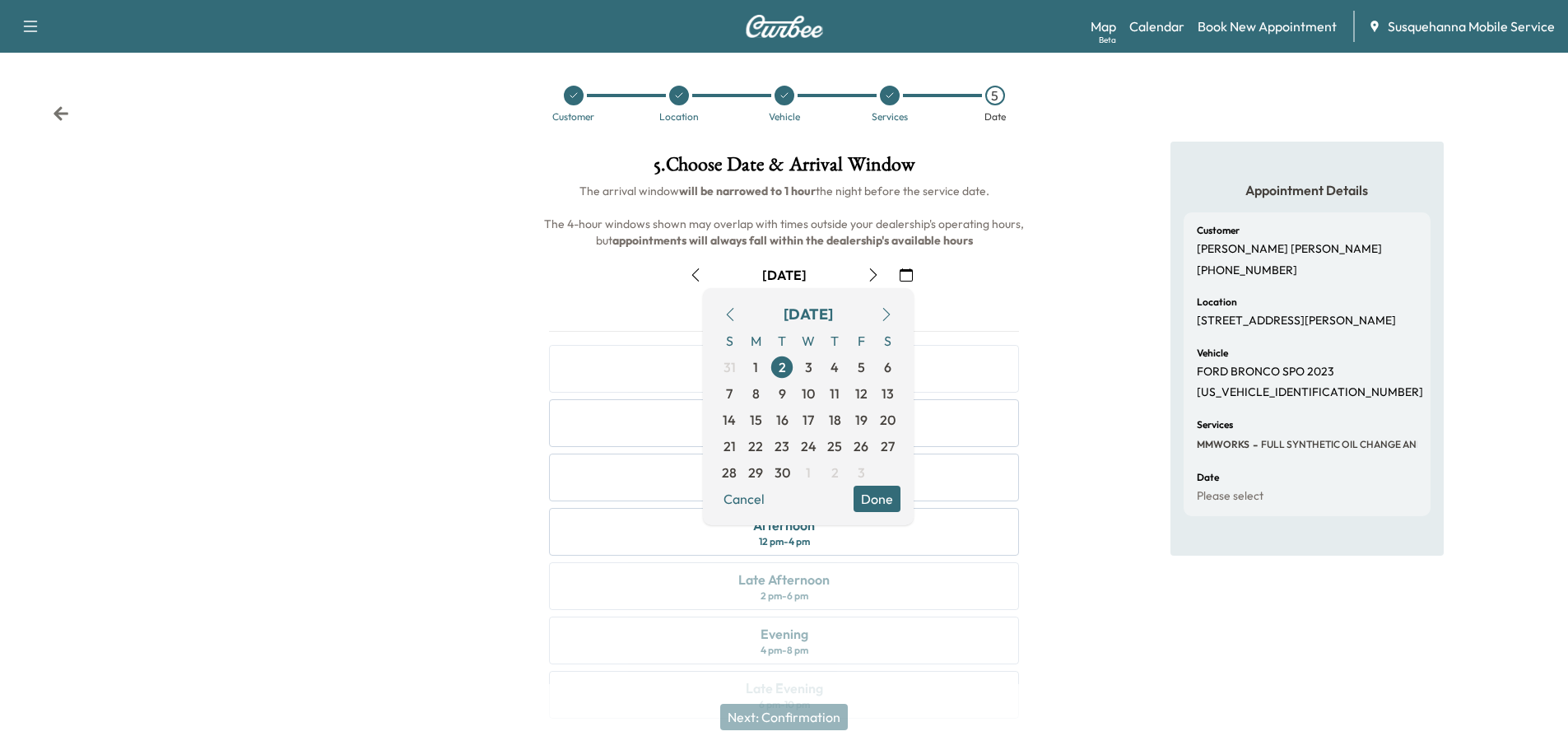
click at [898, 500] on button "Done" at bounding box center [877, 499] width 47 height 27
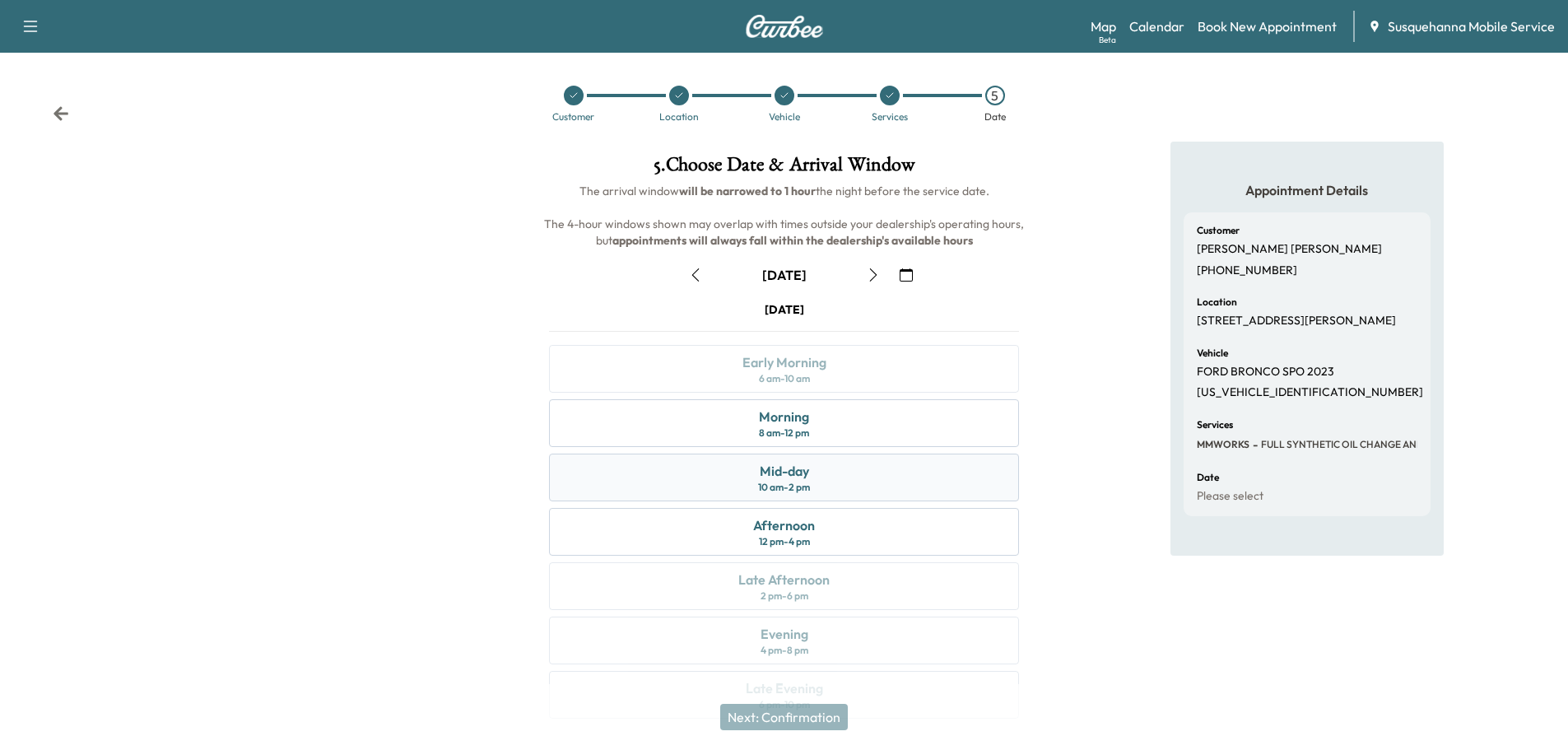
click at [864, 477] on div "Mid-day 10 am - 2 pm" at bounding box center [784, 477] width 470 height 48
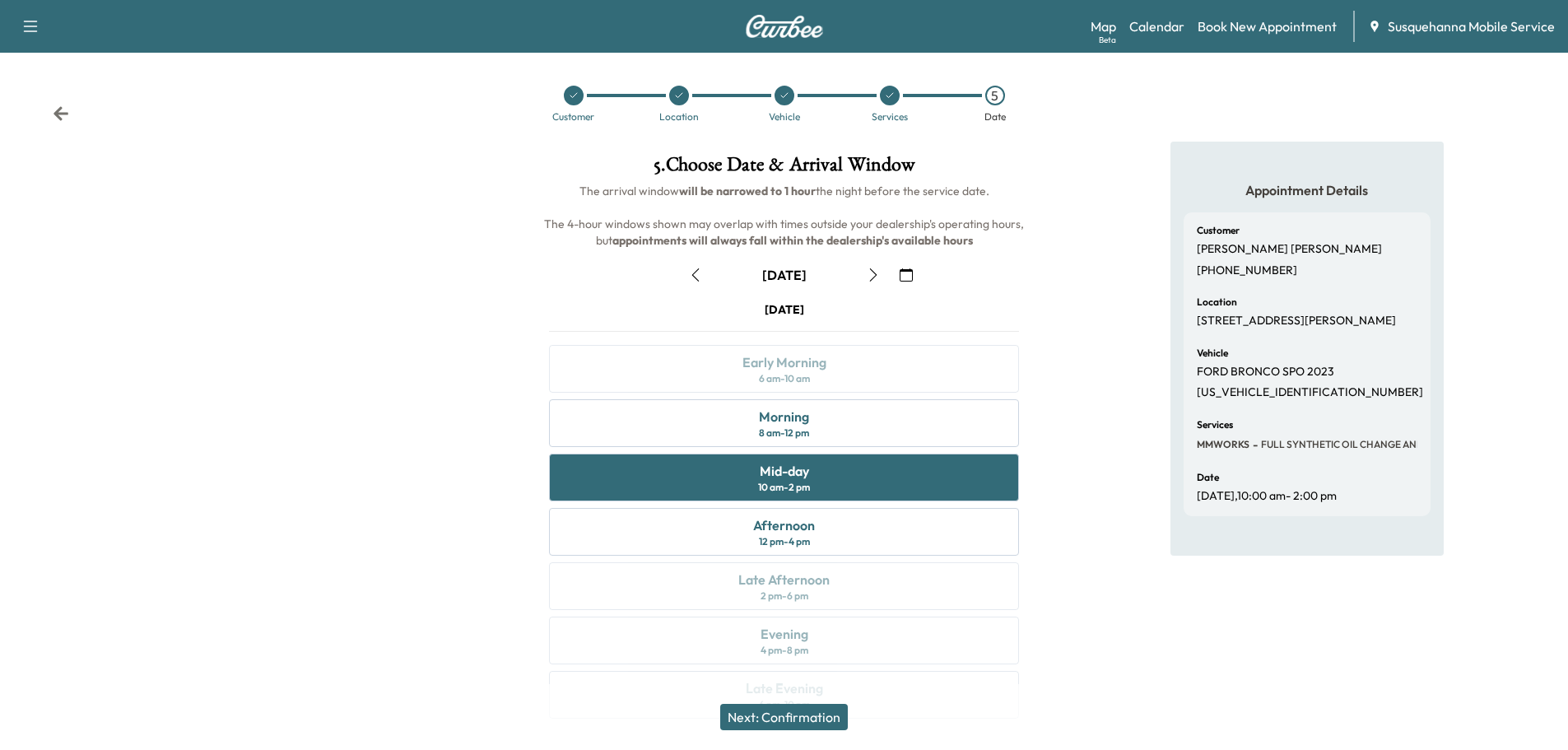
click at [795, 709] on button "Next: Confirmation" at bounding box center [784, 717] width 128 height 27
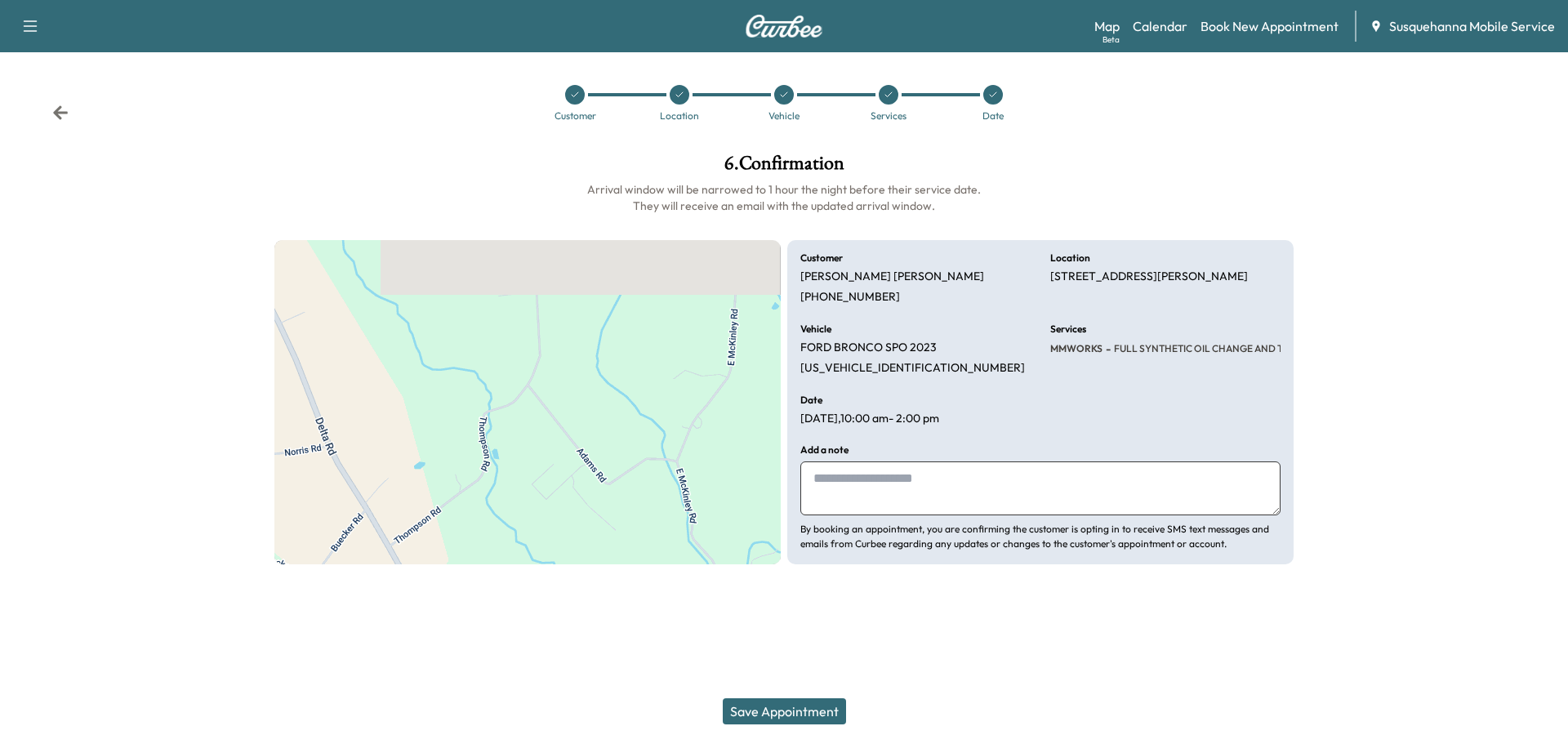
click at [922, 494] on textarea at bounding box center [1041, 487] width 481 height 54
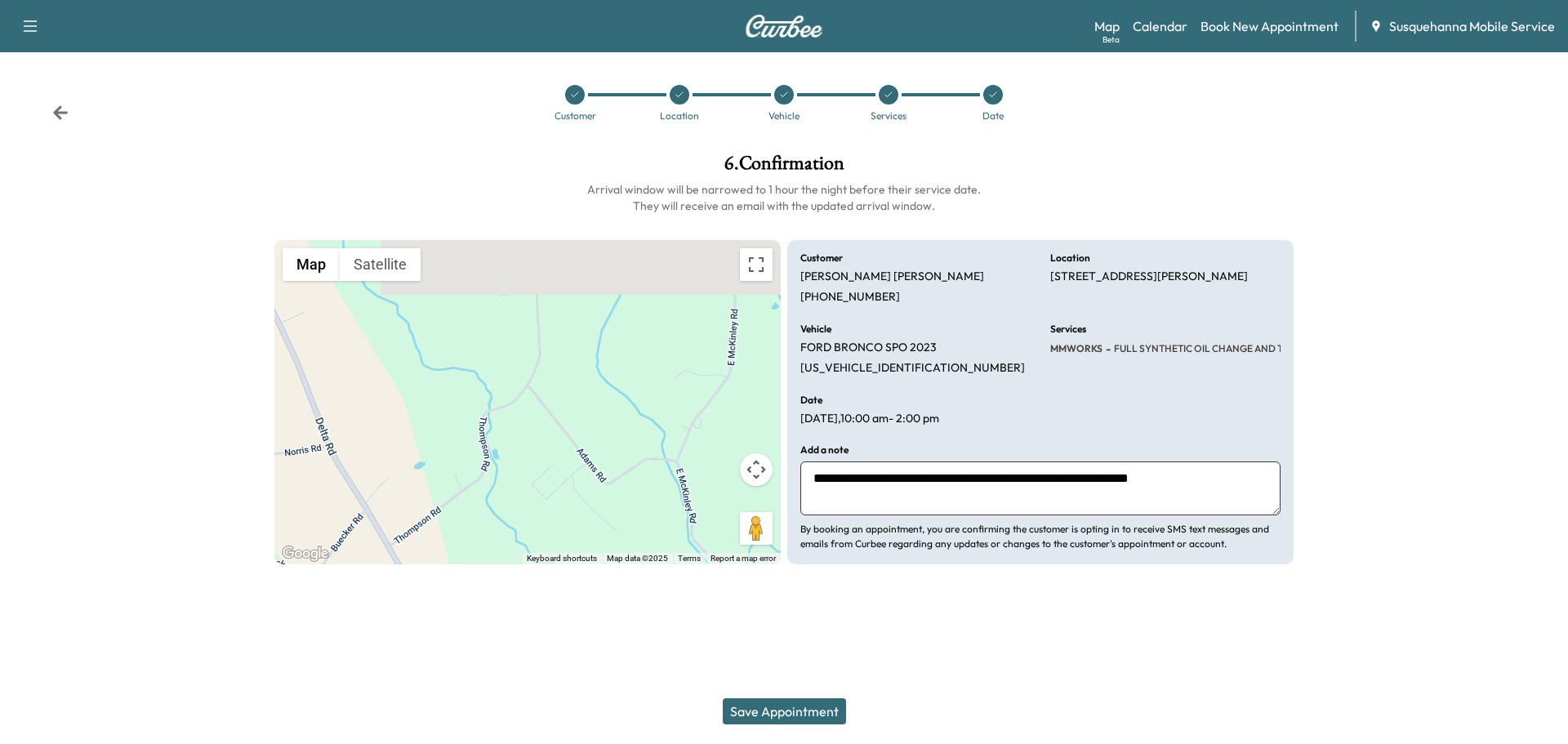
type textarea "**********"
drag, startPoint x: 802, startPoint y: 711, endPoint x: 244, endPoint y: 567, distance: 576.3
click at [802, 711] on button "Save Appointment" at bounding box center [785, 711] width 123 height 26
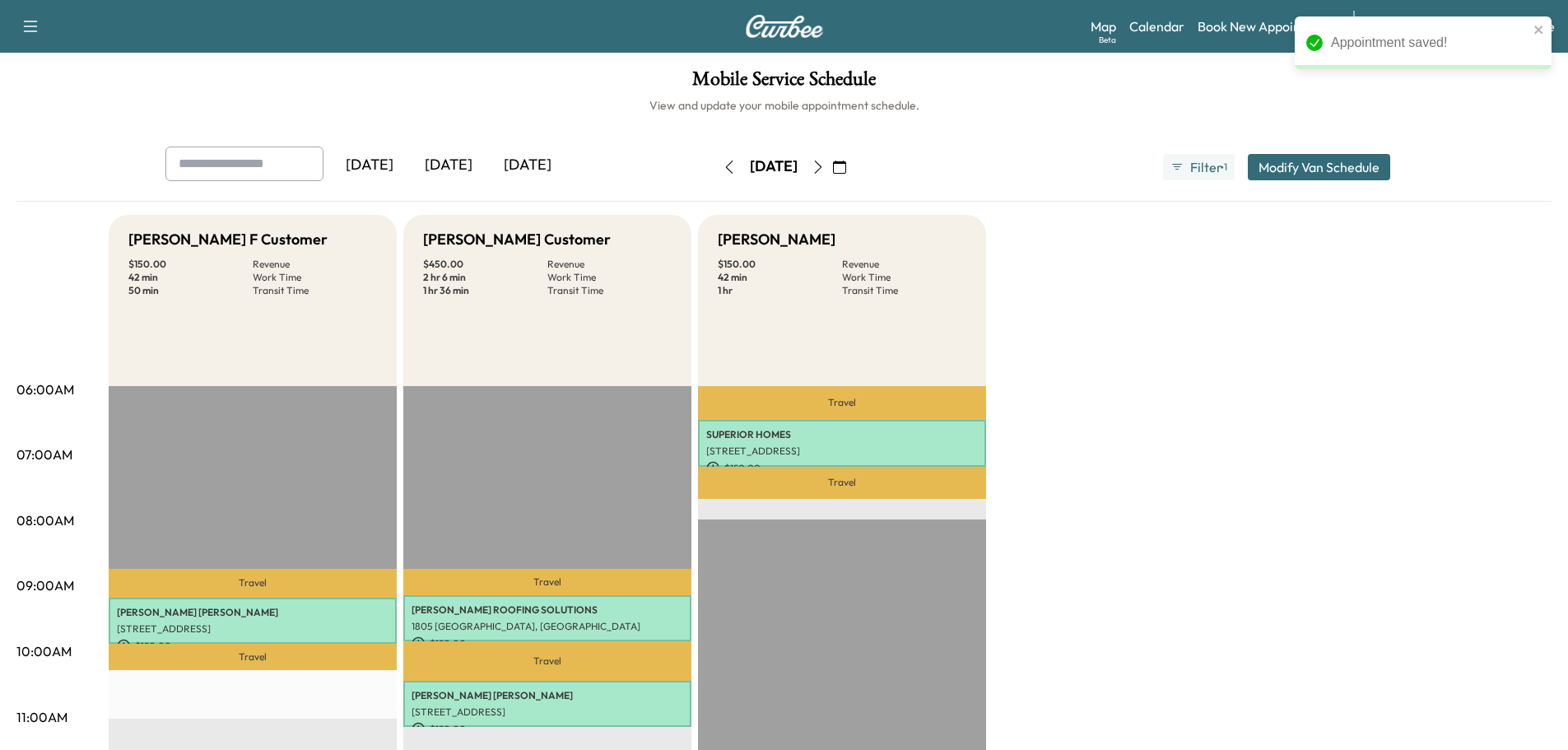
scroll to position [263, 0]
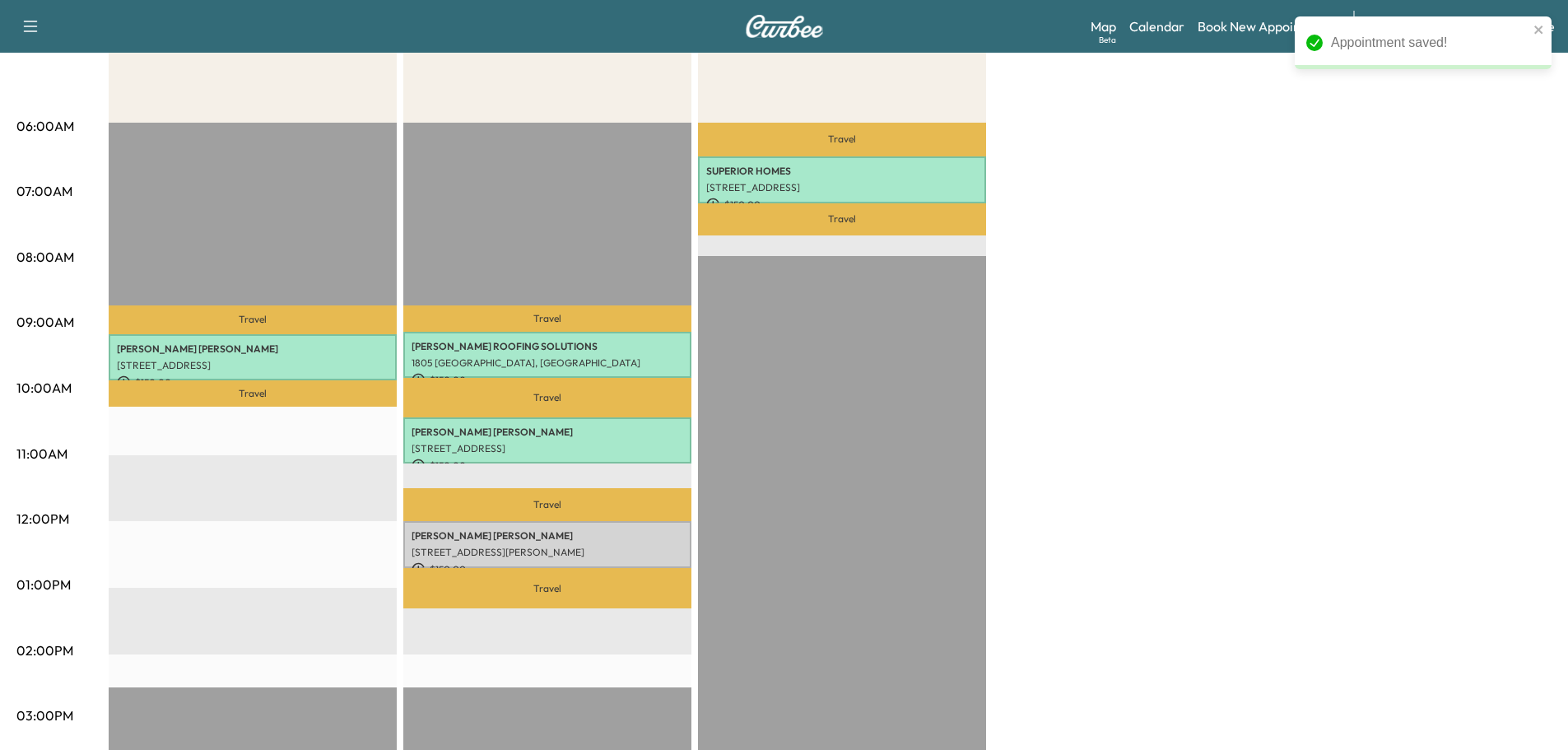
click at [1243, 127] on div "Bridgett F Customer $ 150.00 Revenue 42 min Work Time 50 min Transit Time Trave…" at bounding box center [830, 568] width 1443 height 1234
click at [1255, 25] on link "Book New Appointment" at bounding box center [1267, 27] width 139 height 20
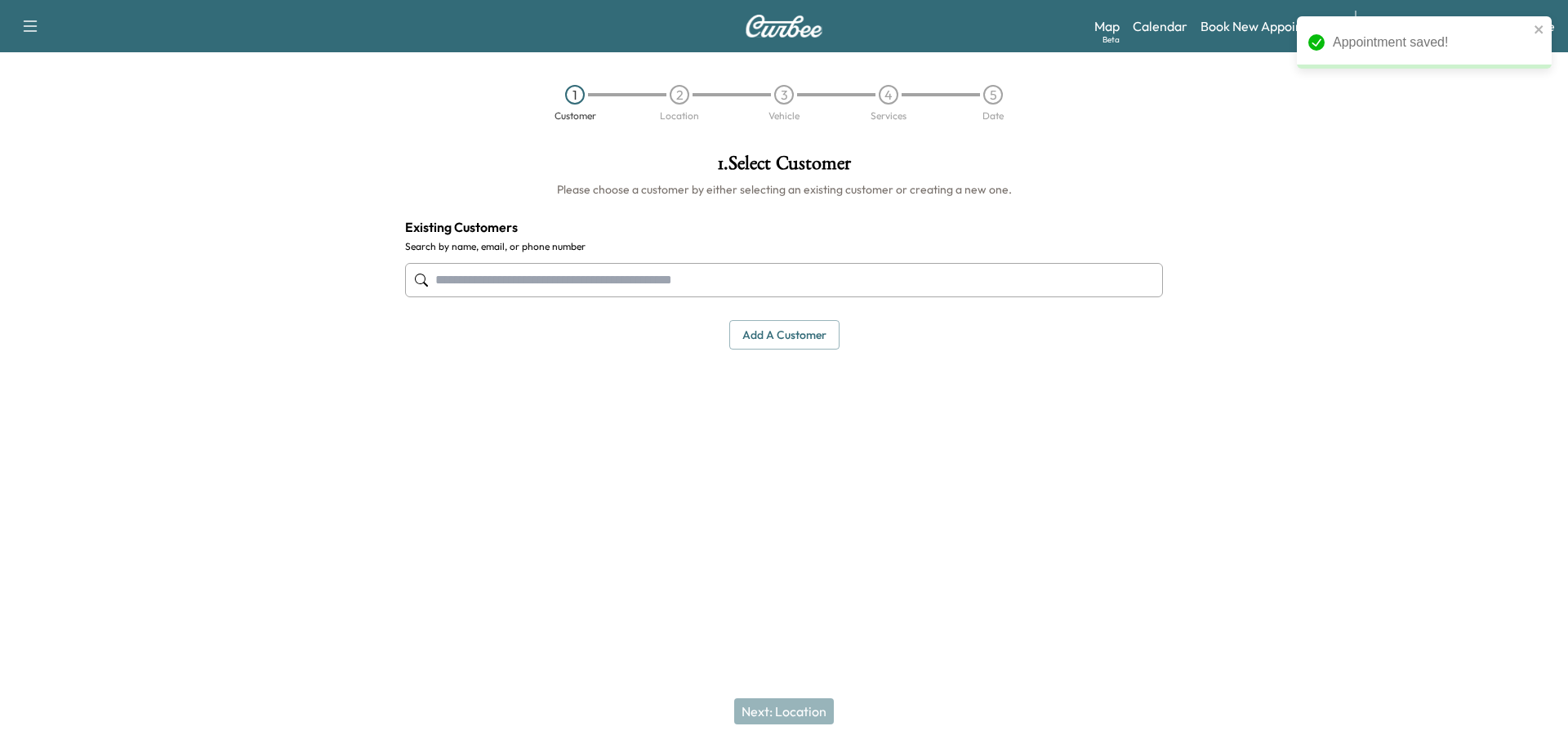
click at [806, 280] on input "text" at bounding box center [784, 279] width 758 height 34
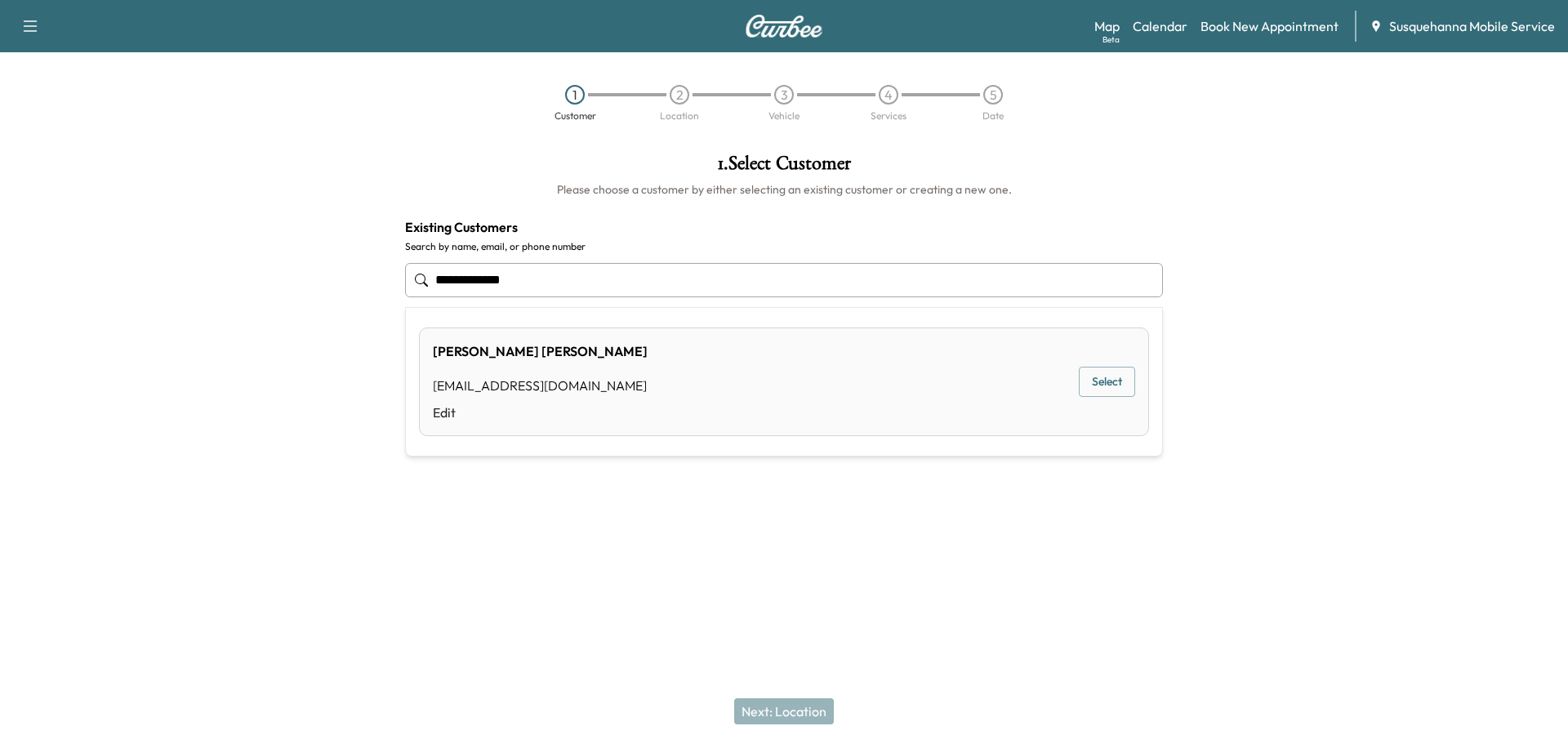
click at [780, 415] on div "JAMES DOMBACH jimdom46@icloud.com Edit Select" at bounding box center [784, 381] width 730 height 108
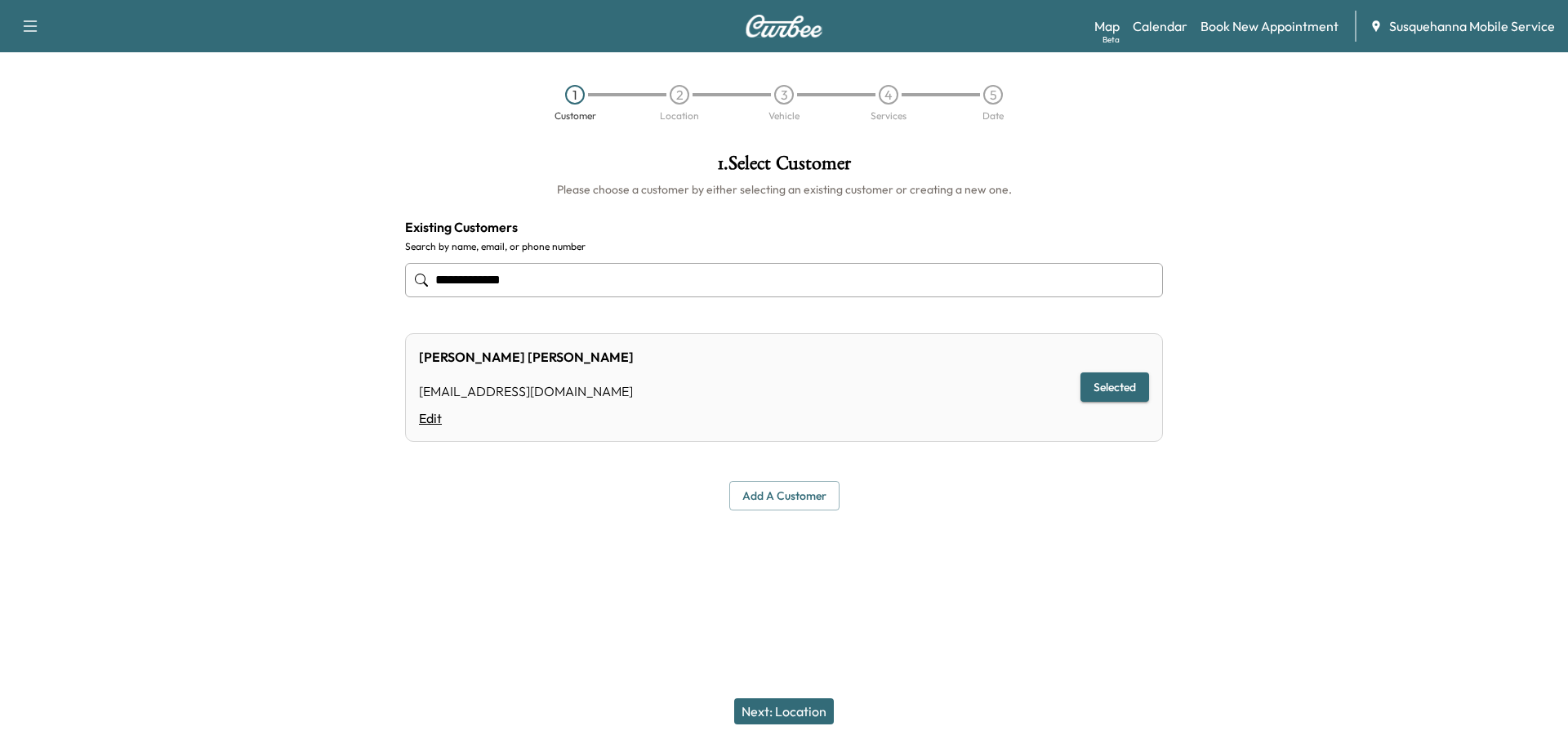
type input "**********"
click at [434, 414] on link "Edit" at bounding box center [526, 418] width 215 height 19
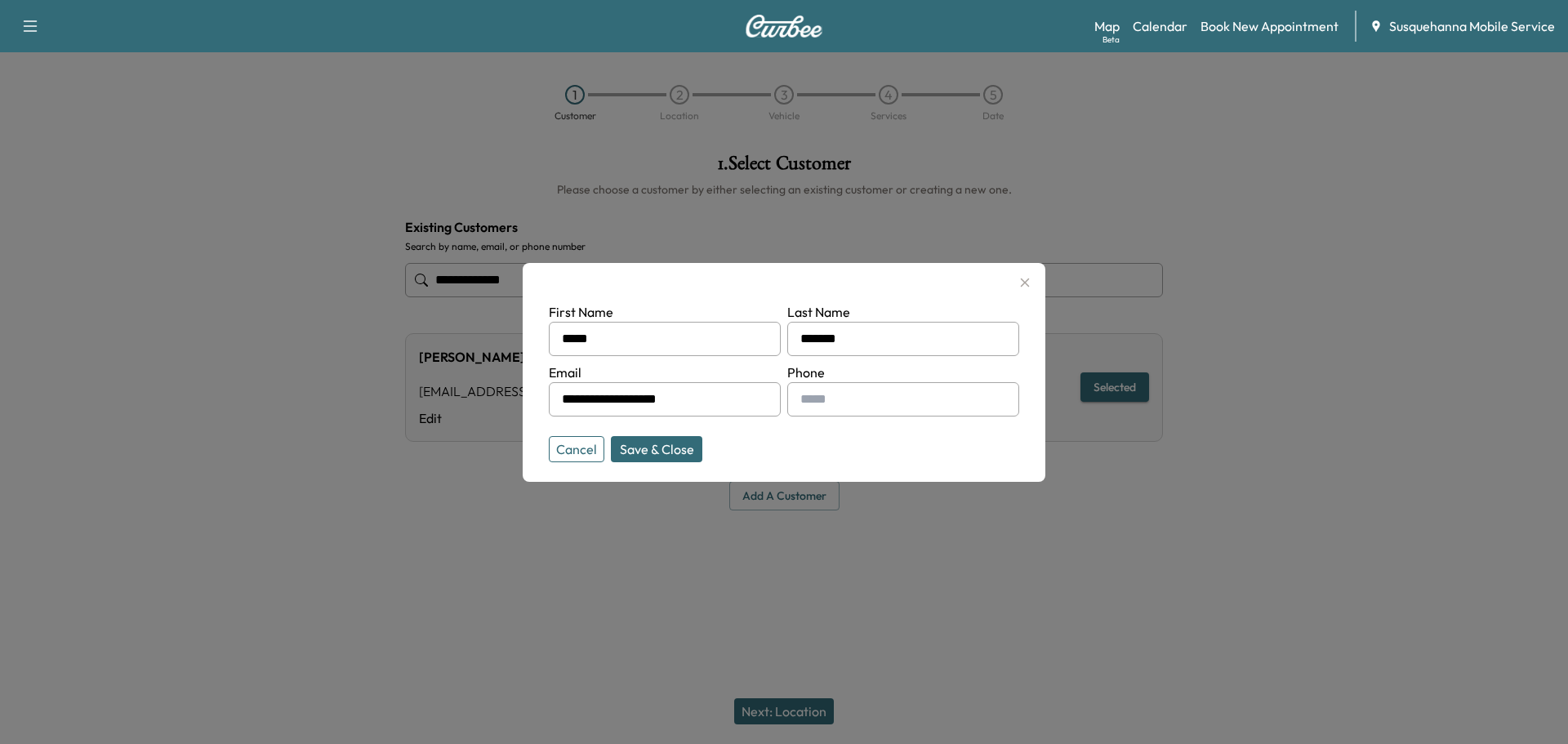
click at [852, 413] on input "text" at bounding box center [903, 398] width 232 height 34
type input "**********"
click at [666, 449] on button "Save & Close" at bounding box center [657, 450] width 92 height 26
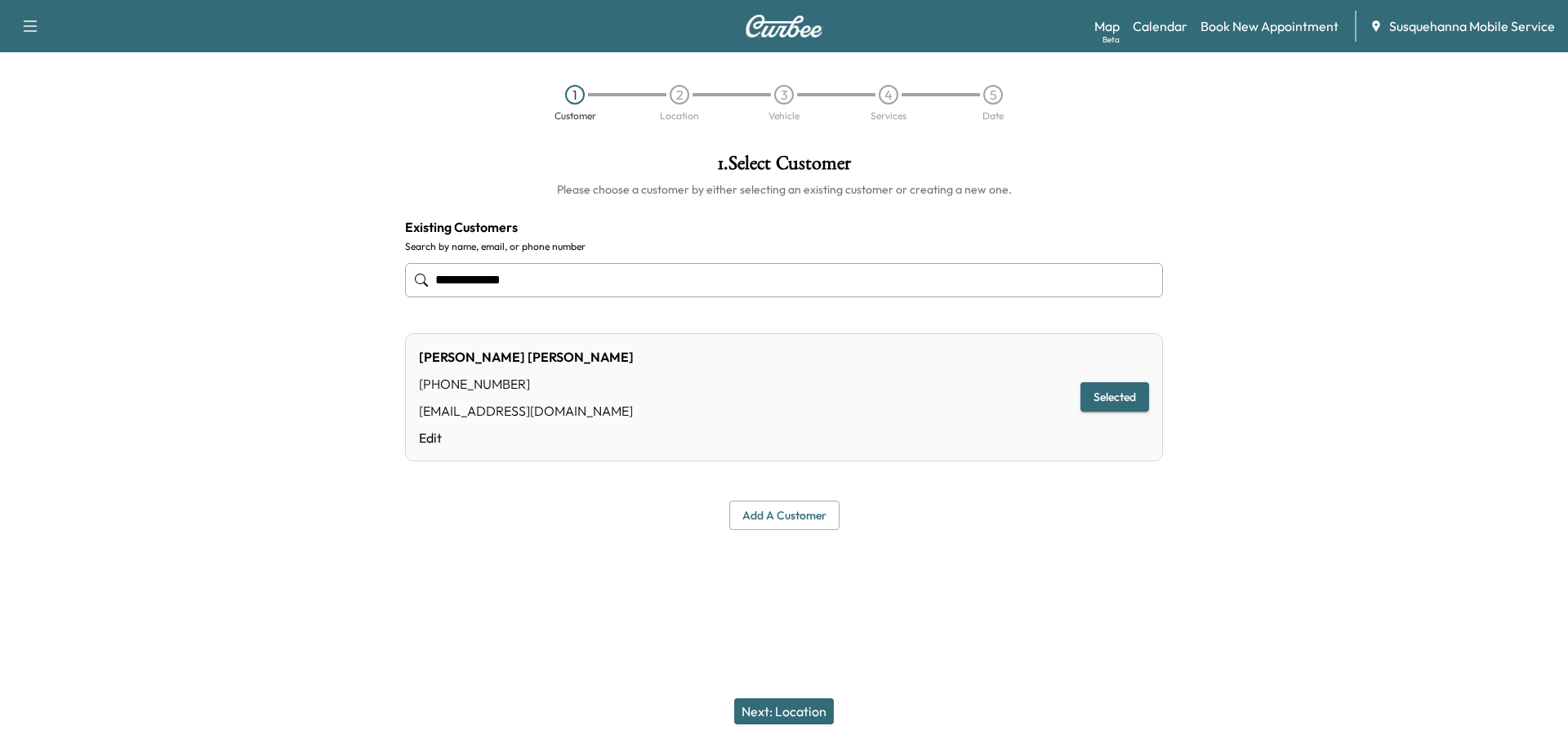
click at [795, 703] on button "Next: Location" at bounding box center [784, 711] width 100 height 26
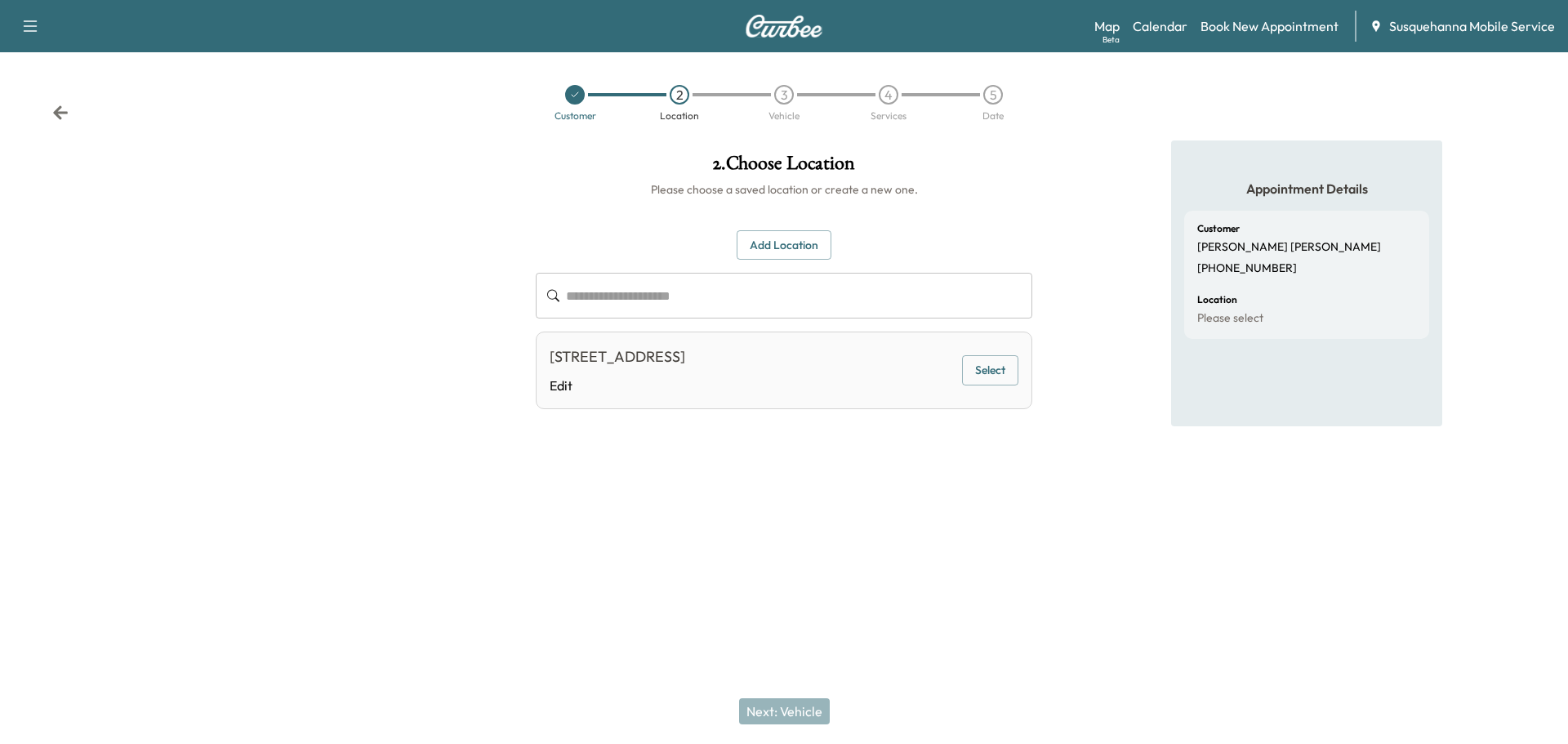
click at [1015, 374] on button "Select" at bounding box center [990, 370] width 56 height 30
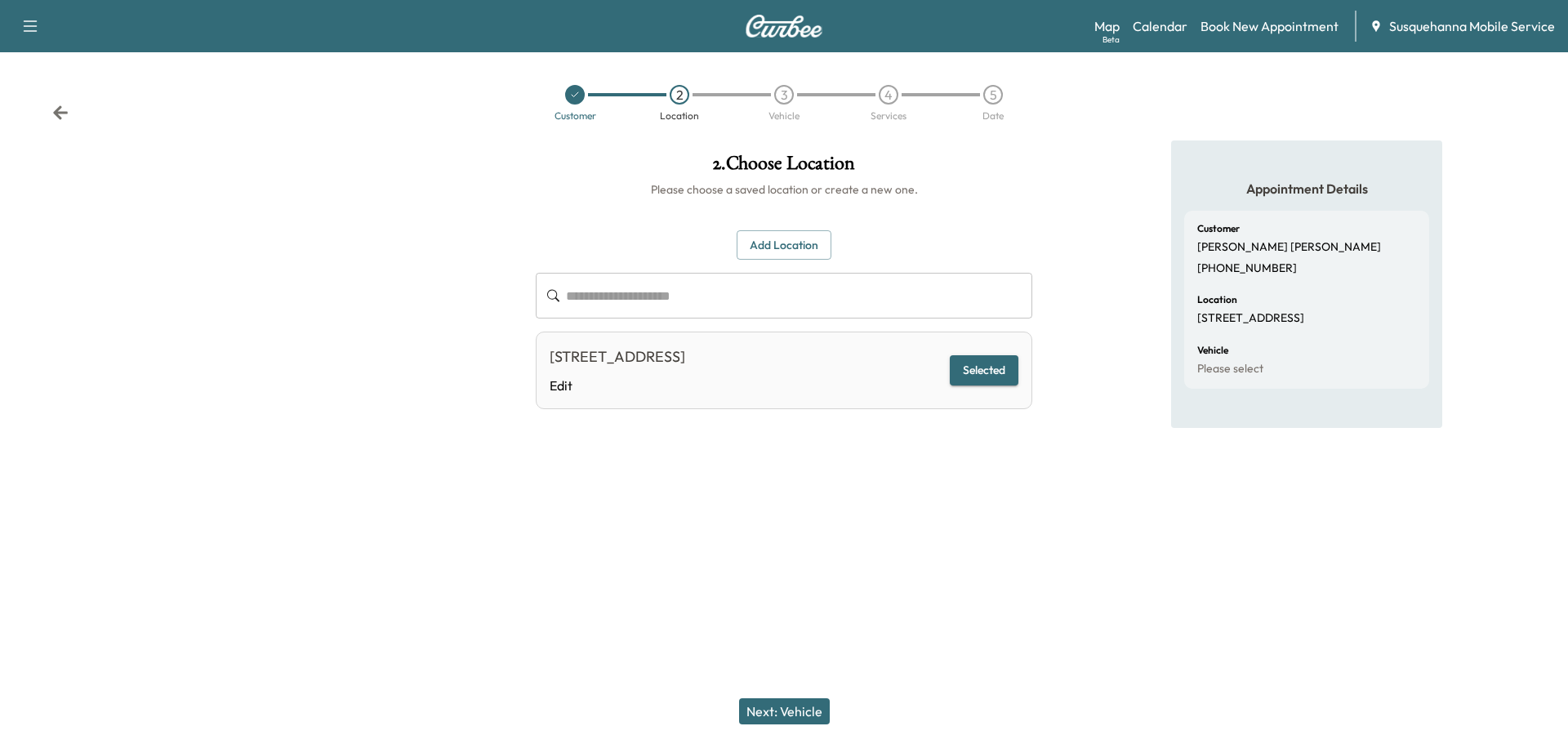
click at [819, 712] on button "Next: Vehicle" at bounding box center [784, 711] width 91 height 26
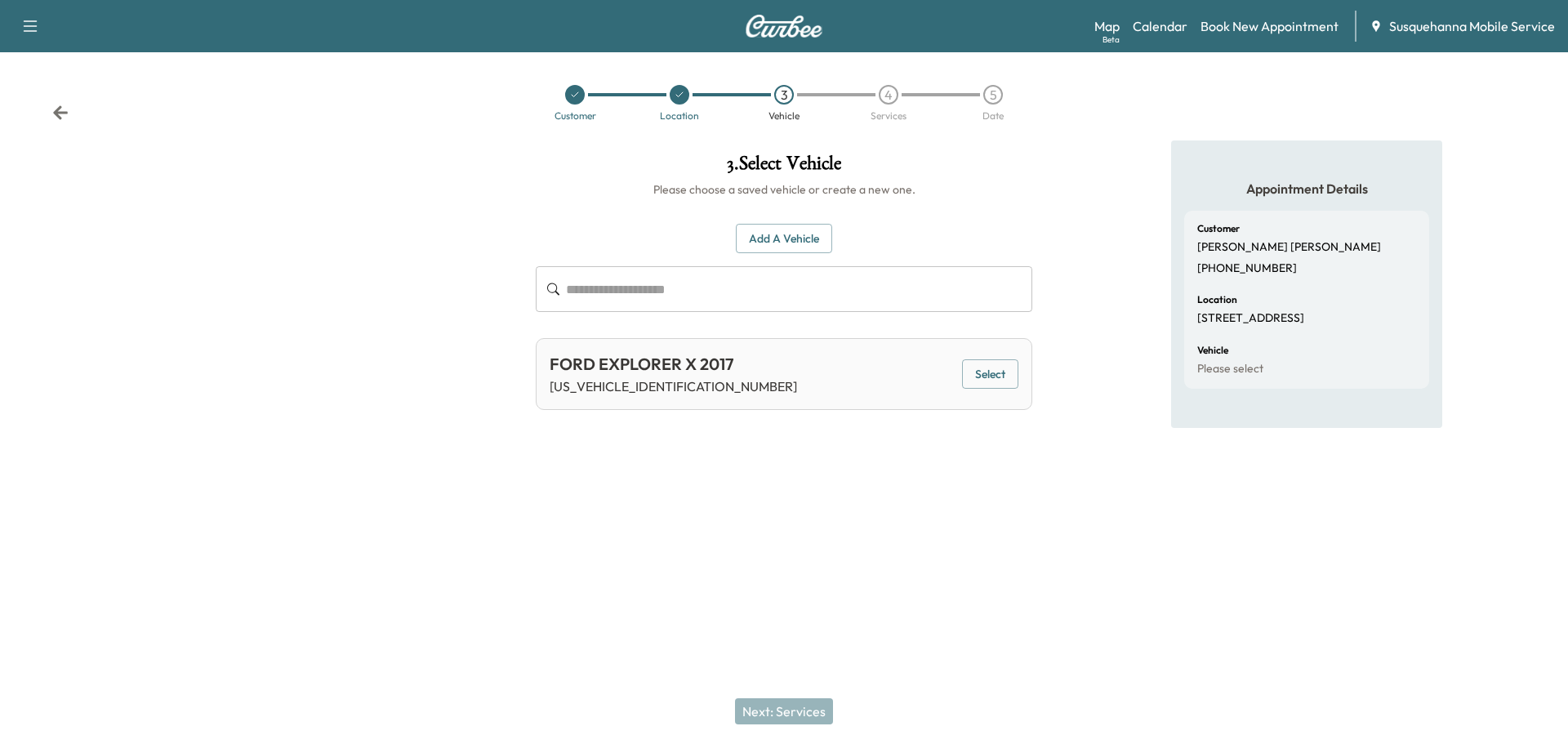
click at [1015, 368] on button "Select" at bounding box center [990, 375] width 56 height 30
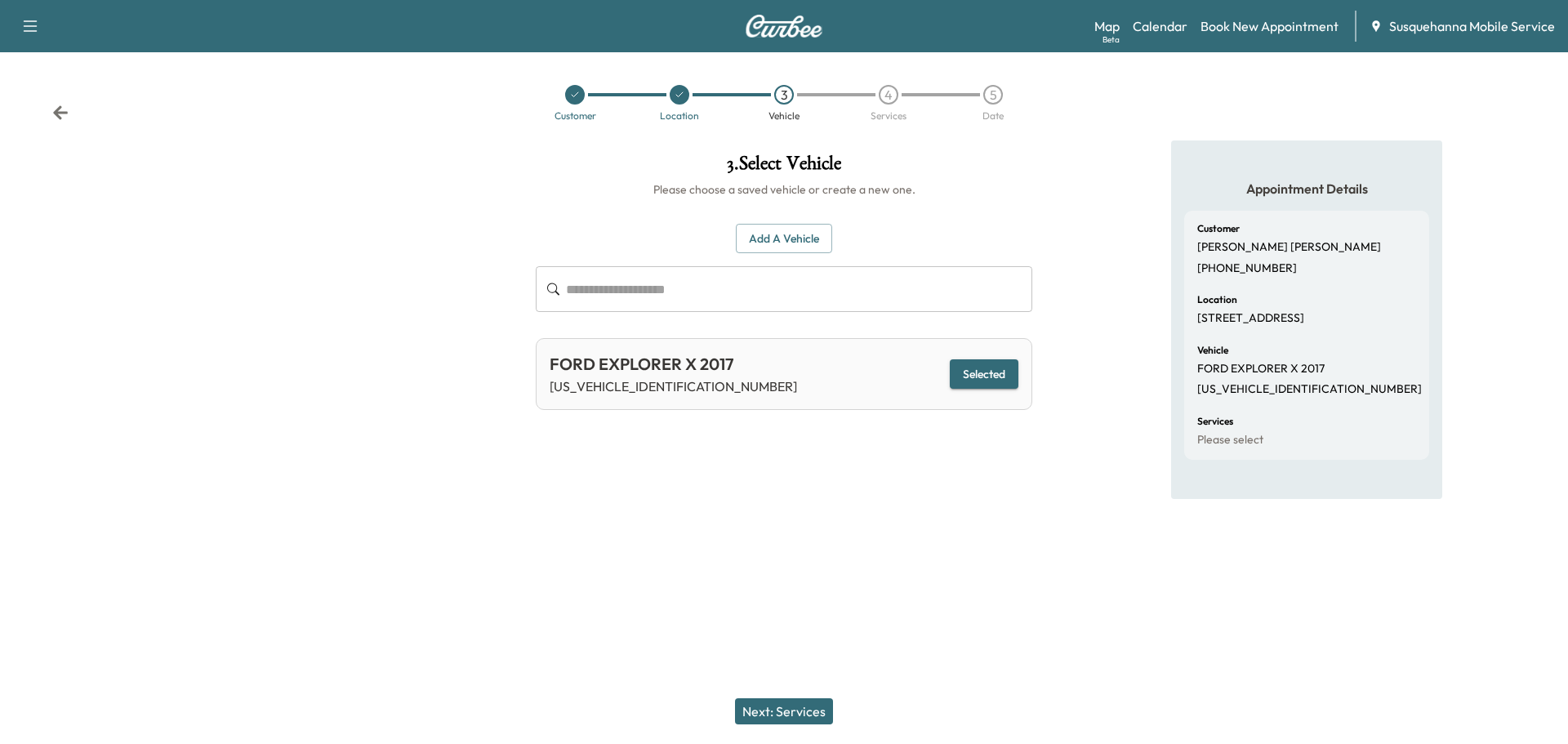
drag, startPoint x: 797, startPoint y: 704, endPoint x: 804, endPoint y: 688, distance: 17.5
click at [797, 703] on button "Next: Services" at bounding box center [784, 711] width 98 height 26
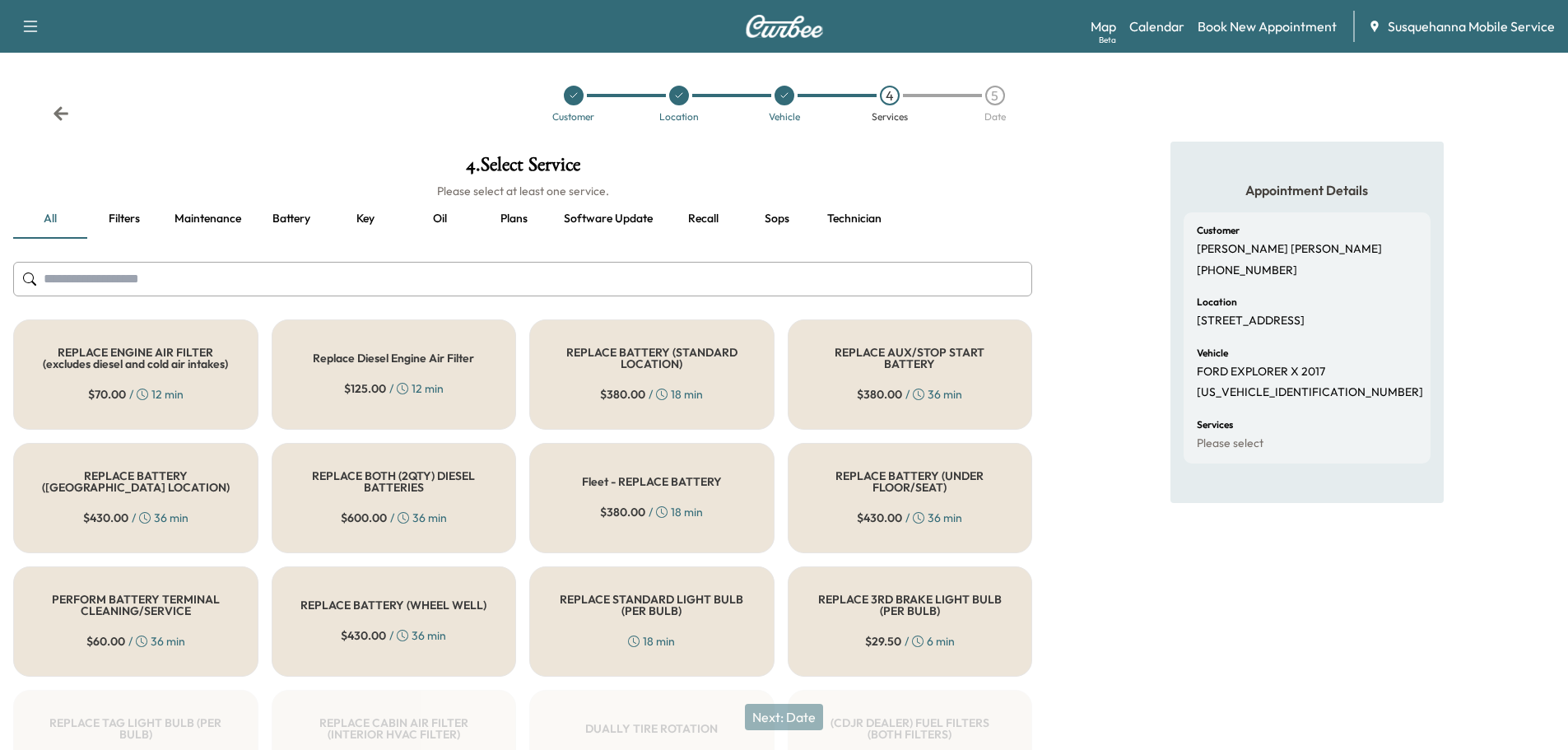
click at [625, 274] on input "text" at bounding box center [522, 279] width 1019 height 35
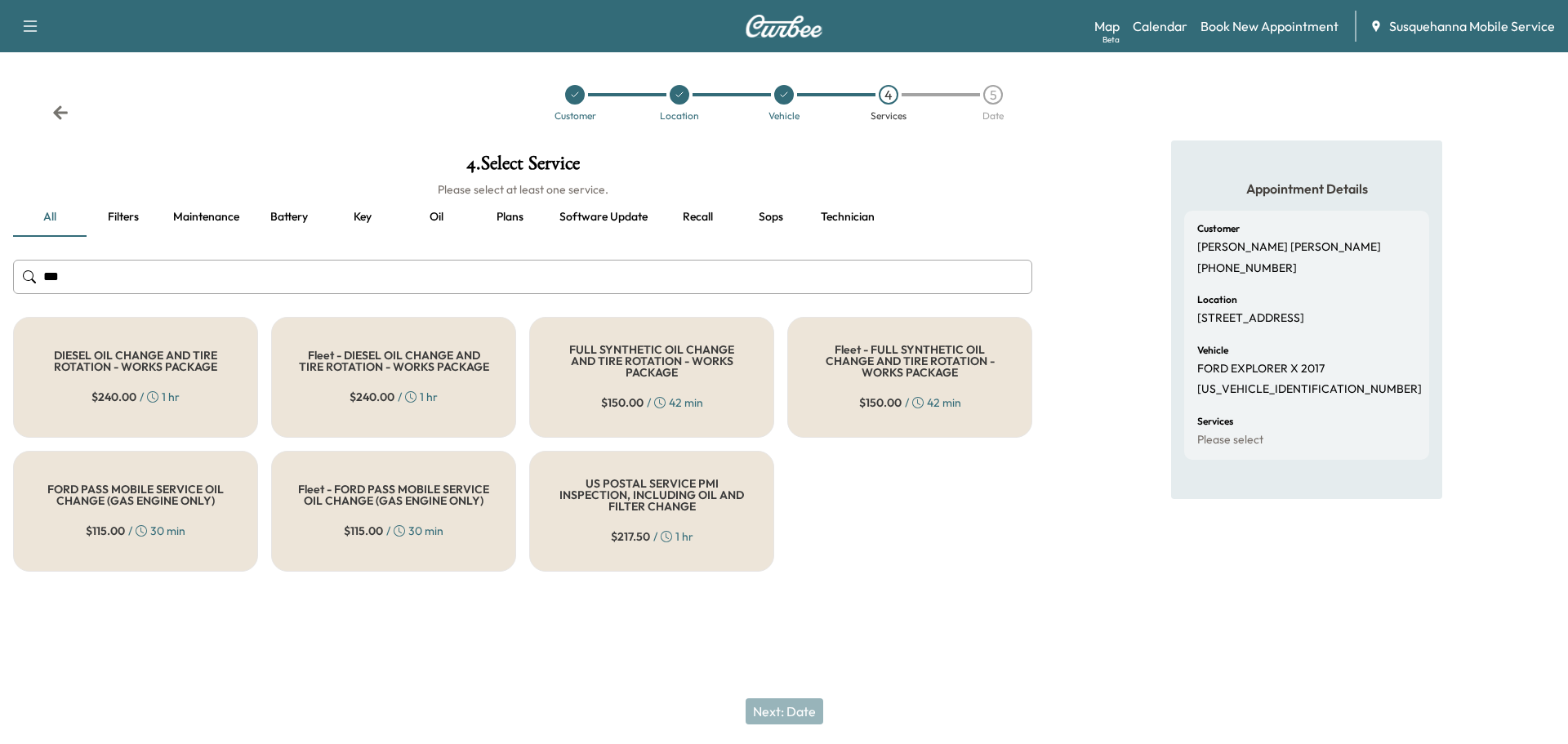
type input "***"
click at [631, 368] on h5 "FULL SYNTHETIC OIL CHANGE AND TIRE ROTATION - WORKS PACKAGE" at bounding box center [652, 361] width 191 height 34
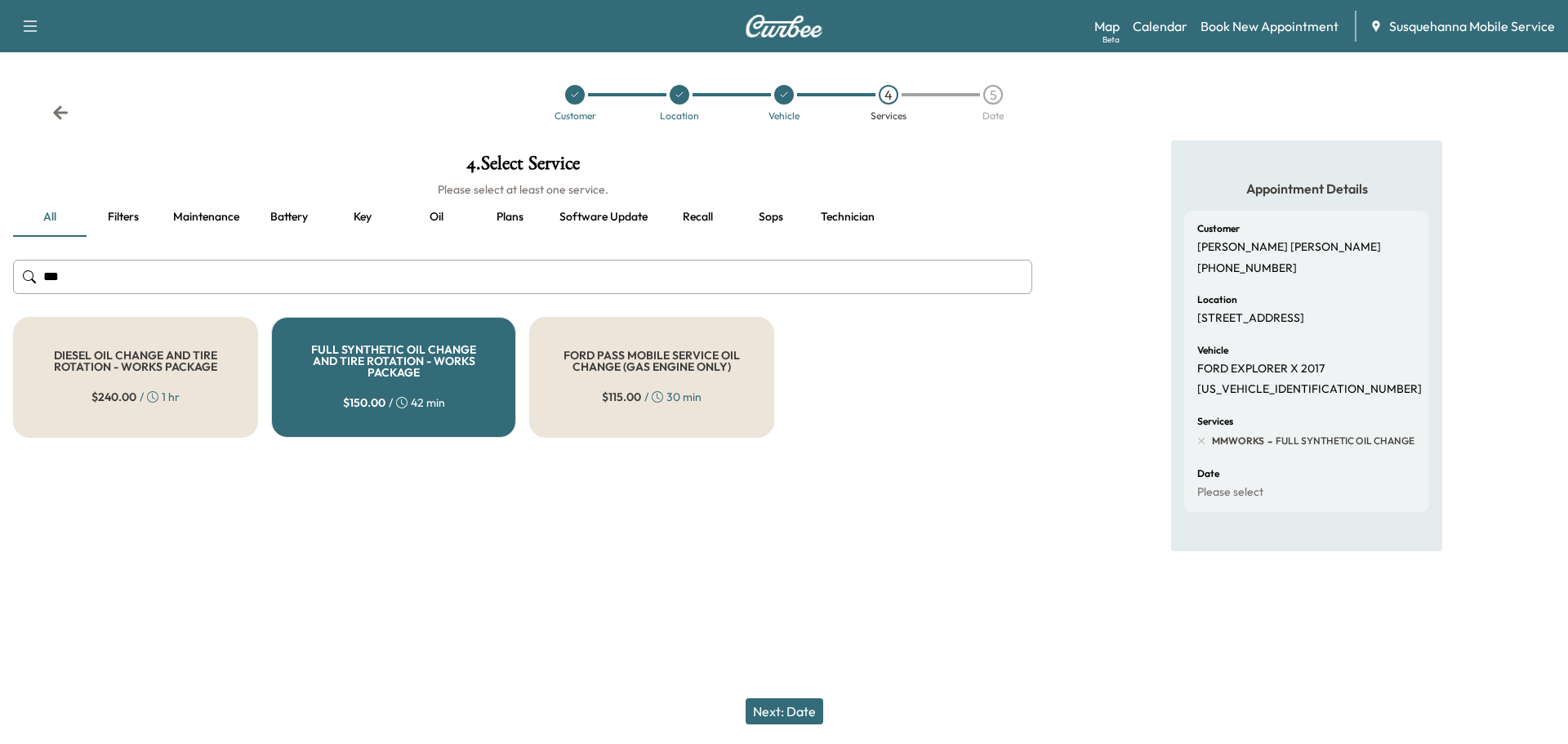
click at [809, 712] on button "Next: Date" at bounding box center [785, 711] width 78 height 26
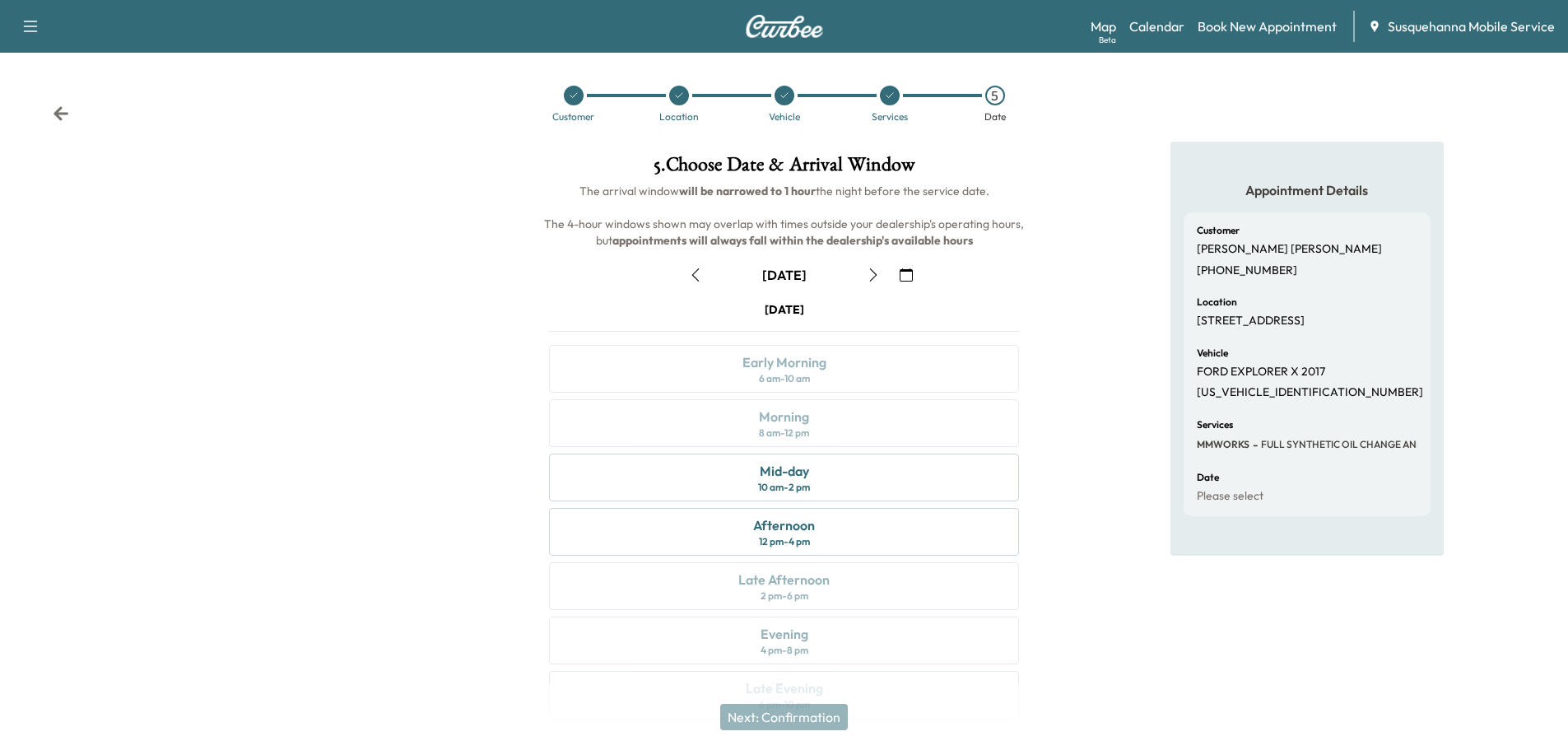
click at [900, 282] on button "button" at bounding box center [905, 275] width 28 height 27
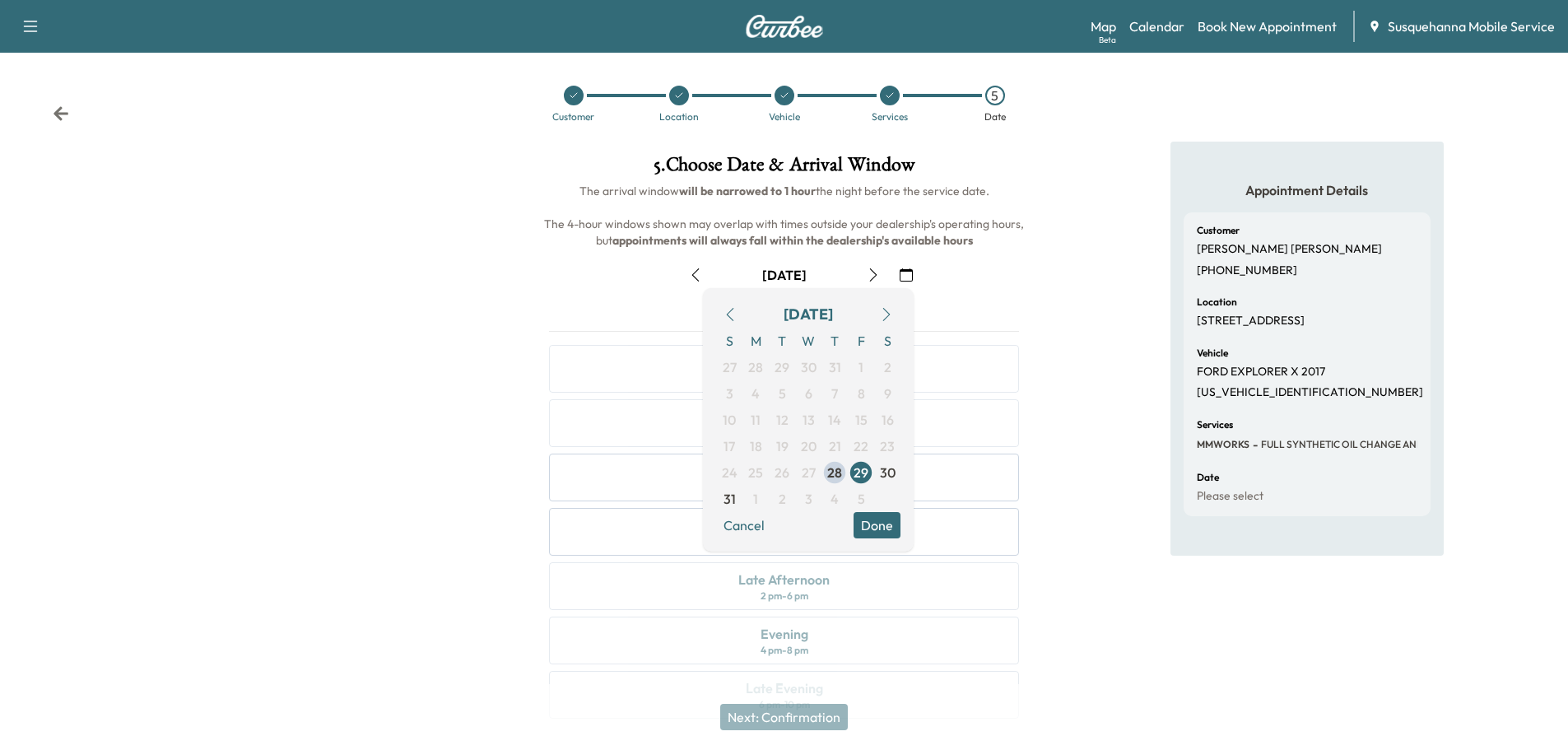
click at [886, 318] on icon "button" at bounding box center [887, 314] width 7 height 13
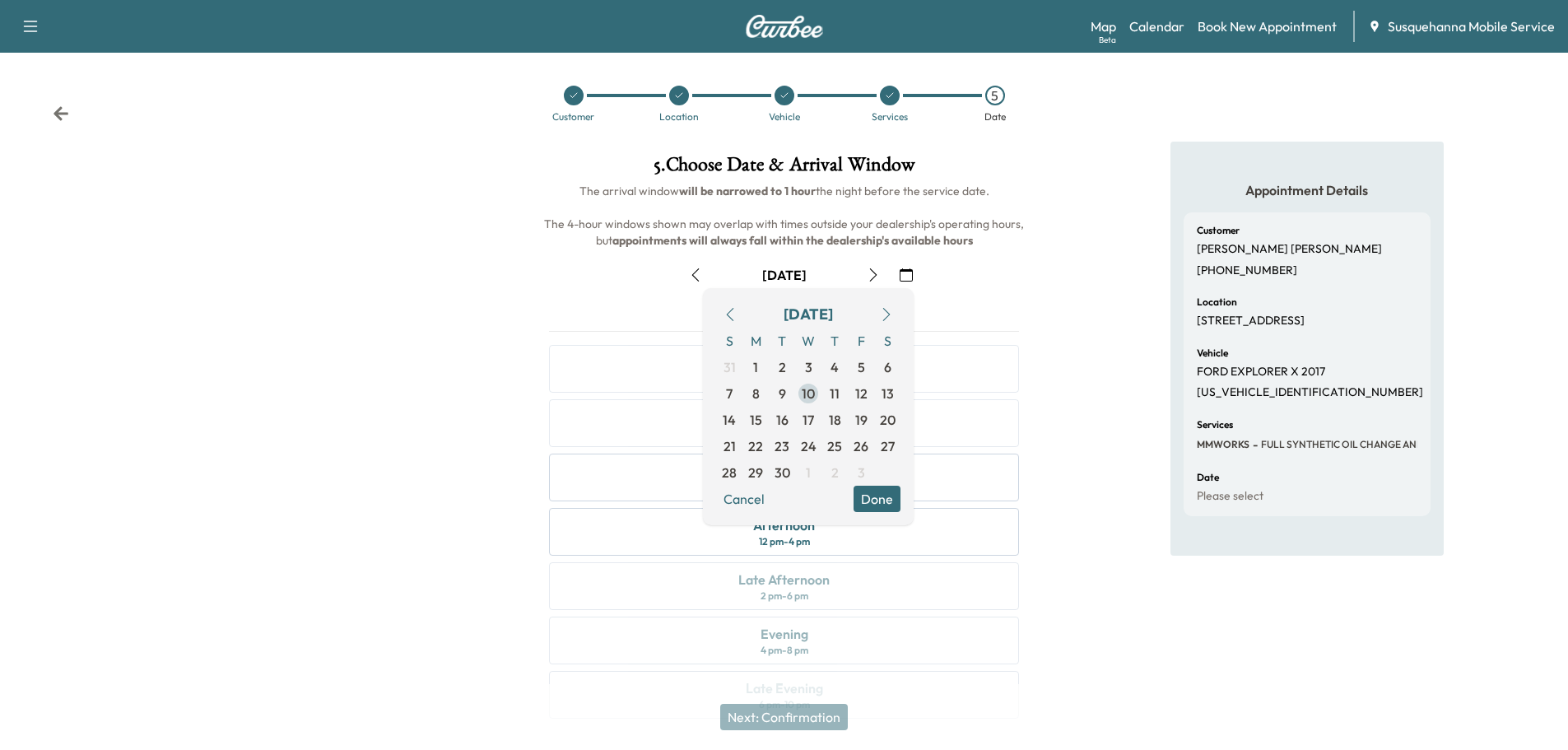
click at [807, 396] on span "10" at bounding box center [808, 394] width 13 height 20
click at [874, 499] on button "Done" at bounding box center [877, 499] width 47 height 27
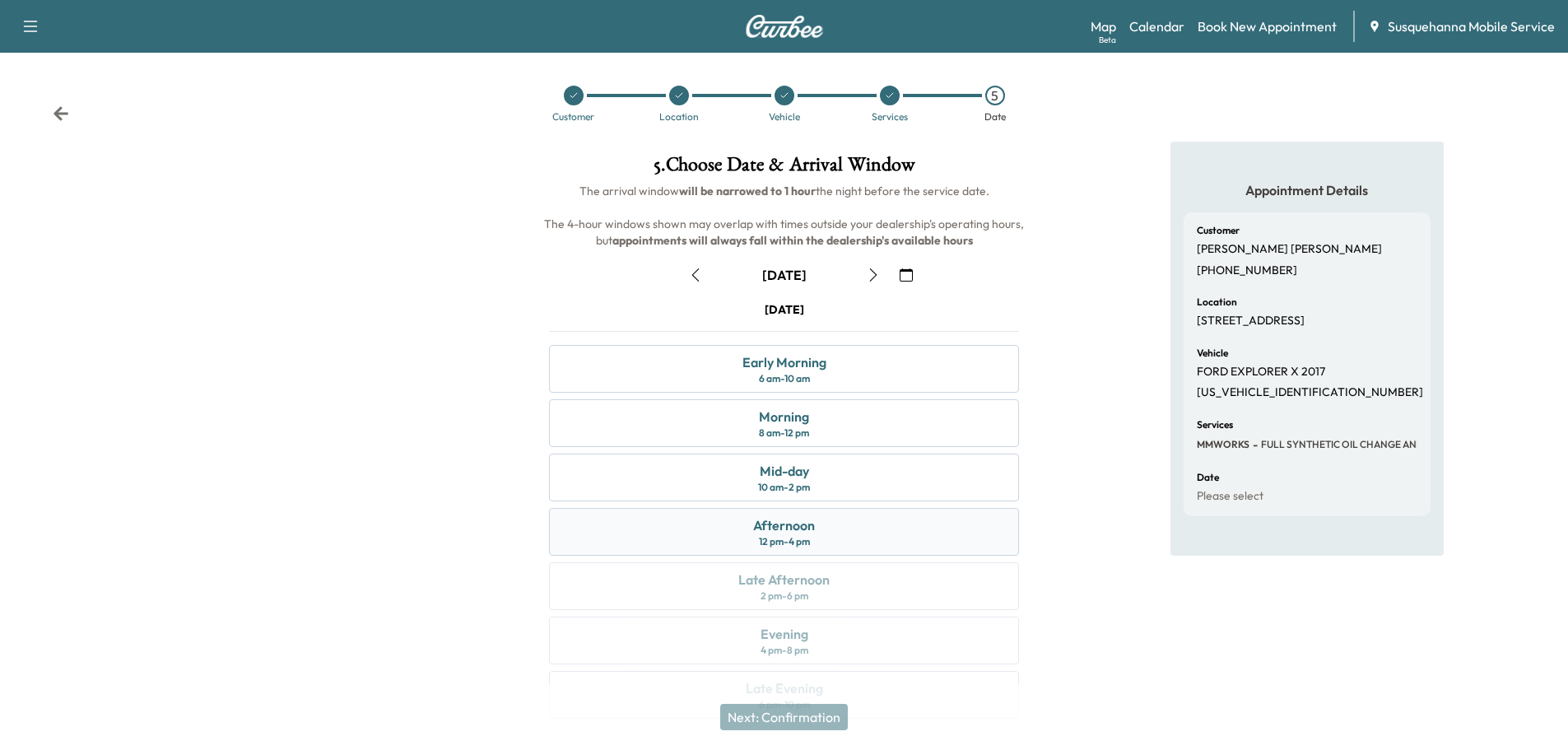
click at [864, 515] on div "Afternoon 12 pm - 4 pm" at bounding box center [784, 531] width 470 height 48
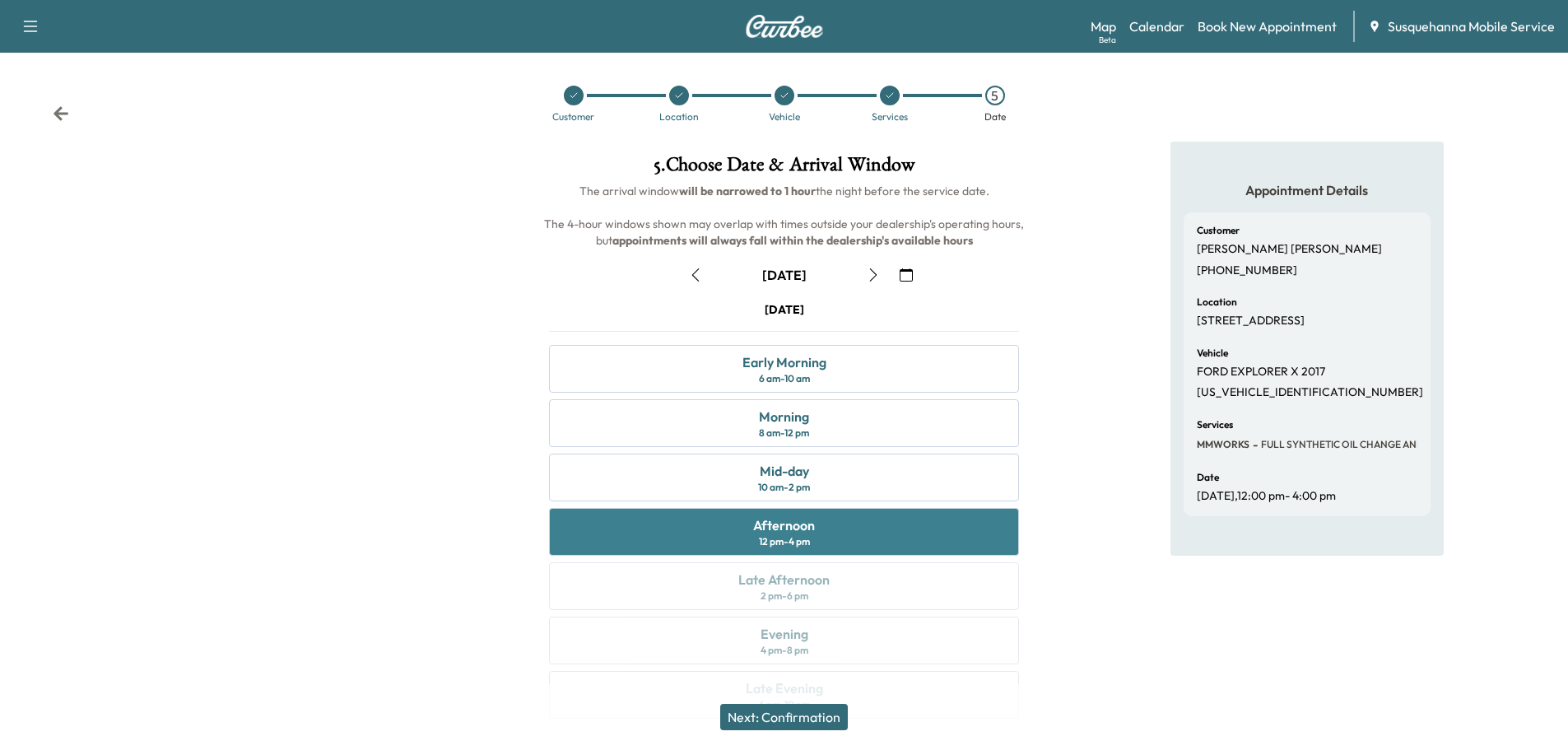
click at [798, 528] on div "Afternoon" at bounding box center [784, 525] width 61 height 20
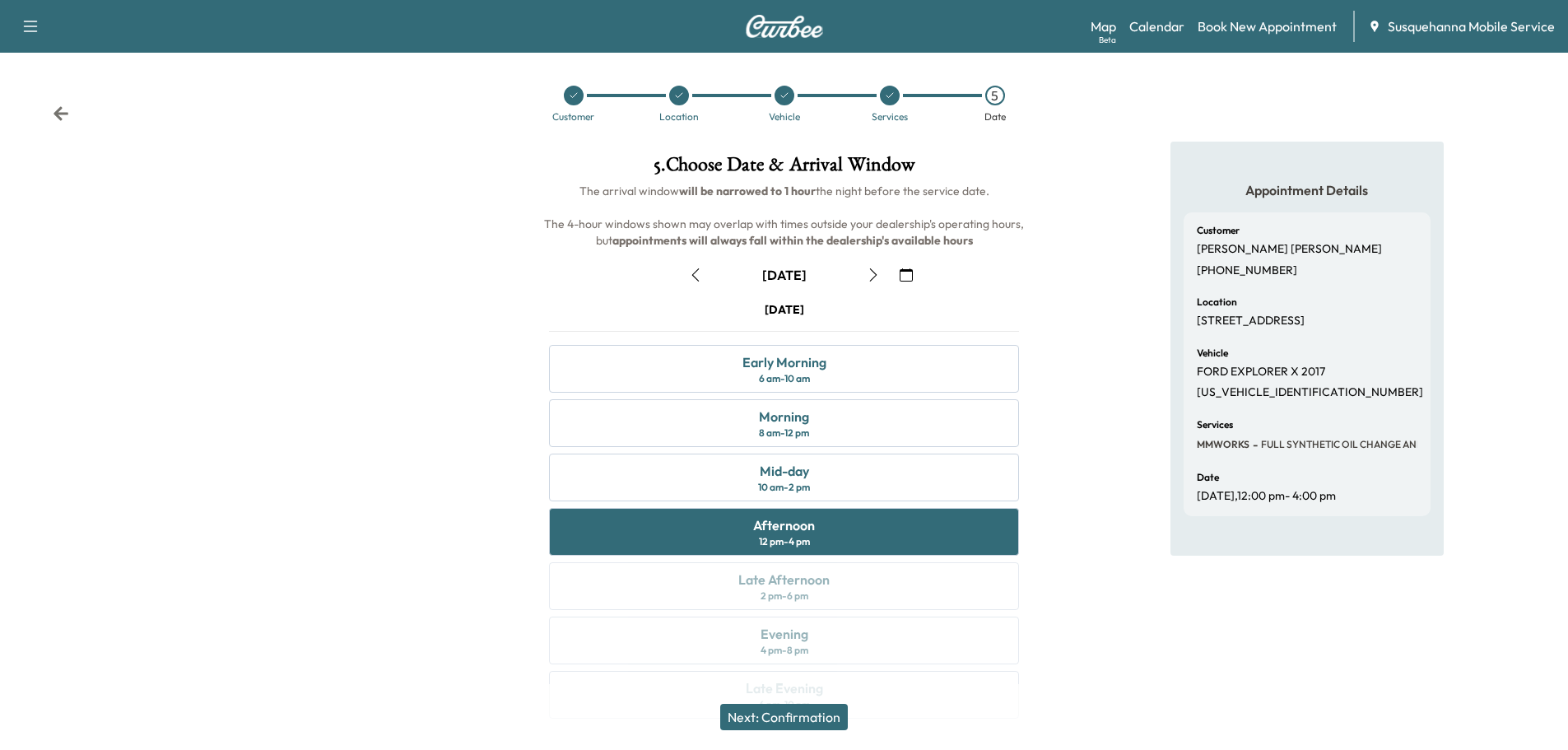
click at [821, 710] on button "Next: Confirmation" at bounding box center [784, 717] width 128 height 27
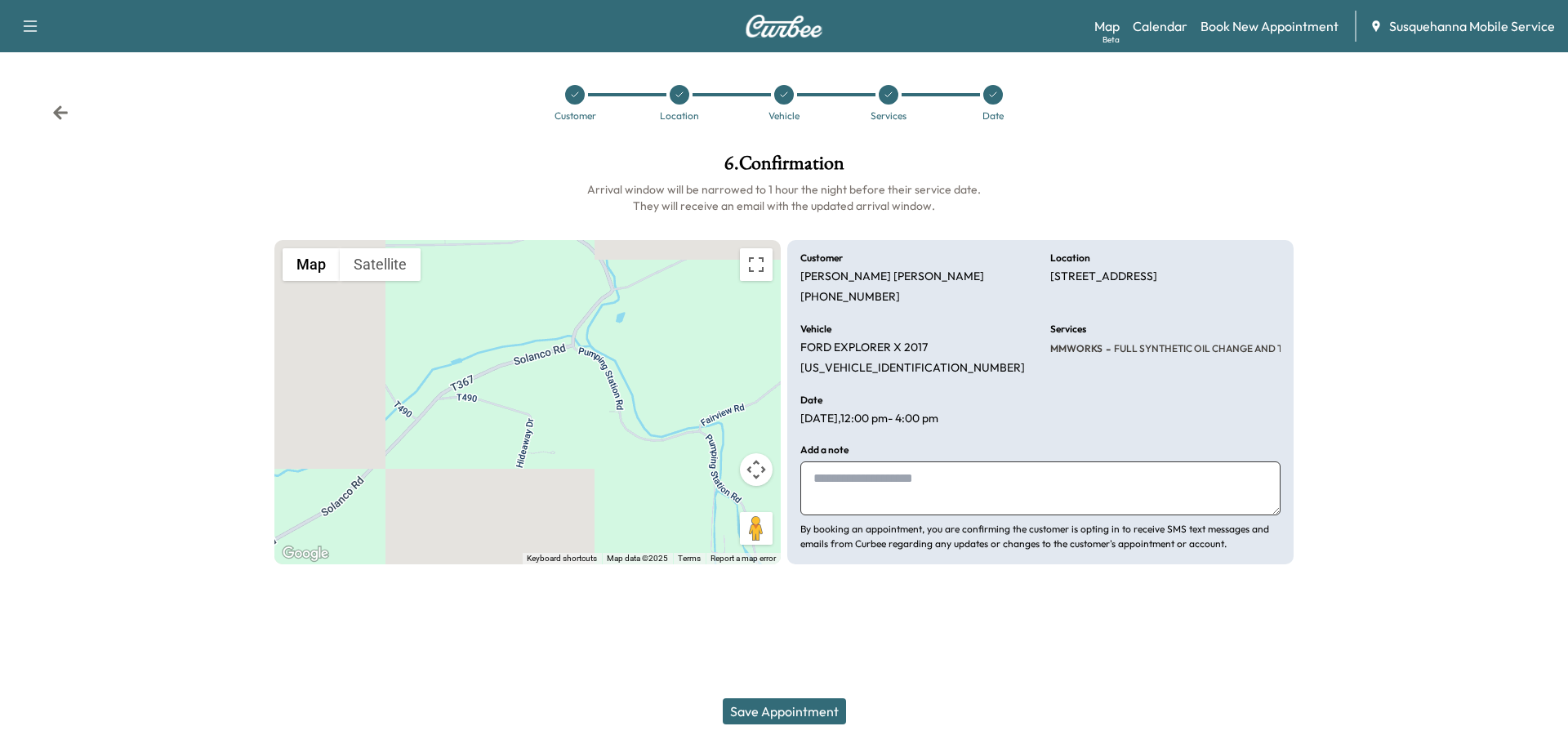
click at [863, 504] on textarea at bounding box center [1041, 487] width 481 height 54
click at [922, 503] on textarea at bounding box center [1041, 487] width 481 height 54
type textarea "**********"
click at [792, 710] on button "Save Appointment" at bounding box center [785, 711] width 123 height 26
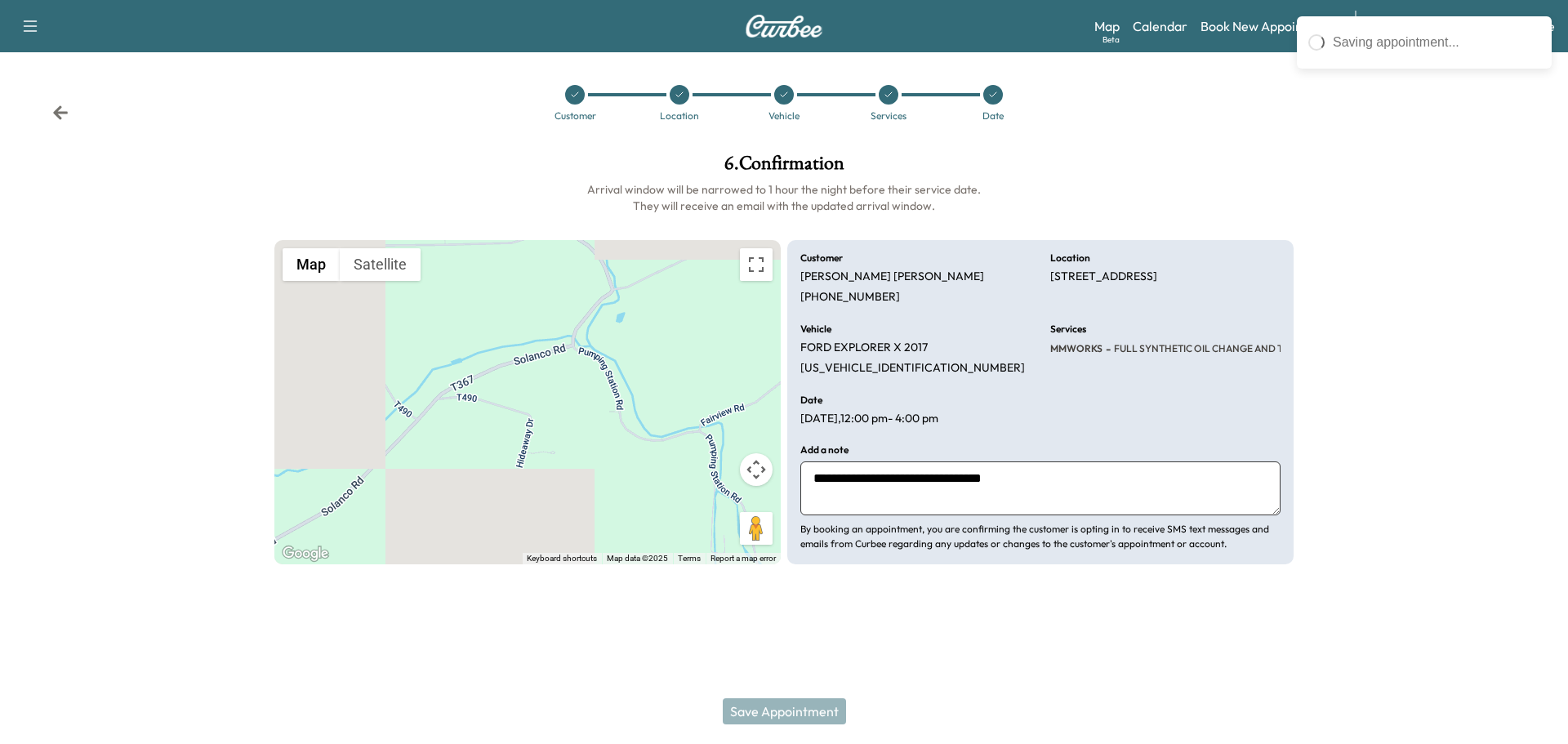
click at [1014, 635] on div "Support Log Out Map Beta Calendar Book New Appointment Susquehanna Mobile Servi…" at bounding box center [784, 372] width 1568 height 744
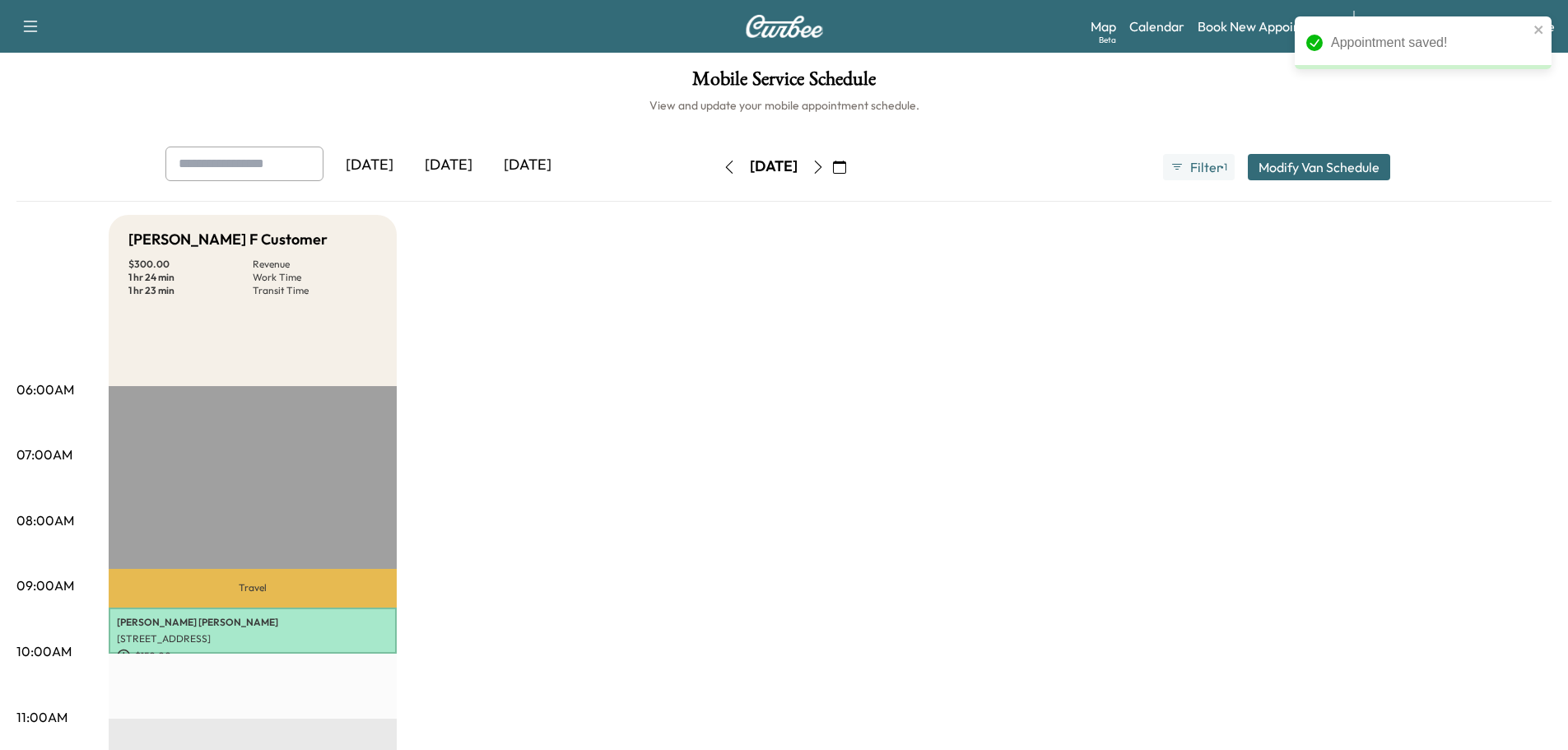
drag, startPoint x: 1083, startPoint y: 284, endPoint x: 1068, endPoint y: 303, distance: 24.2
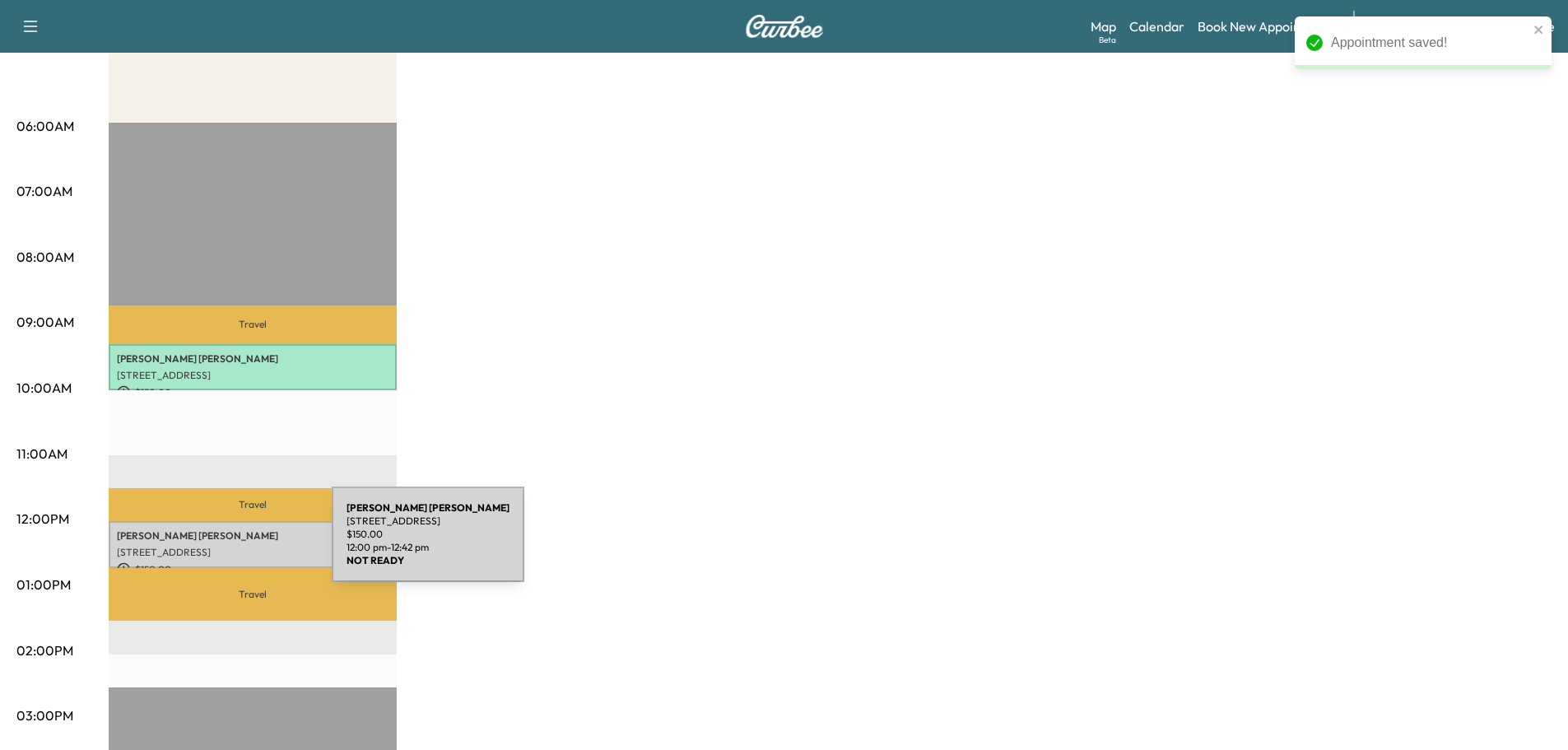
click at [208, 546] on p "55 HIDEWAY DR, QUARRYVILLE, PA, USA" at bounding box center [253, 552] width 272 height 13
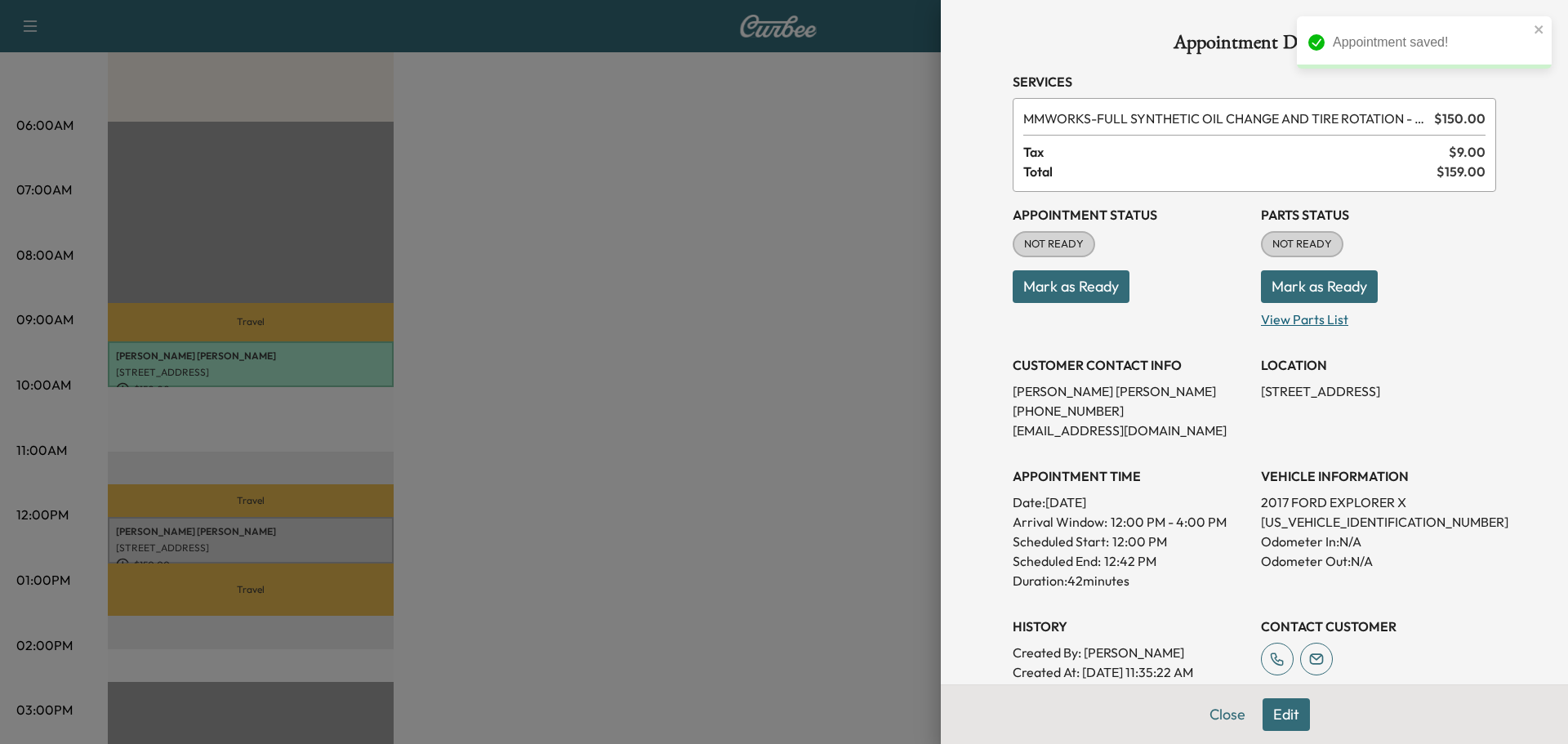
click at [1294, 305] on p "View Parts List" at bounding box center [1378, 316] width 235 height 26
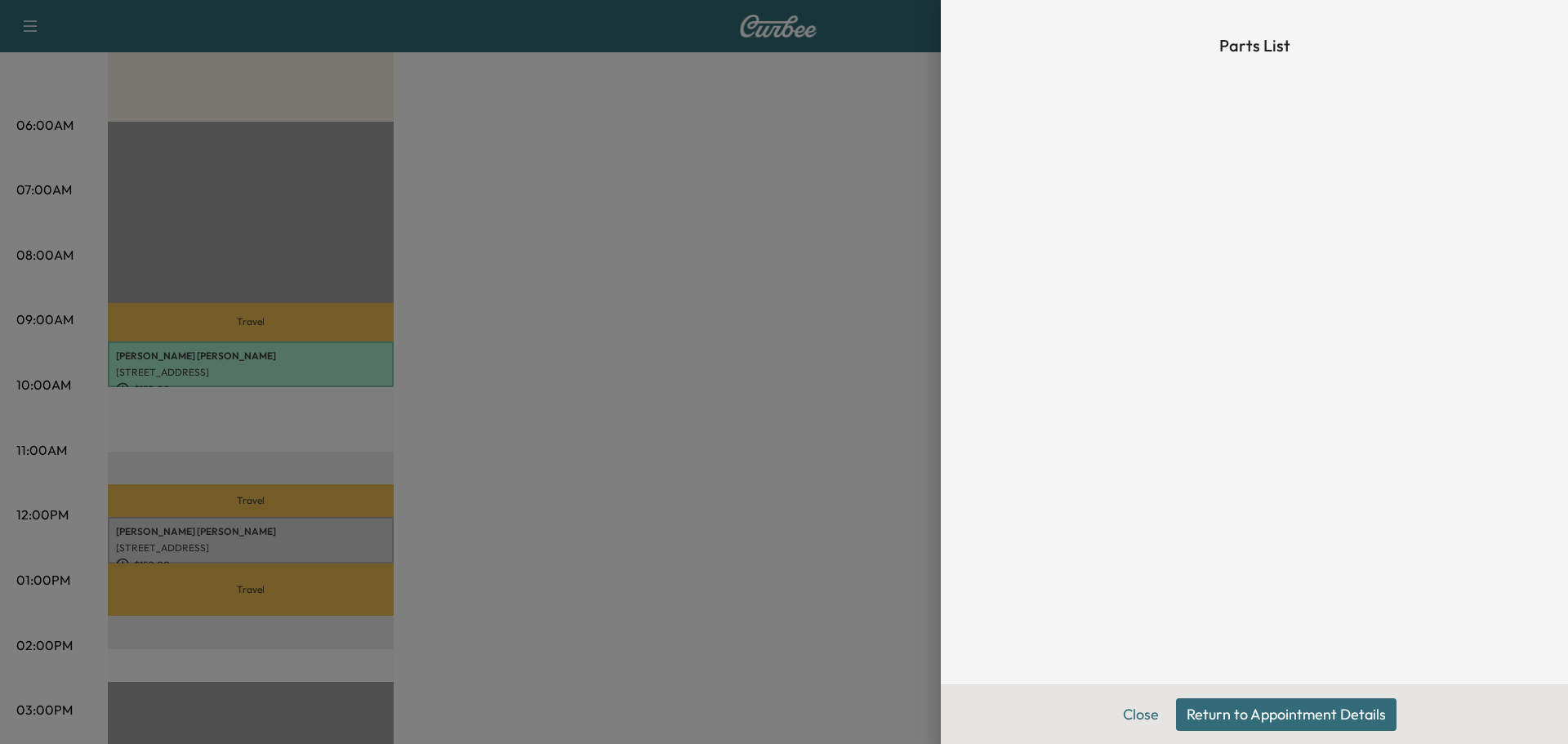
click at [1204, 721] on button "Return to Appointment Details" at bounding box center [1287, 714] width 220 height 33
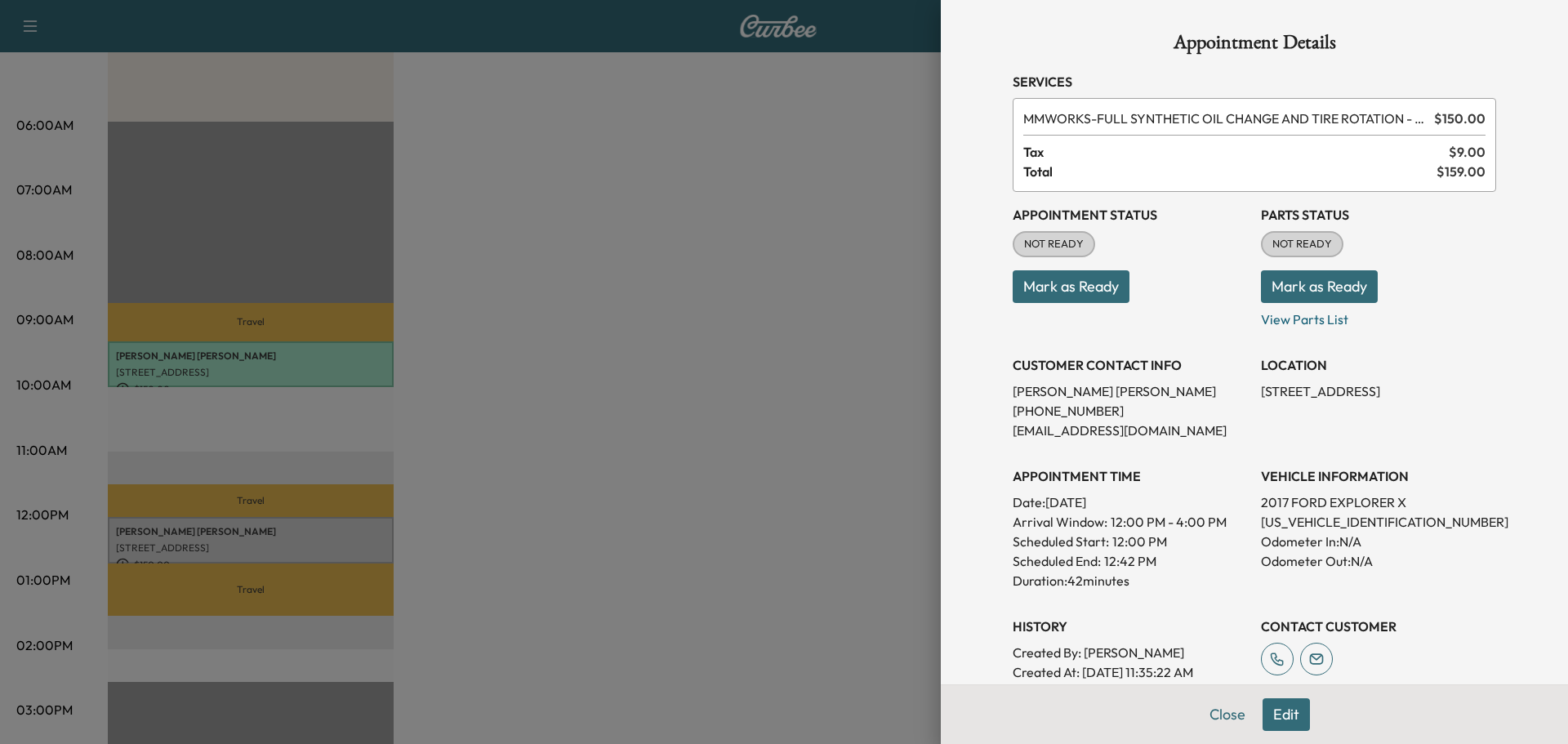
click at [1289, 294] on button "Mark as Ready" at bounding box center [1319, 286] width 116 height 33
click at [1064, 293] on button "Mark as Ready" at bounding box center [1071, 286] width 116 height 33
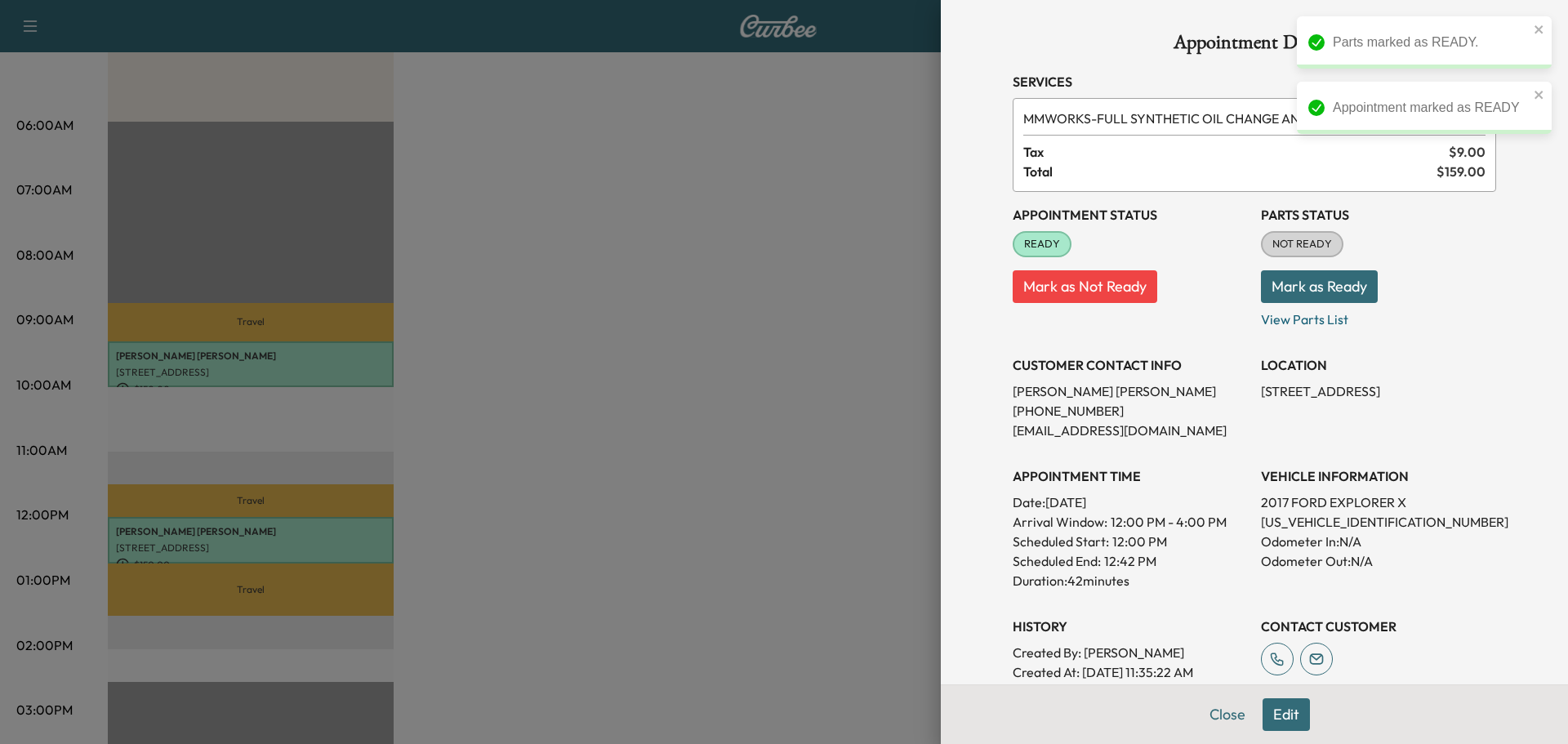
click at [1328, 286] on button "Mark as Ready" at bounding box center [1319, 286] width 116 height 33
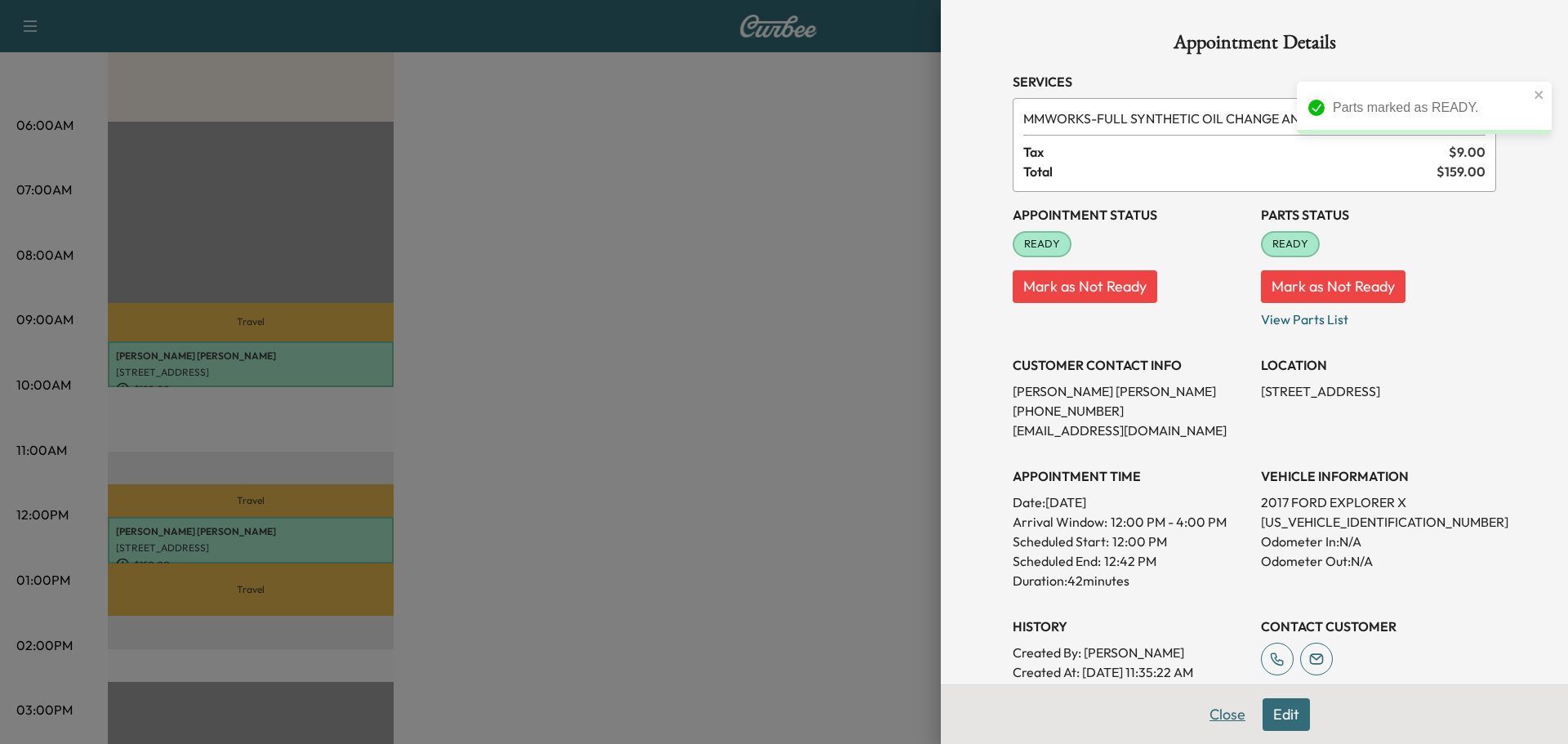
click at [1222, 717] on button "Close" at bounding box center [1228, 714] width 57 height 33
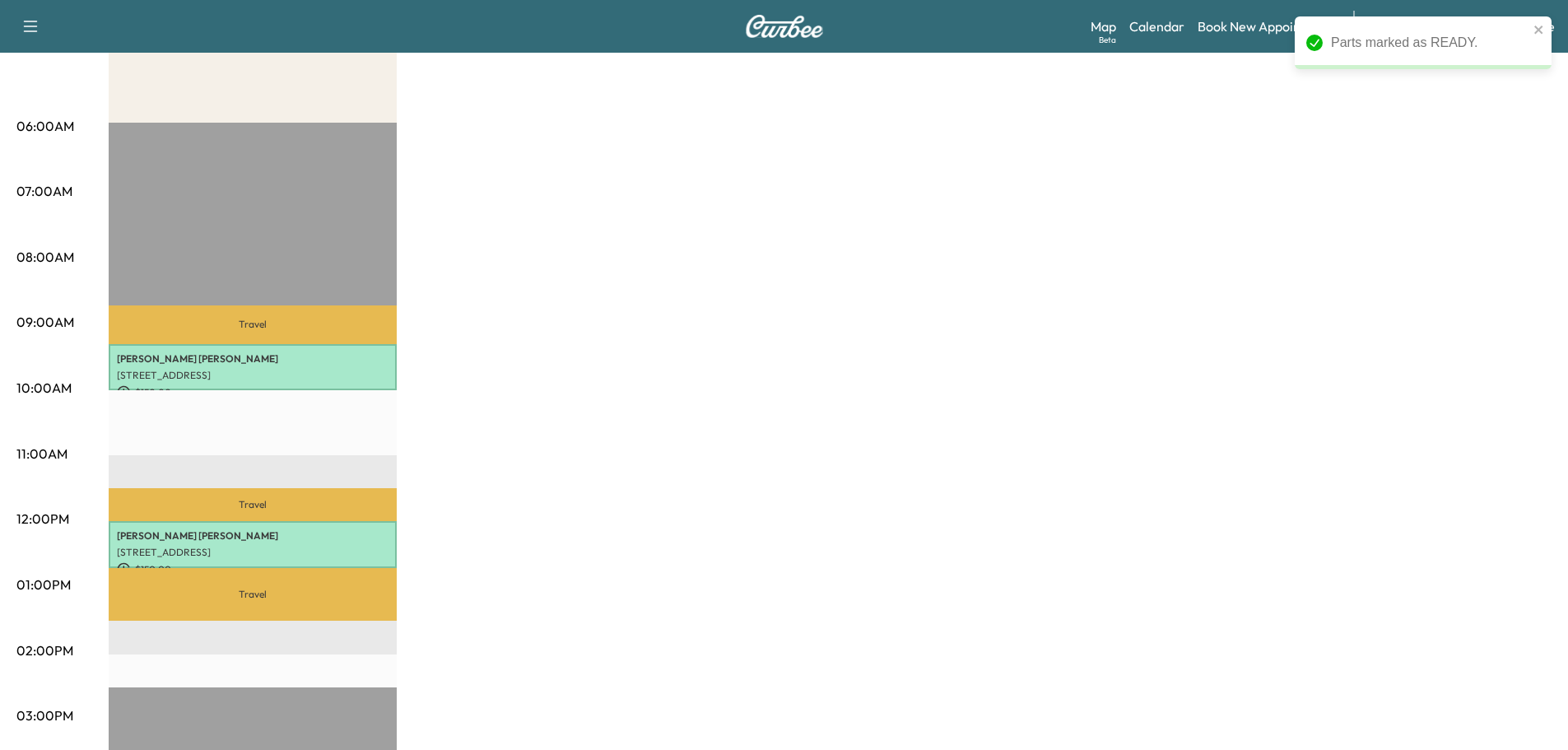
scroll to position [0, 0]
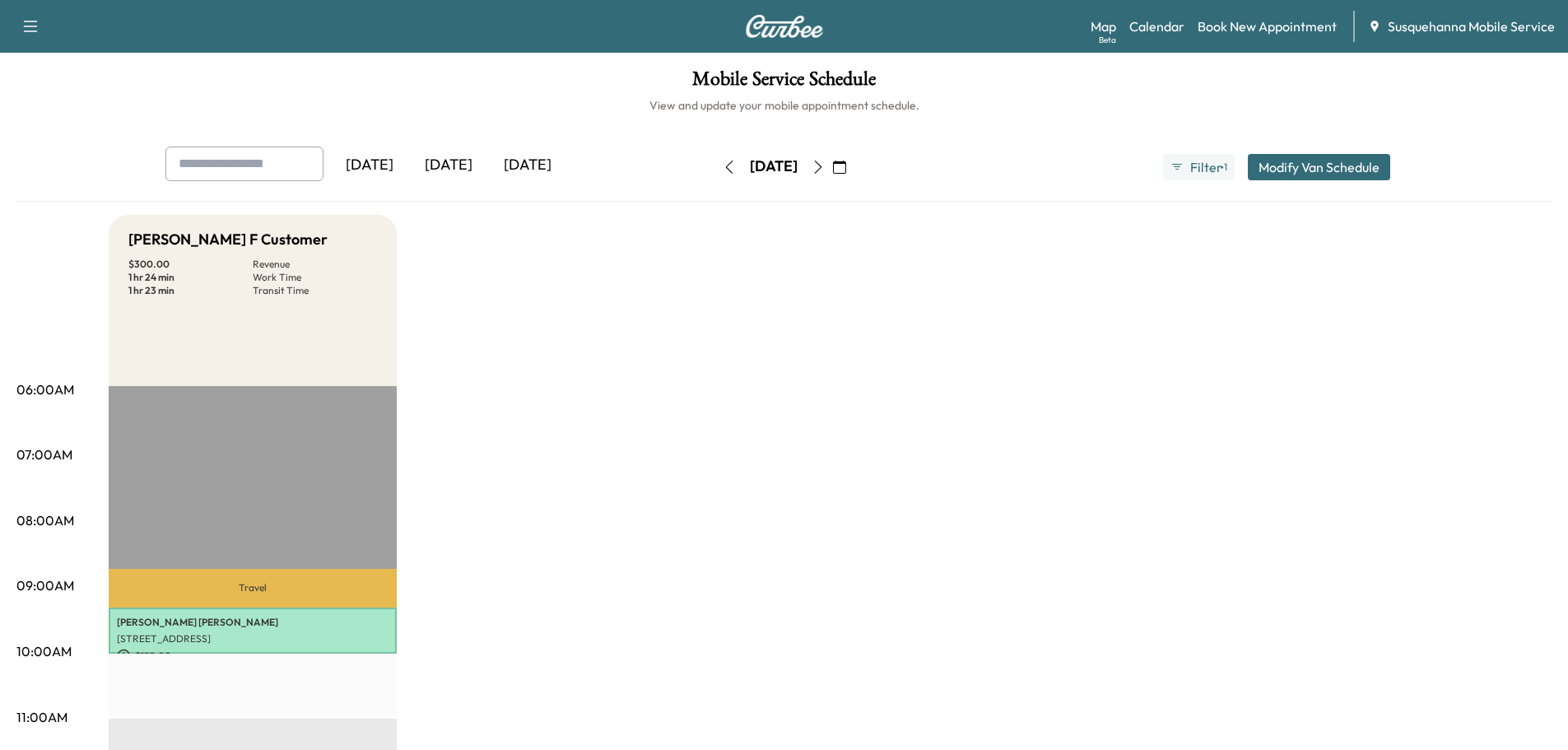
click at [846, 169] on icon "button" at bounding box center [839, 167] width 13 height 13
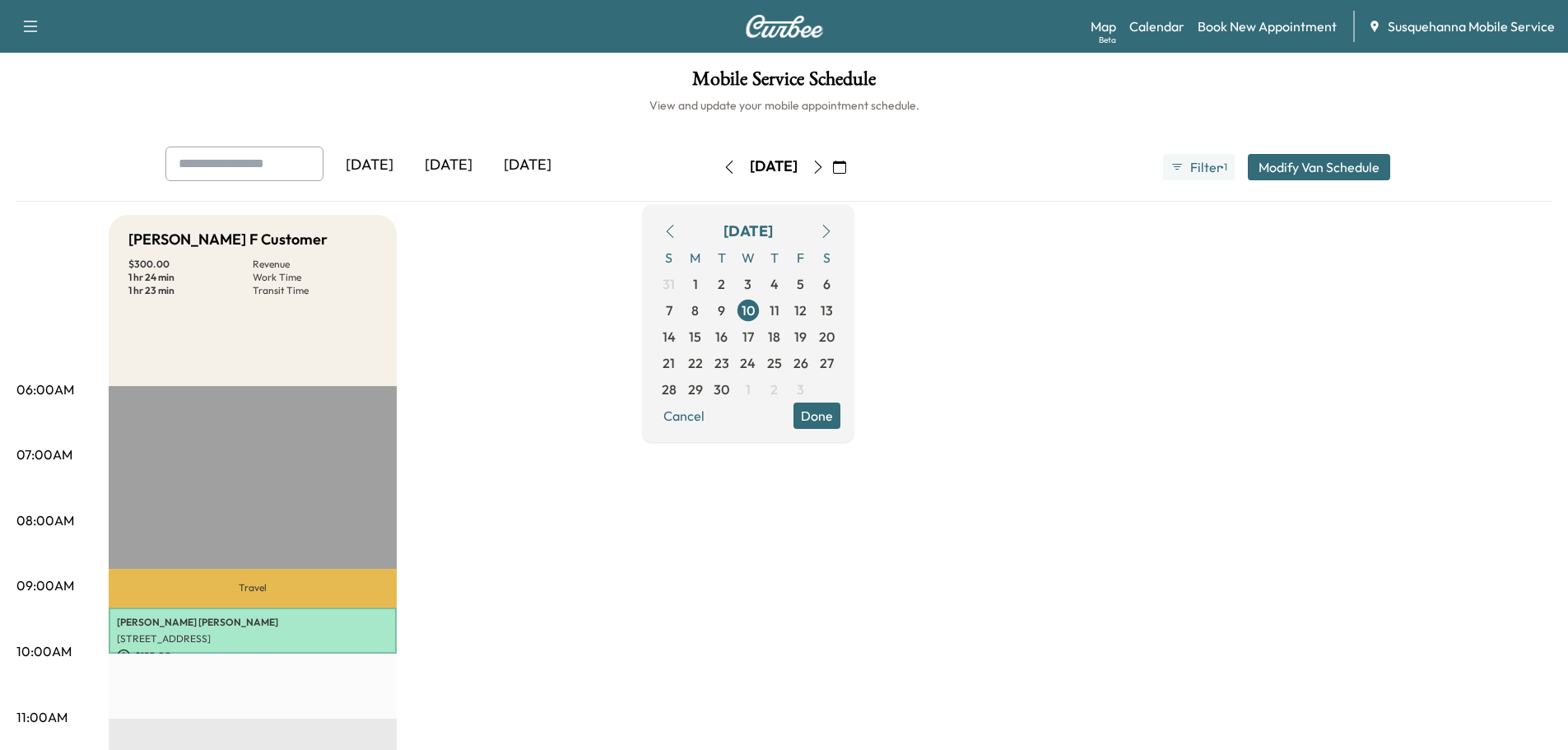
click at [676, 230] on icon "button" at bounding box center [670, 231] width 13 height 13
click at [782, 392] on span "28" at bounding box center [774, 389] width 15 height 20
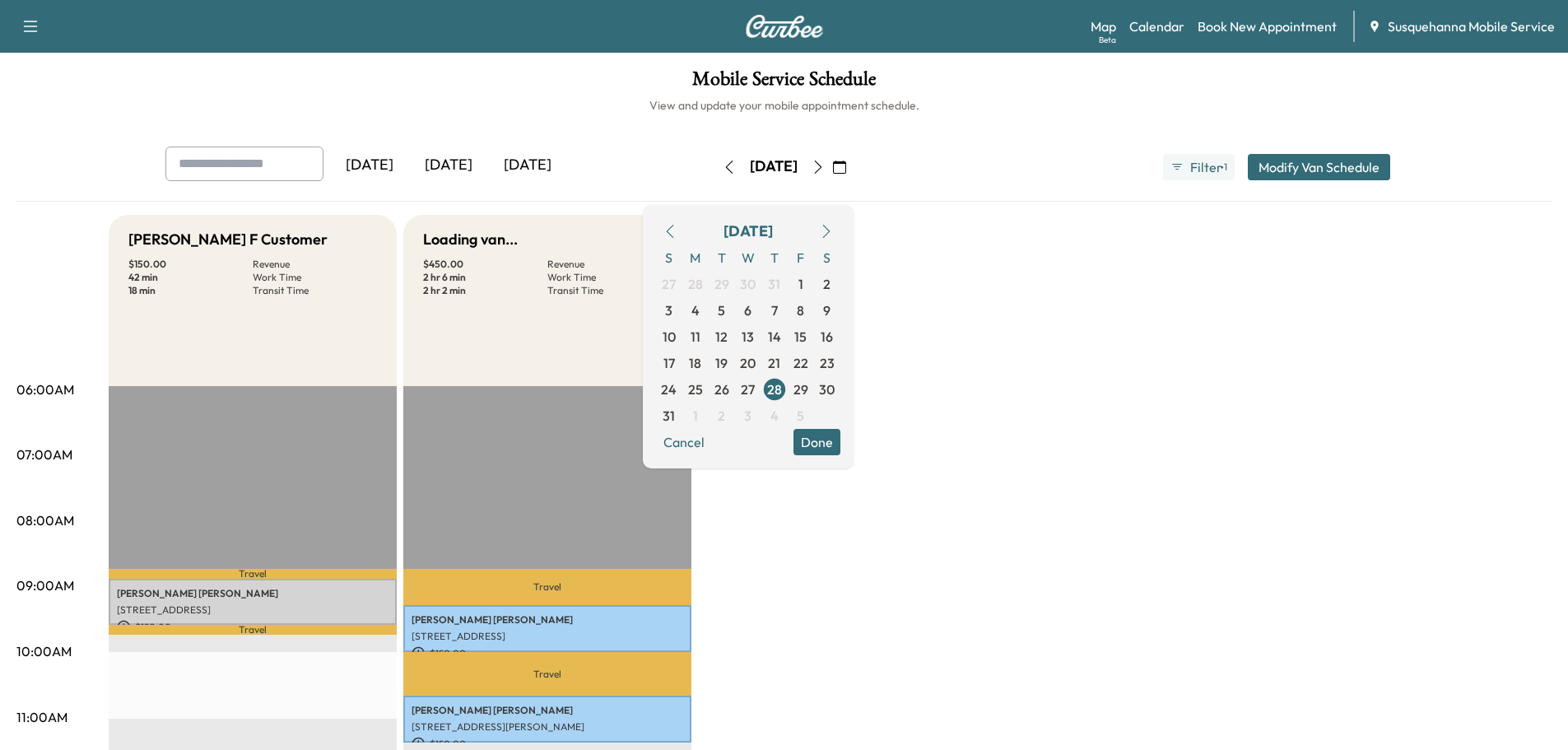
click at [840, 444] on button "Done" at bounding box center [816, 443] width 47 height 27
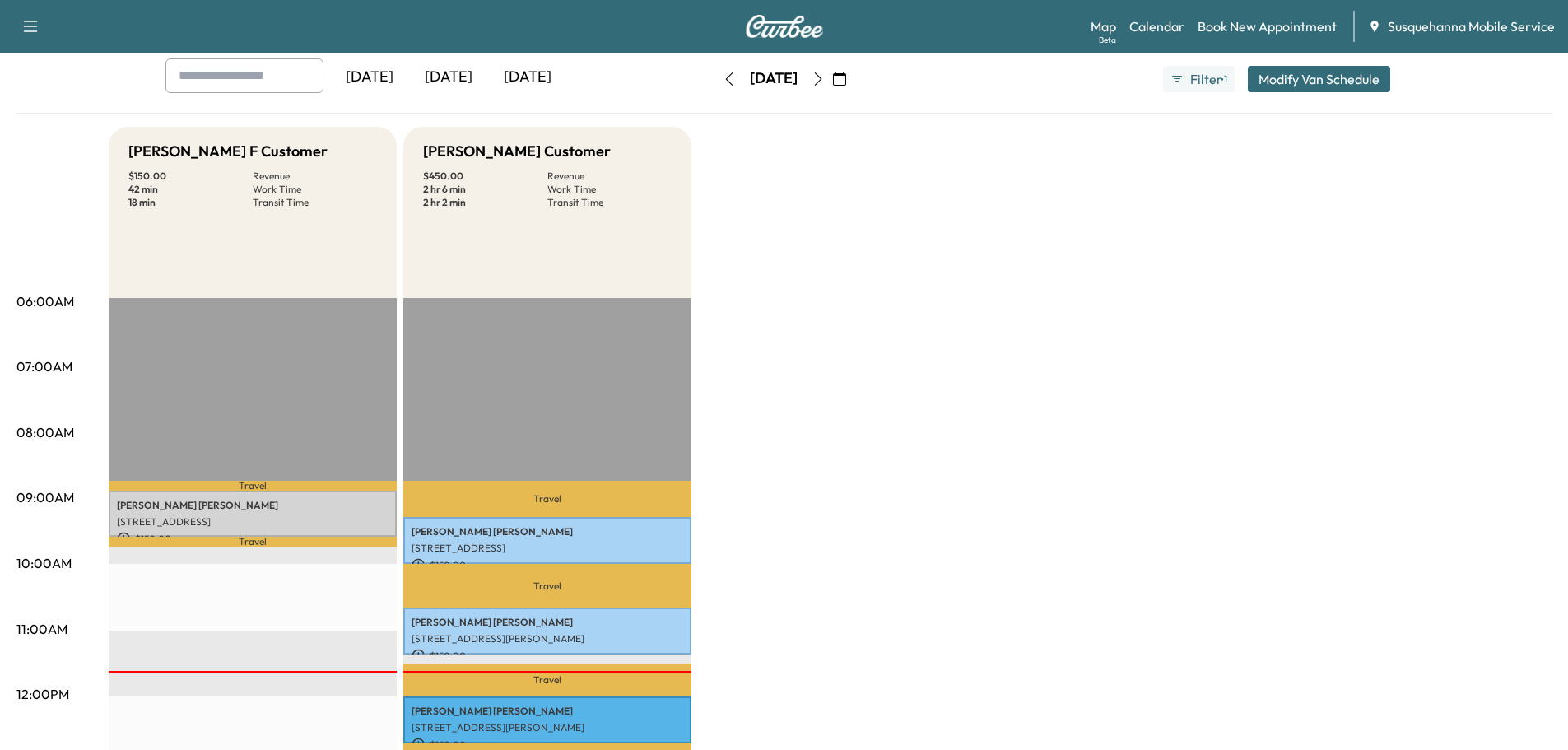
scroll to position [175, 0]
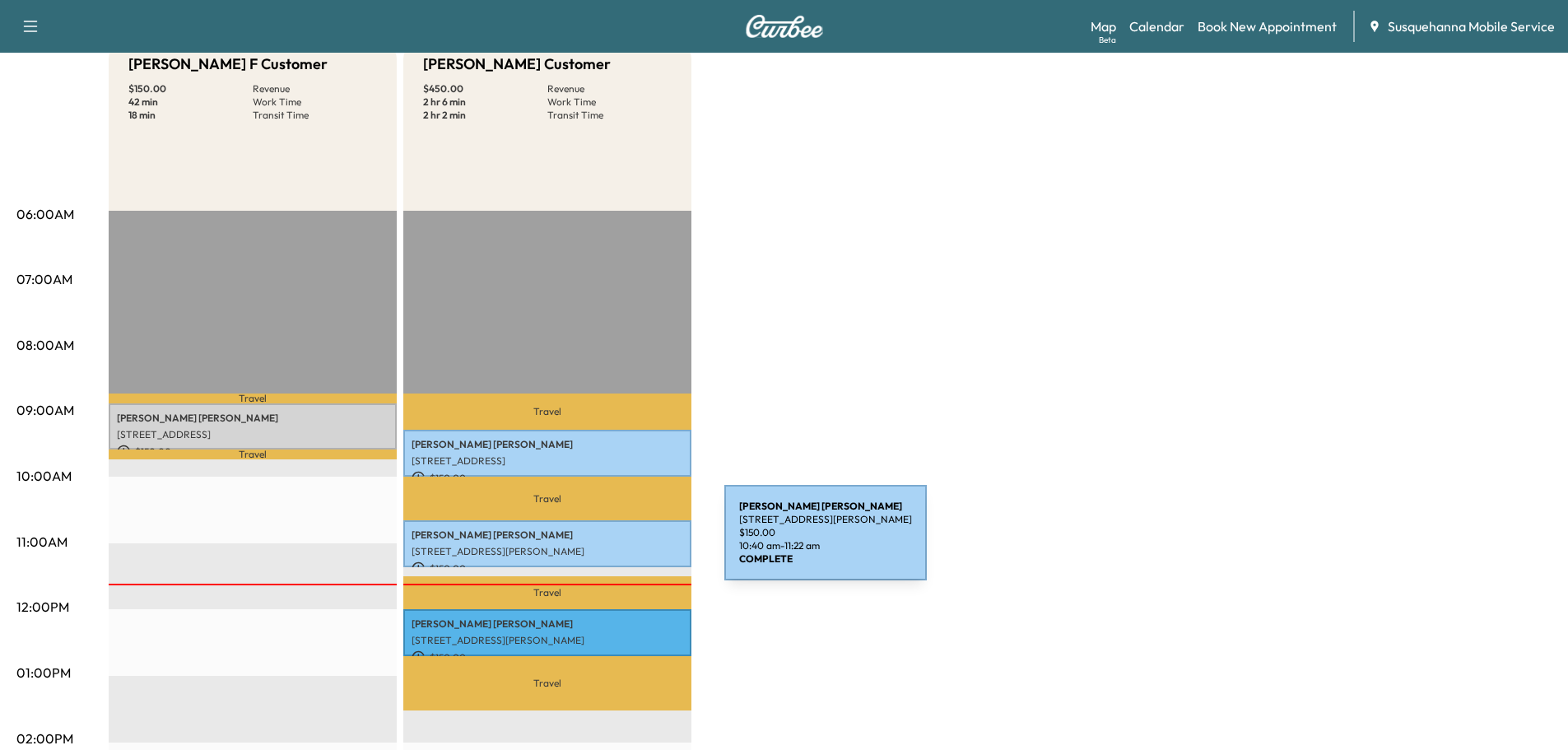
click at [601, 545] on p "[STREET_ADDRESS][PERSON_NAME]" at bounding box center [547, 551] width 272 height 13
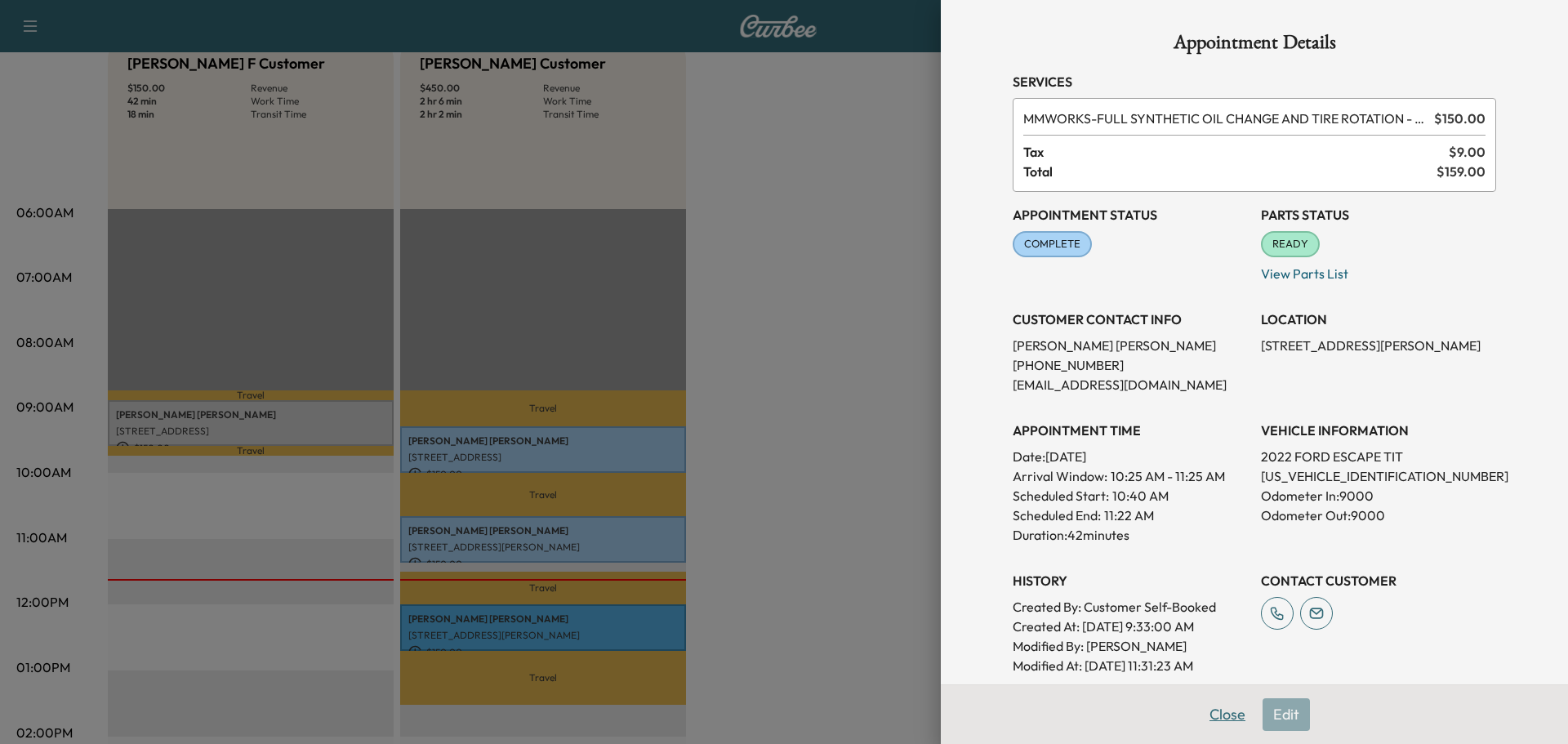
click at [1209, 726] on button "Close" at bounding box center [1228, 714] width 57 height 33
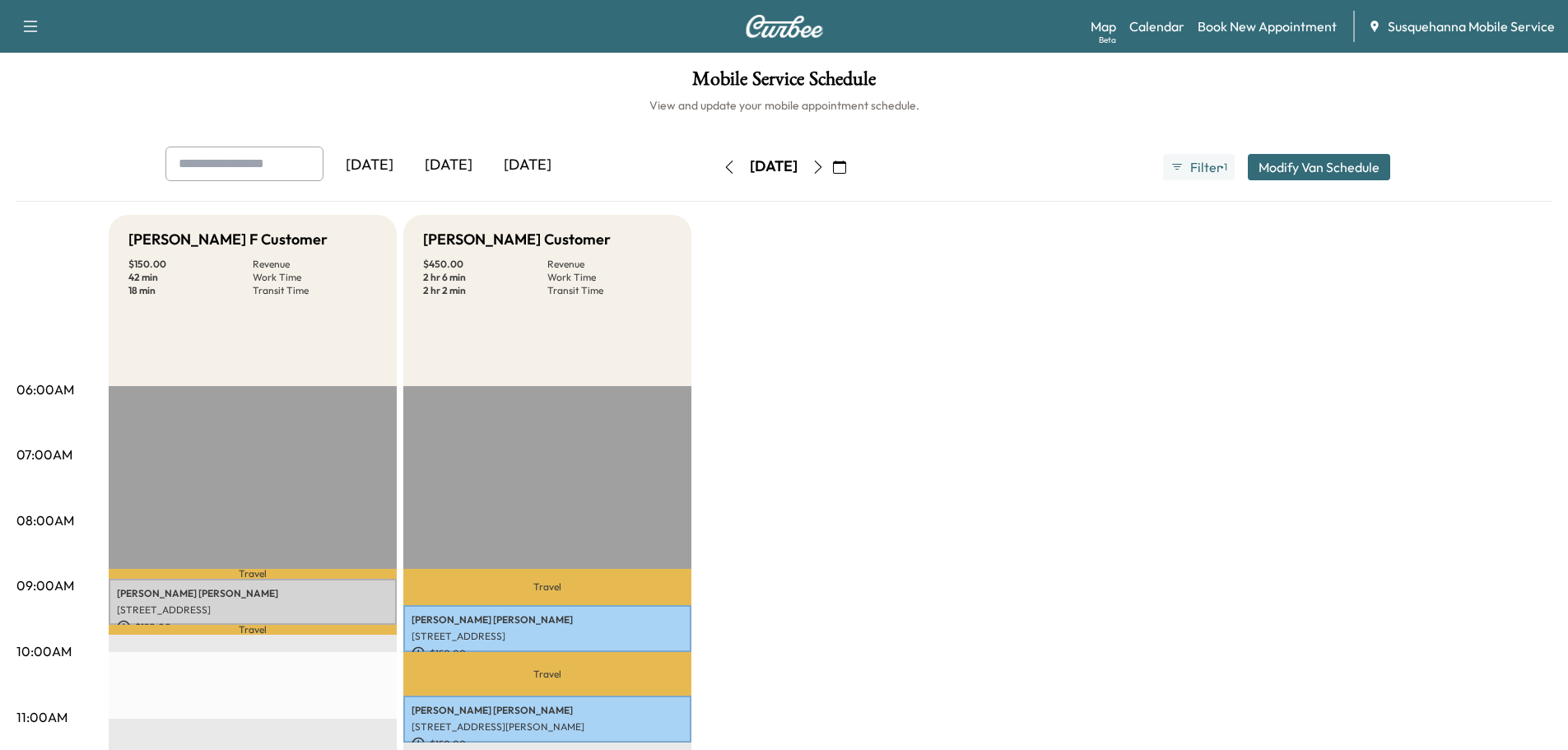
click at [832, 174] on button "button" at bounding box center [817, 167] width 28 height 27
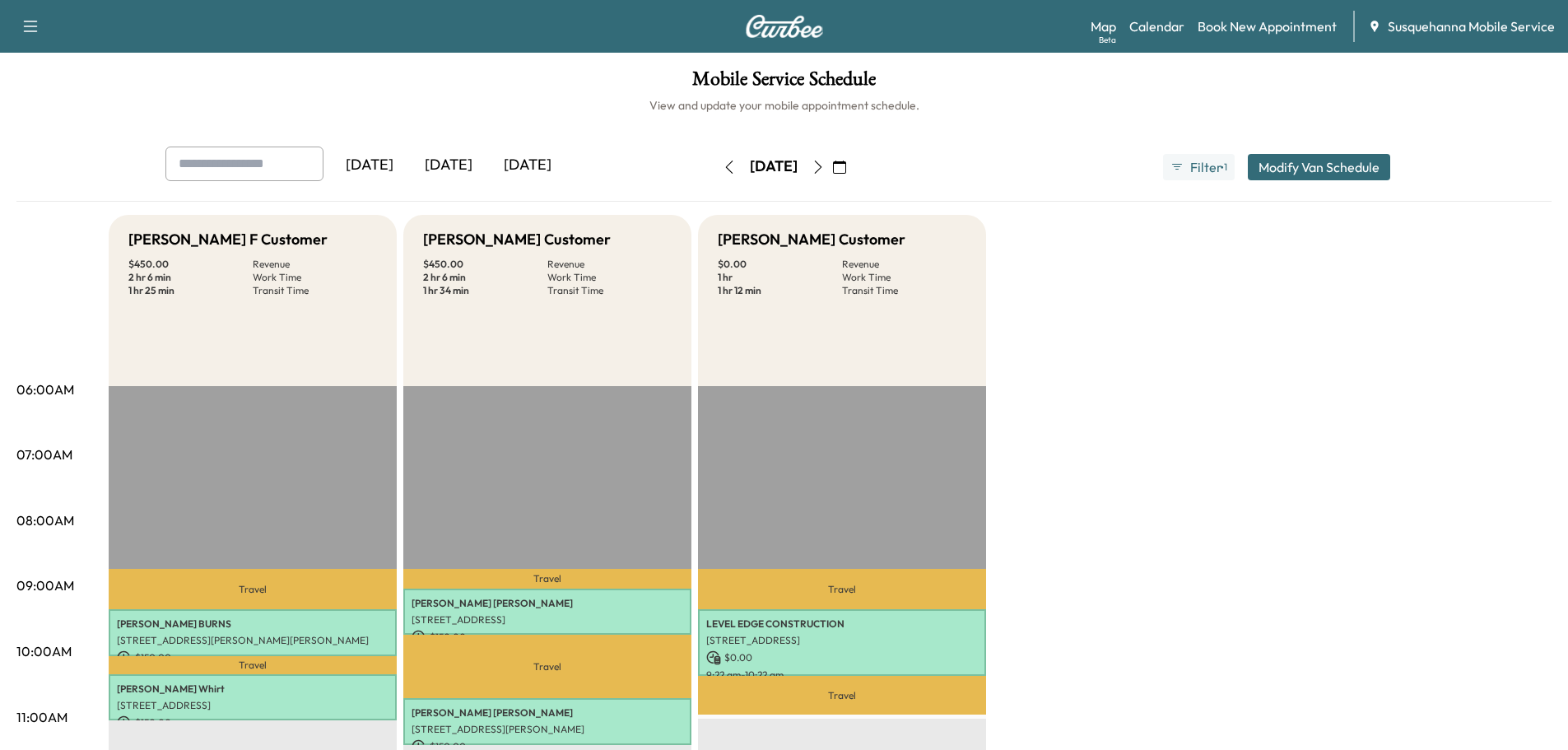
click at [824, 165] on icon "button" at bounding box center [817, 167] width 13 height 13
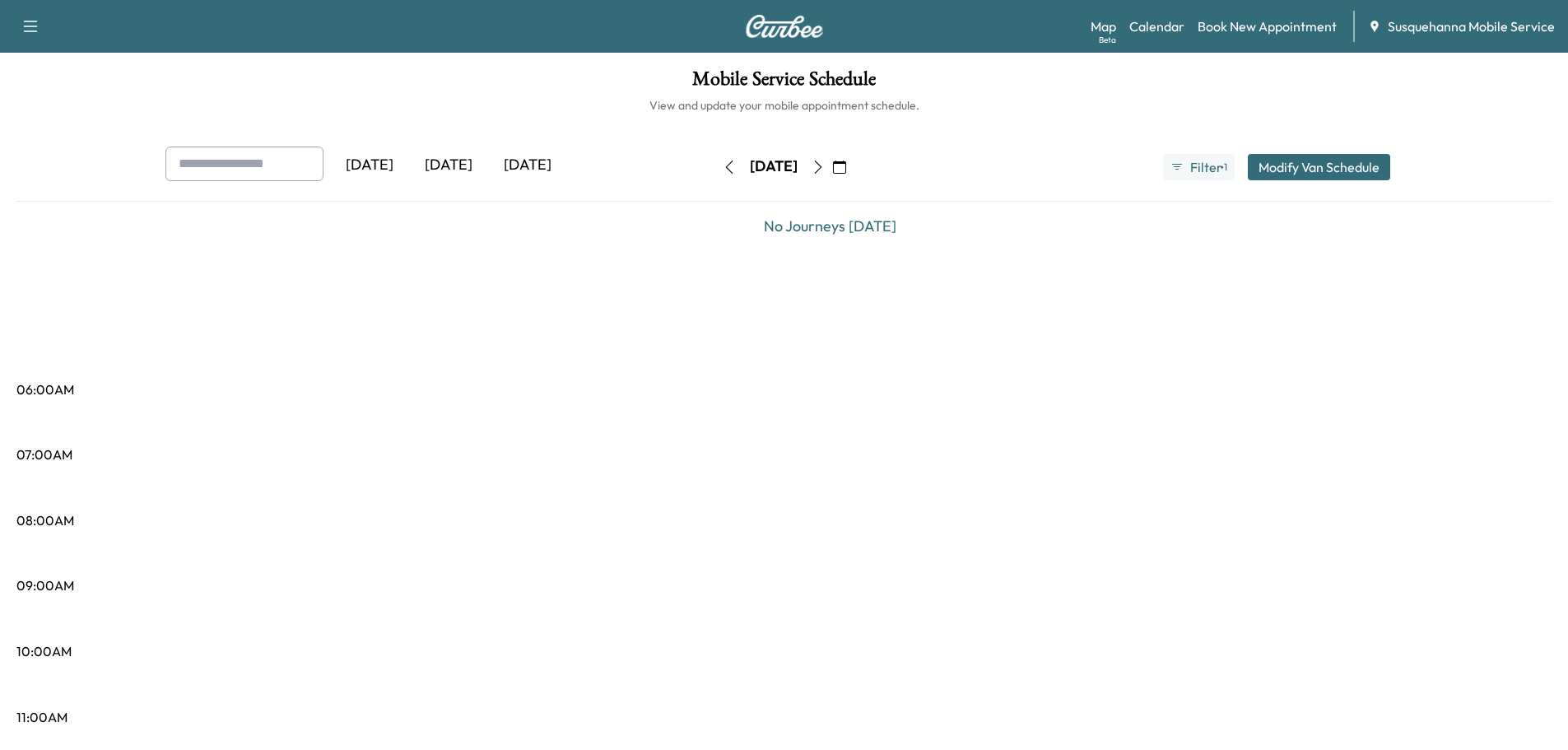
click at [832, 165] on button "button" at bounding box center [817, 167] width 28 height 27
click at [824, 166] on icon "button" at bounding box center [817, 167] width 13 height 13
click at [824, 172] on icon "button" at bounding box center [817, 167] width 13 height 13
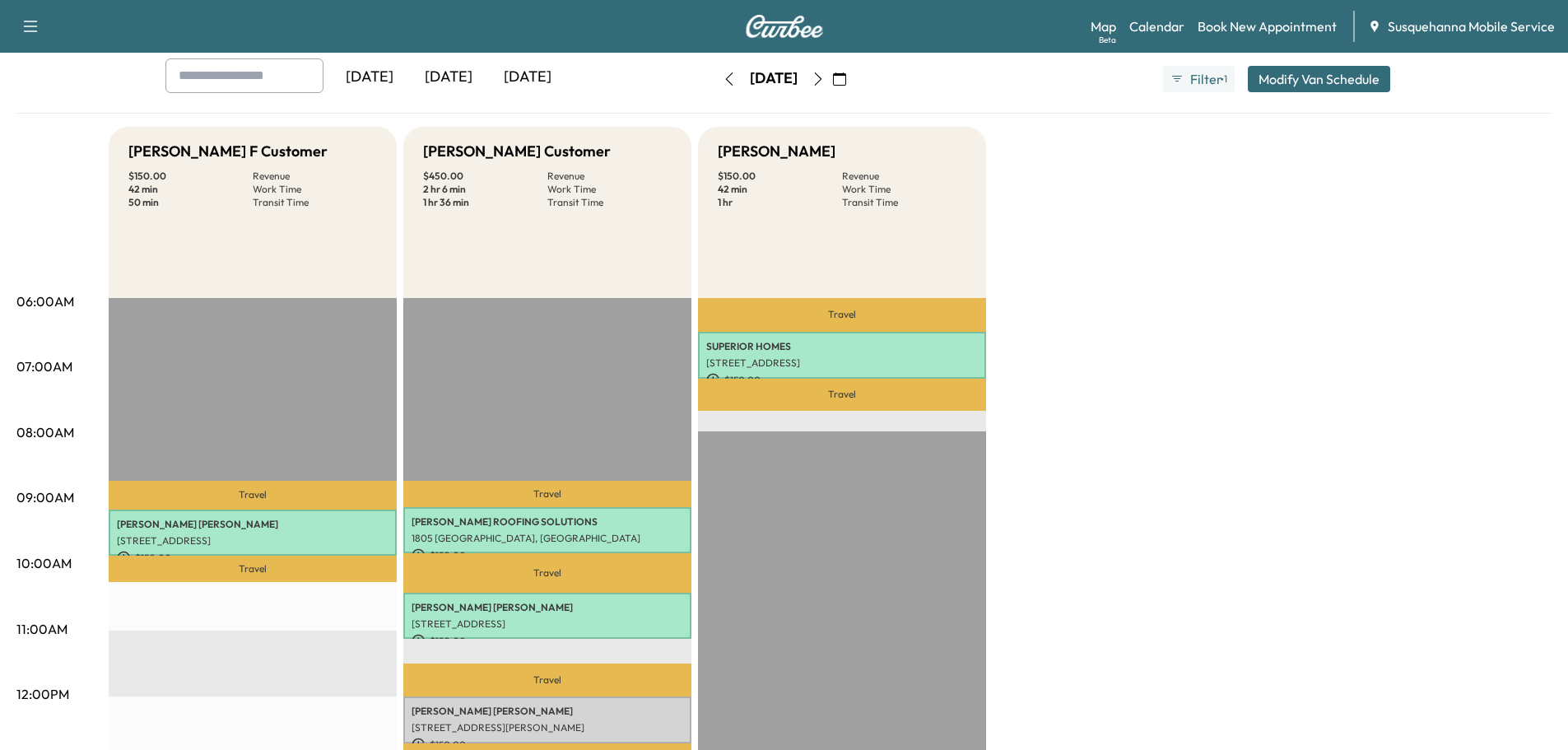
scroll to position [263, 0]
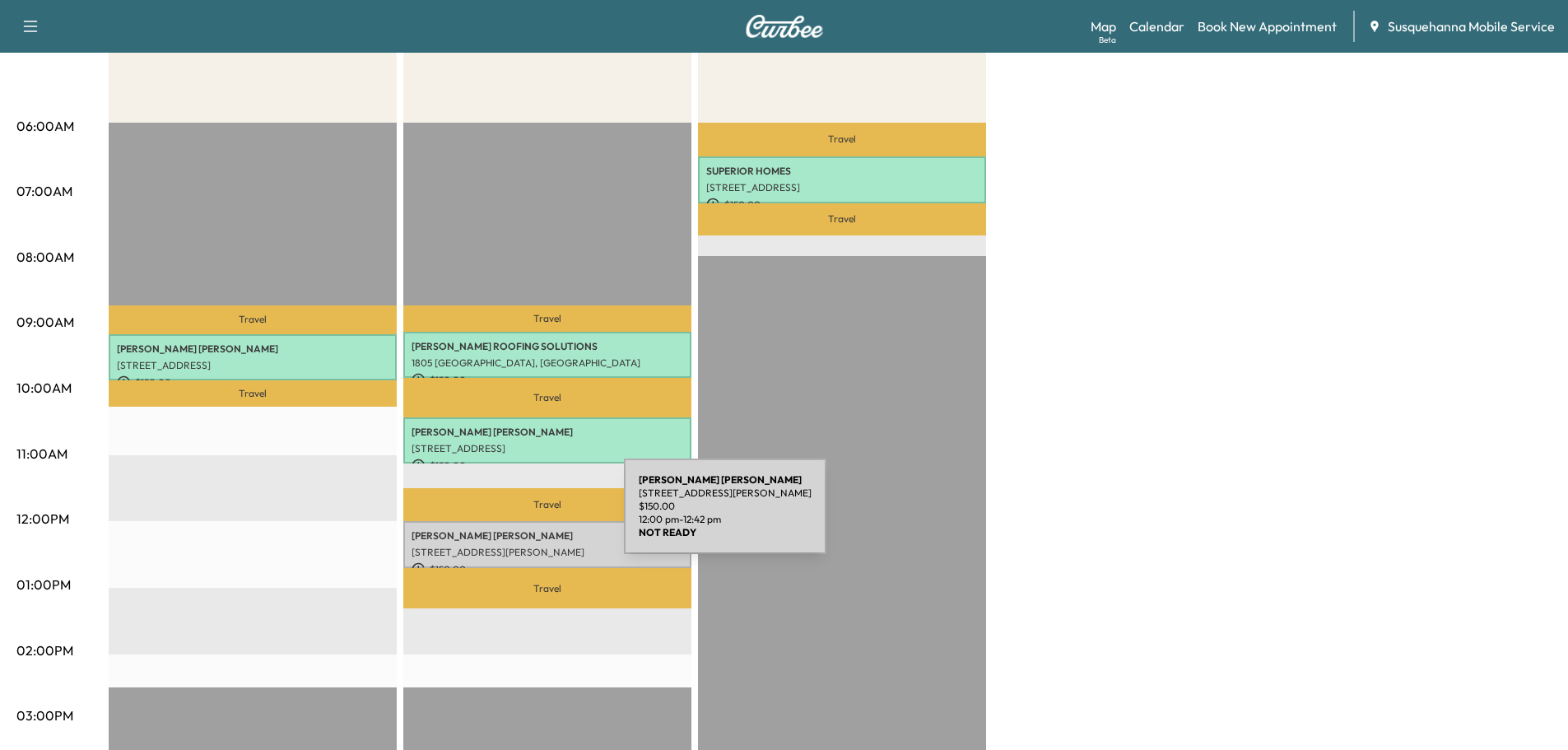
click at [497, 498] on p "Travel" at bounding box center [547, 504] width 288 height 33
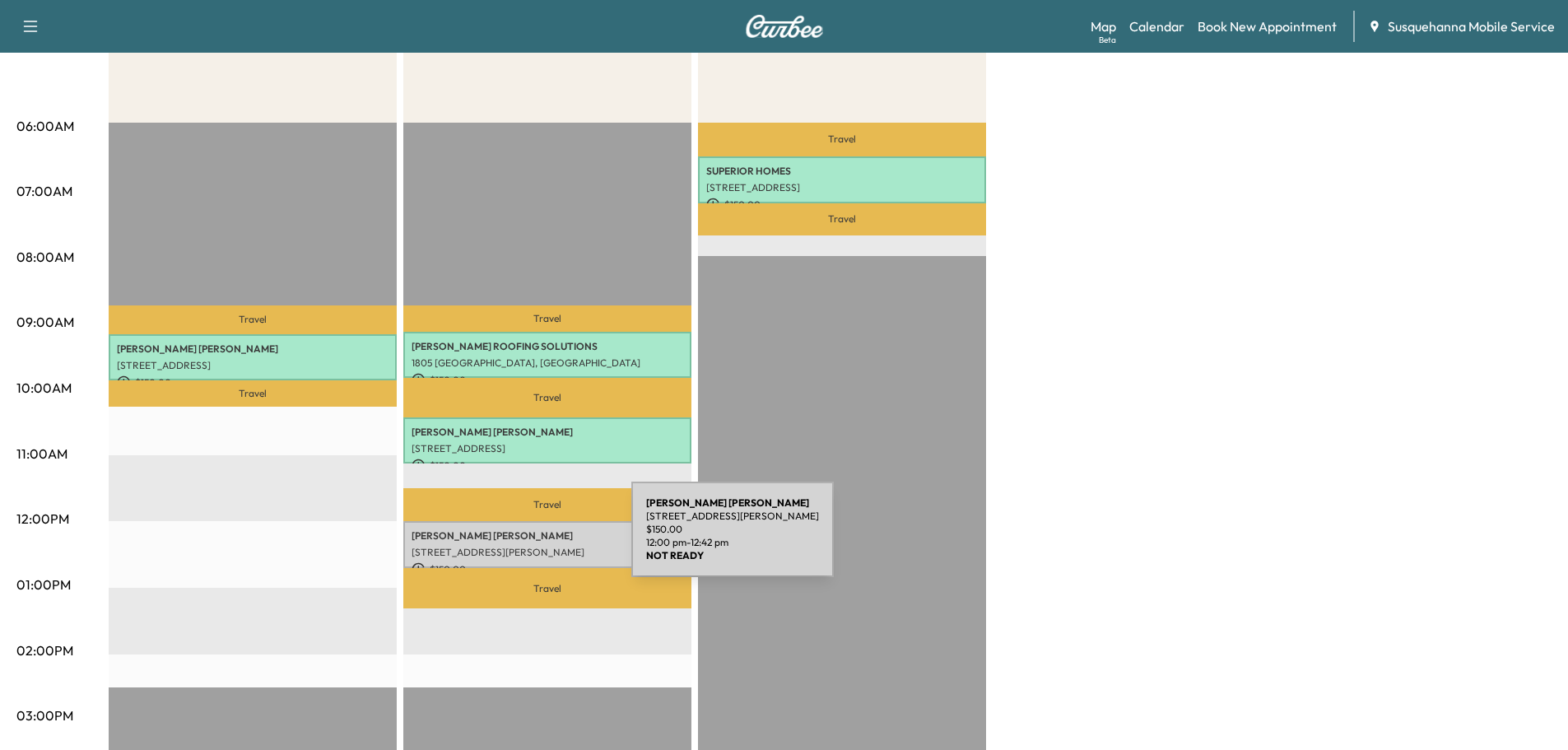
click at [507, 539] on div "[PERSON_NAME] [STREET_ADDRESS][PERSON_NAME] $ 150.00 12:00 pm - 12:42 pm" at bounding box center [547, 544] width 288 height 47
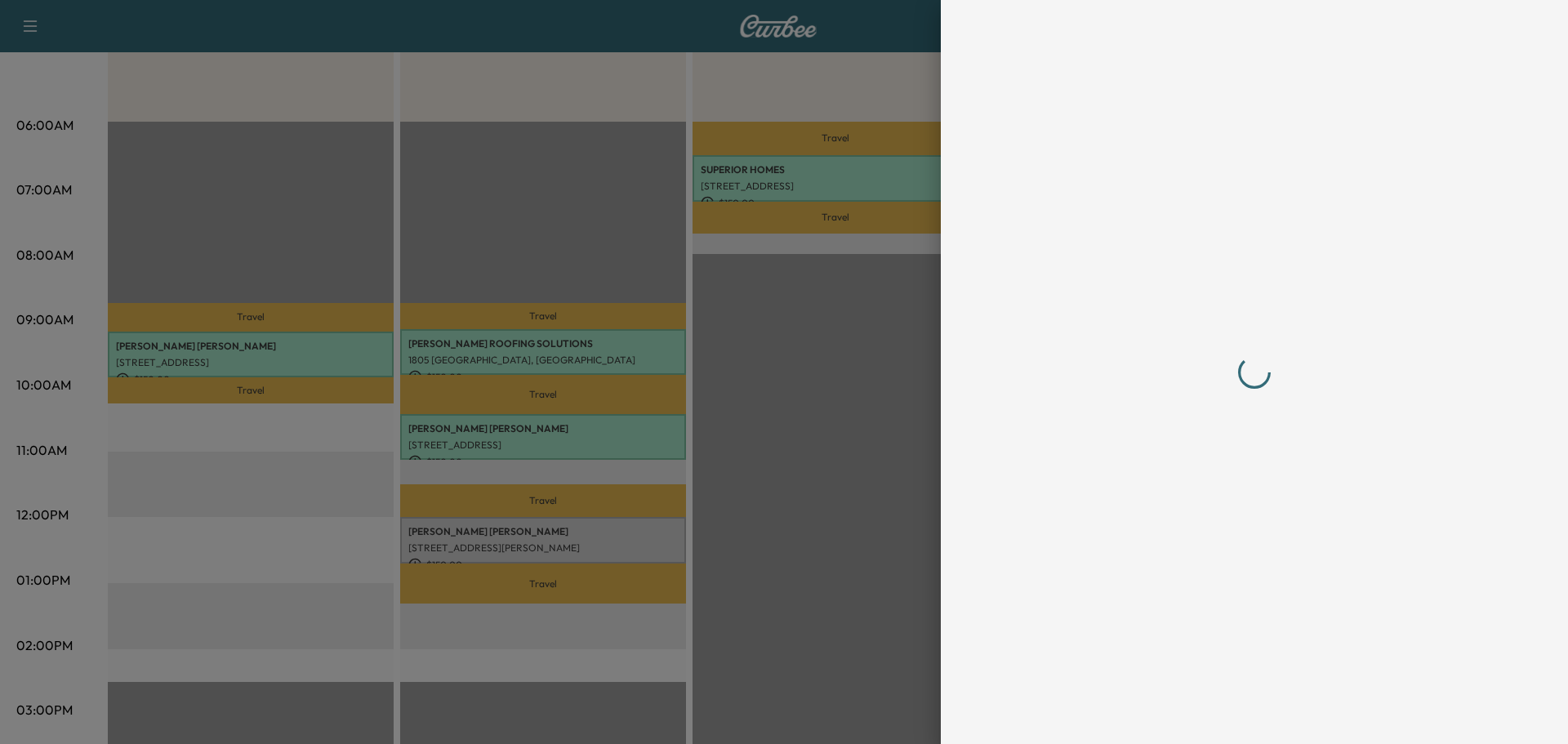
click at [849, 339] on div at bounding box center [784, 372] width 1568 height 744
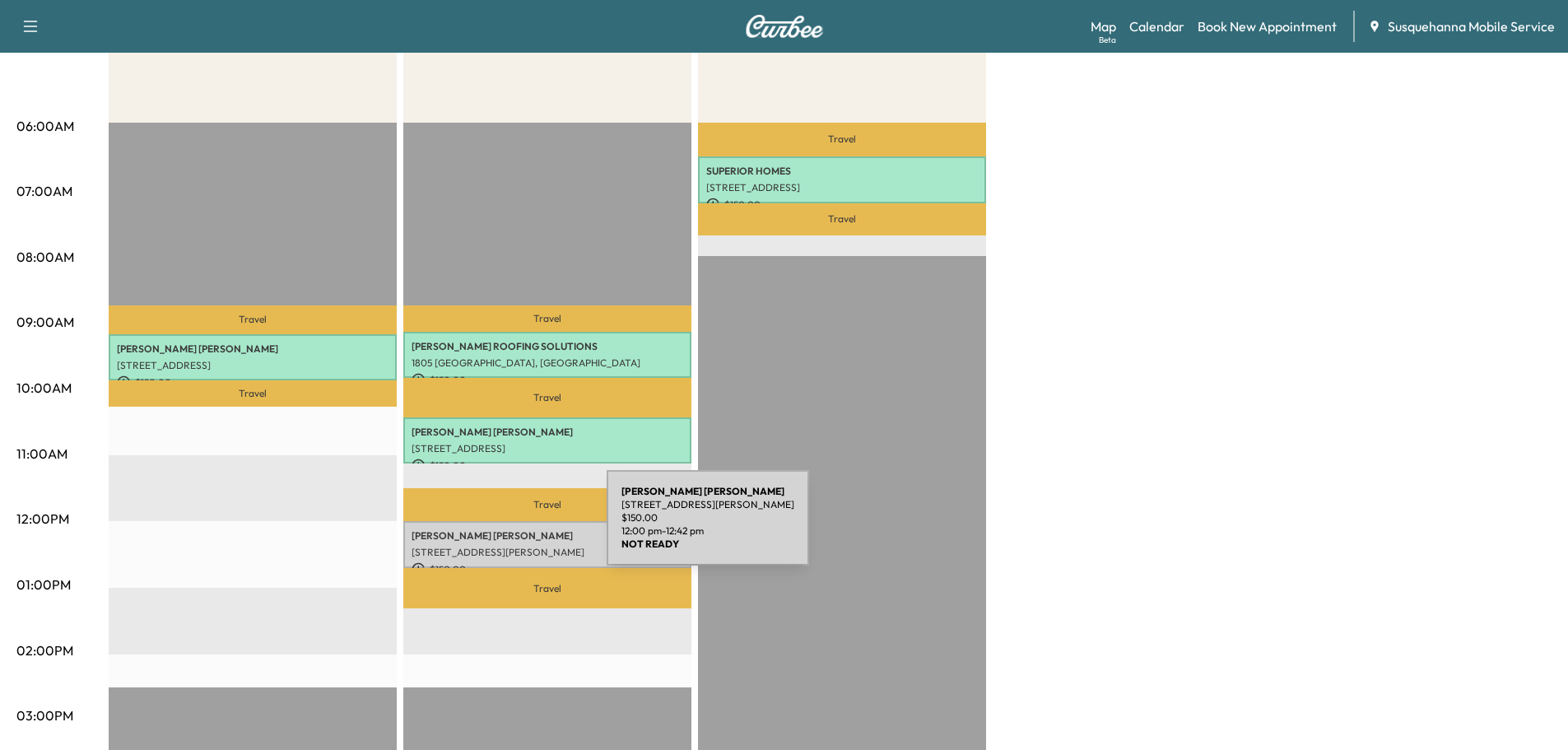
click at [483, 530] on p "[PERSON_NAME]" at bounding box center [547, 536] width 272 height 13
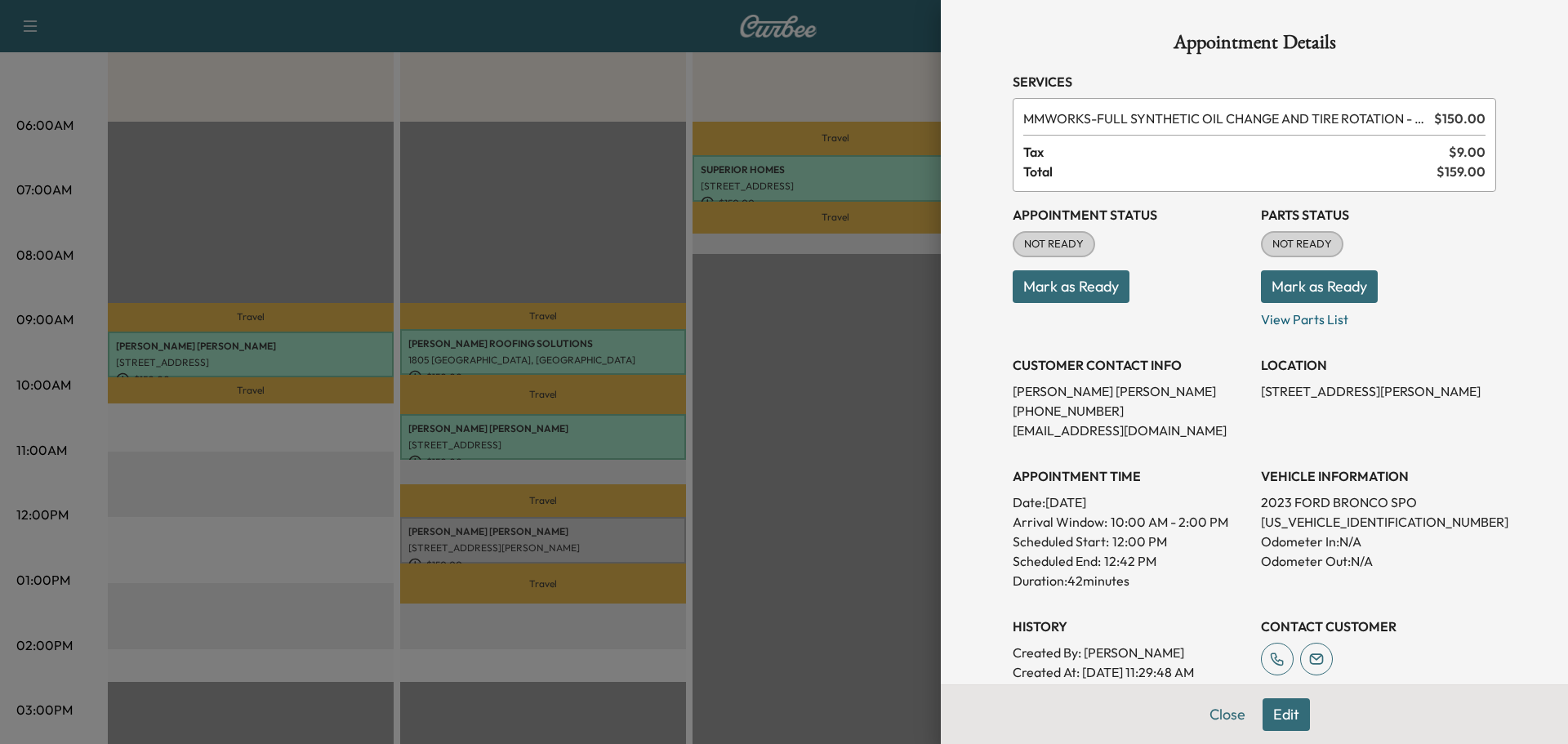
click at [1323, 290] on button "Mark as Ready" at bounding box center [1319, 286] width 116 height 33
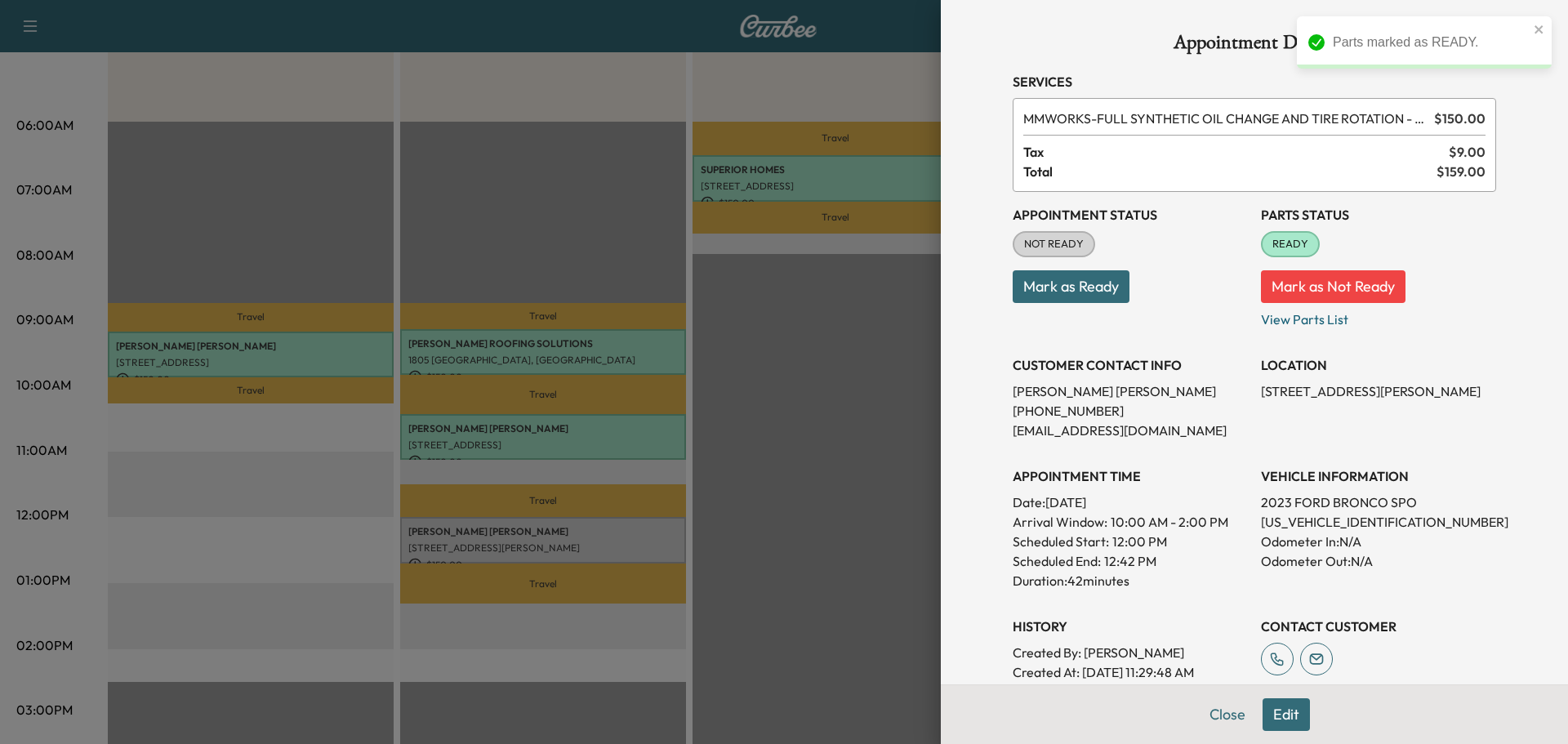
click at [1038, 301] on button "Mark as Ready" at bounding box center [1071, 286] width 116 height 33
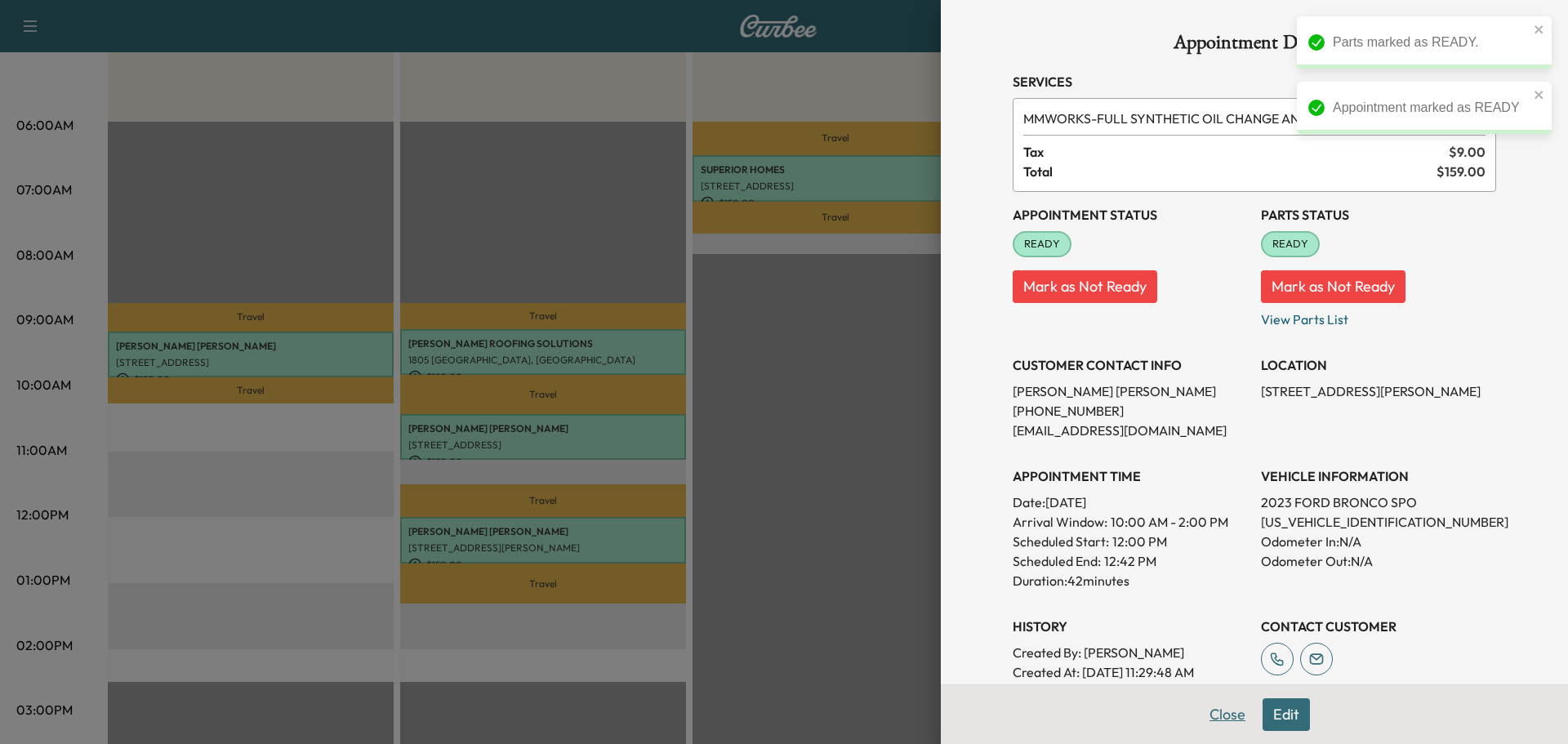
click at [1213, 707] on button "Close" at bounding box center [1228, 714] width 57 height 33
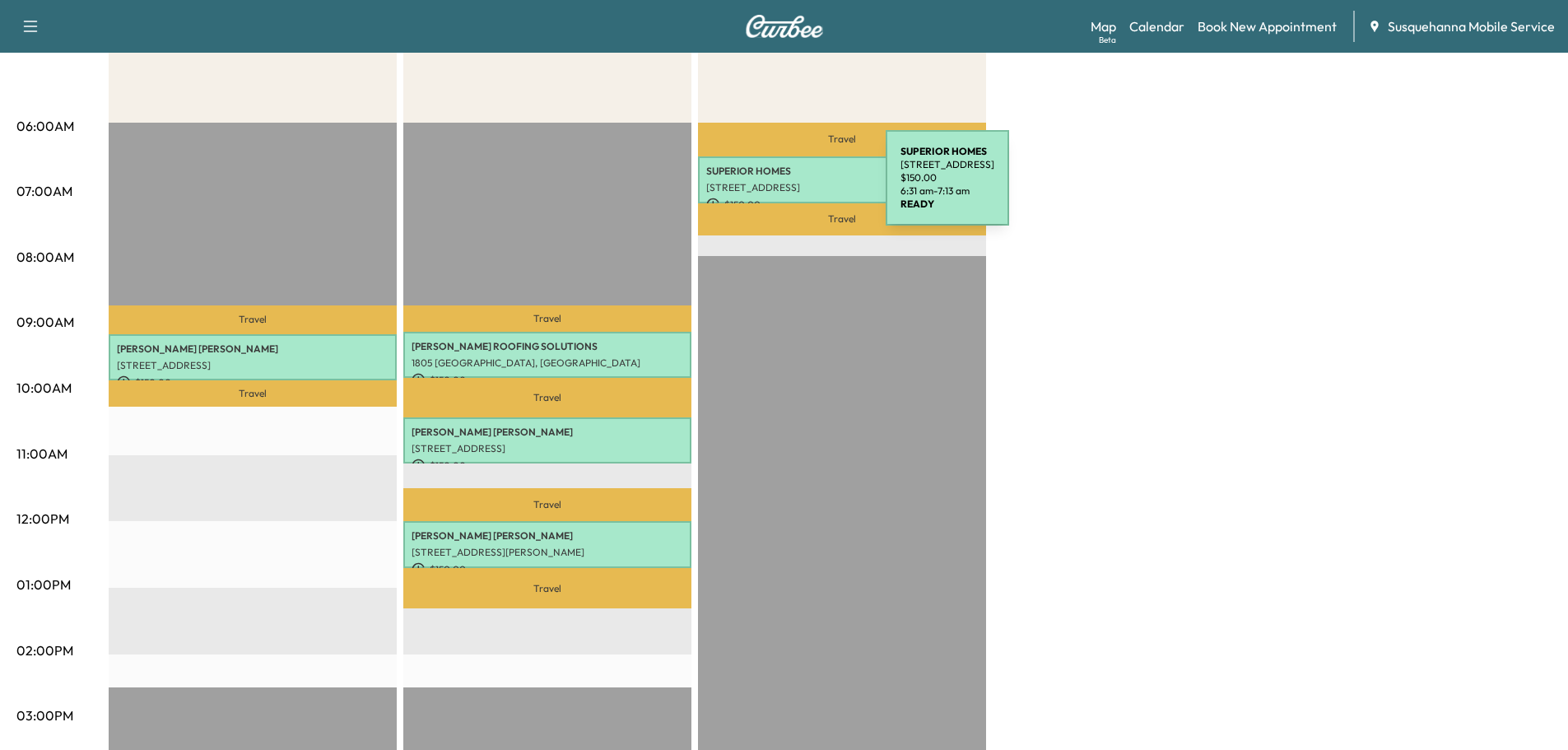
click at [768, 188] on p "[STREET_ADDRESS]" at bounding box center [842, 188] width 272 height 13
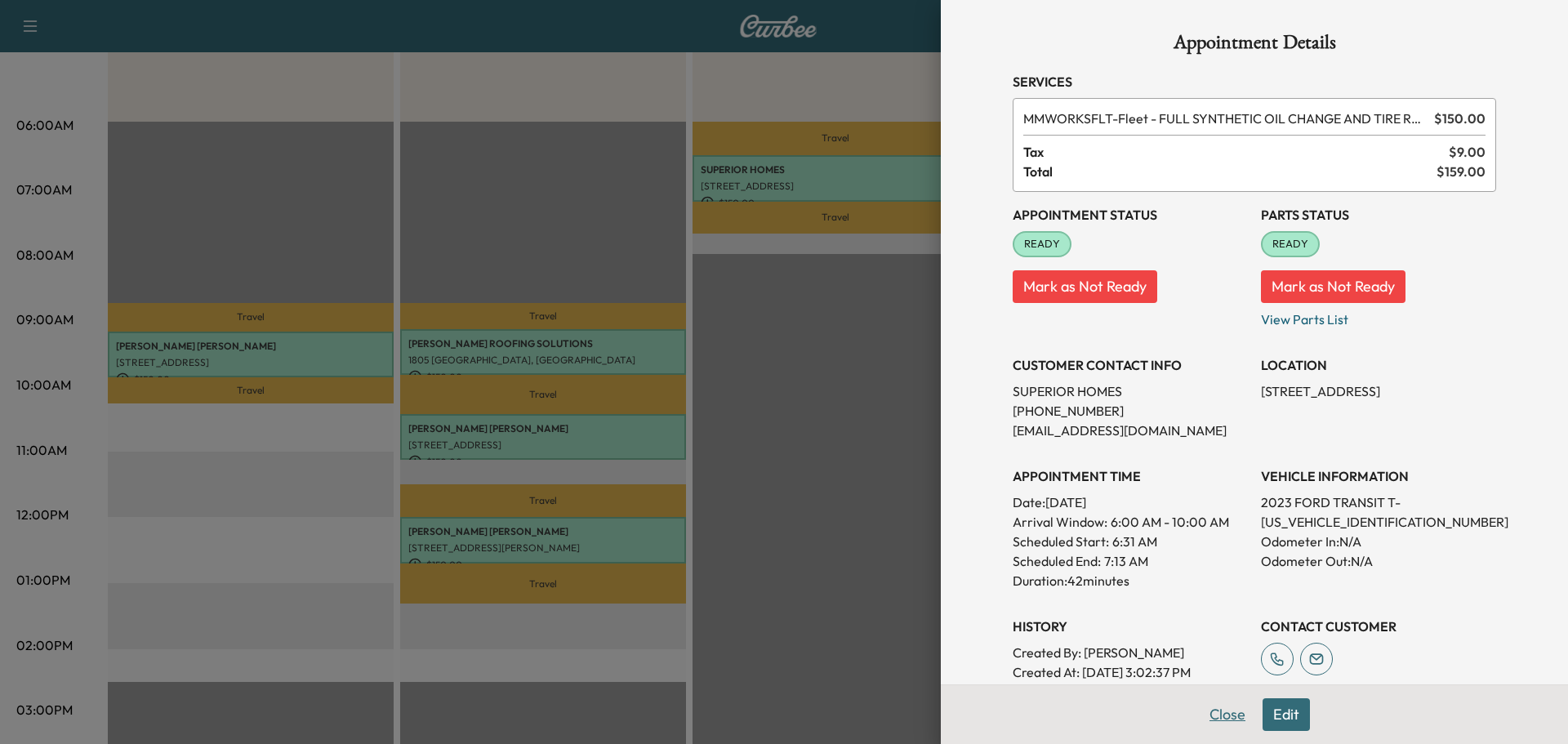
click at [1224, 714] on button "Close" at bounding box center [1228, 714] width 57 height 33
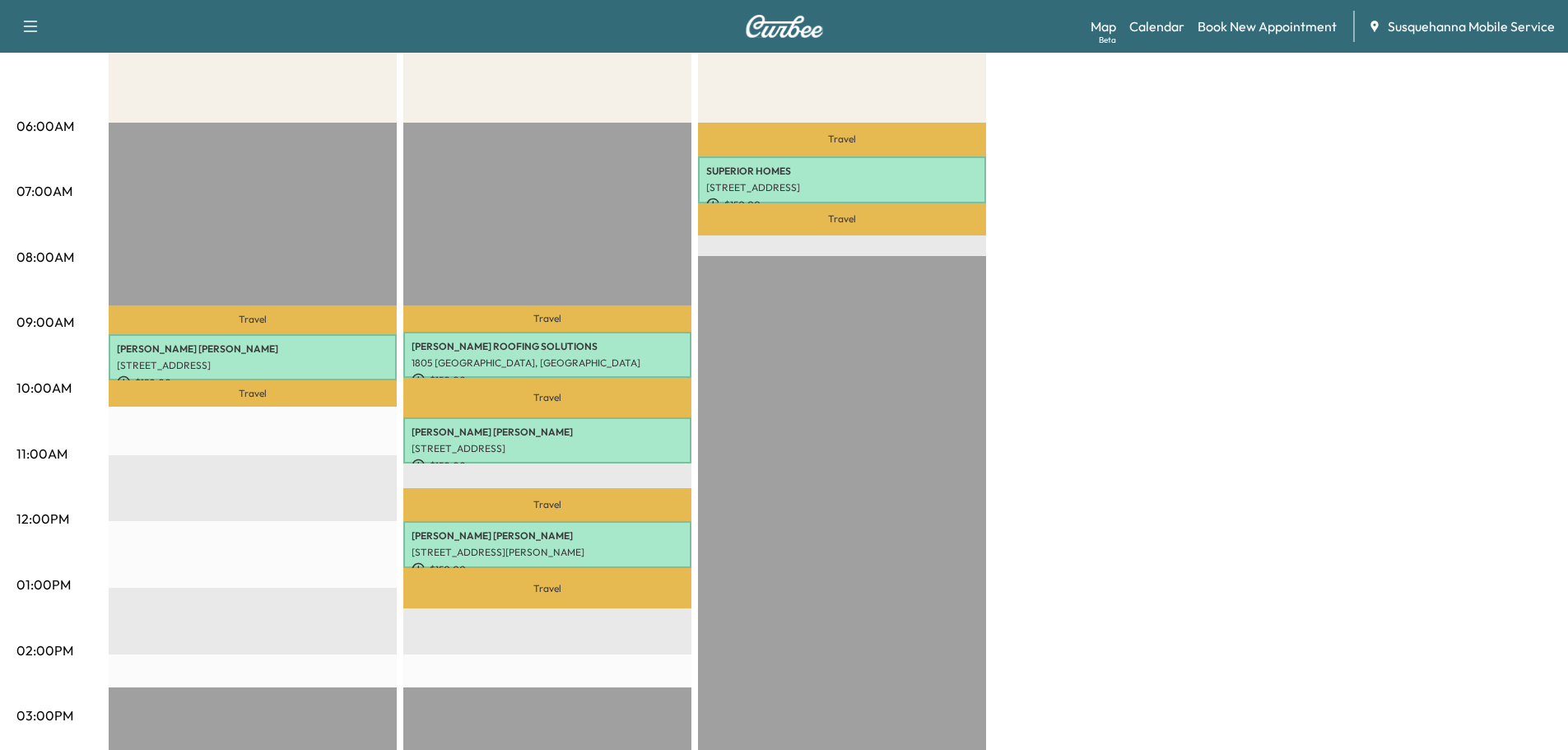
scroll to position [0, 0]
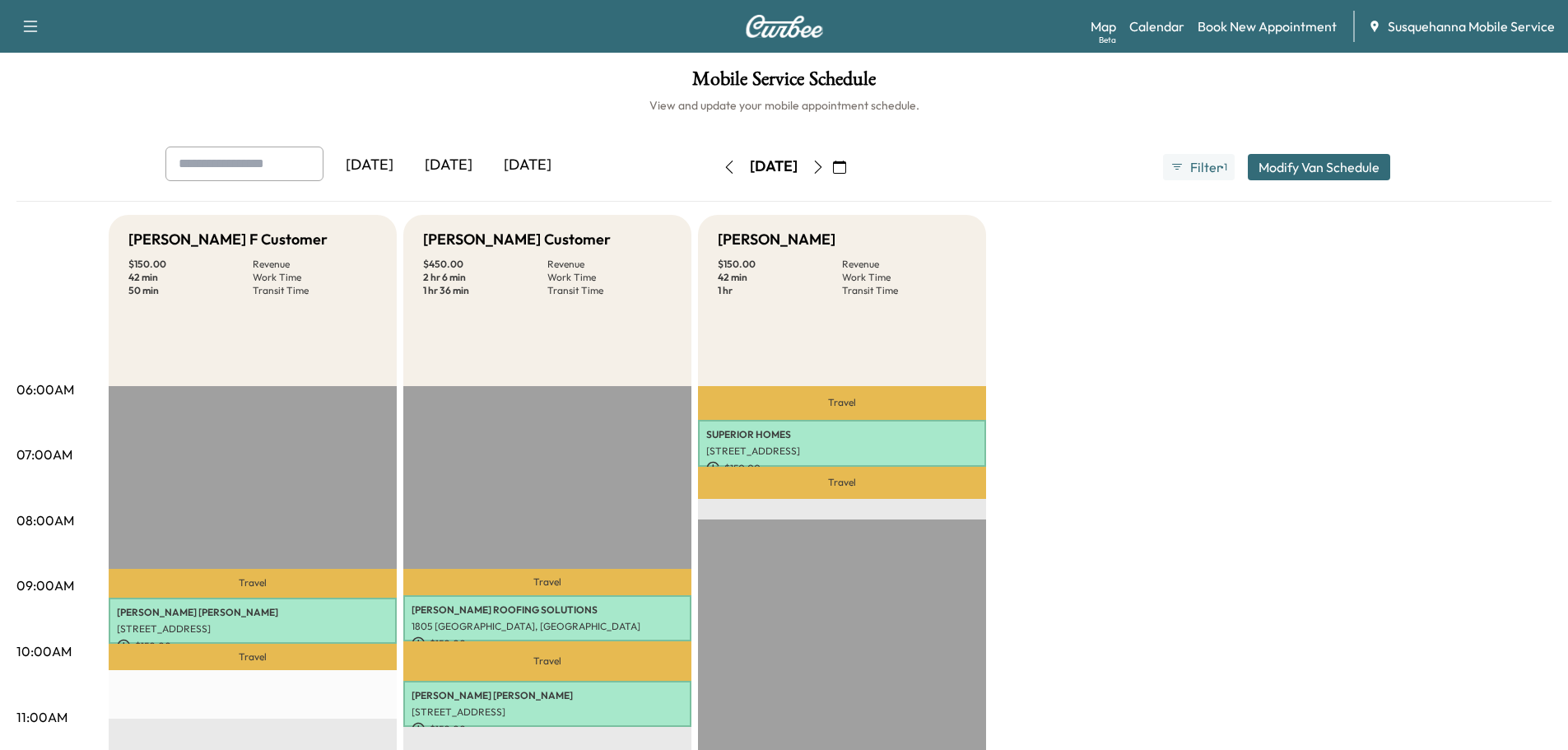
click at [846, 168] on icon "button" at bounding box center [839, 167] width 13 height 13
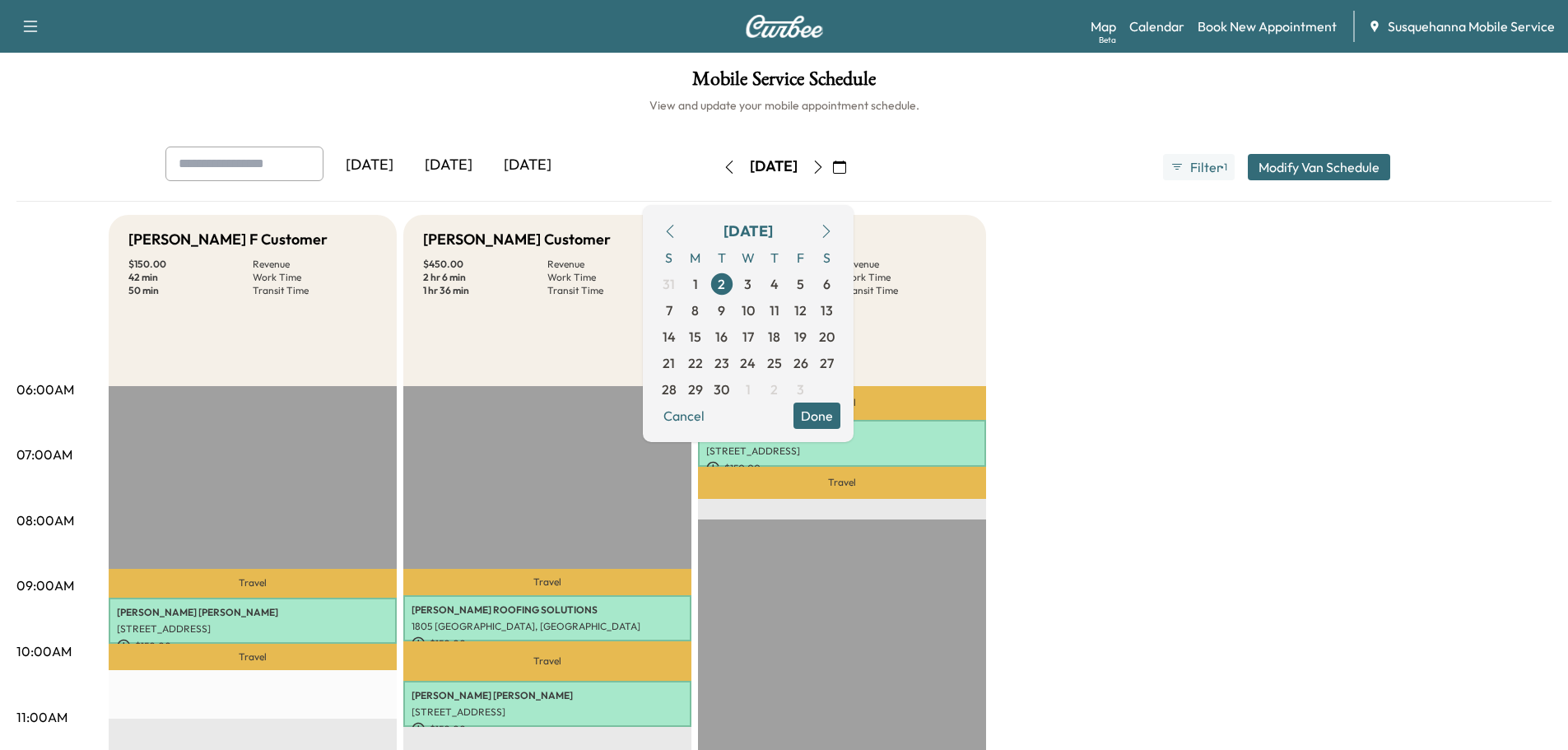
click at [676, 229] on icon "button" at bounding box center [670, 231] width 13 height 13
drag, startPoint x: 825, startPoint y: 387, endPoint x: 865, endPoint y: 443, distance: 68.8
click at [782, 387] on span "28" at bounding box center [774, 389] width 15 height 20
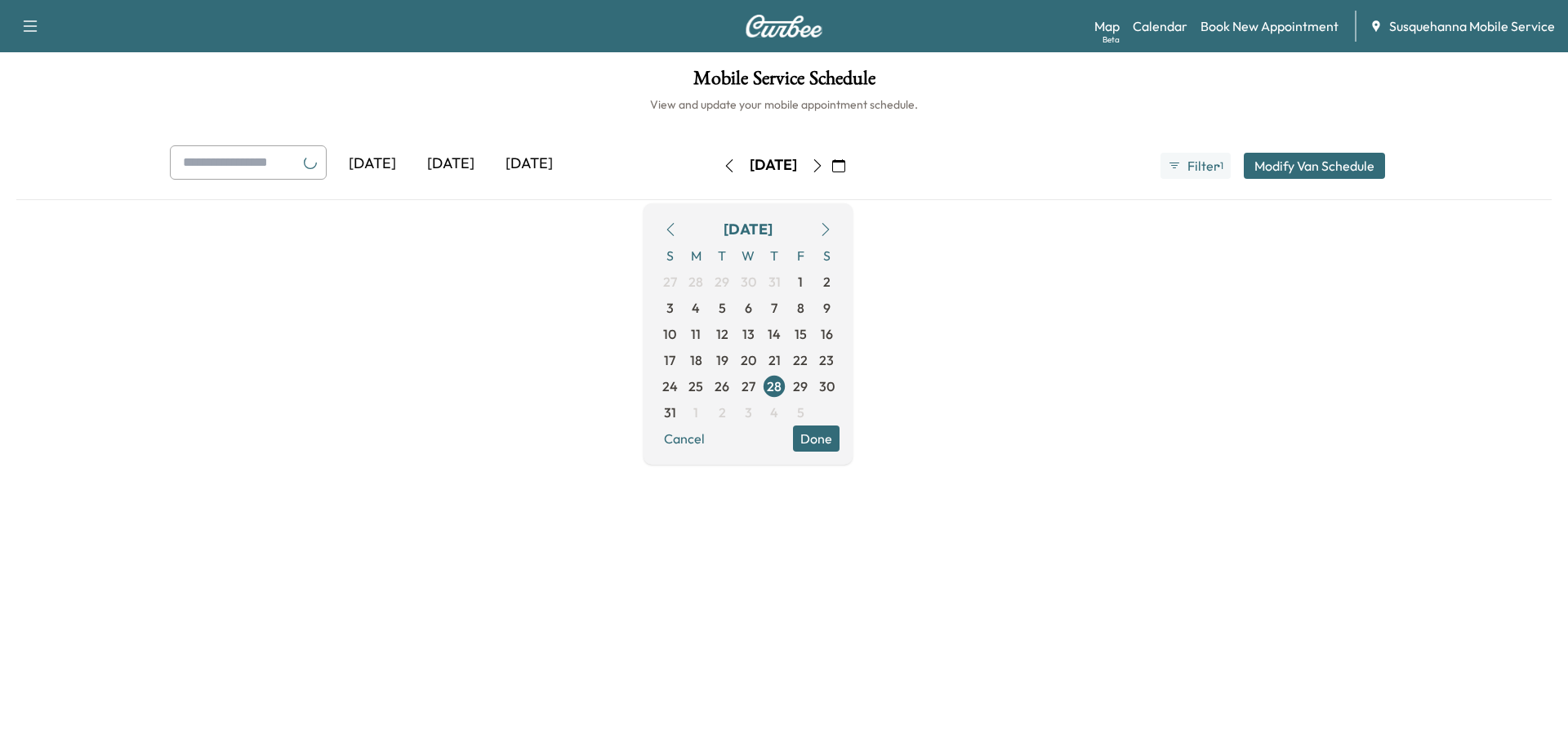
click at [840, 440] on button "Done" at bounding box center [816, 439] width 47 height 26
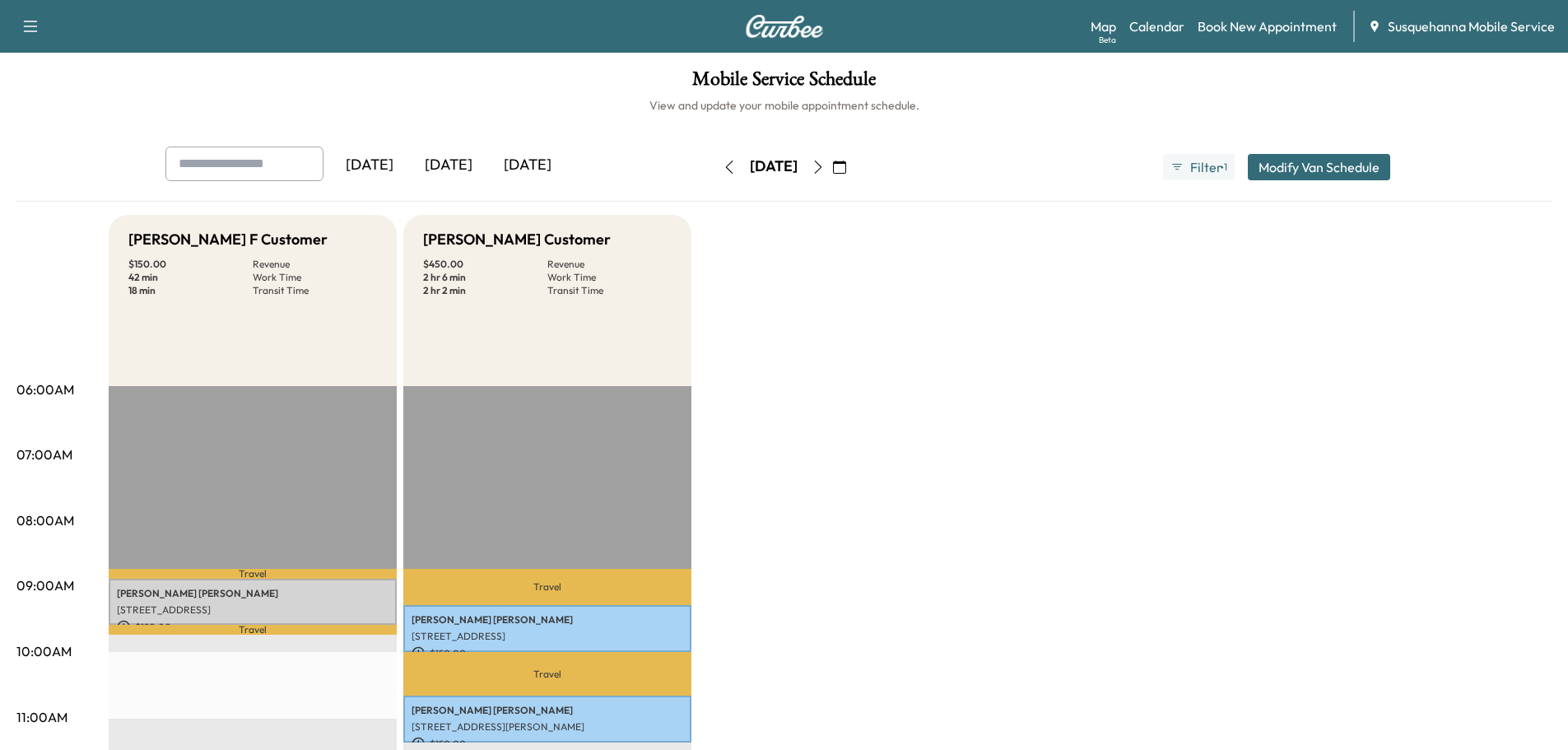
scroll to position [439, 0]
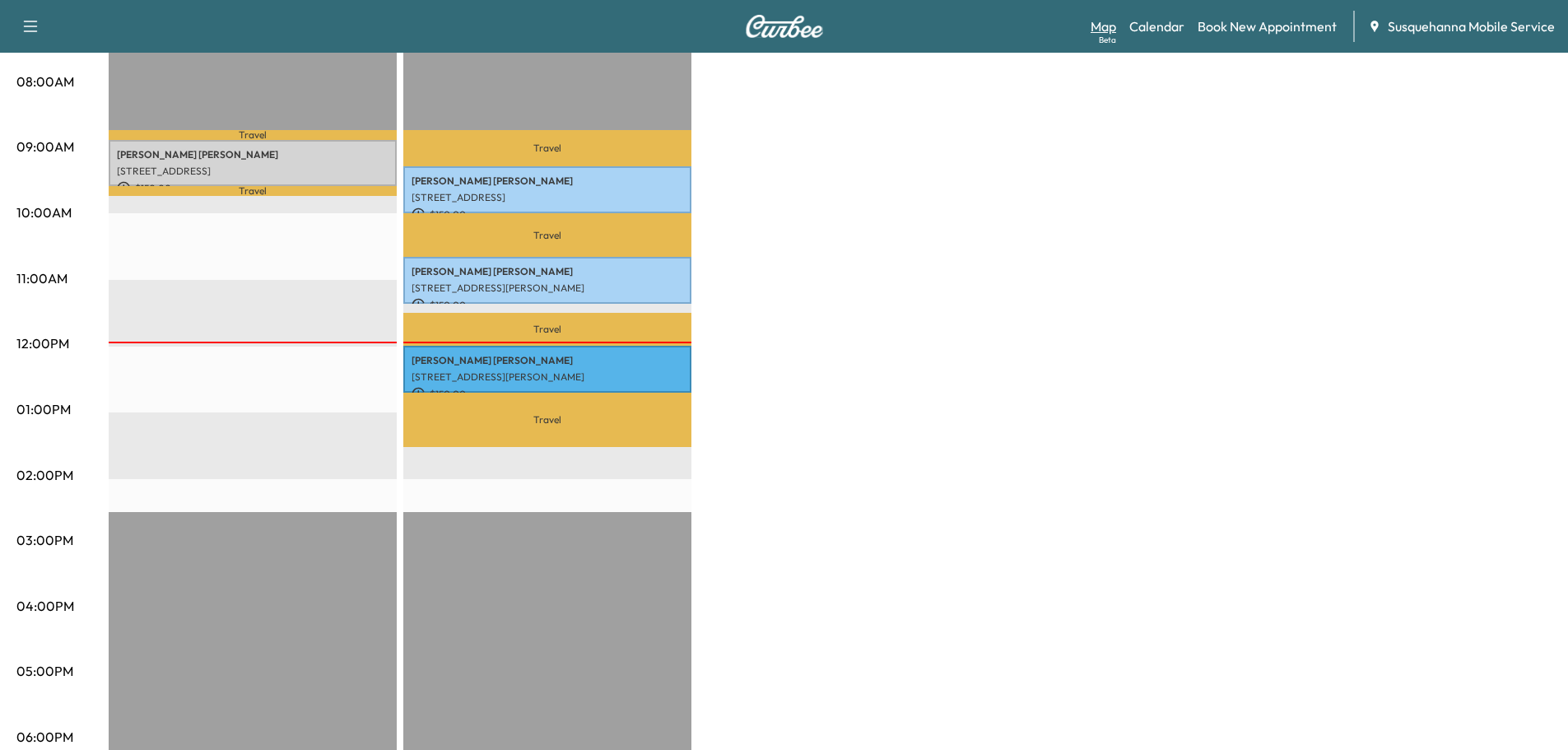
click at [1097, 28] on link "Map Beta" at bounding box center [1102, 27] width 26 height 20
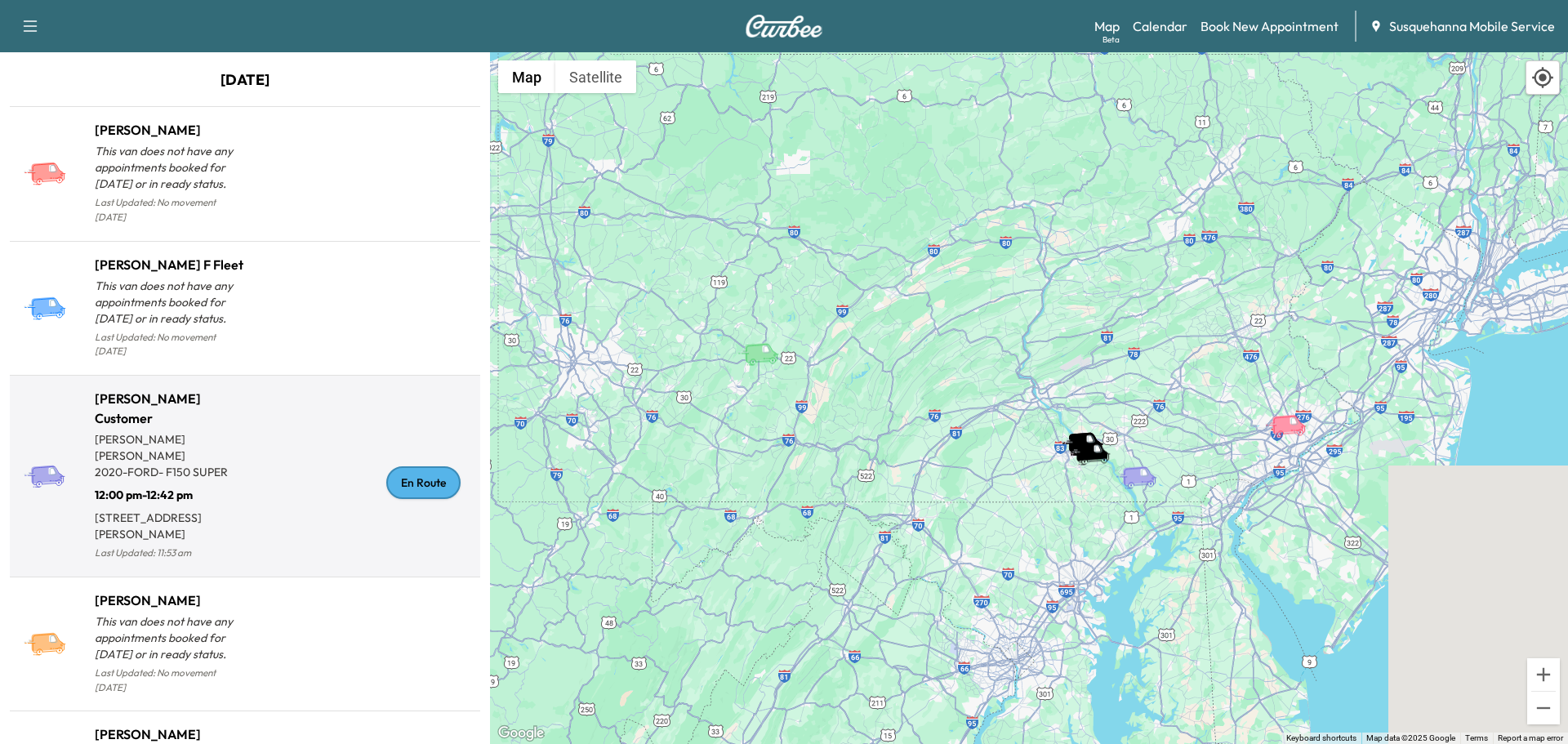
click at [433, 471] on div "En Route" at bounding box center [423, 482] width 74 height 33
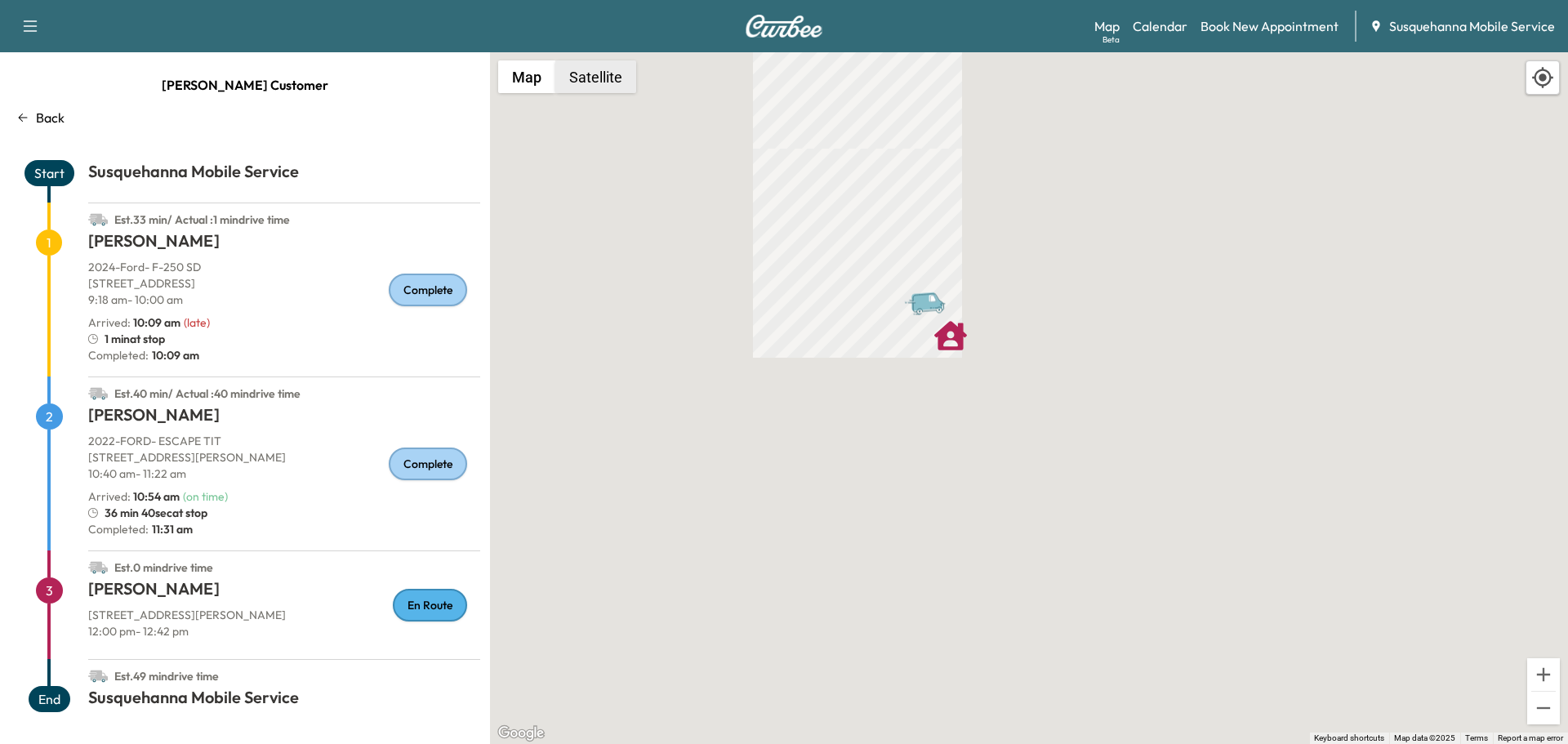
click at [579, 87] on button "Satellite" at bounding box center [596, 77] width 81 height 33
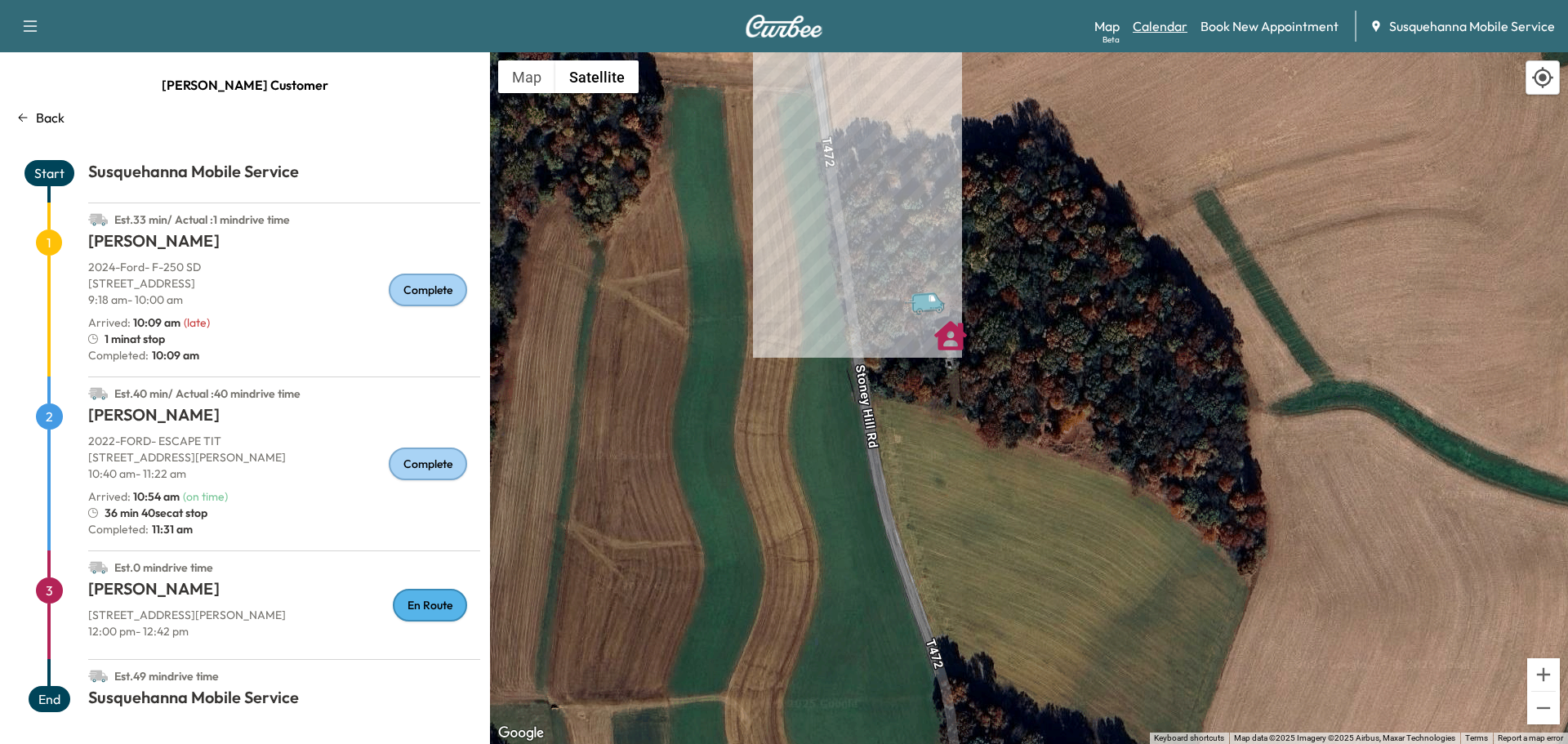
click at [1146, 21] on link "Calendar" at bounding box center [1161, 26] width 55 height 19
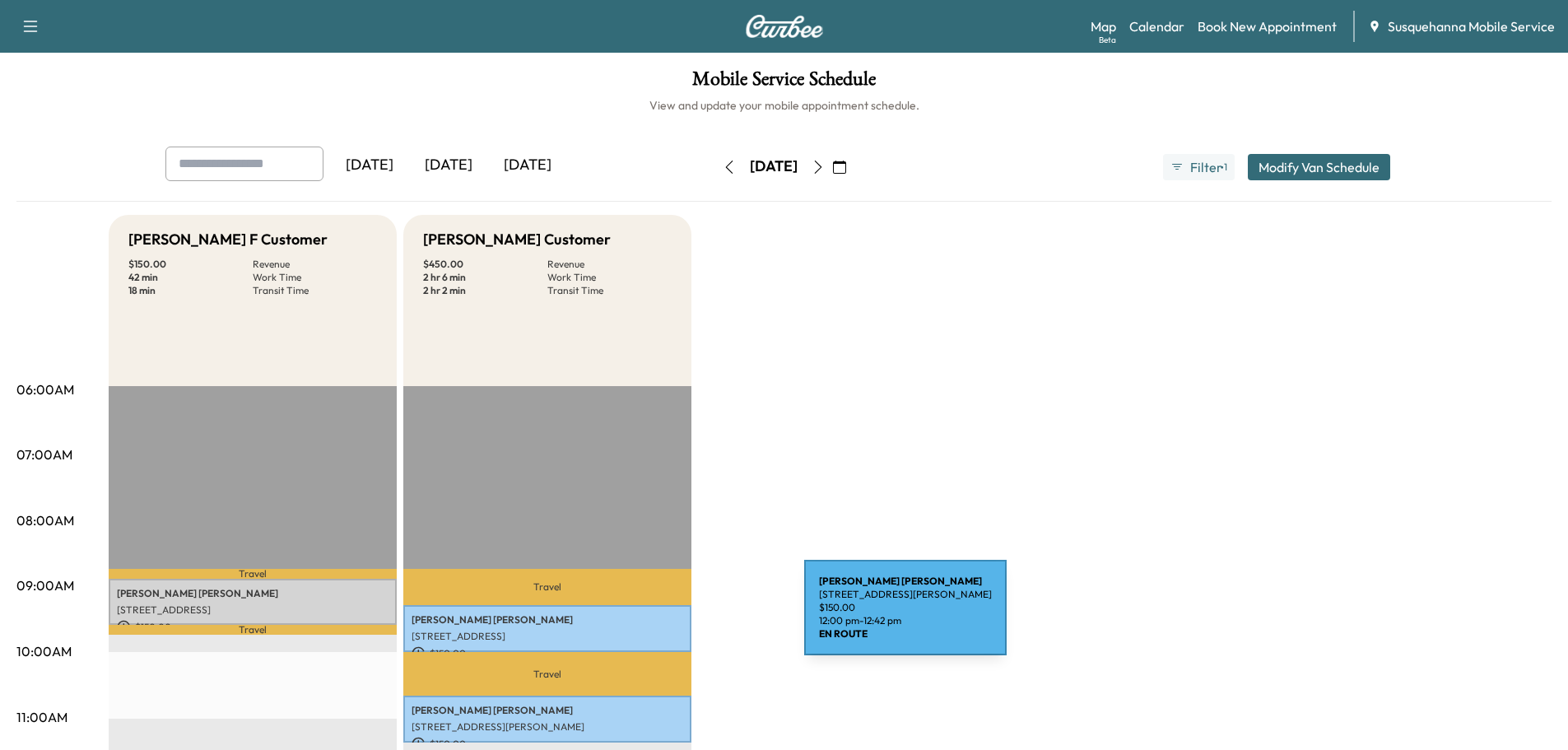
scroll to position [352, 0]
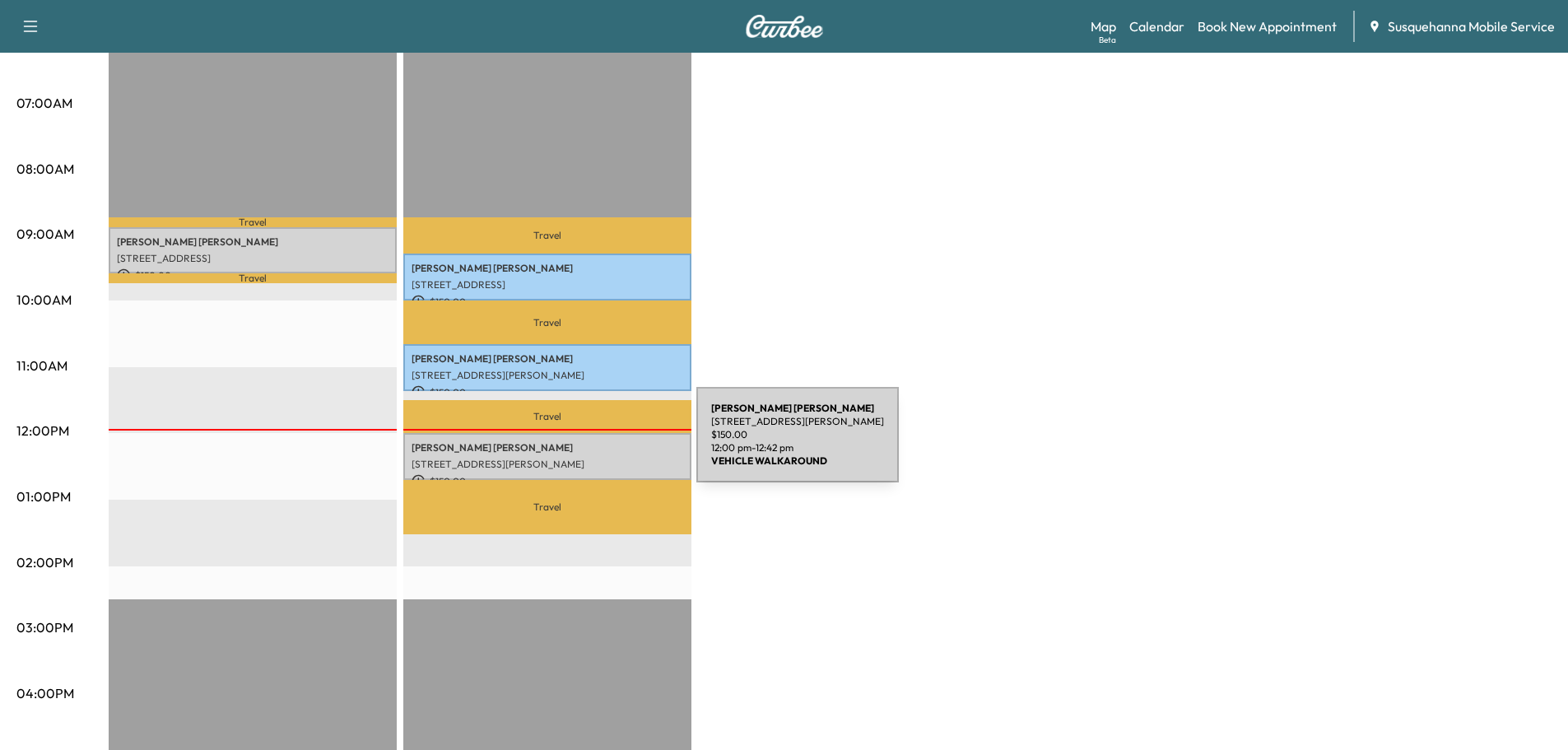
click at [573, 444] on p "[PERSON_NAME]" at bounding box center [547, 447] width 272 height 13
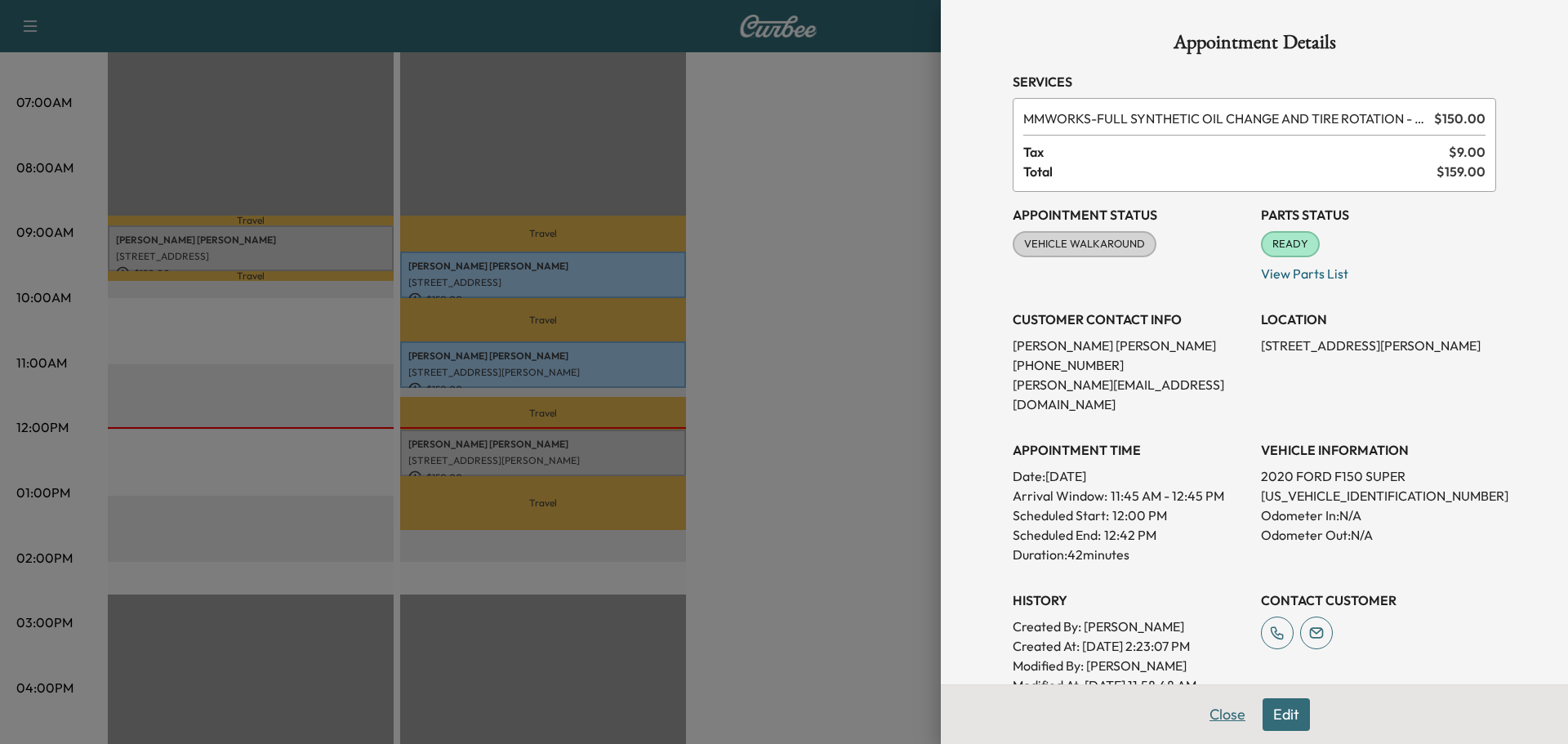
click at [1228, 708] on button "Close" at bounding box center [1228, 714] width 57 height 33
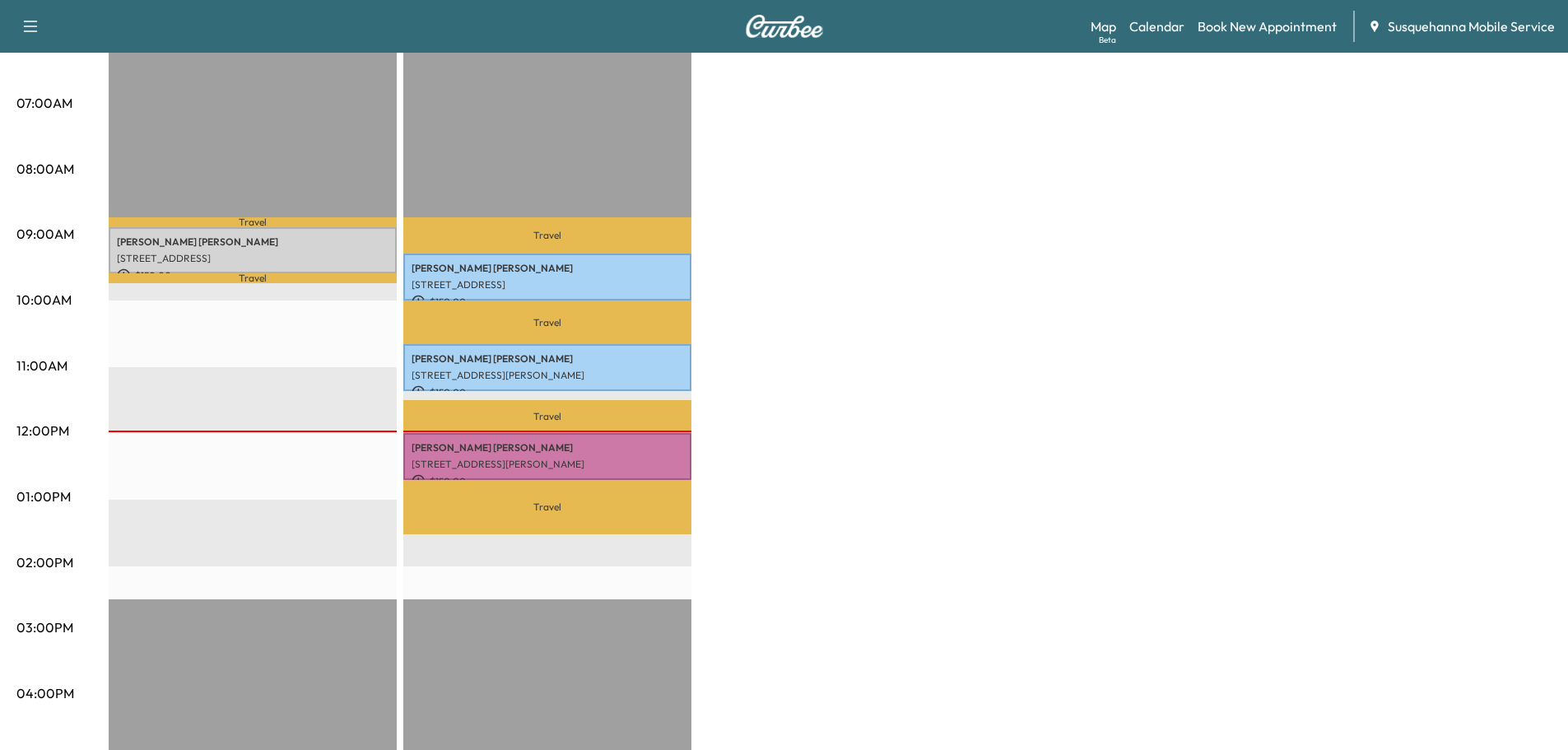
scroll to position [0, 0]
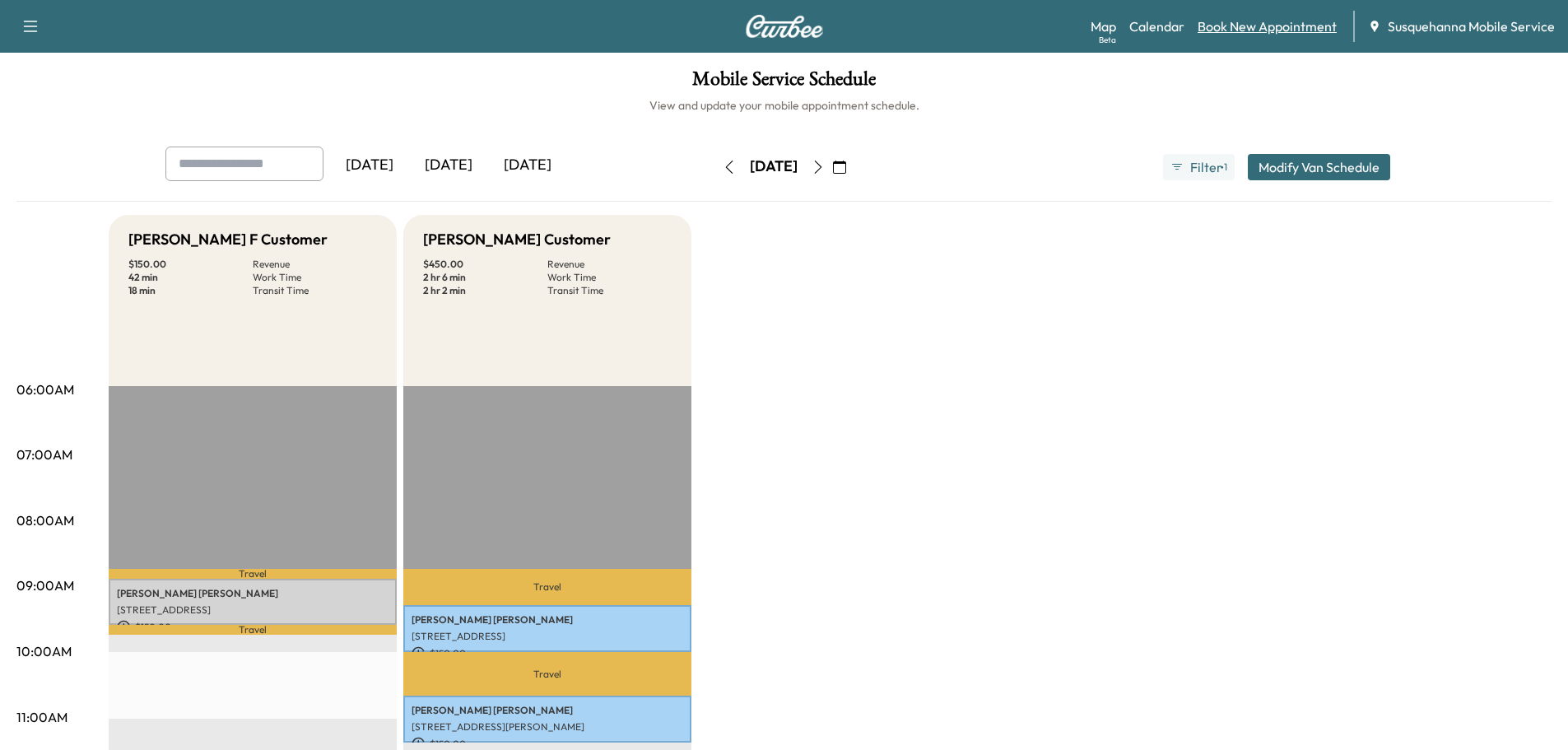
click at [1261, 32] on link "Book New Appointment" at bounding box center [1267, 27] width 139 height 20
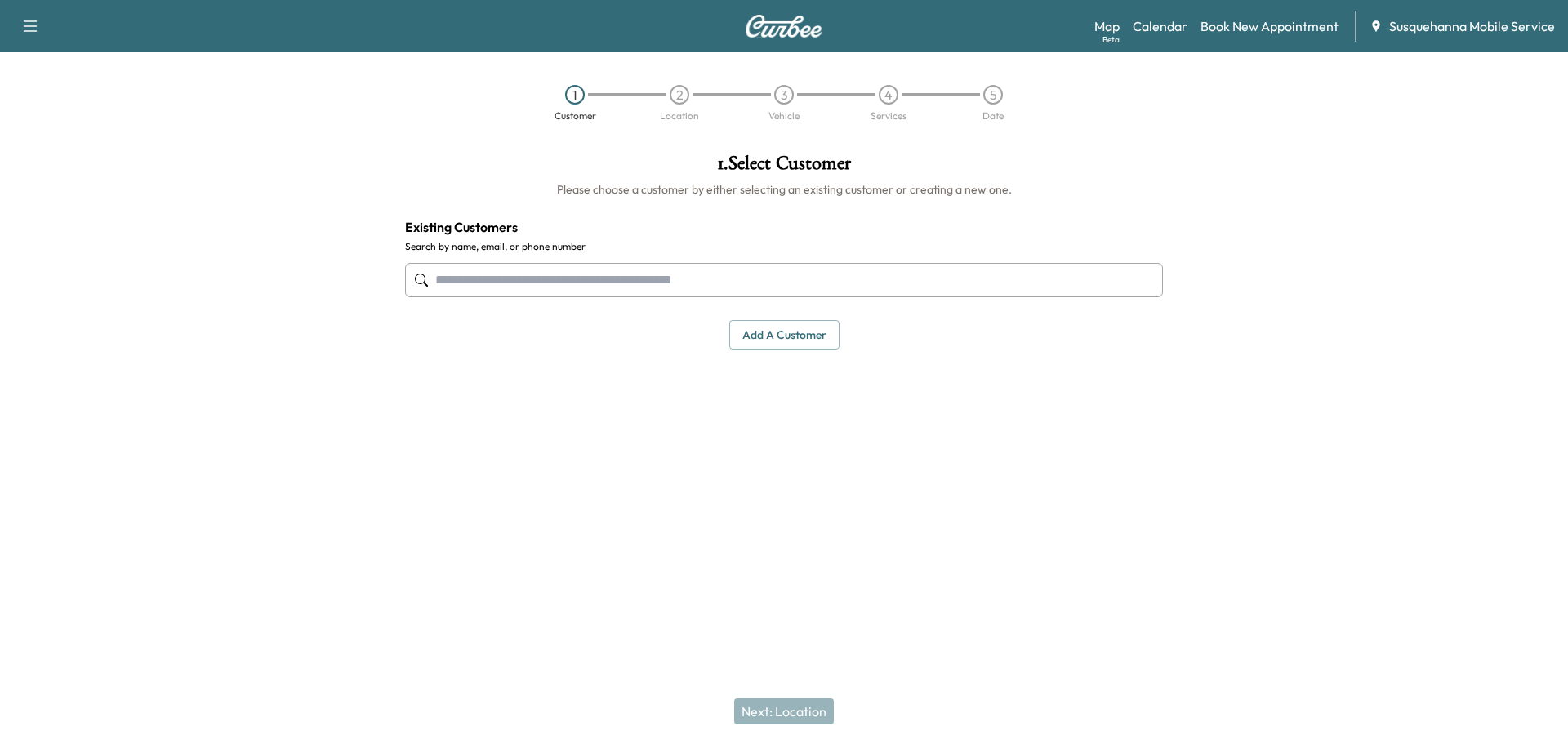
click at [532, 286] on input "text" at bounding box center [784, 279] width 758 height 34
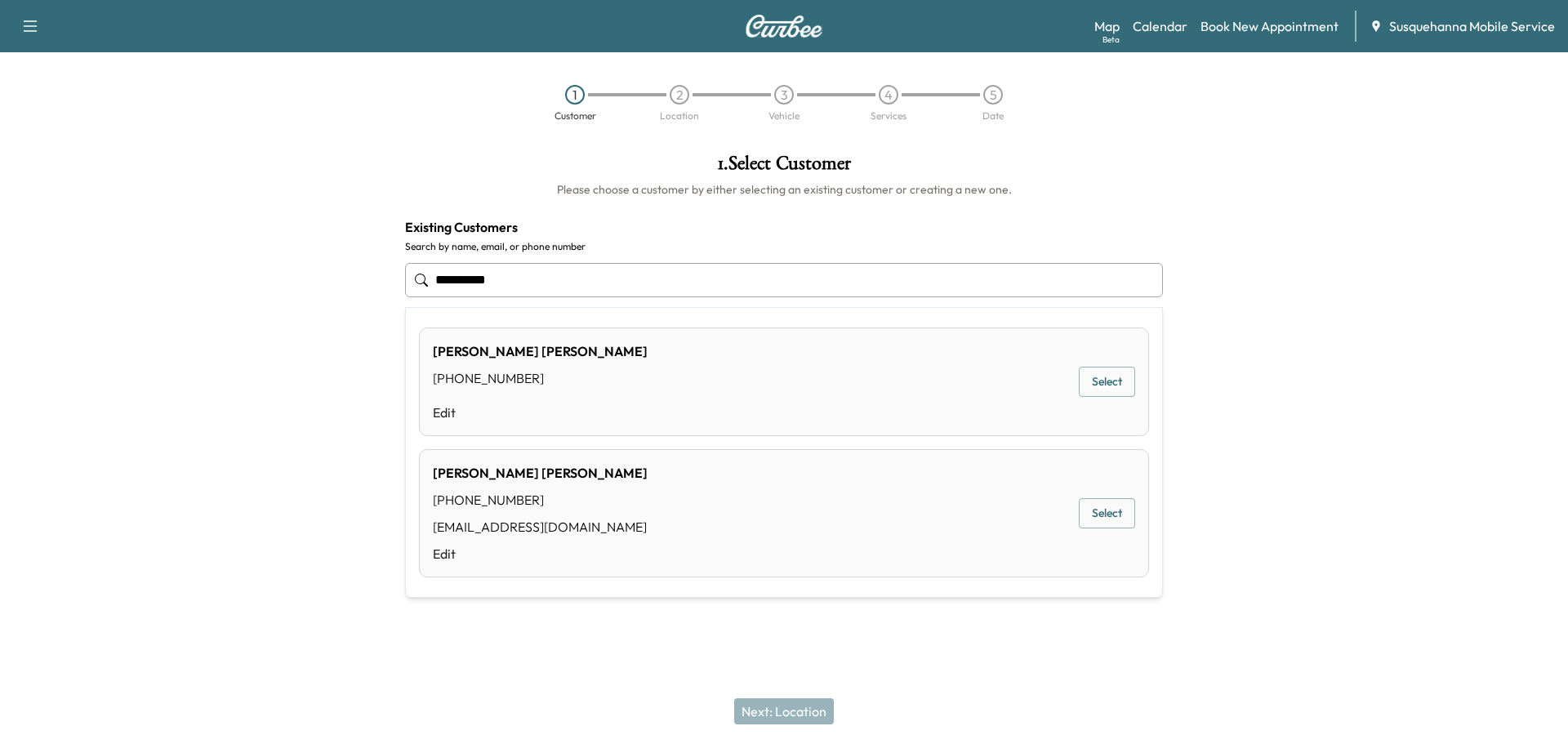
click at [766, 503] on div "[PERSON_NAME] [PHONE_NUMBER] [EMAIL_ADDRESS][DOMAIN_NAME] Edit Select" at bounding box center [784, 512] width 730 height 128
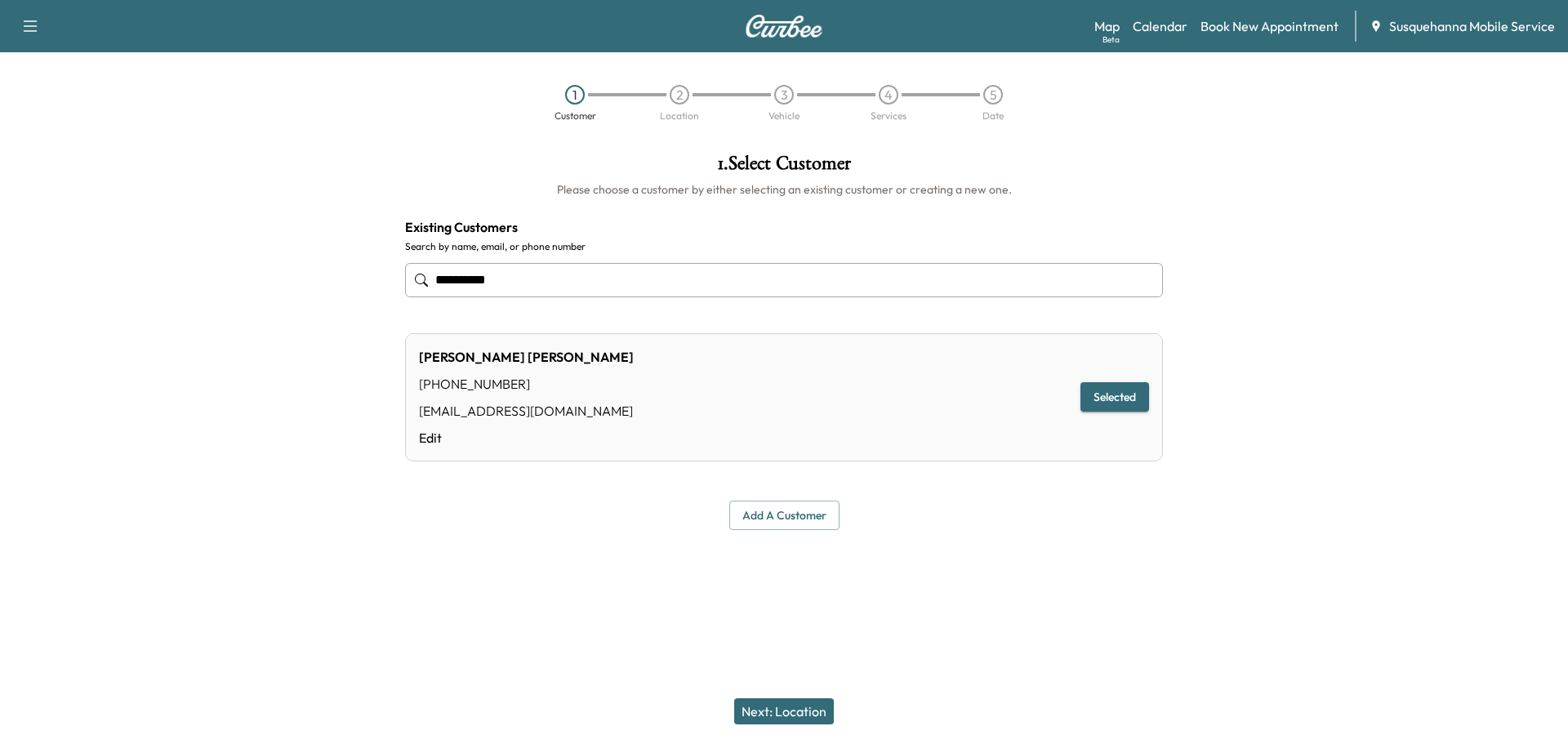
type input "**********"
click at [827, 714] on button "Next: Location" at bounding box center [784, 711] width 100 height 26
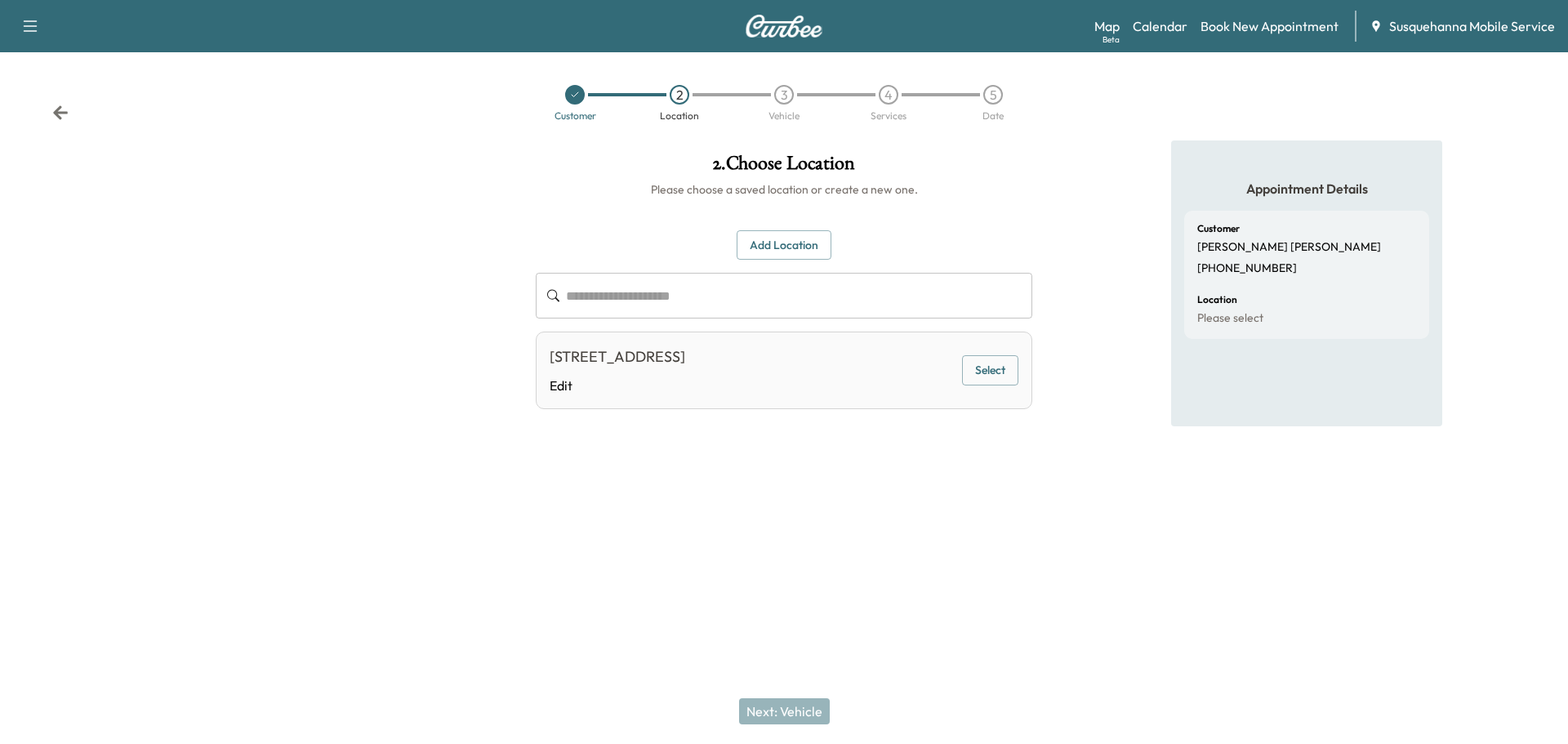
click at [55, 116] on icon at bounding box center [60, 113] width 17 height 17
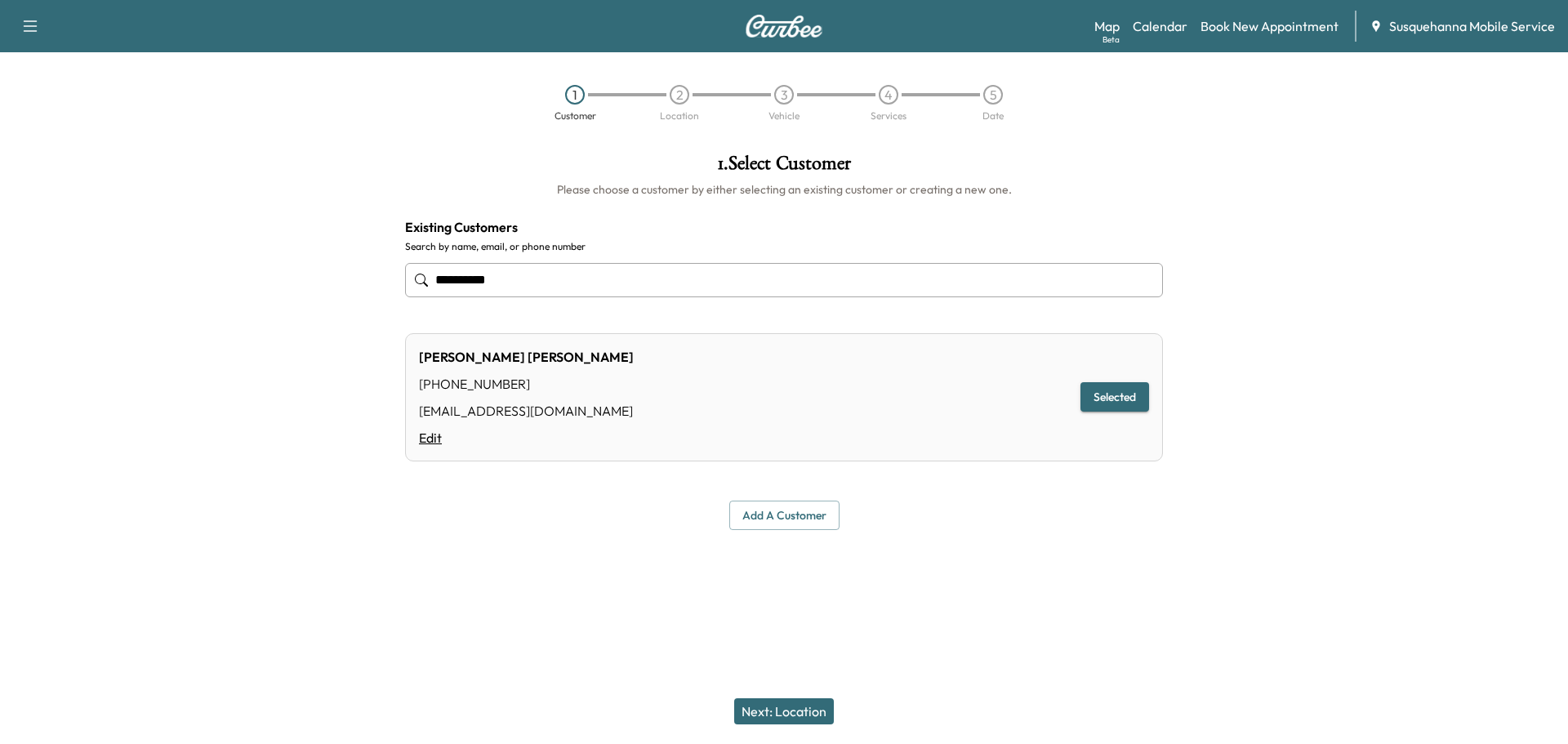
click at [427, 433] on link "Edit" at bounding box center [526, 437] width 215 height 19
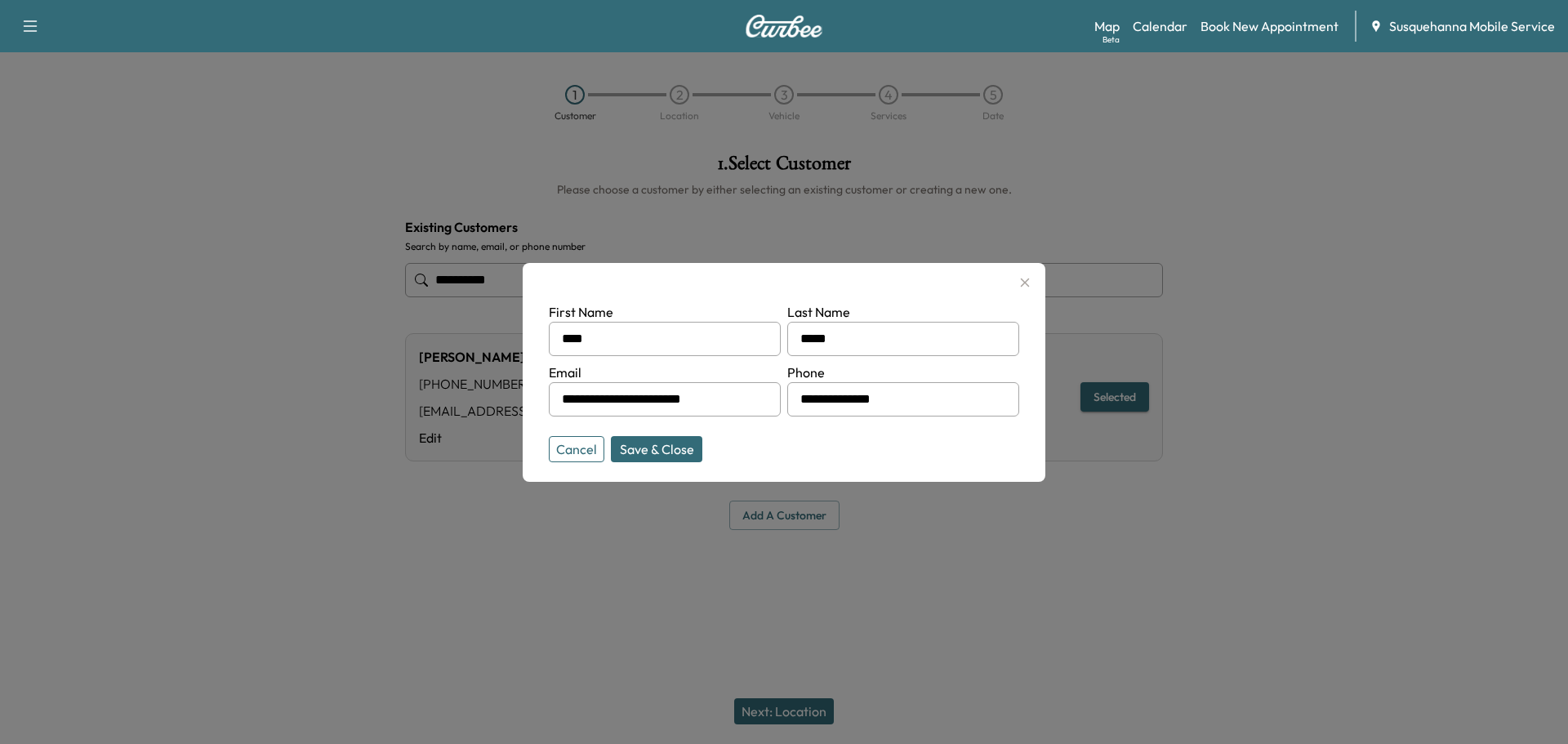
drag, startPoint x: 916, startPoint y: 406, endPoint x: 750, endPoint y: 402, distance: 166.0
click at [750, 402] on form "**********" at bounding box center [784, 379] width 471 height 153
type input "**********"
click at [670, 459] on button "Save & Close" at bounding box center [657, 450] width 92 height 26
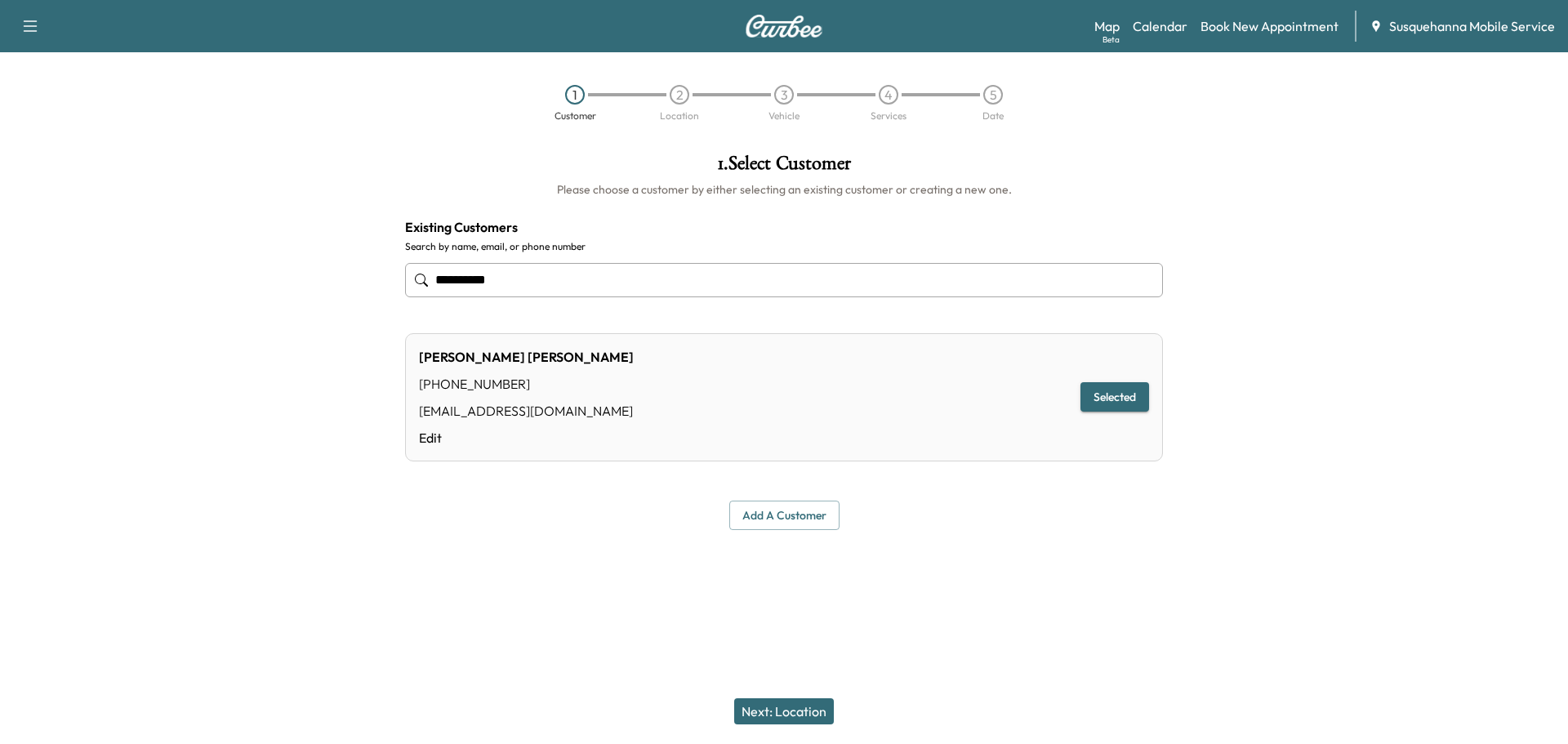
click at [818, 704] on button "Next: Location" at bounding box center [784, 711] width 100 height 26
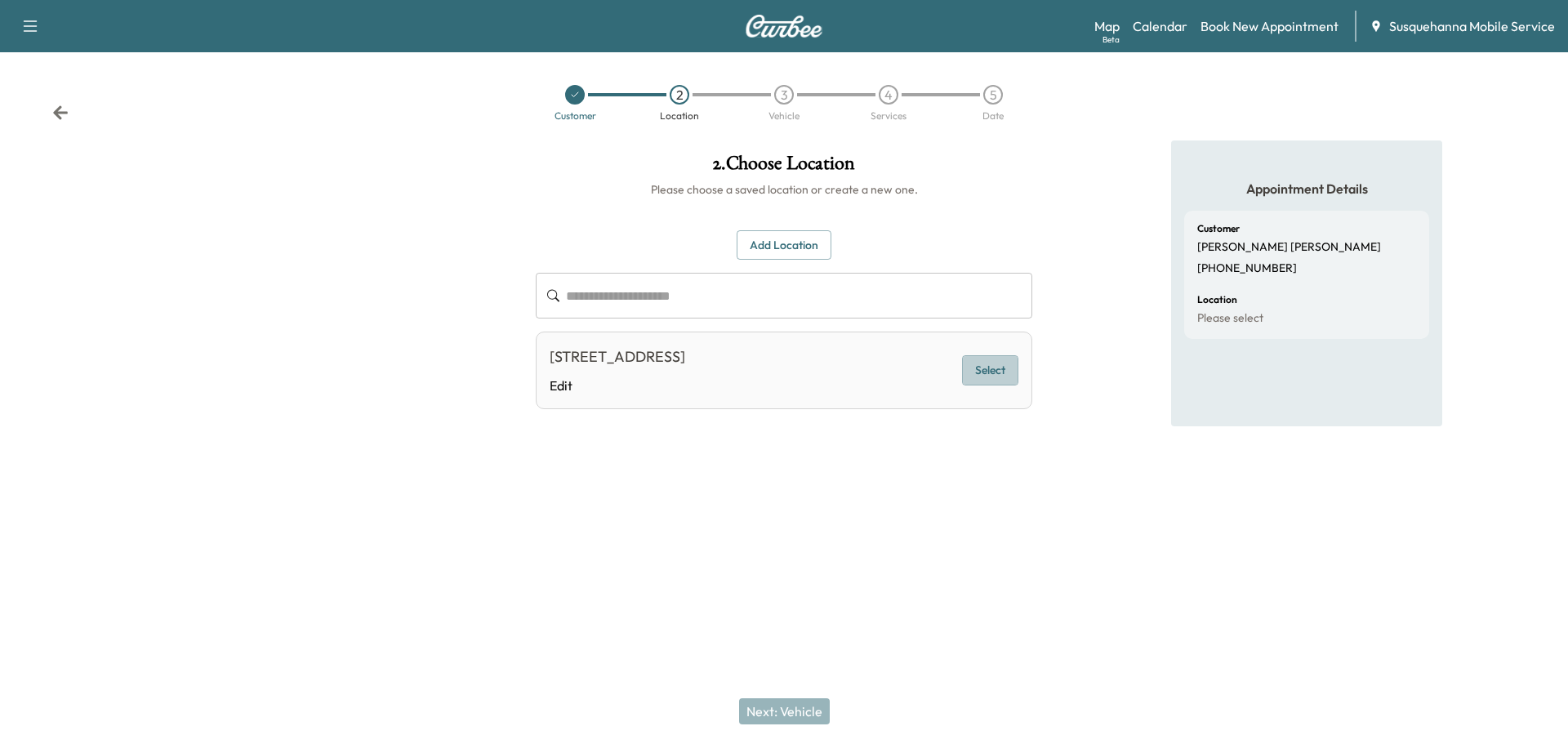
click at [1003, 372] on button "Select" at bounding box center [990, 370] width 56 height 30
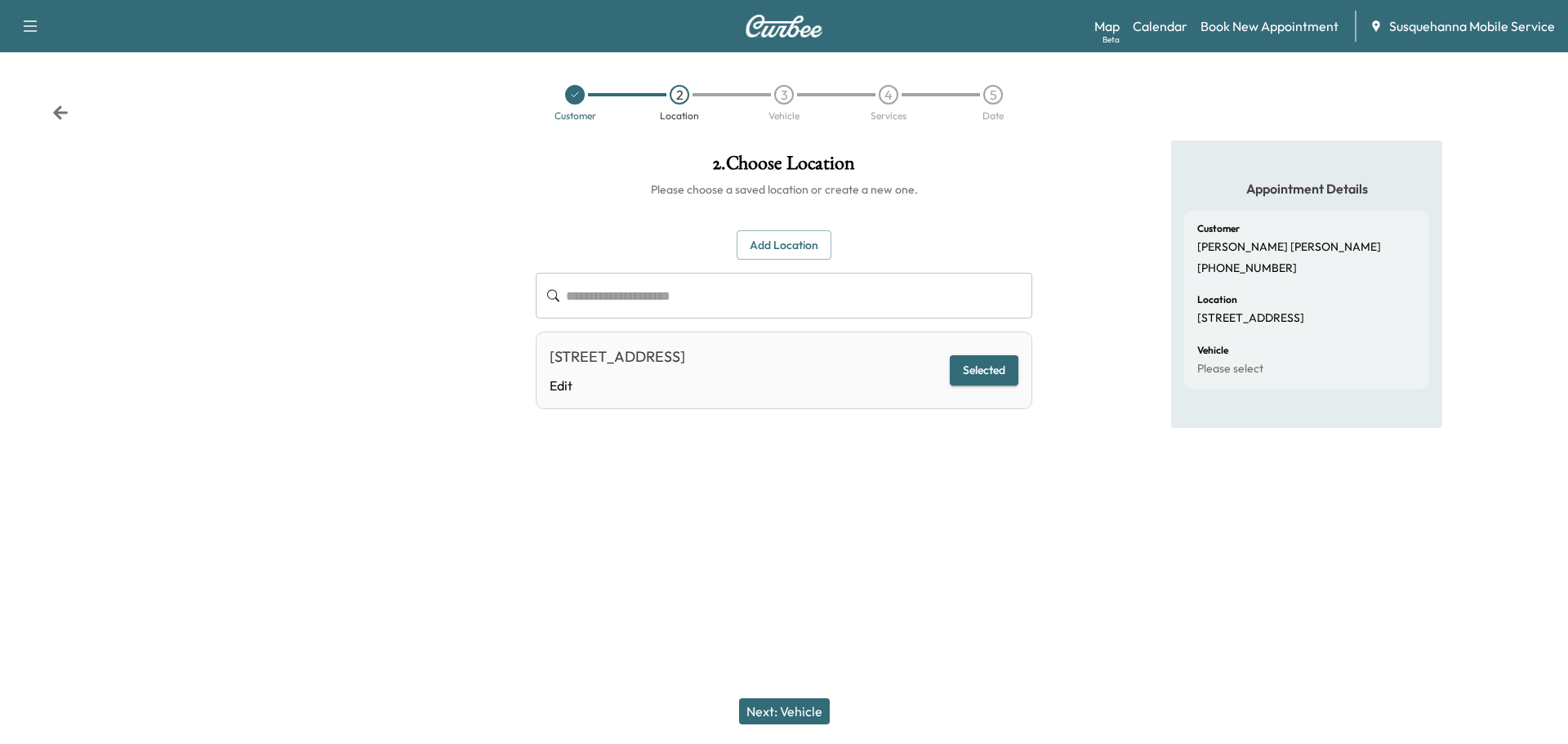
click at [779, 707] on button "Next: Vehicle" at bounding box center [784, 711] width 91 height 26
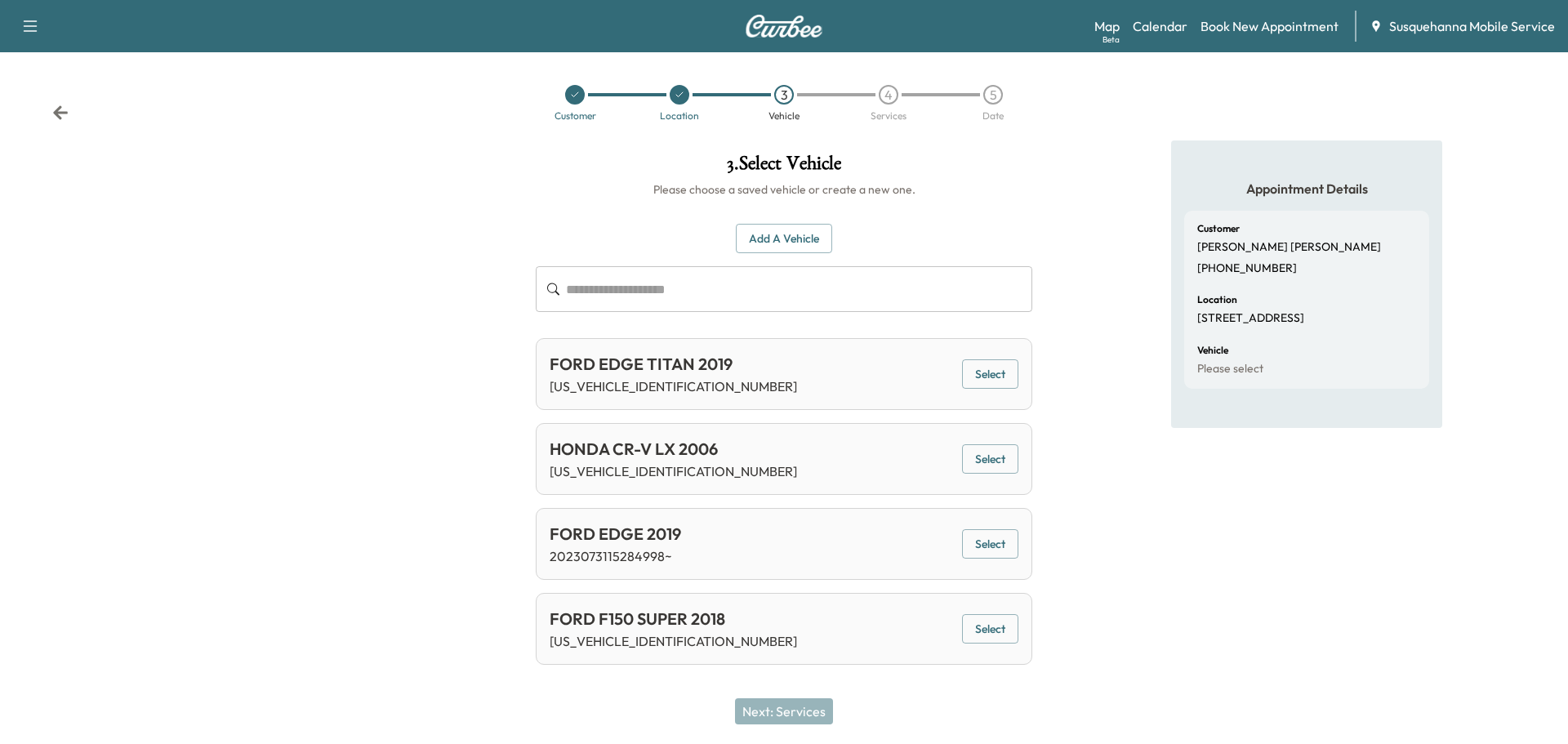
click at [987, 630] on button "Select" at bounding box center [990, 629] width 56 height 30
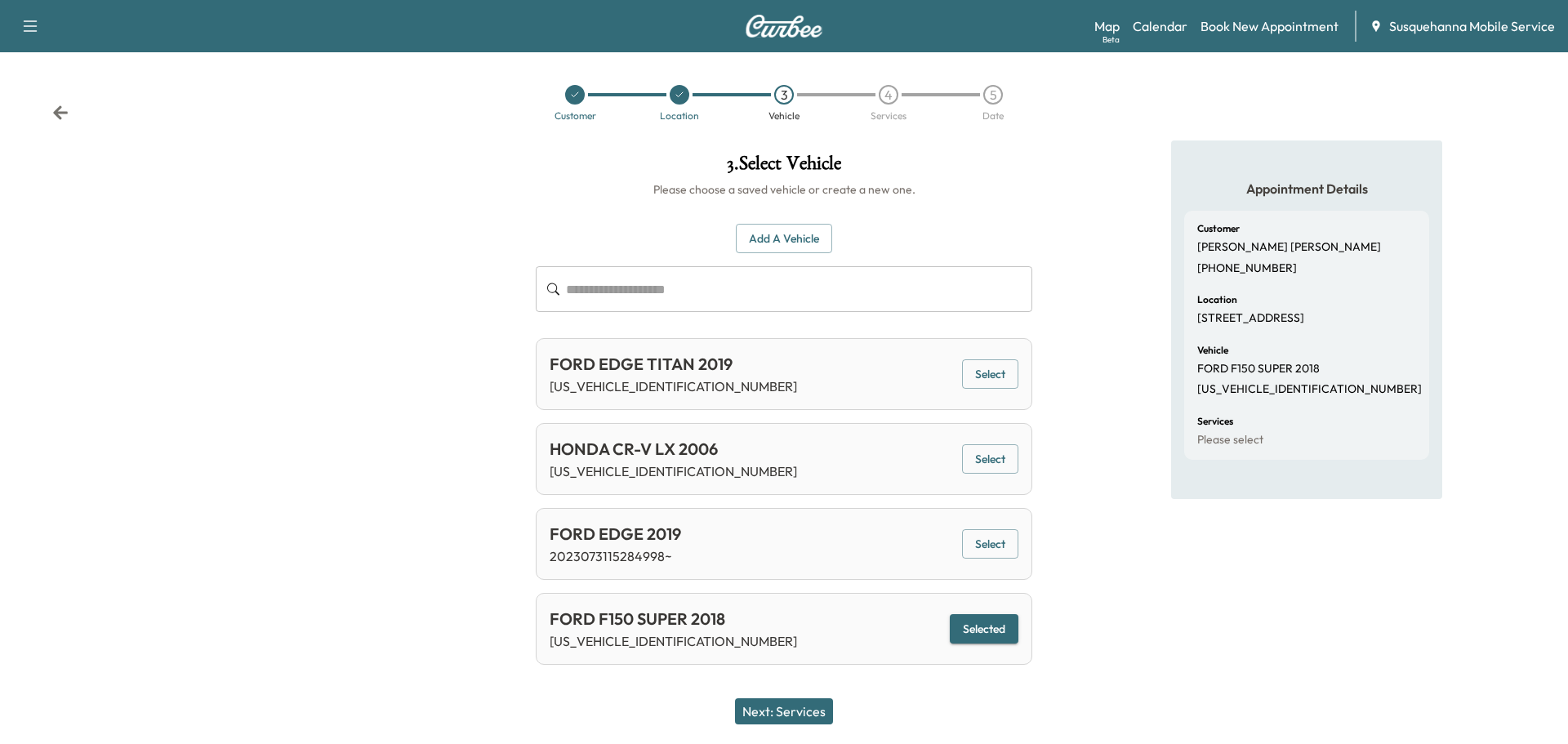
click at [819, 714] on button "Next: Services" at bounding box center [784, 711] width 98 height 26
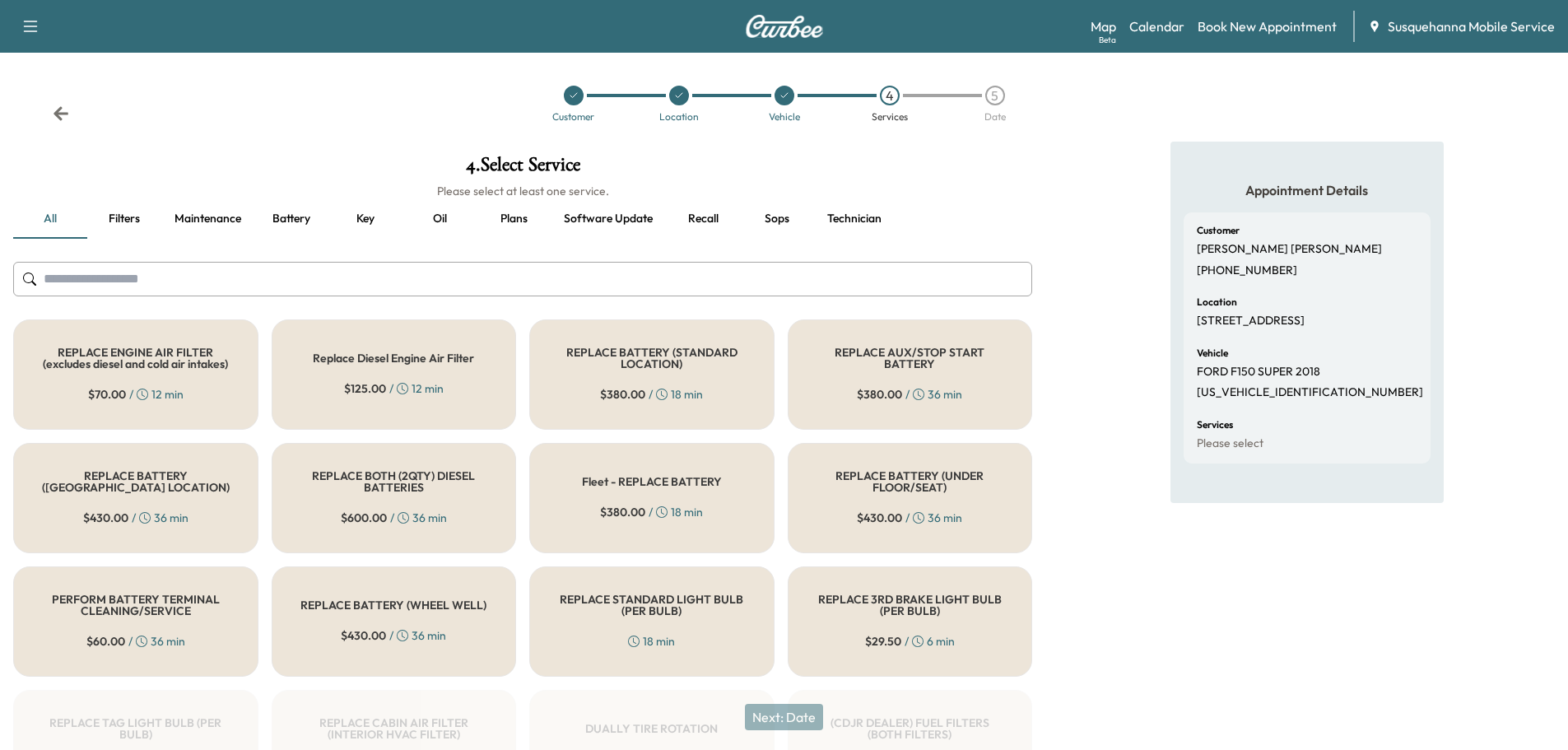
click at [666, 287] on input "text" at bounding box center [522, 279] width 1019 height 35
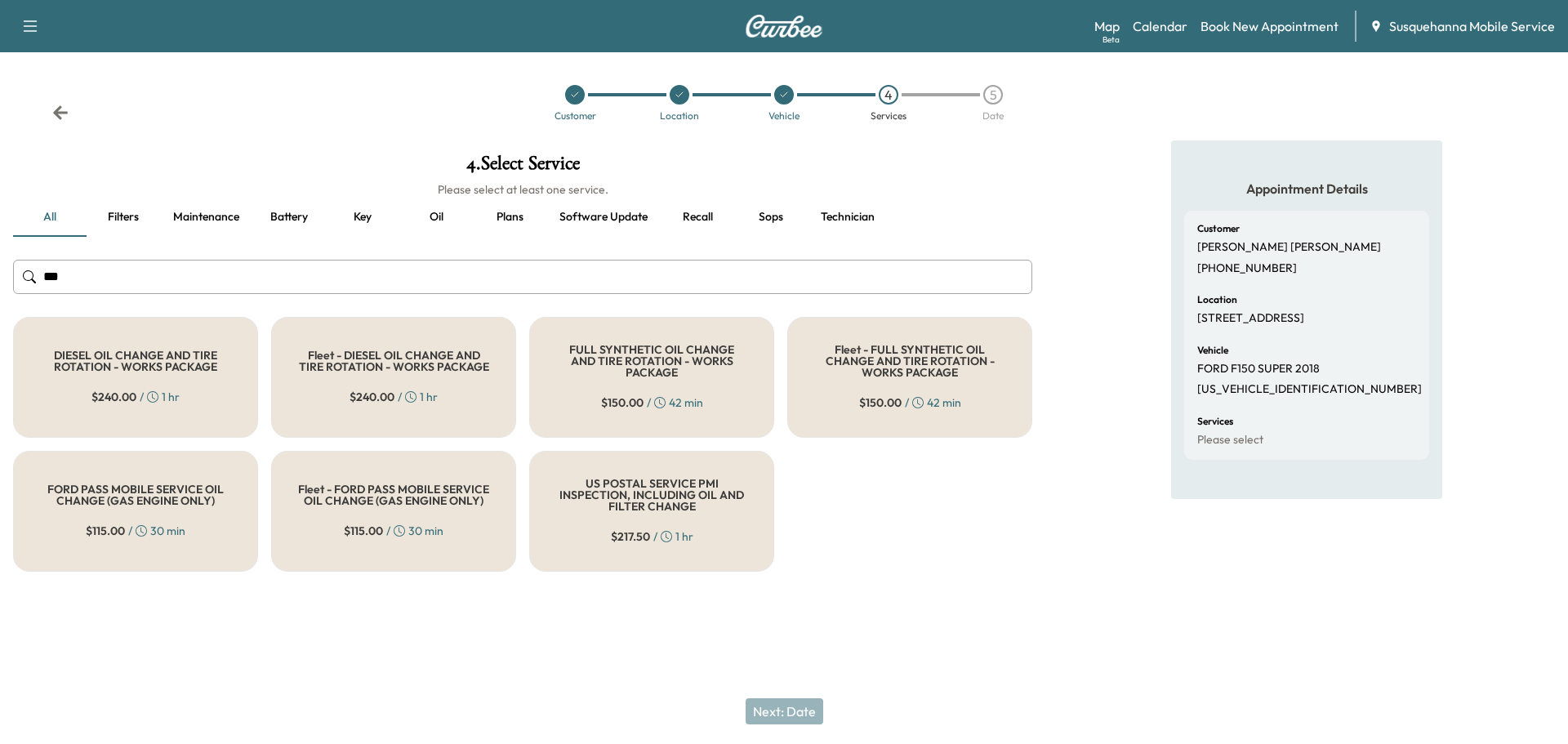
type input "***"
click at [590, 386] on div "FULL SYNTHETIC OIL CHANGE AND TIRE ROTATION - WORKS PACKAGE $ 150.00 / 42 min" at bounding box center [652, 376] width 245 height 121
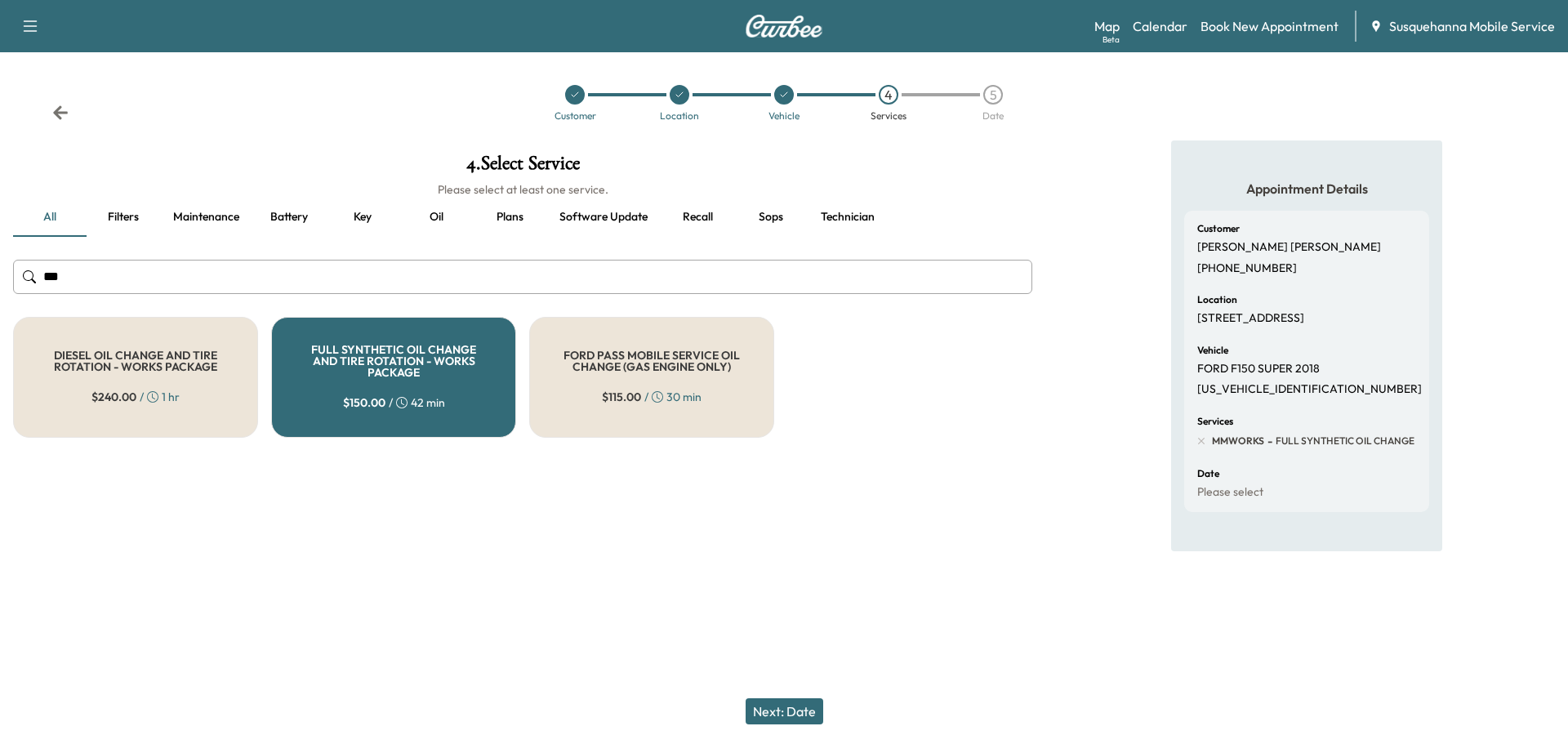
click at [778, 703] on button "Next: Date" at bounding box center [785, 711] width 78 height 26
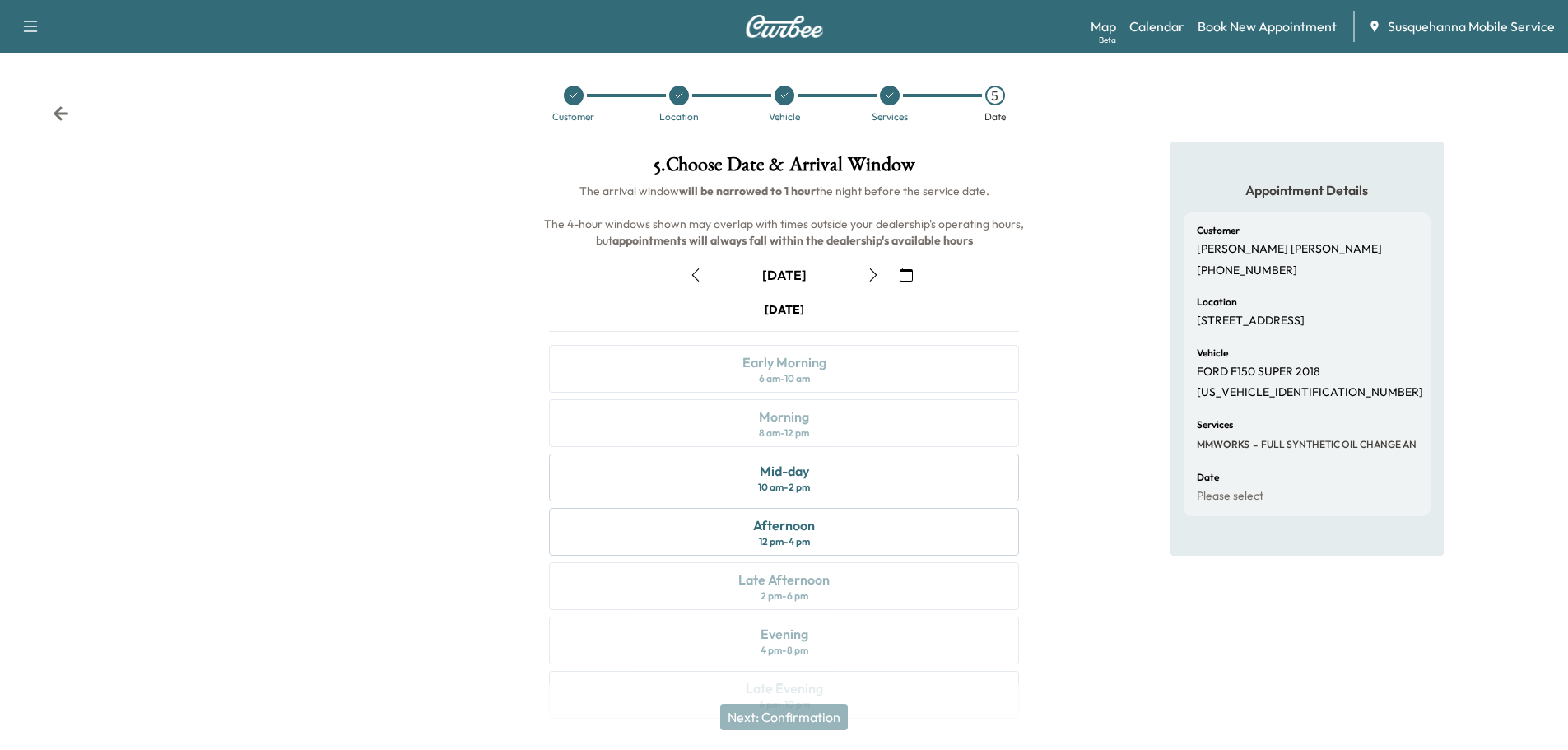
click at [903, 274] on icon "button" at bounding box center [905, 275] width 13 height 13
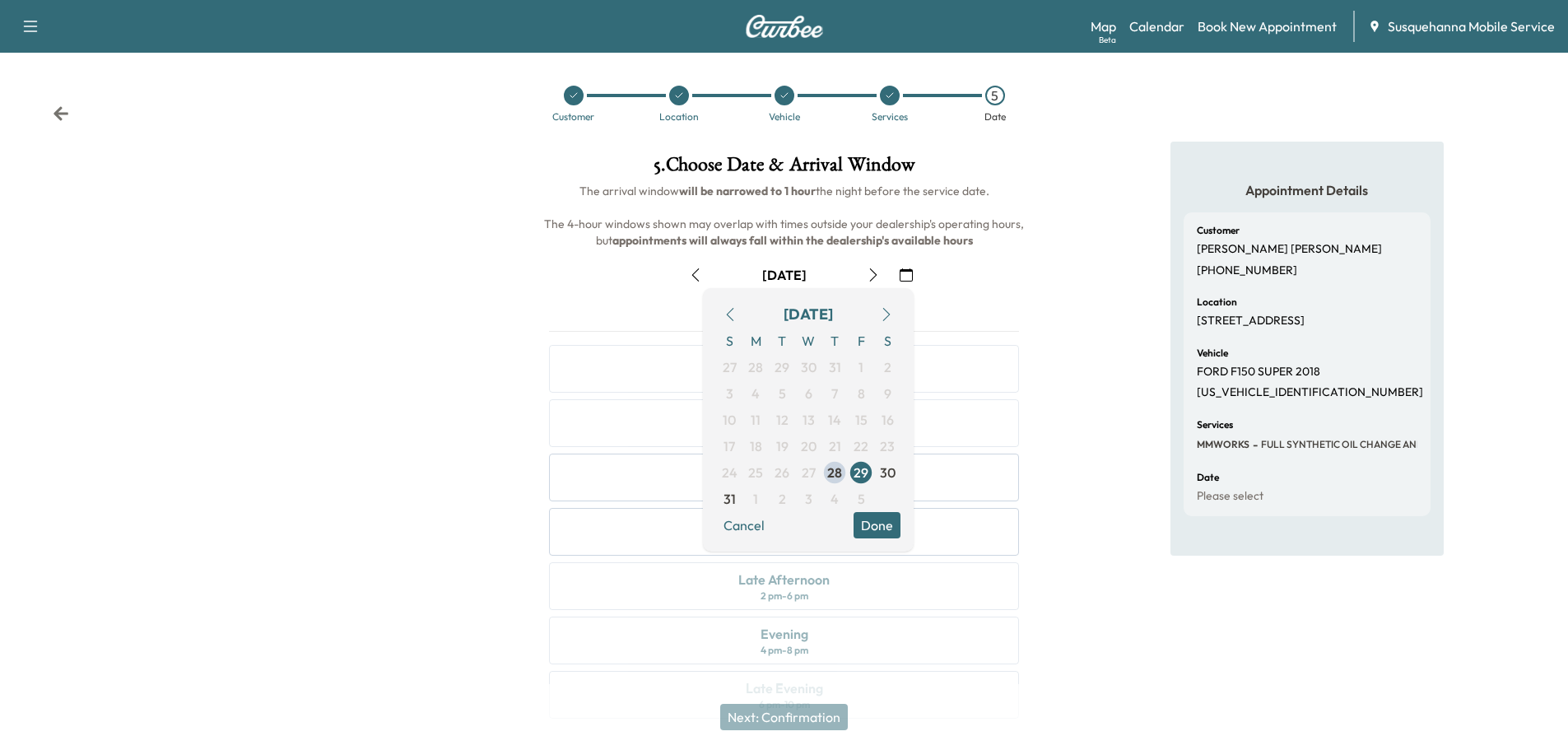
click at [892, 318] on icon "button" at bounding box center [886, 314] width 13 height 13
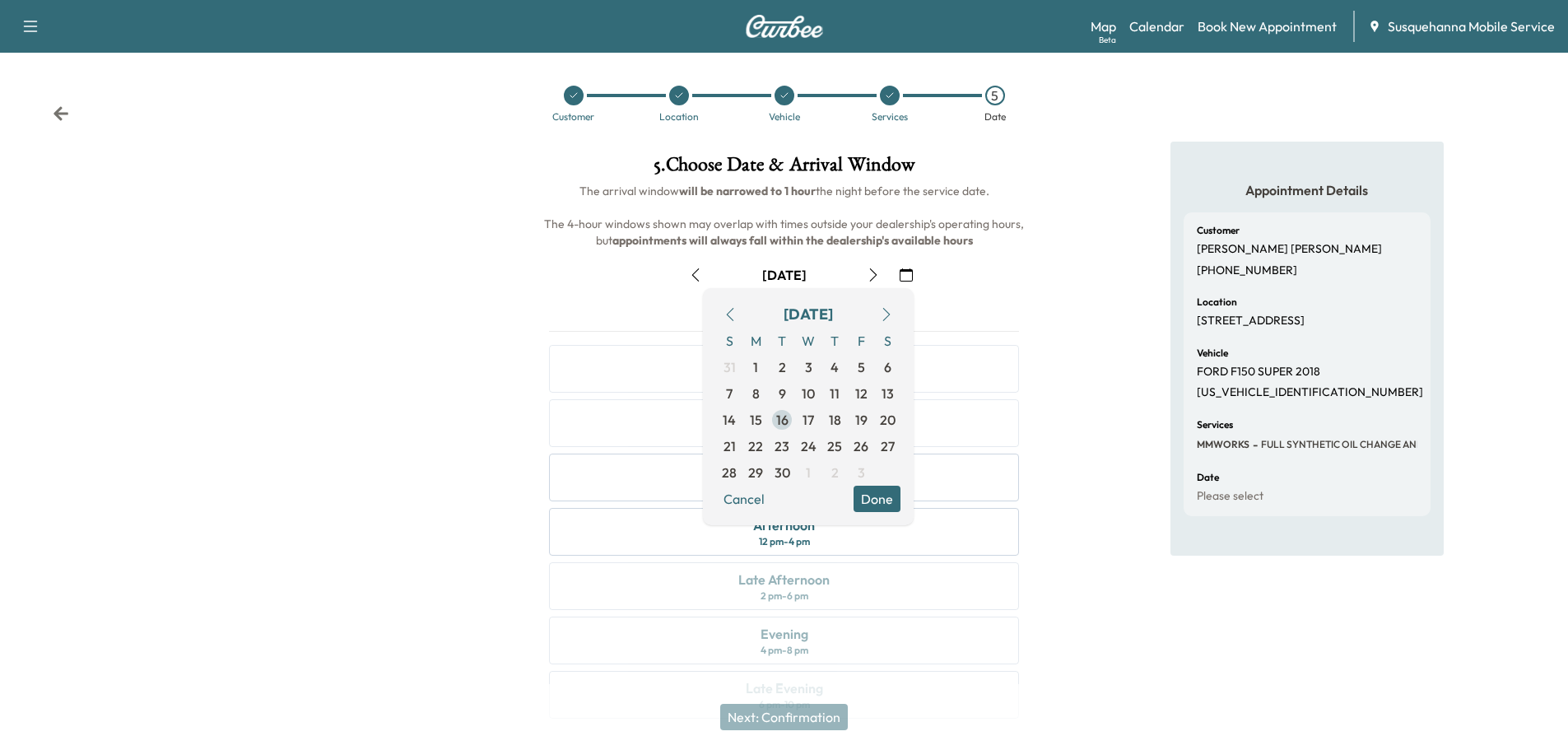
click at [784, 420] on span "16" at bounding box center [782, 419] width 12 height 20
click at [869, 496] on button "Done" at bounding box center [877, 499] width 47 height 27
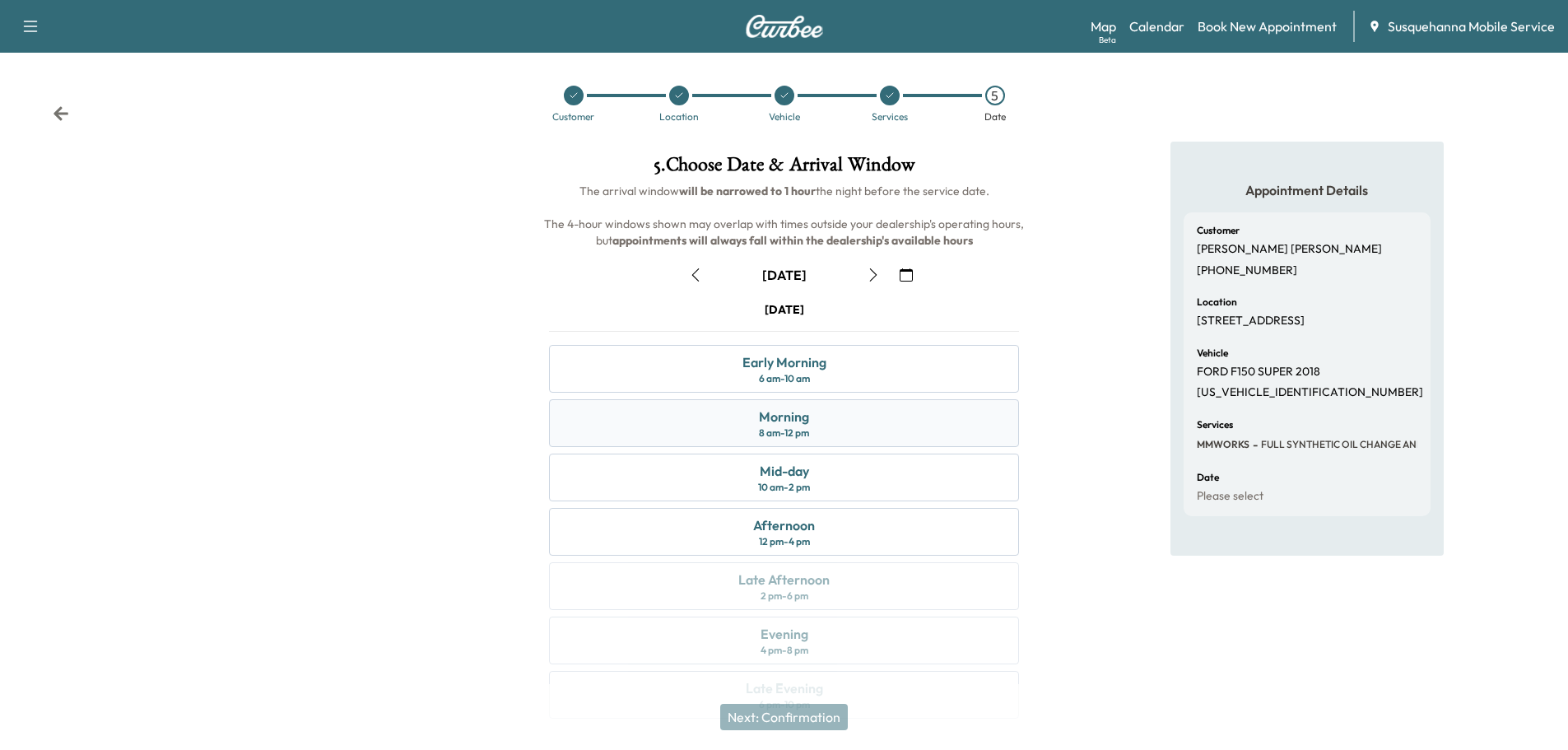
click at [816, 419] on div "Morning 8 am - 12 pm" at bounding box center [784, 423] width 470 height 48
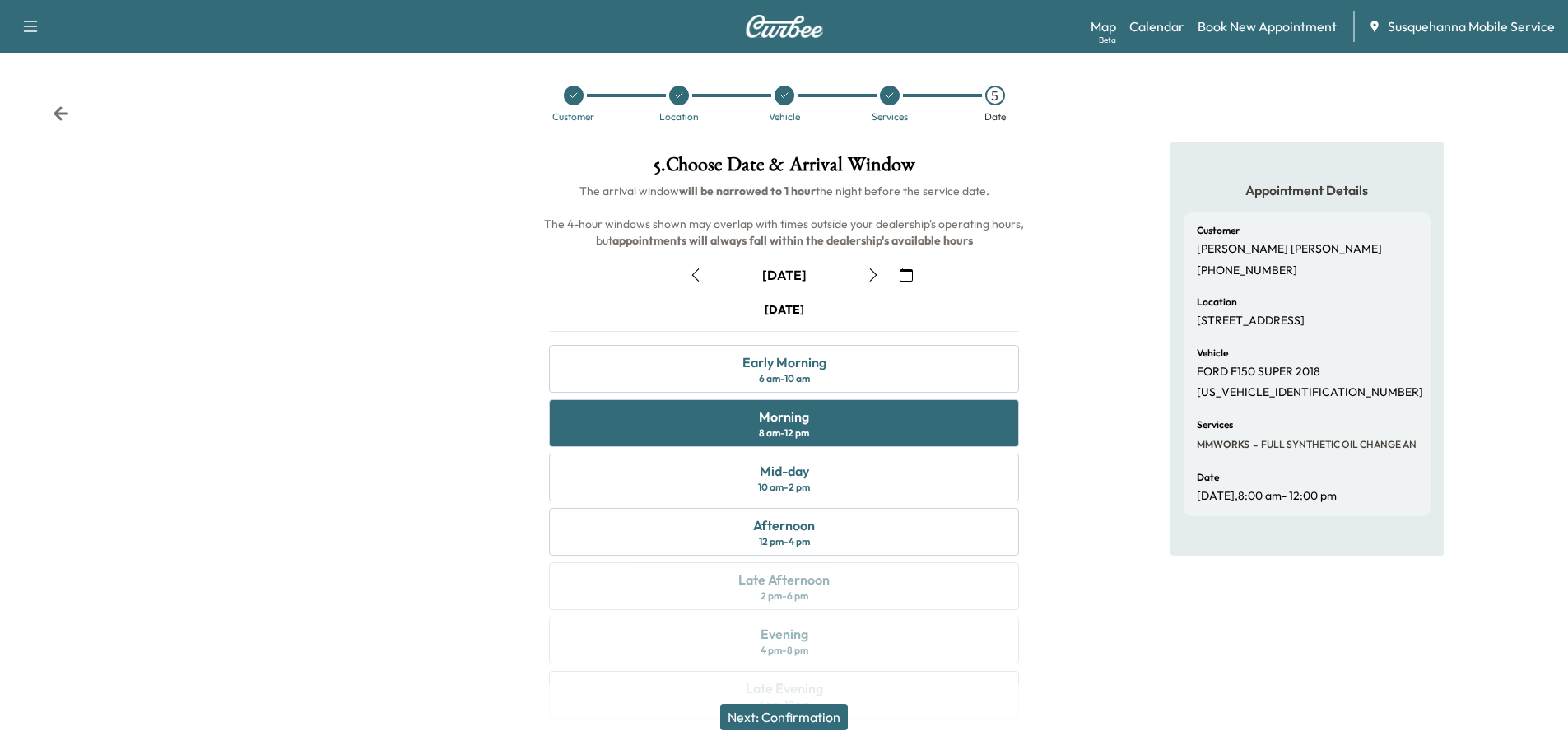
click at [819, 718] on button "Next: Confirmation" at bounding box center [784, 717] width 128 height 27
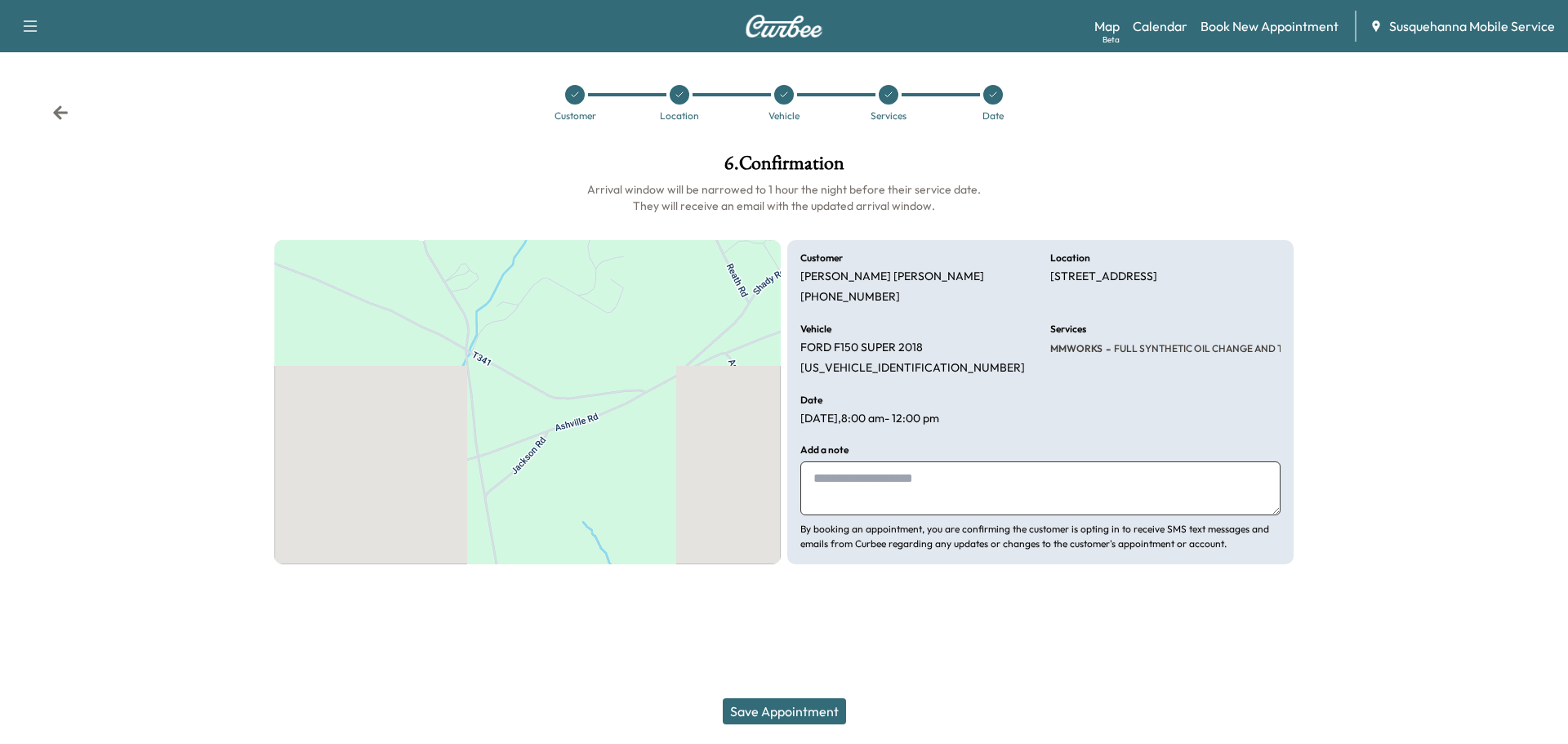
click at [863, 495] on textarea at bounding box center [1041, 487] width 481 height 54
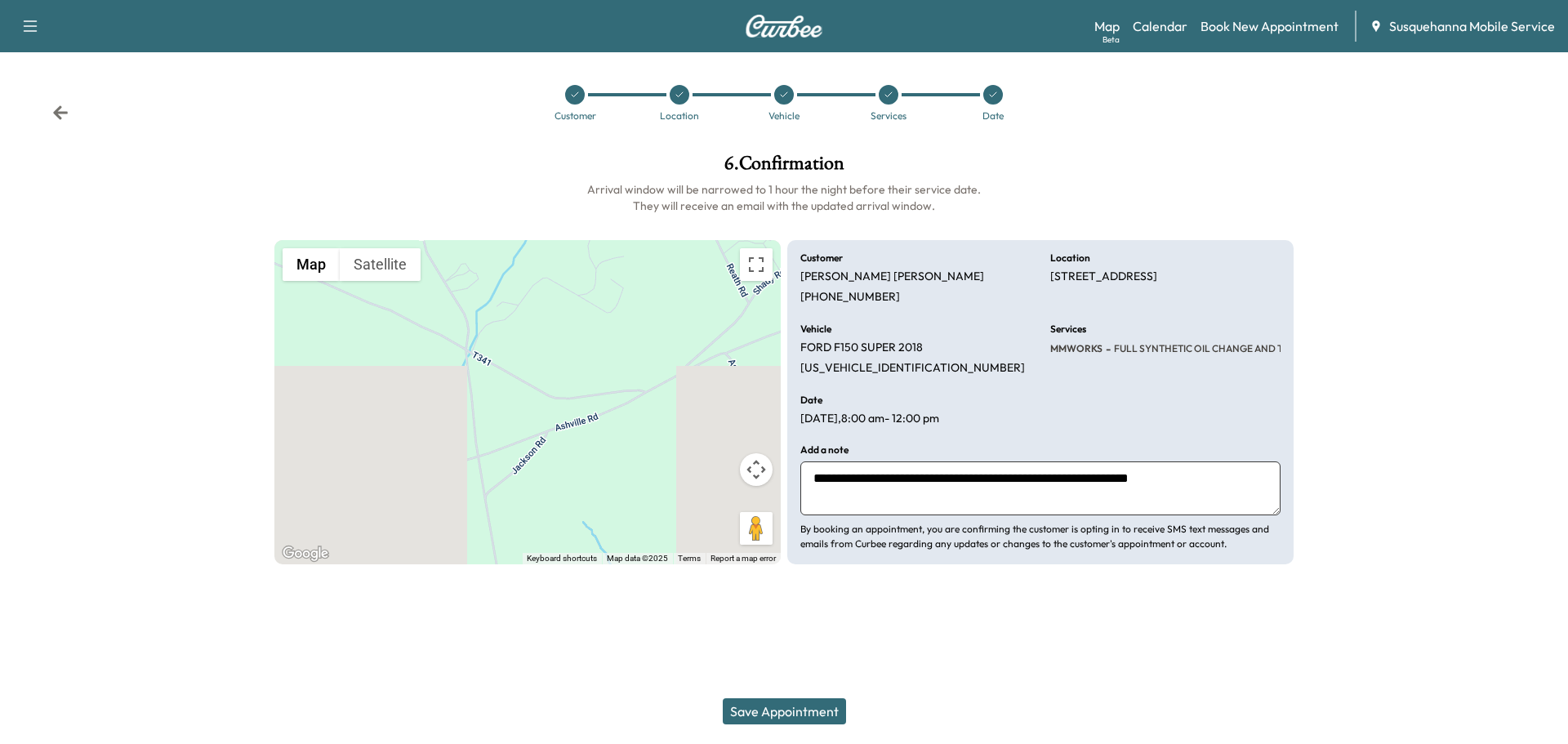
type textarea "**********"
click at [755, 710] on button "Save Appointment" at bounding box center [785, 711] width 123 height 26
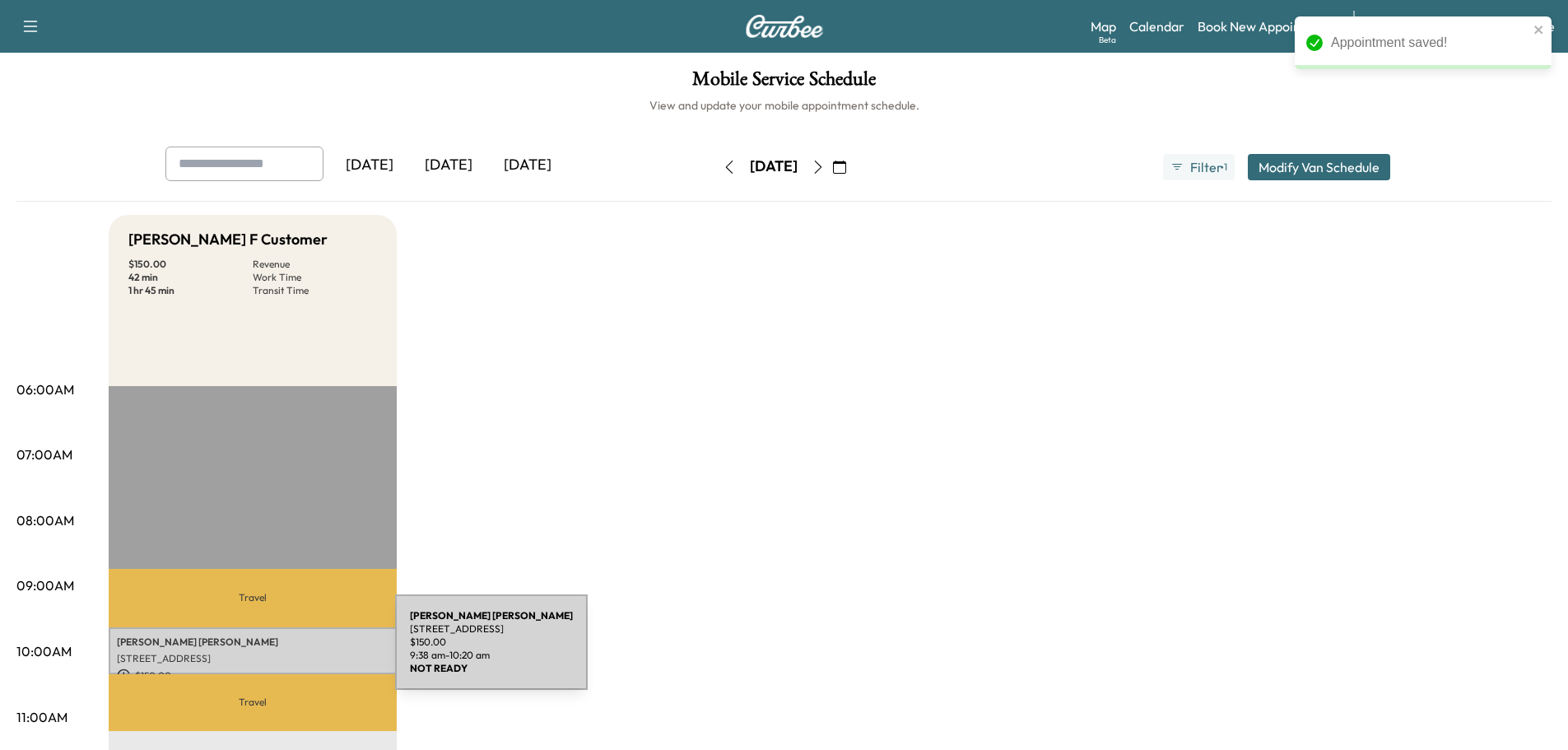
click at [274, 652] on p "[STREET_ADDRESS]" at bounding box center [253, 658] width 272 height 13
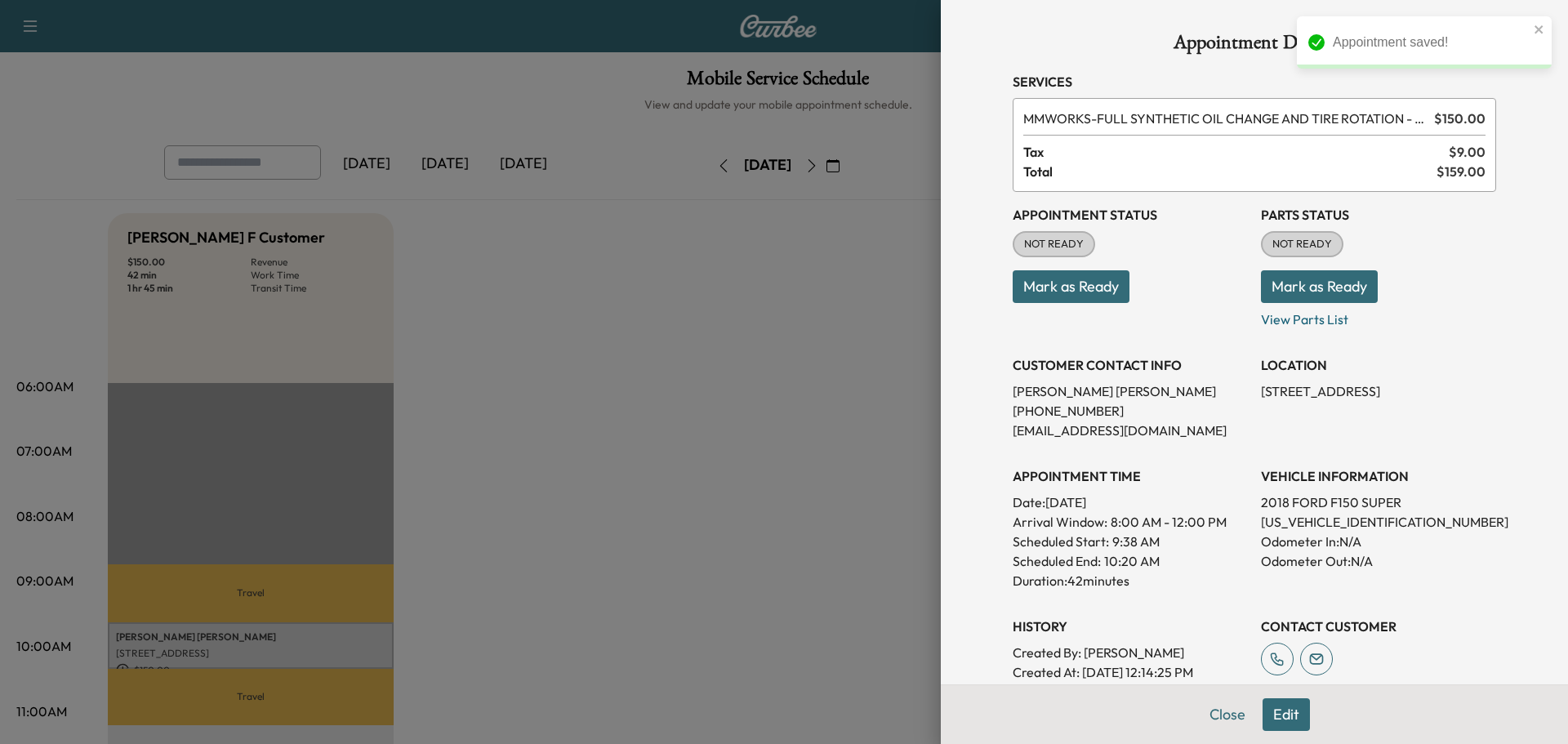
click at [1292, 290] on button "Mark as Ready" at bounding box center [1319, 286] width 116 height 33
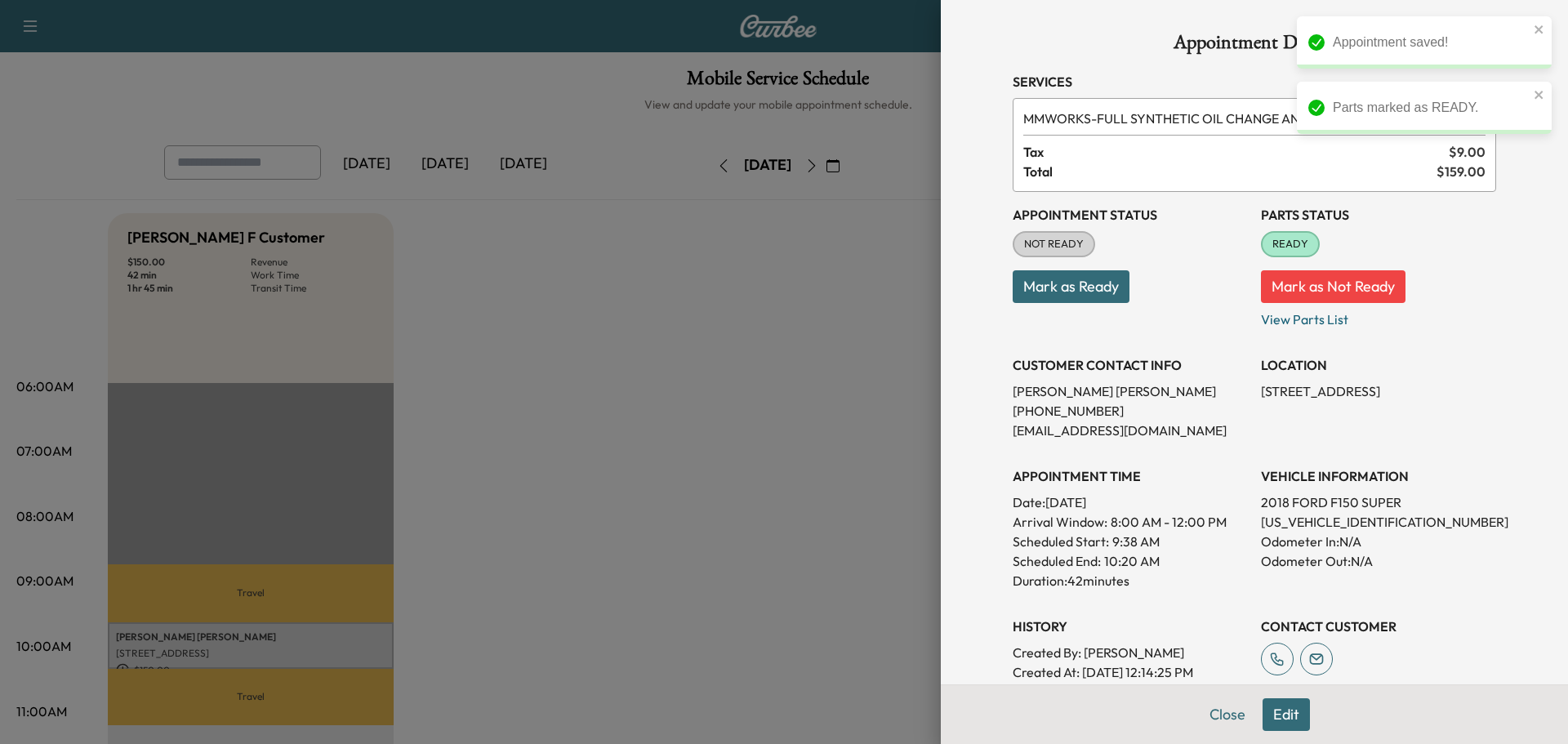
click at [1092, 279] on button "Mark as Ready" at bounding box center [1071, 286] width 116 height 33
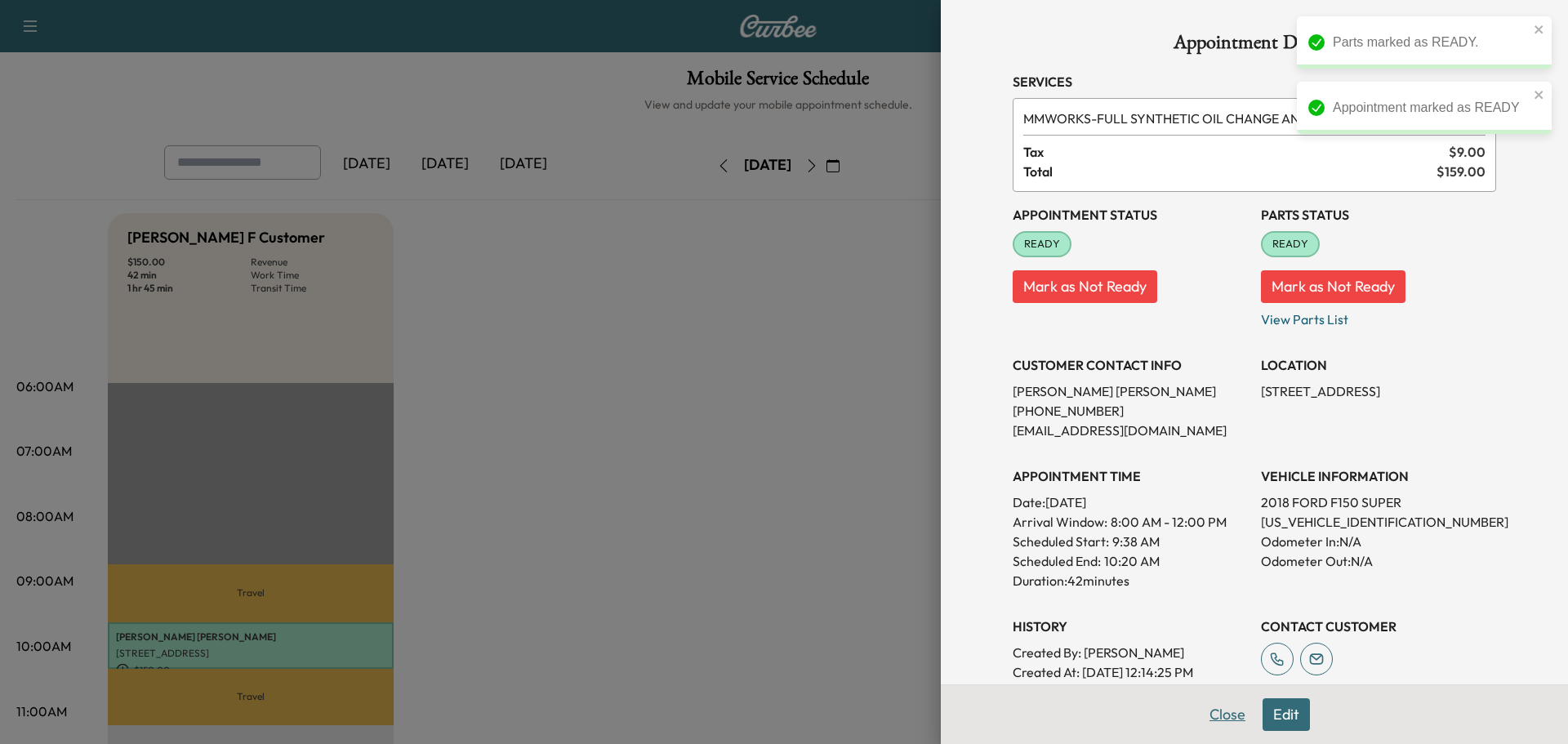
click at [1220, 719] on button "Close" at bounding box center [1228, 714] width 57 height 33
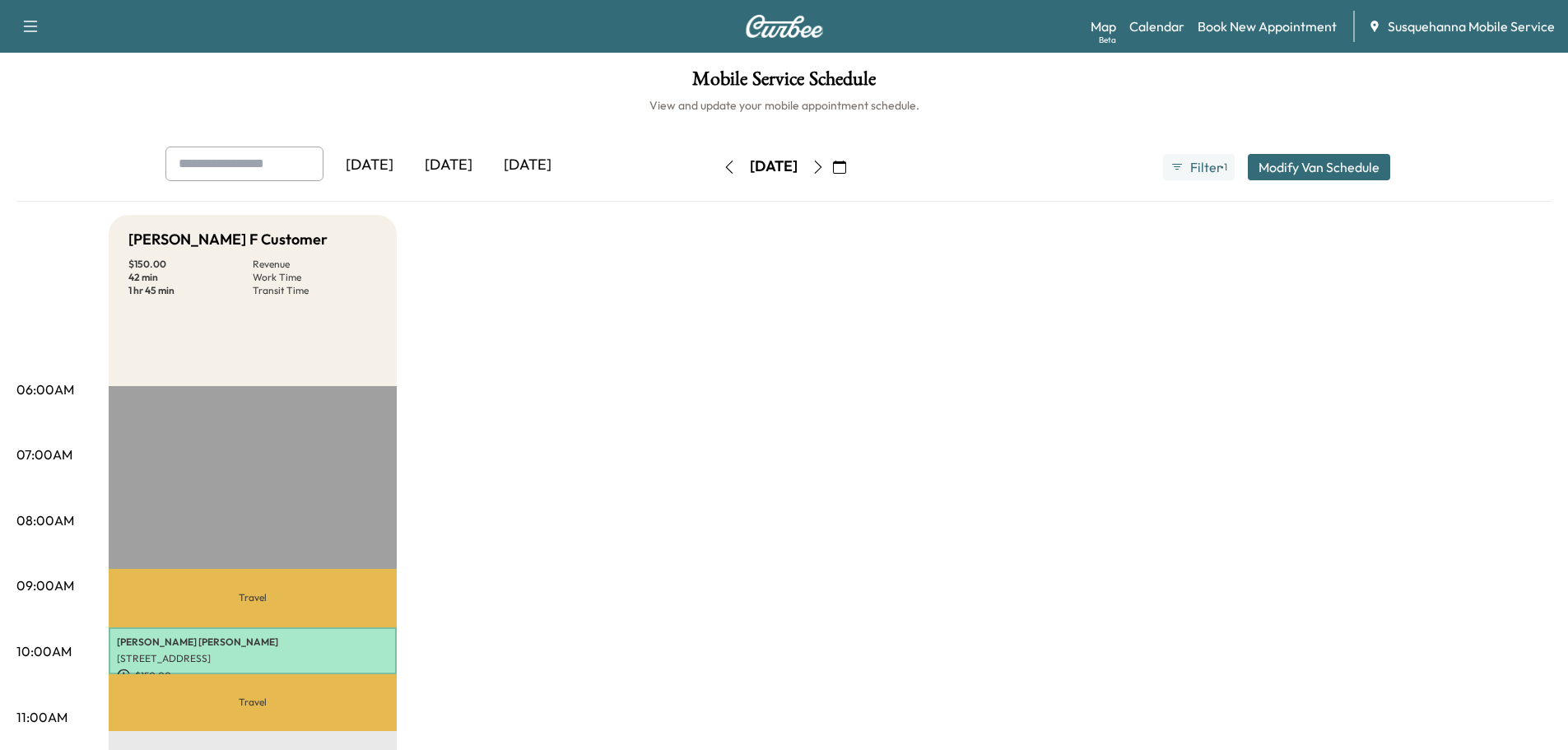
click at [846, 166] on icon "button" at bounding box center [839, 167] width 13 height 13
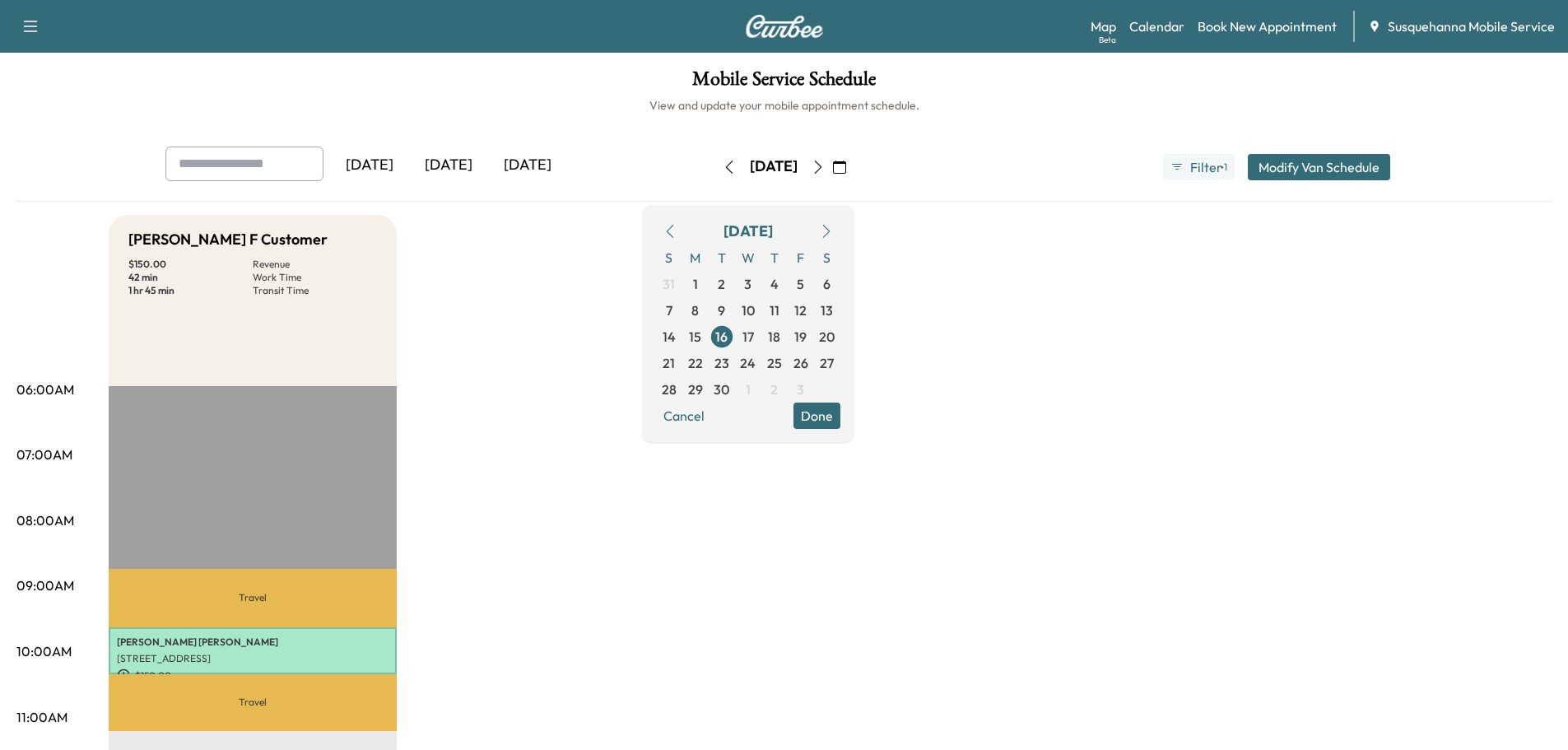
click at [676, 231] on icon "button" at bounding box center [670, 231] width 13 height 13
drag, startPoint x: 821, startPoint y: 390, endPoint x: 864, endPoint y: 0, distance: 392.4
click at [782, 389] on span "28" at bounding box center [774, 389] width 15 height 20
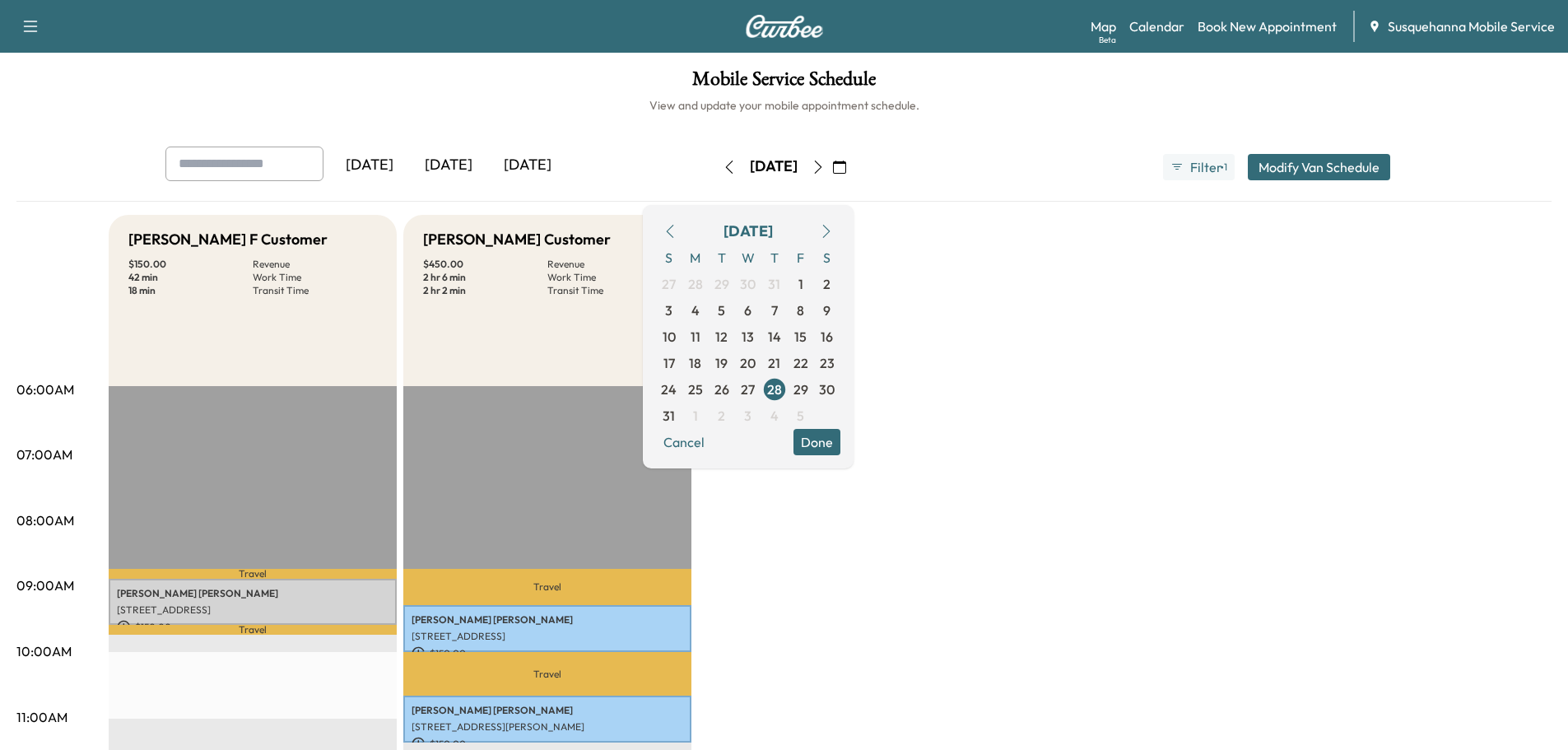
scroll to position [263, 0]
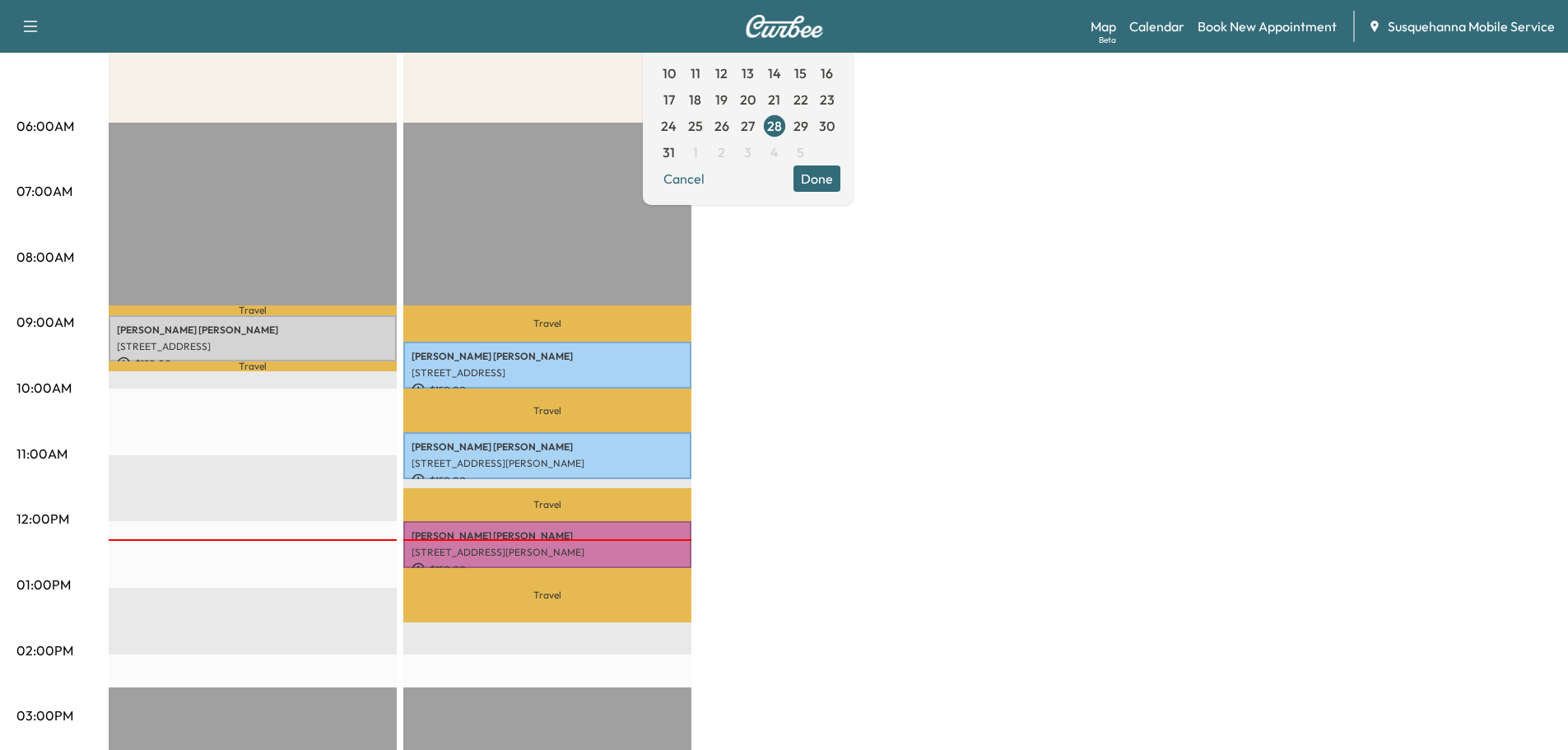
click at [840, 184] on button "Done" at bounding box center [816, 179] width 47 height 27
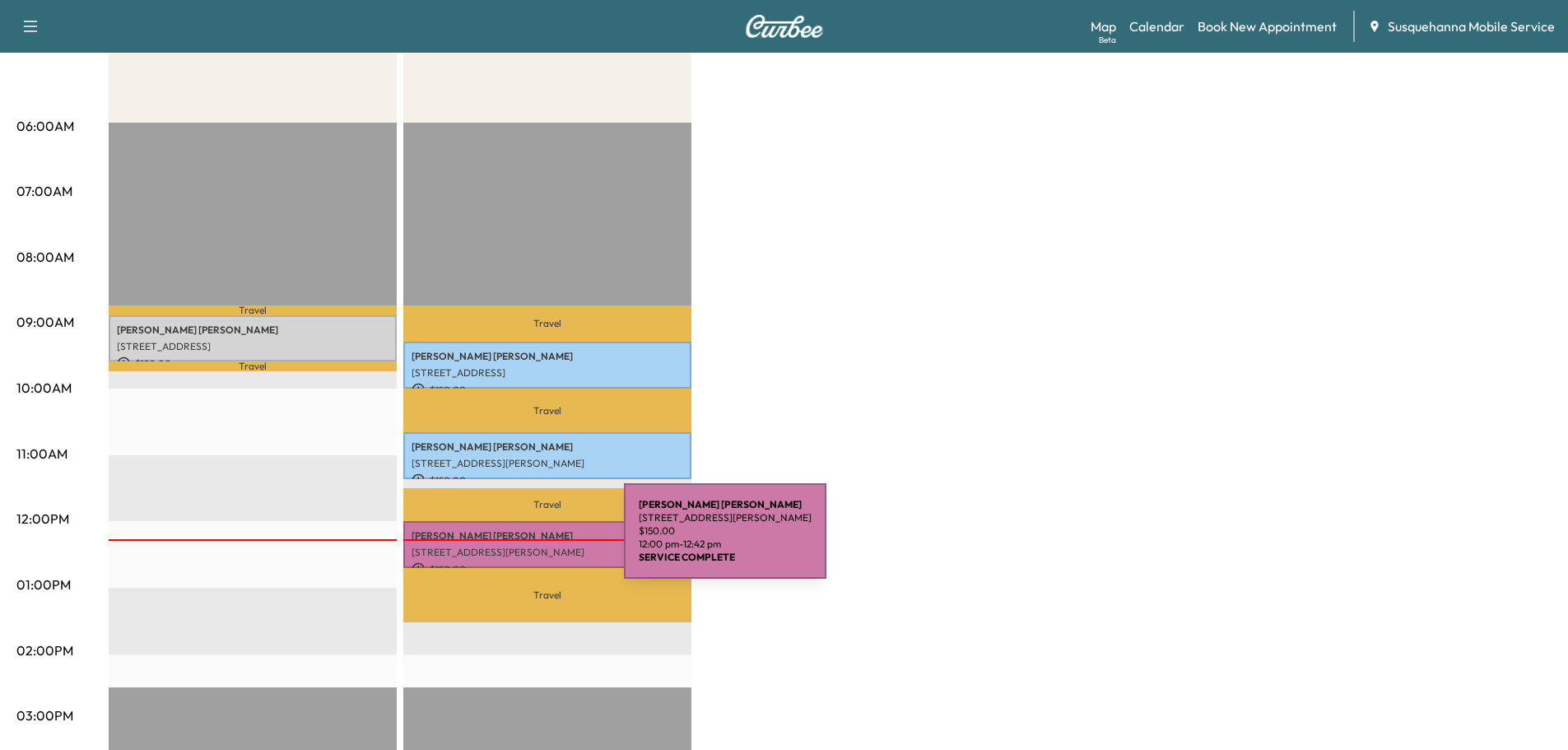
click at [500, 546] on p "[STREET_ADDRESS][PERSON_NAME]" at bounding box center [547, 552] width 272 height 13
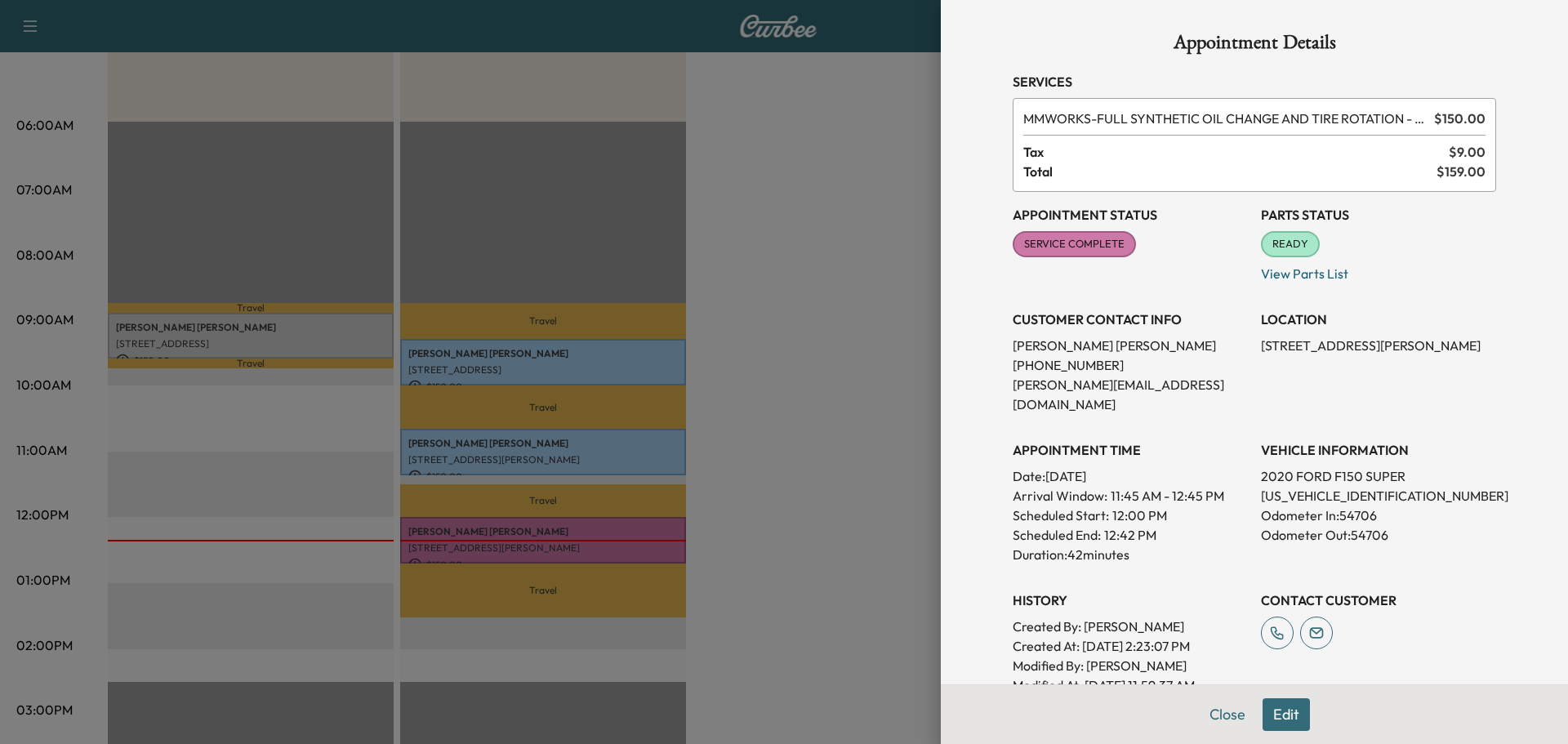
drag, startPoint x: 1213, startPoint y: 714, endPoint x: 1213, endPoint y: 703, distance: 11.0
click at [1213, 714] on button "Close" at bounding box center [1228, 714] width 57 height 33
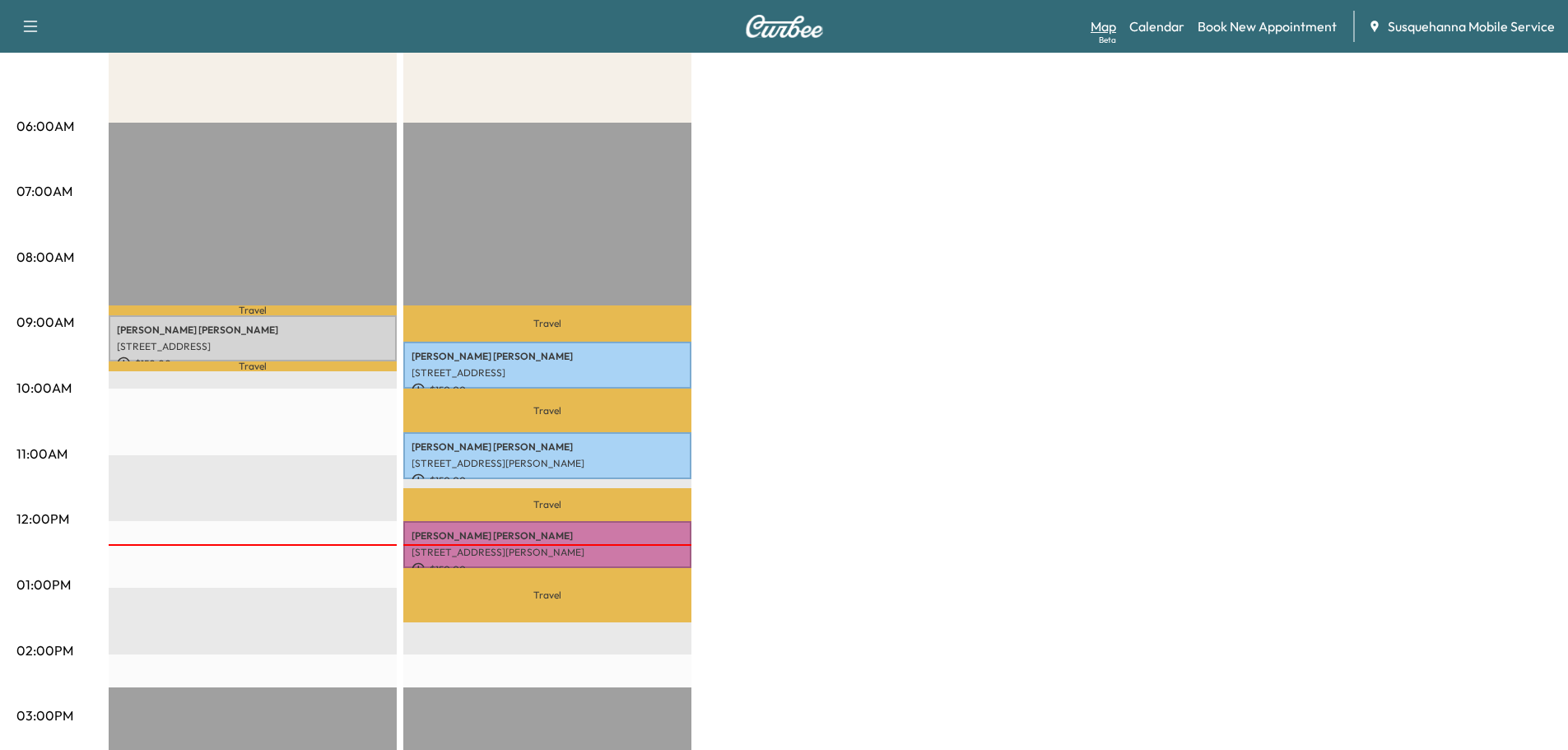
click at [1097, 25] on link "Map Beta" at bounding box center [1102, 27] width 26 height 20
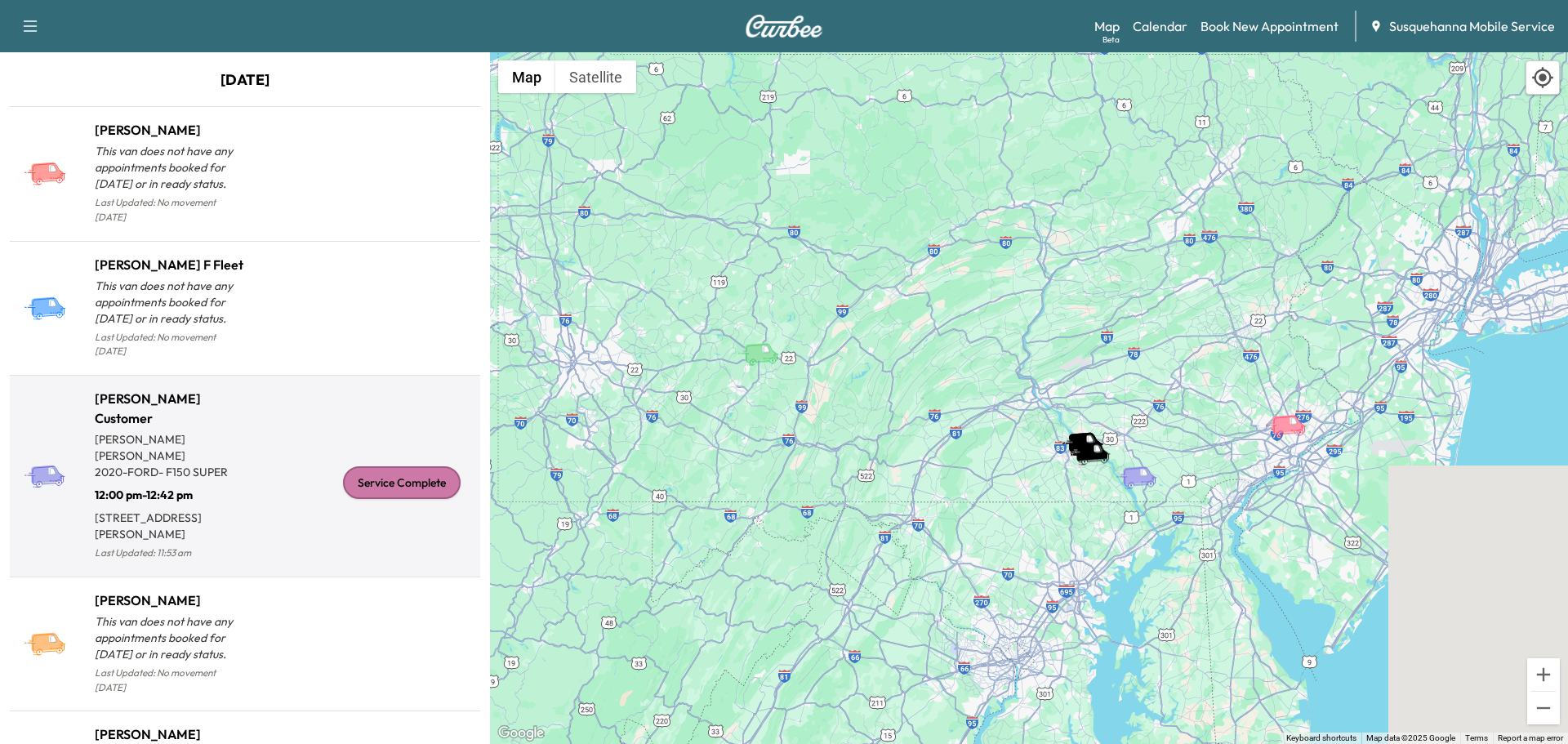
click at [351, 466] on div "Service Complete" at bounding box center [401, 482] width 117 height 33
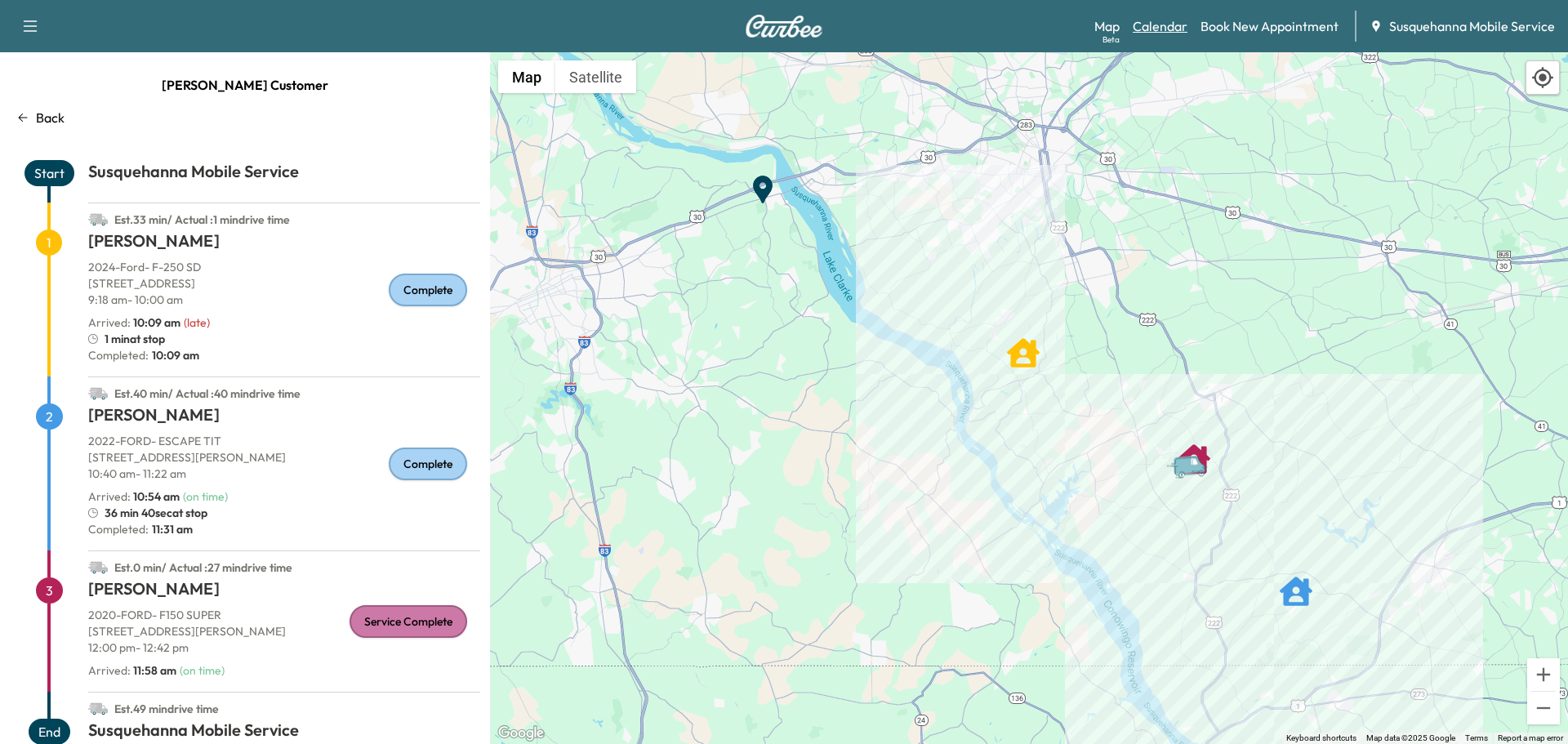
click at [1143, 31] on link "Calendar" at bounding box center [1161, 26] width 55 height 19
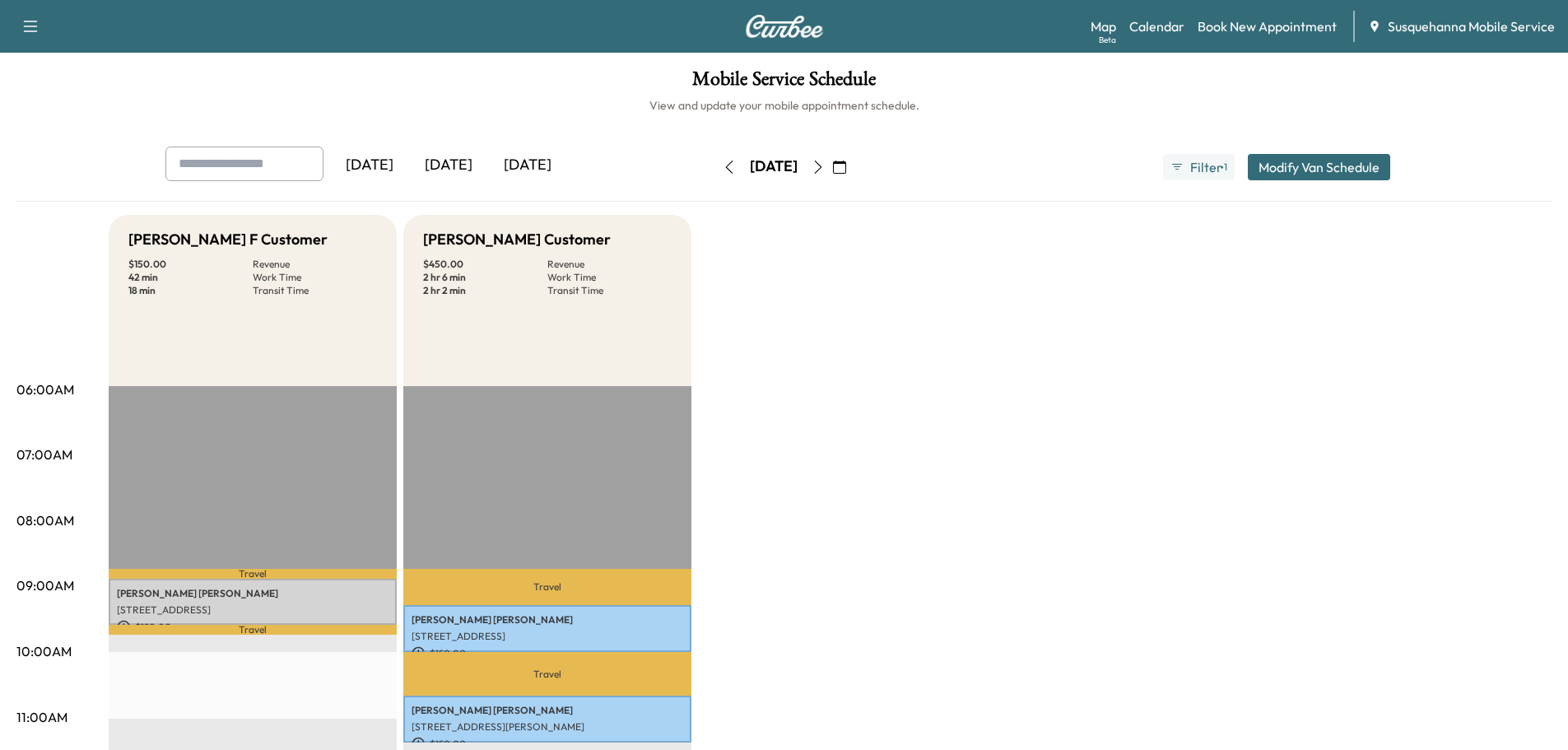
click at [824, 173] on icon "button" at bounding box center [817, 167] width 13 height 13
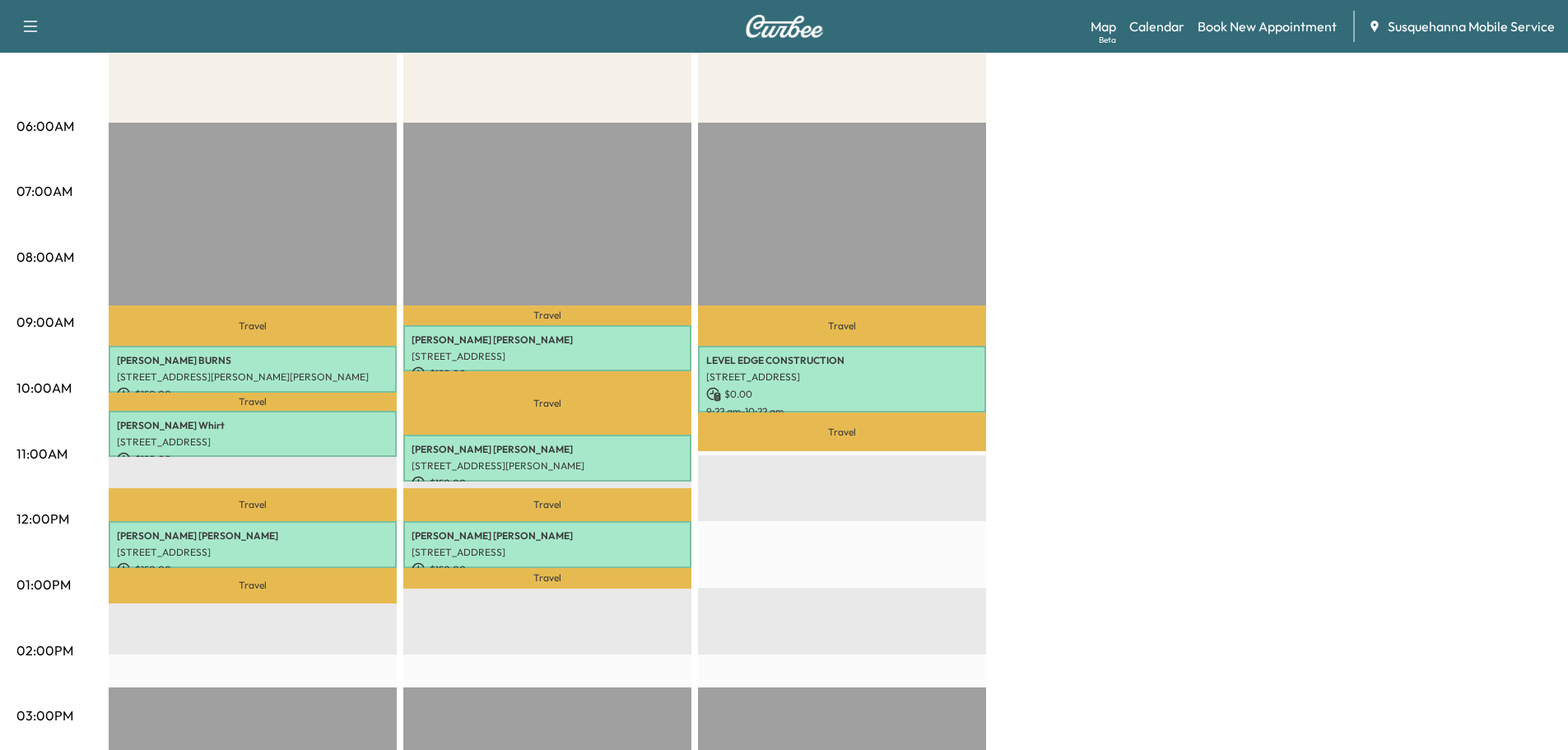
scroll to position [88, 0]
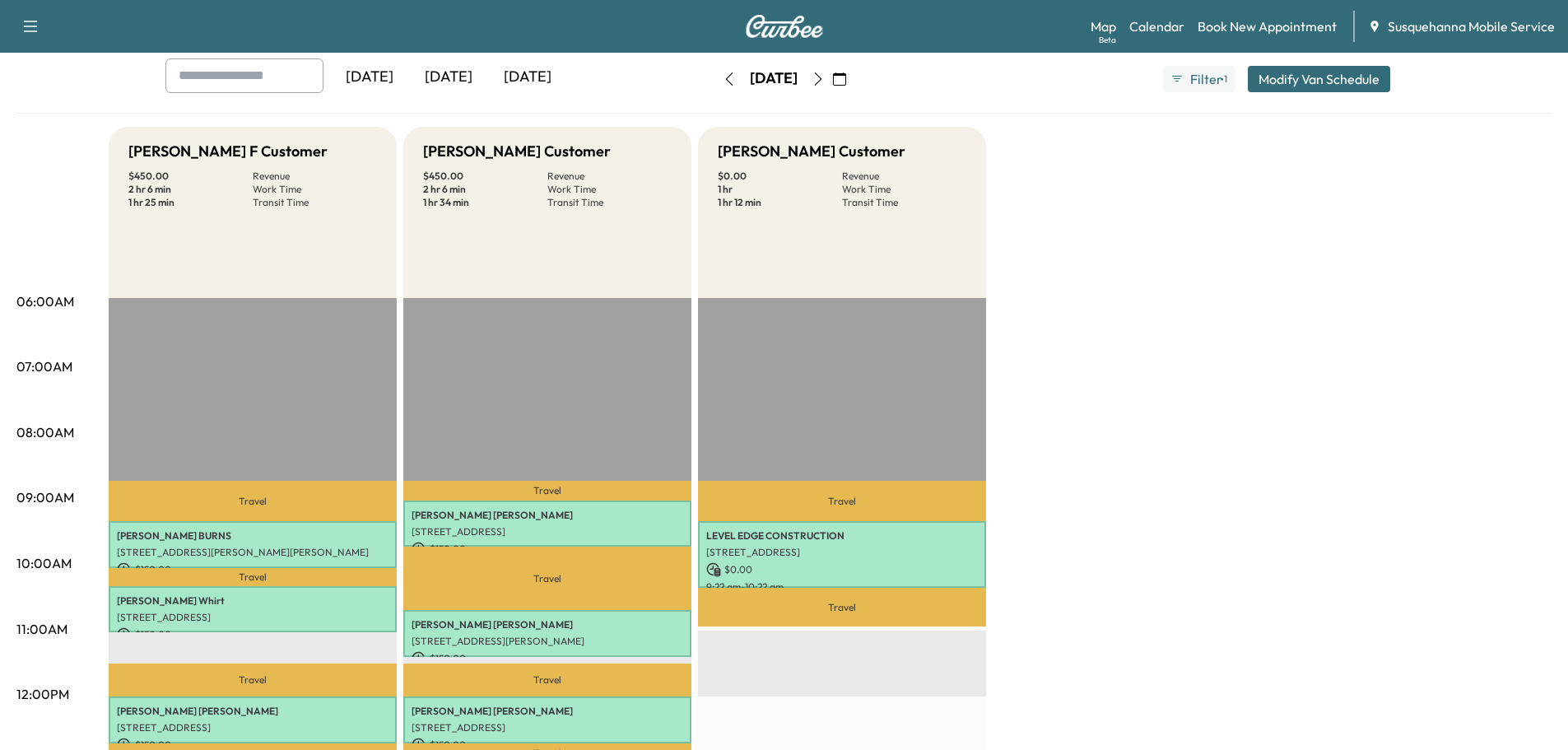
click at [722, 73] on icon "button" at bounding box center [728, 79] width 13 height 13
